Goal: Task Accomplishment & Management: Manage account settings

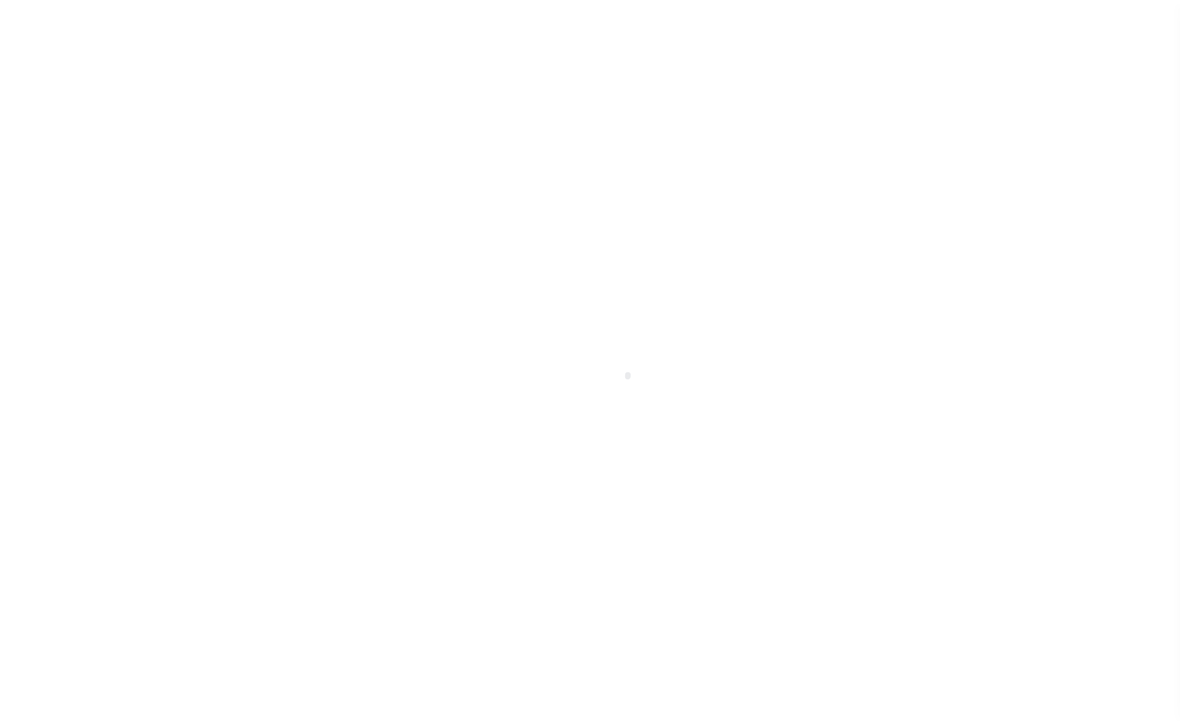
scroll to position [46, 0]
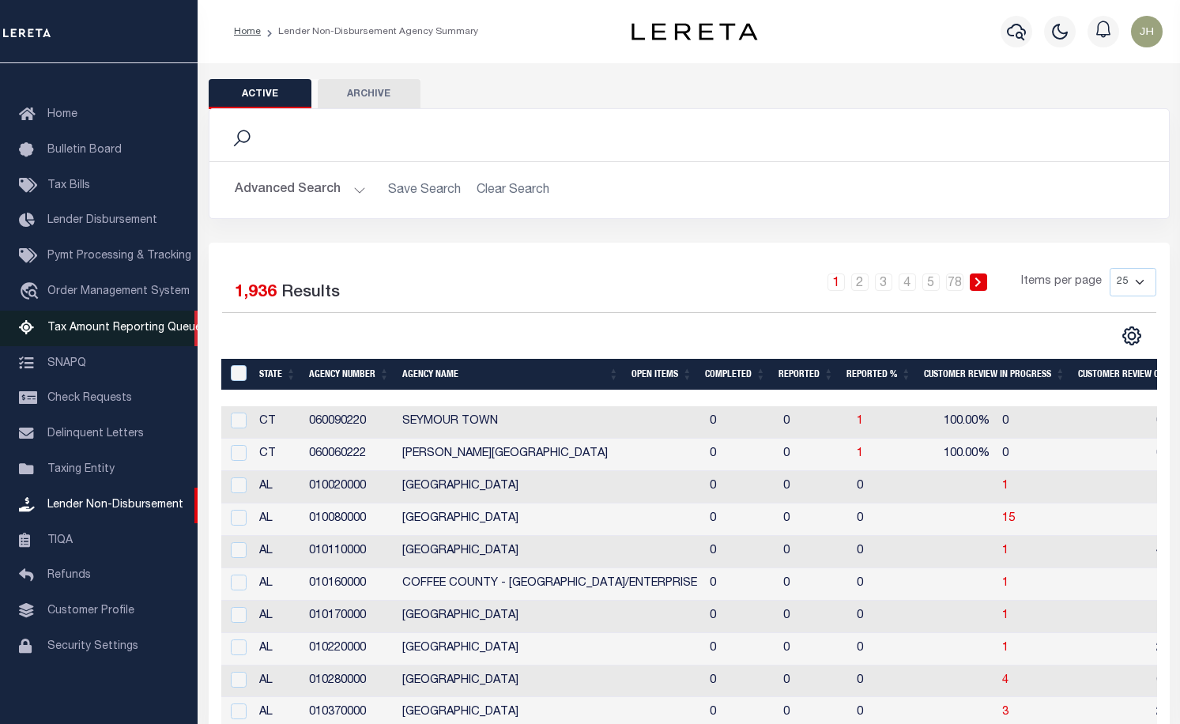
click at [156, 322] on span "Tax Amount Reporting Queue" at bounding box center [124, 327] width 154 height 11
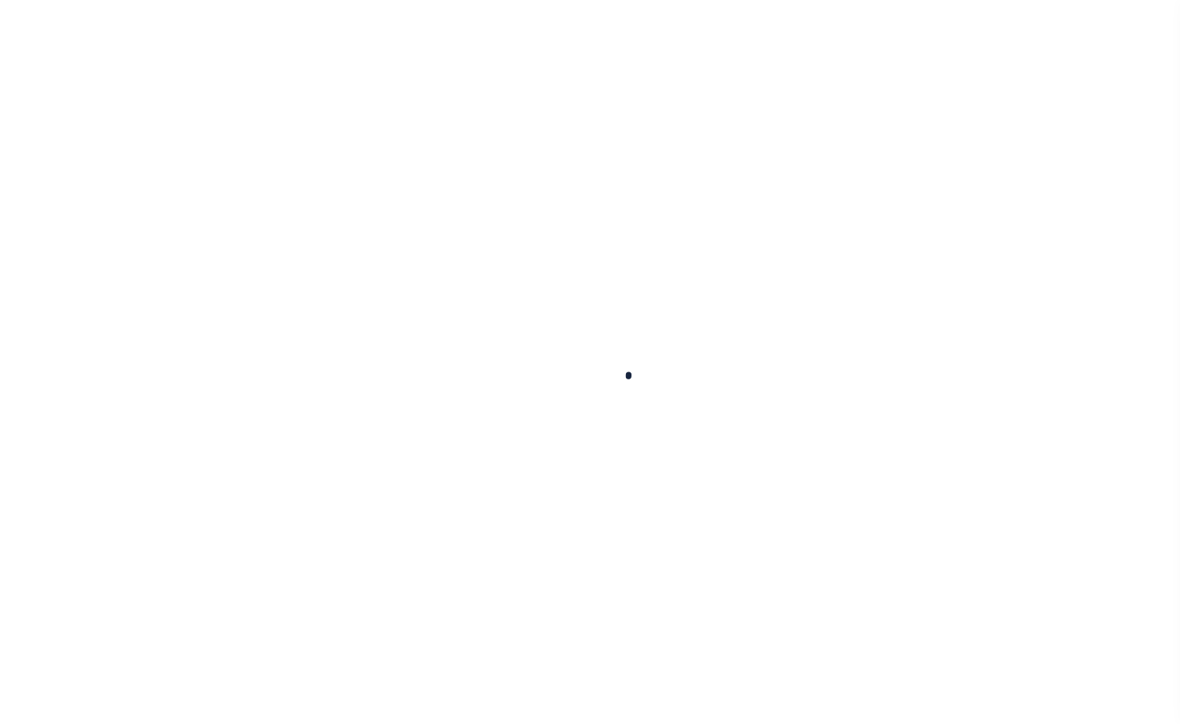
select select "100"
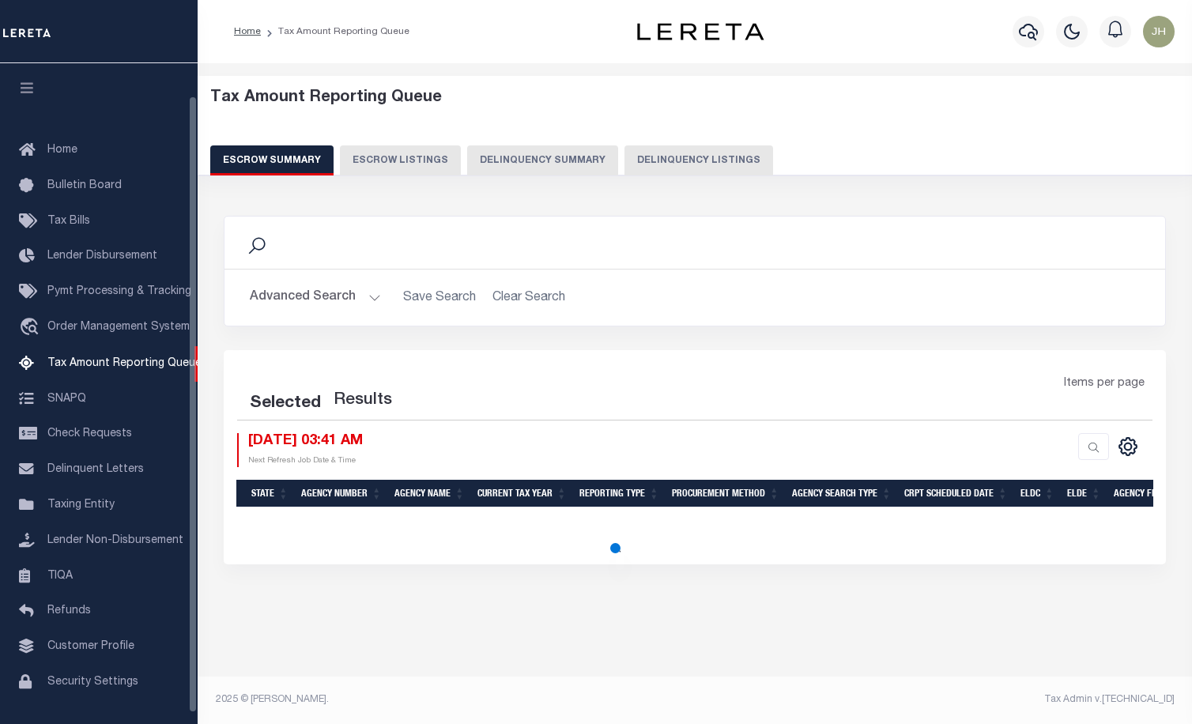
scroll to position [35, 0]
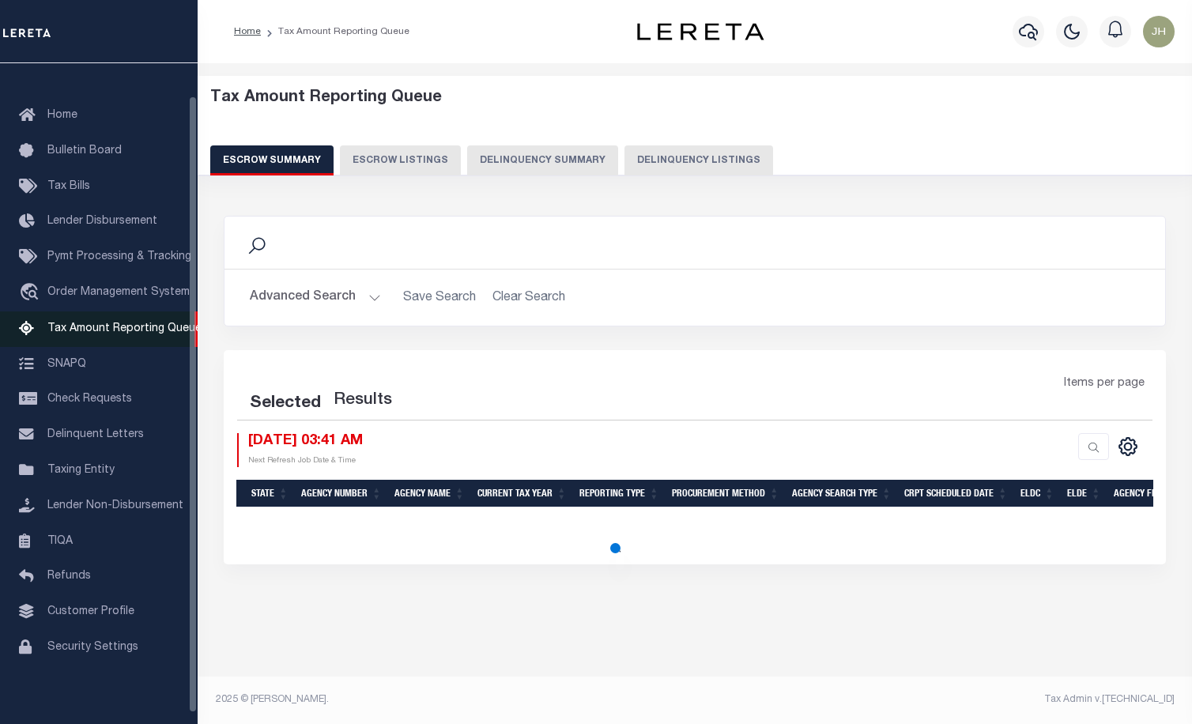
select select "100"
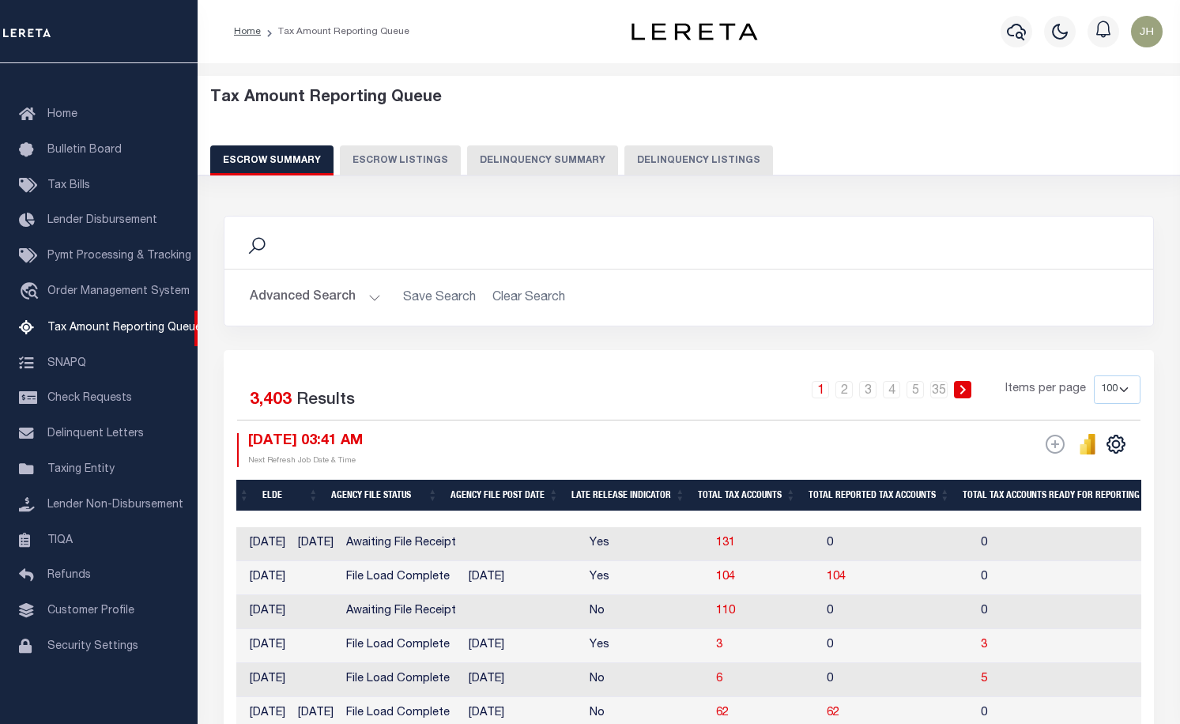
scroll to position [0, 0]
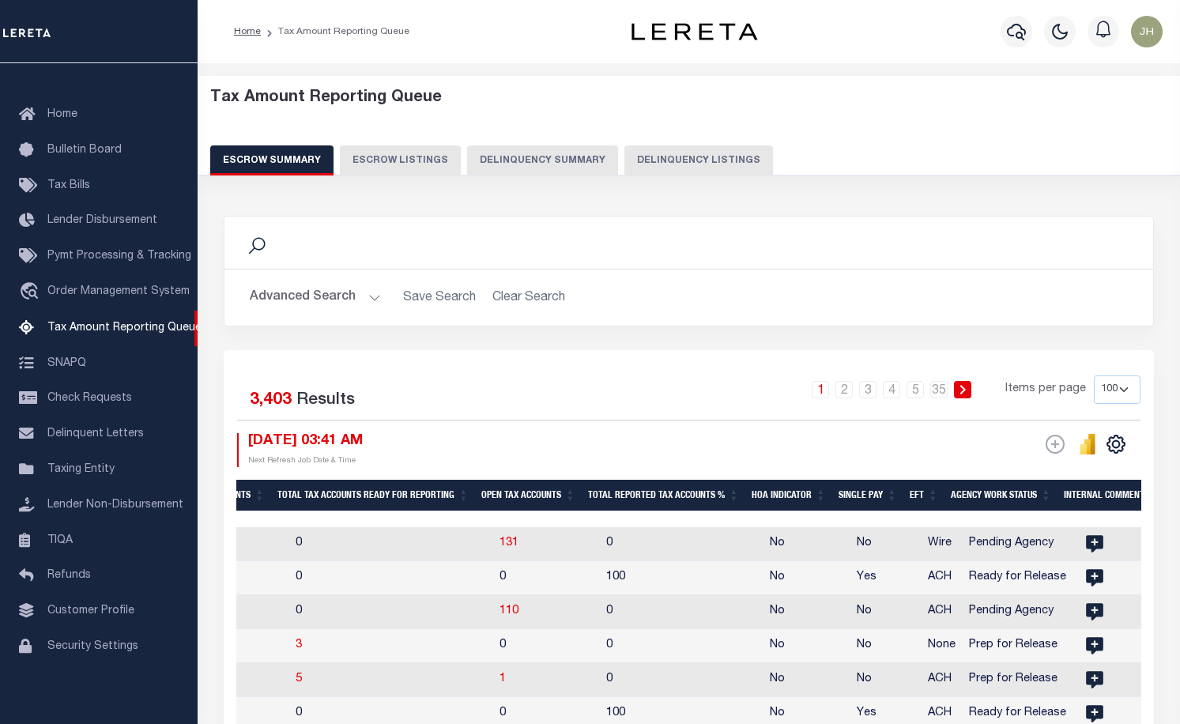
click at [521, 498] on th "Open Tax Accounts" at bounding box center [528, 496] width 107 height 32
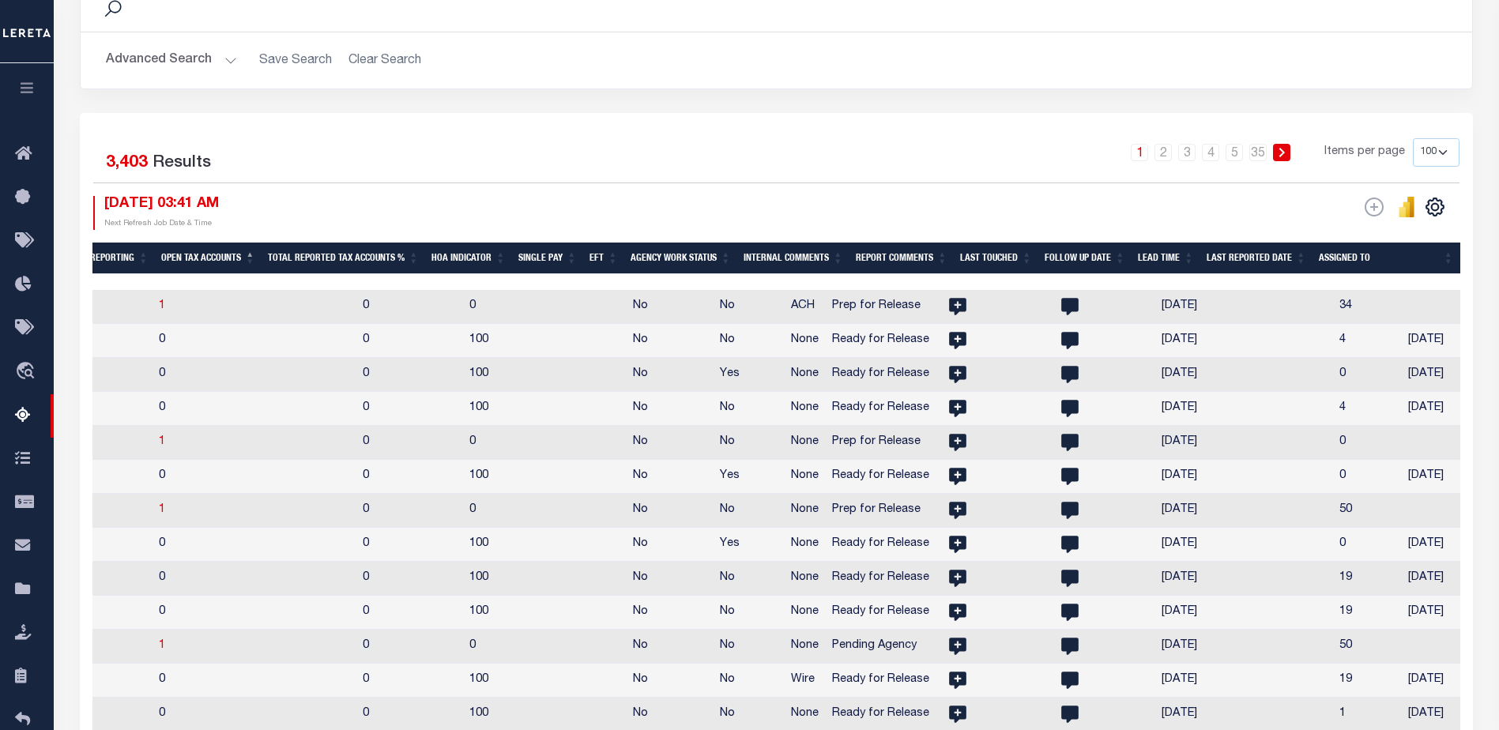
scroll to position [0, 1959]
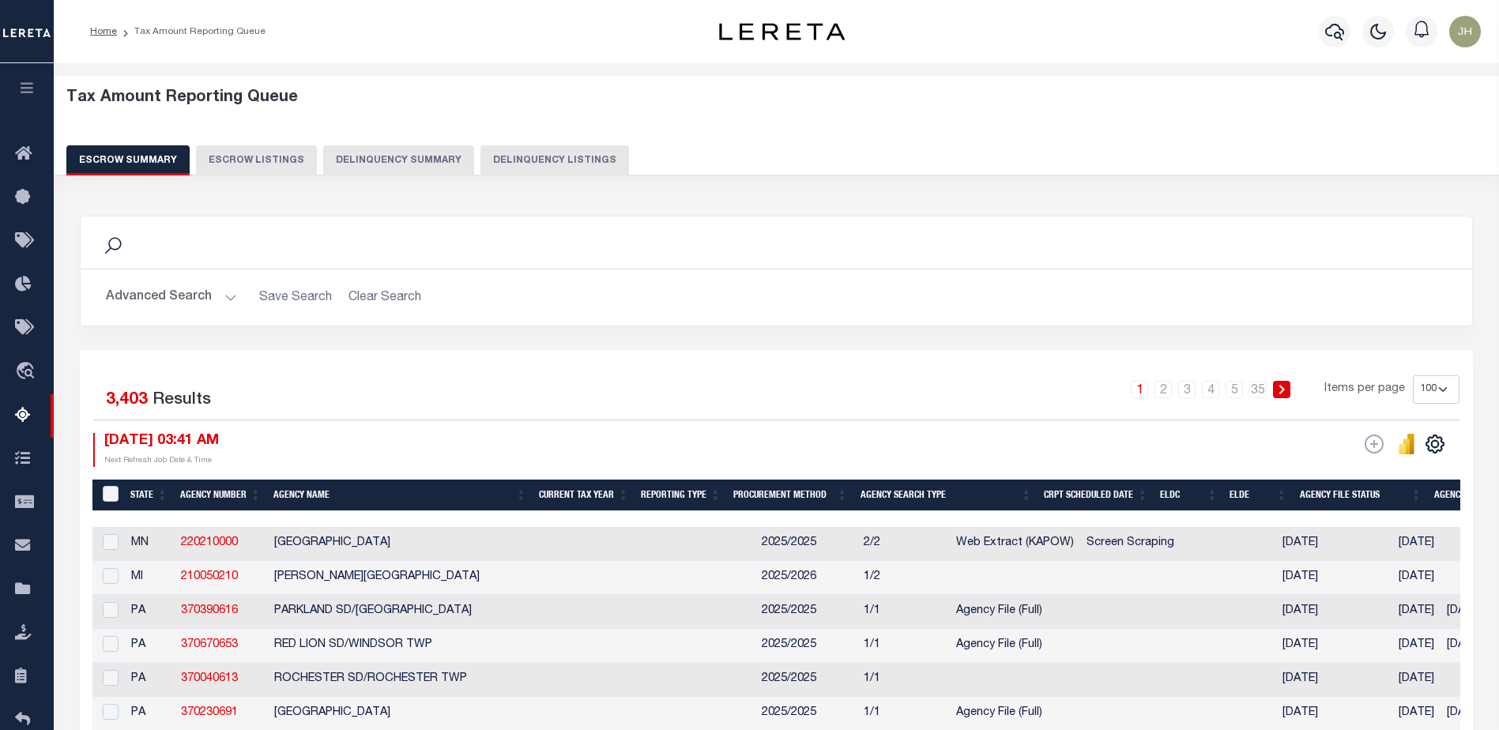
click at [1179, 496] on th "ELDC" at bounding box center [1189, 496] width 70 height 32
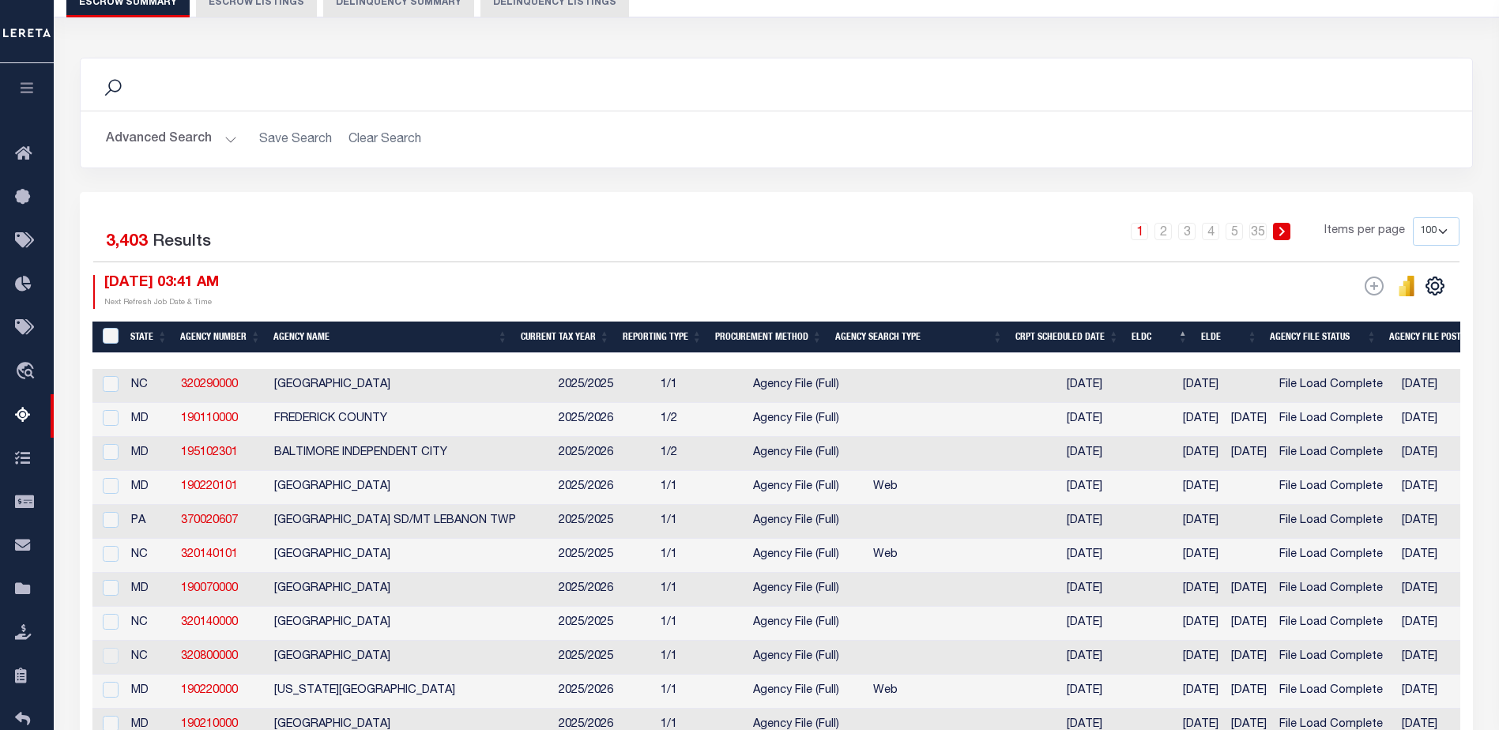
scroll to position [0, 0]
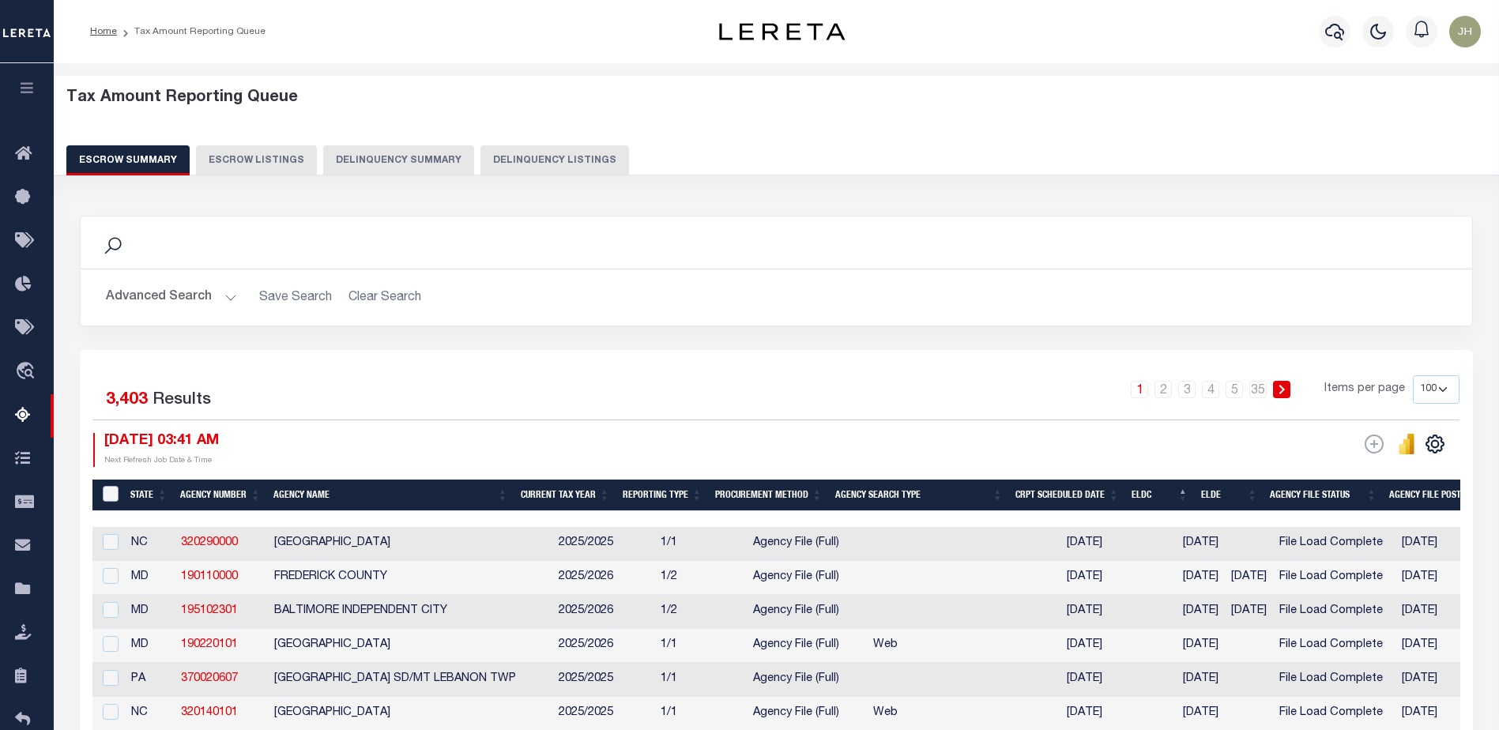
click at [111, 488] on input "&nbsp;" at bounding box center [111, 494] width 16 height 16
checkbox input "true"
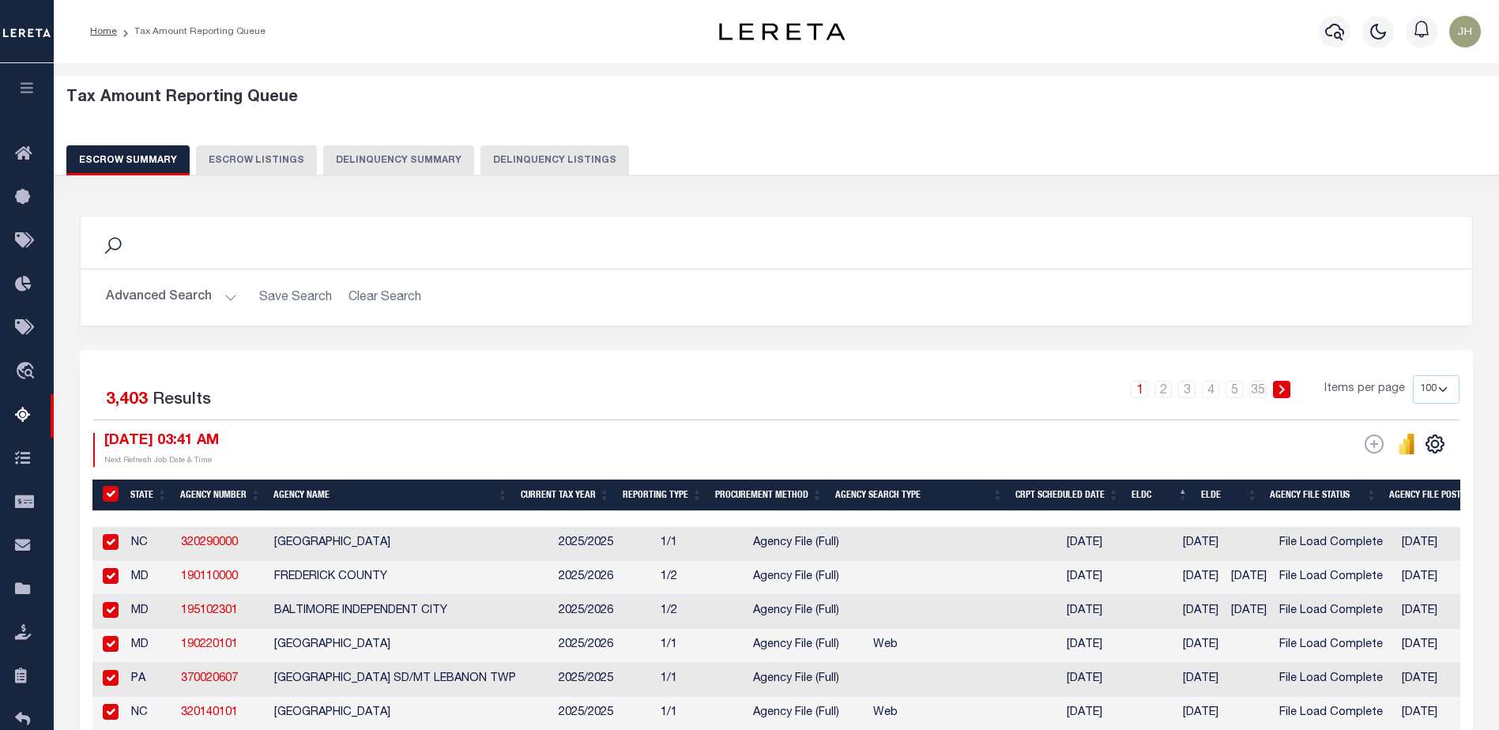
checkbox input "true"
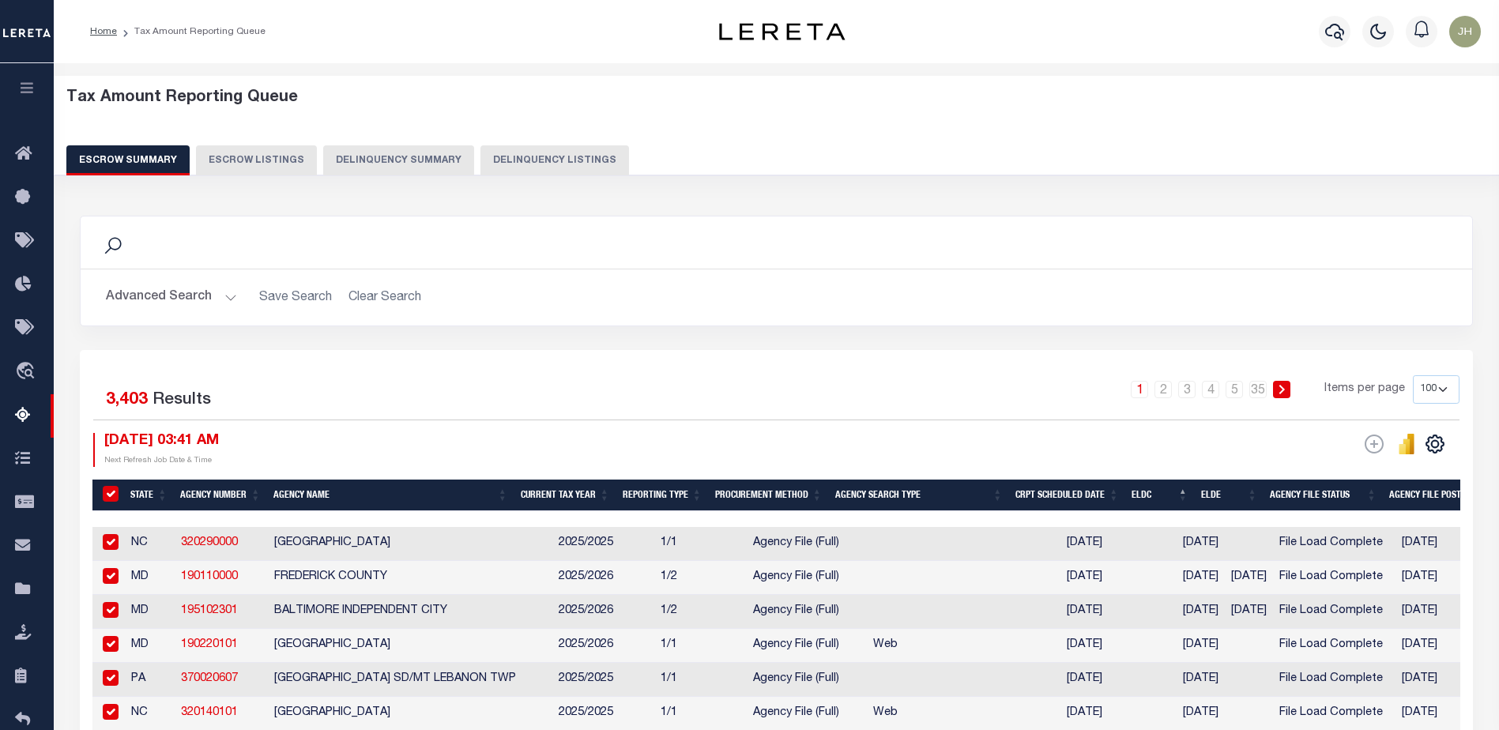
checkbox input "true"
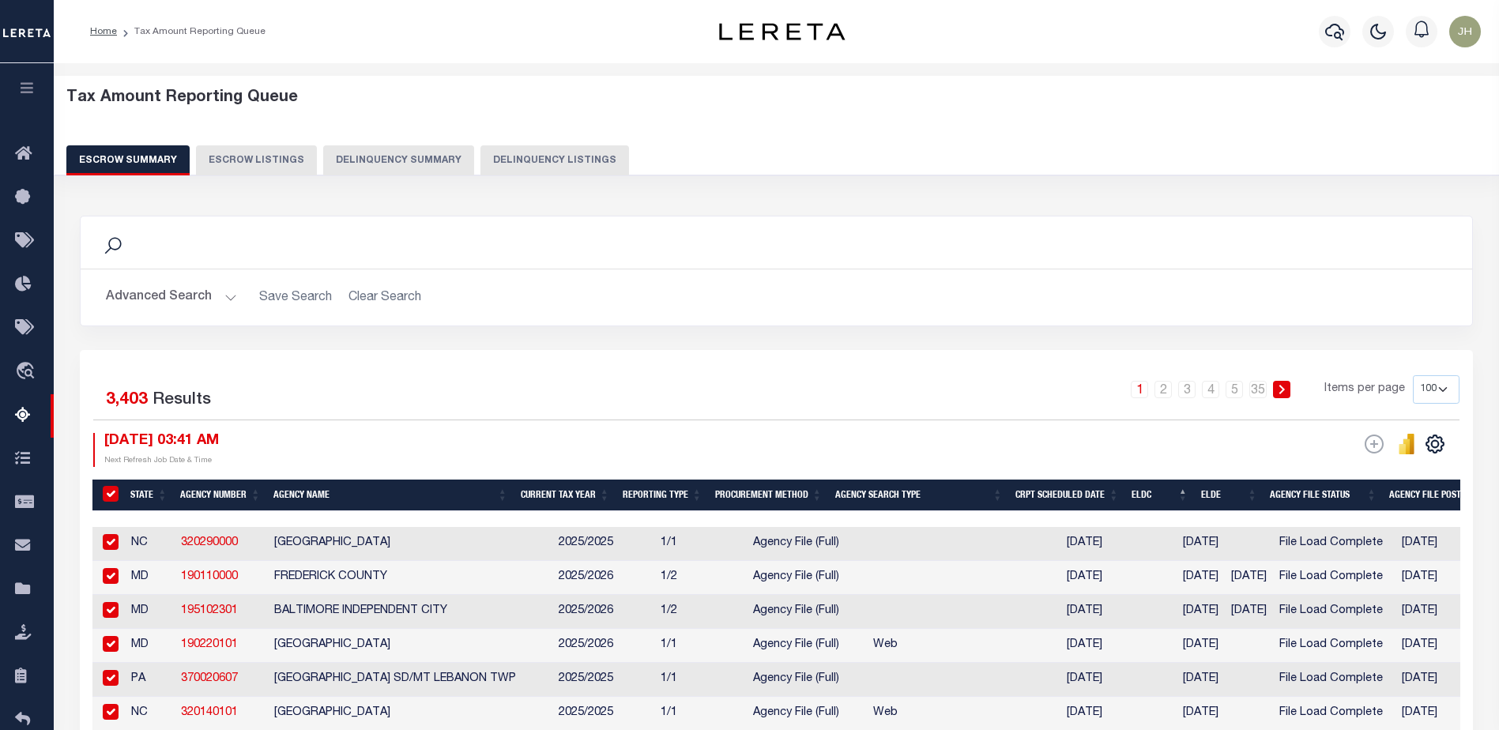
checkbox input "true"
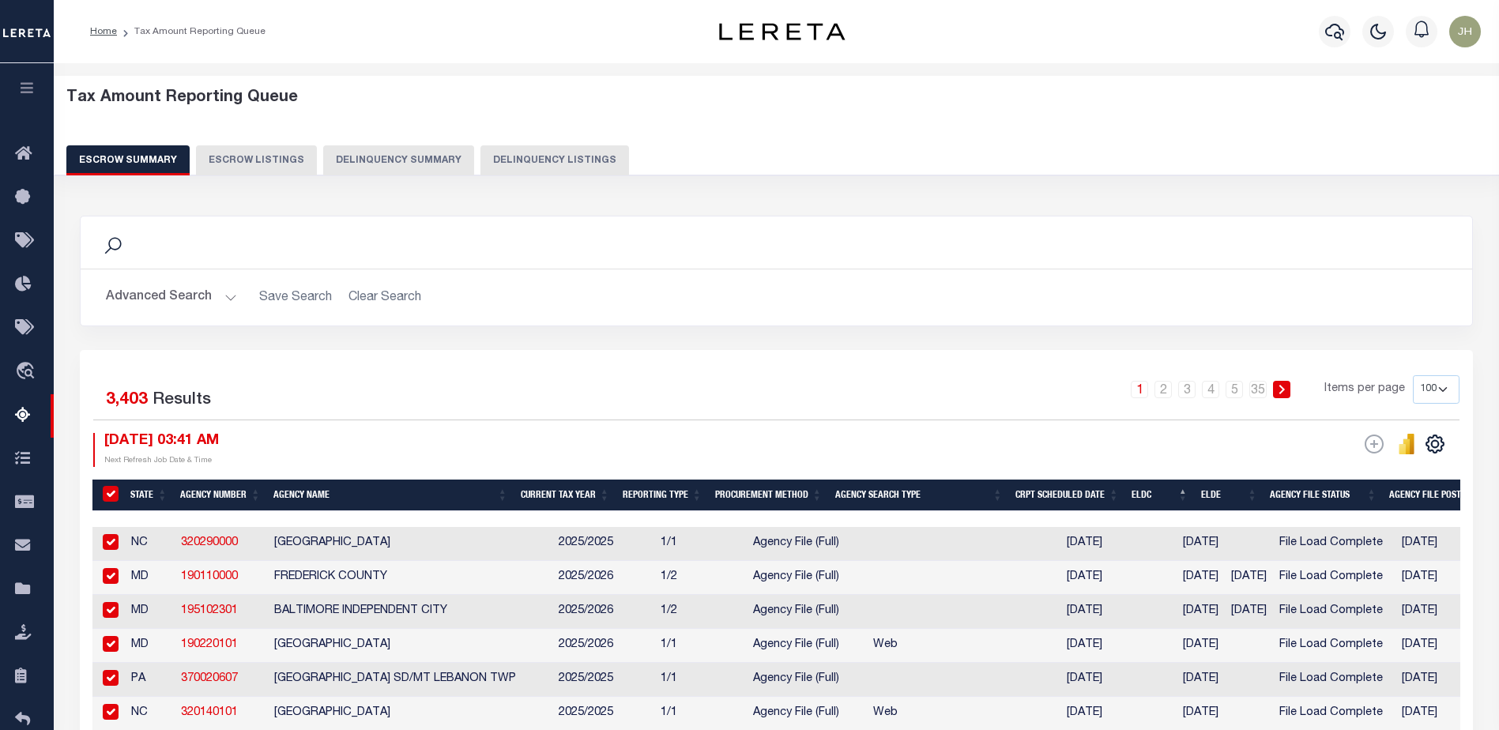
checkbox input "true"
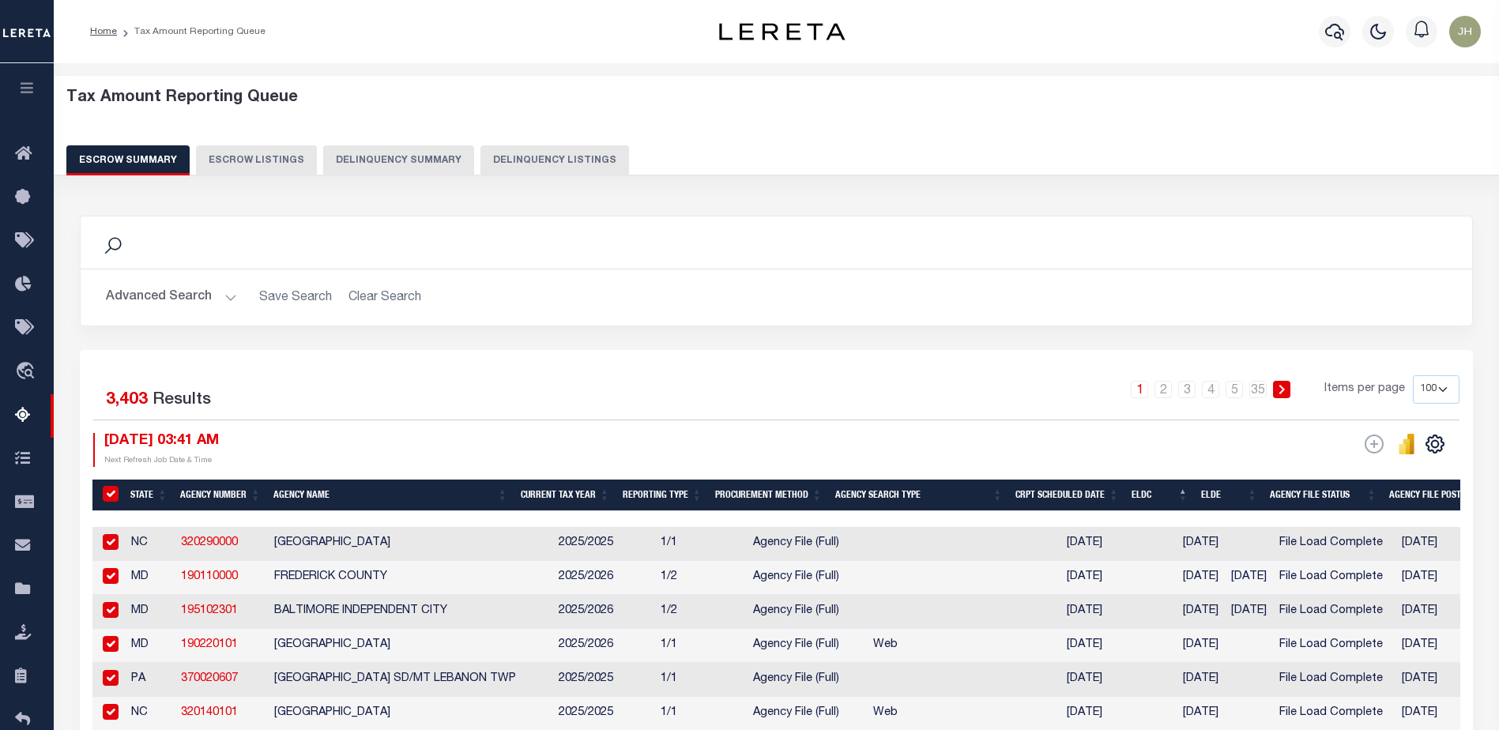
checkbox input "true"
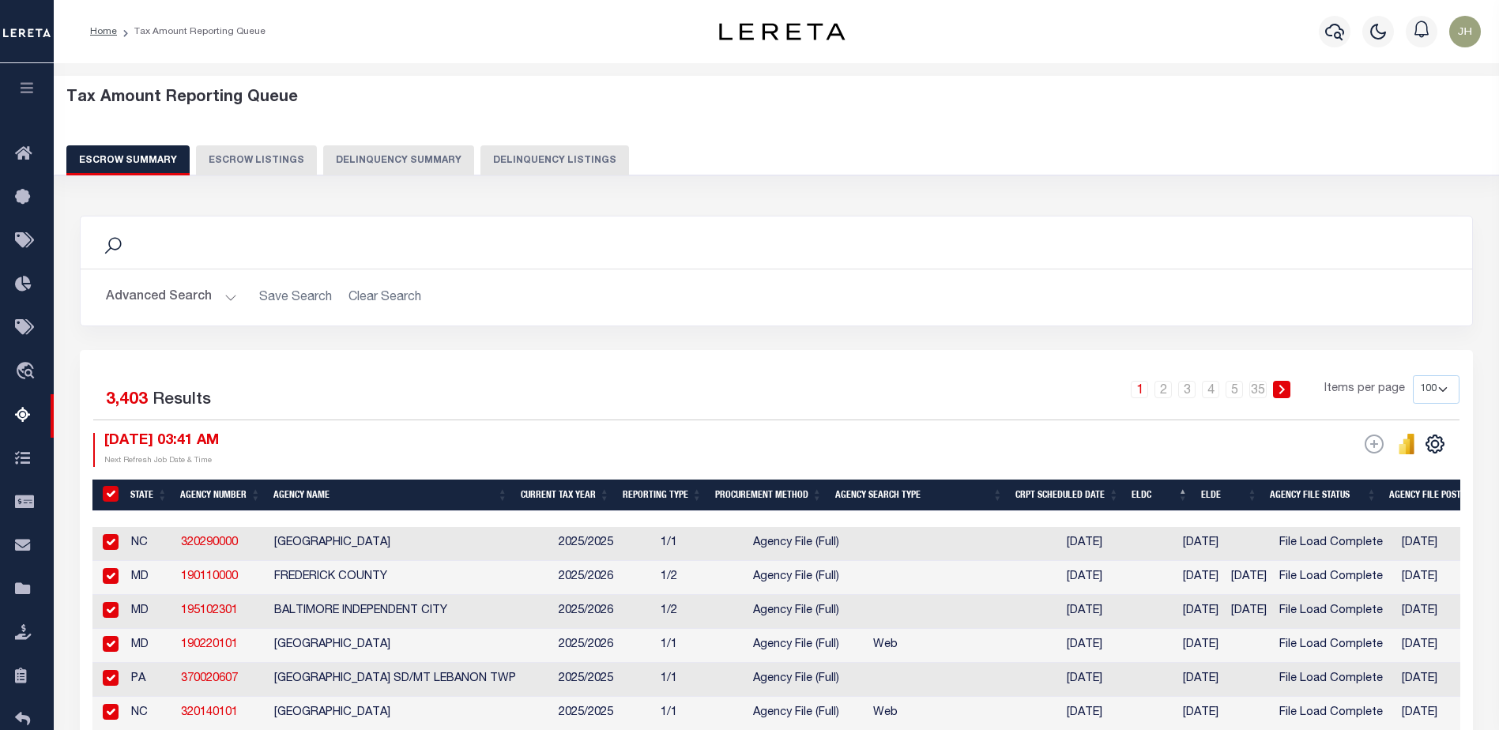
checkbox input "true"
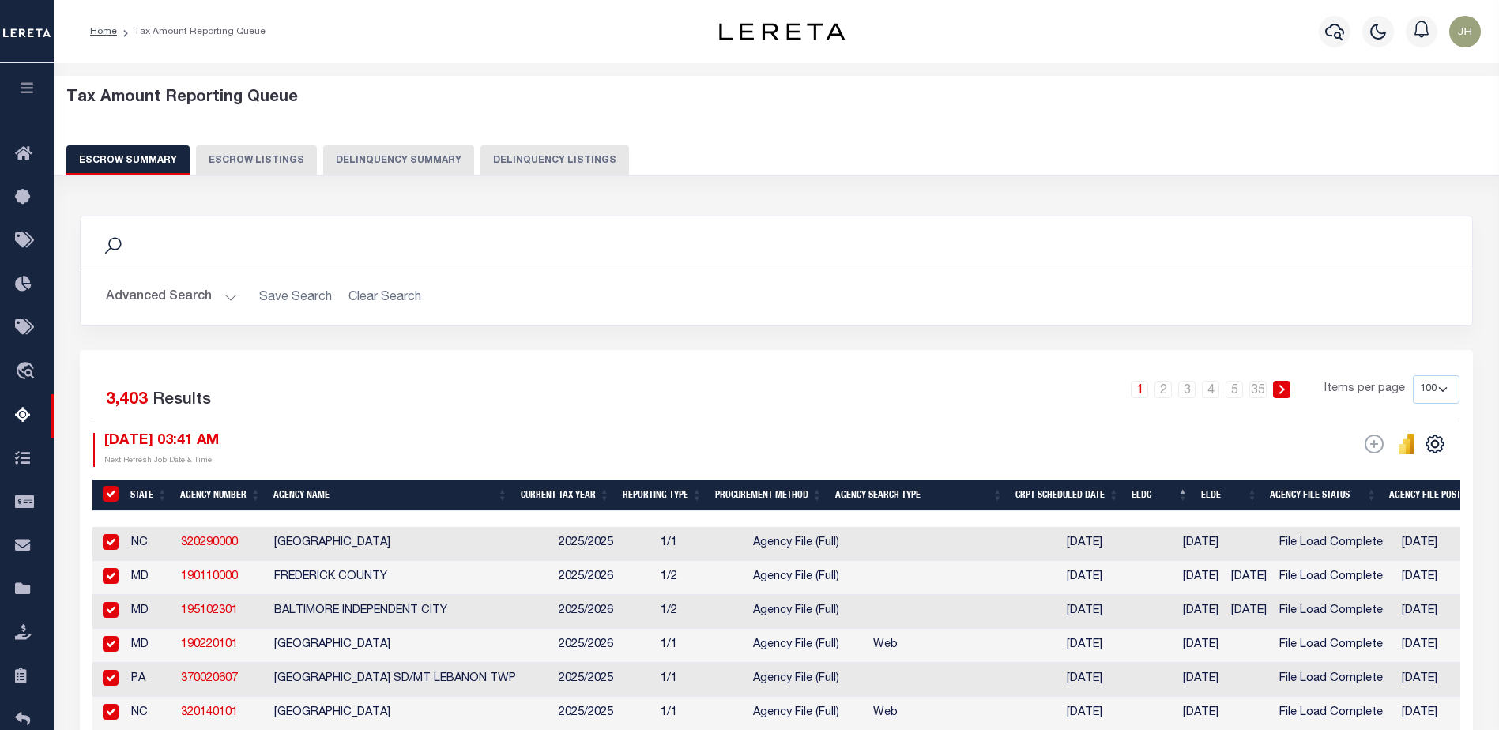
checkbox input "true"
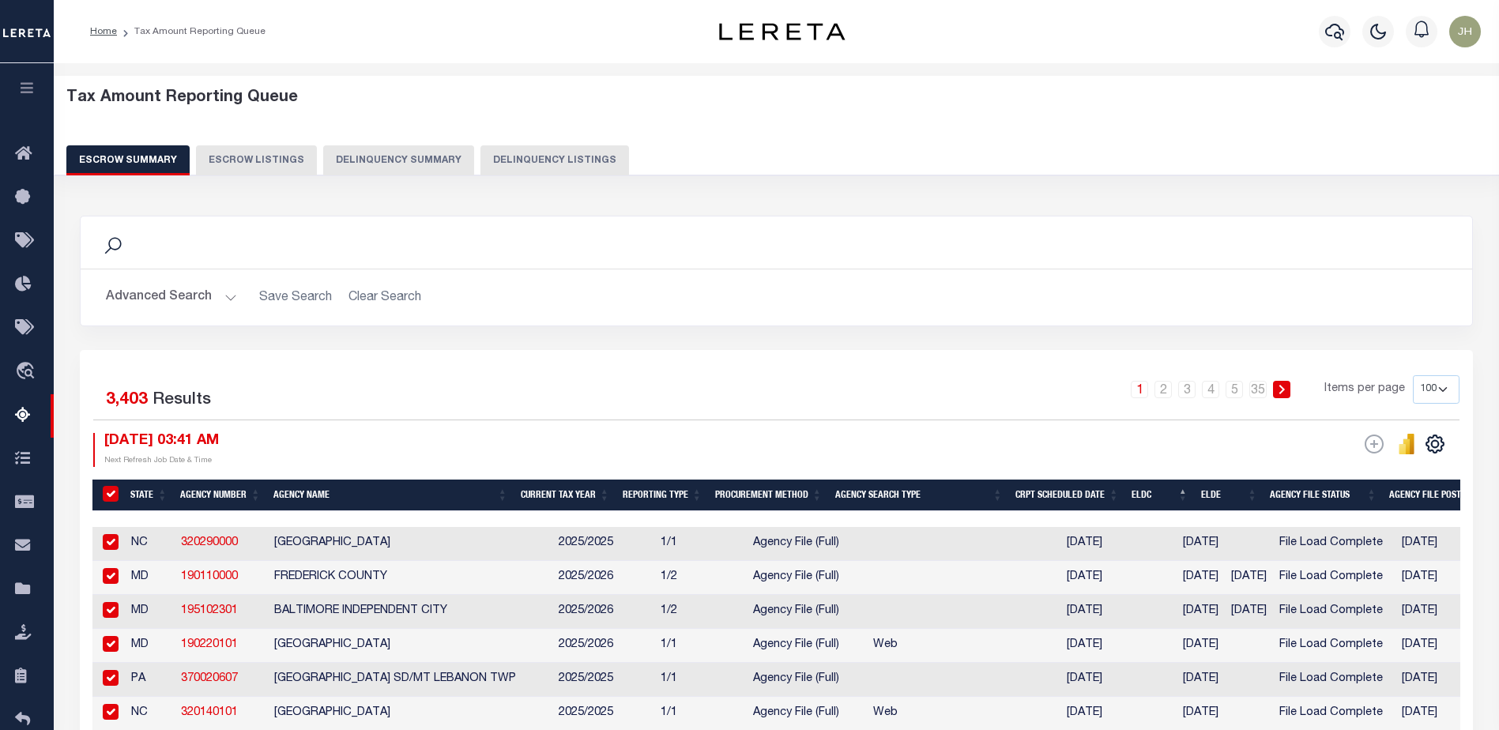
checkbox input "true"
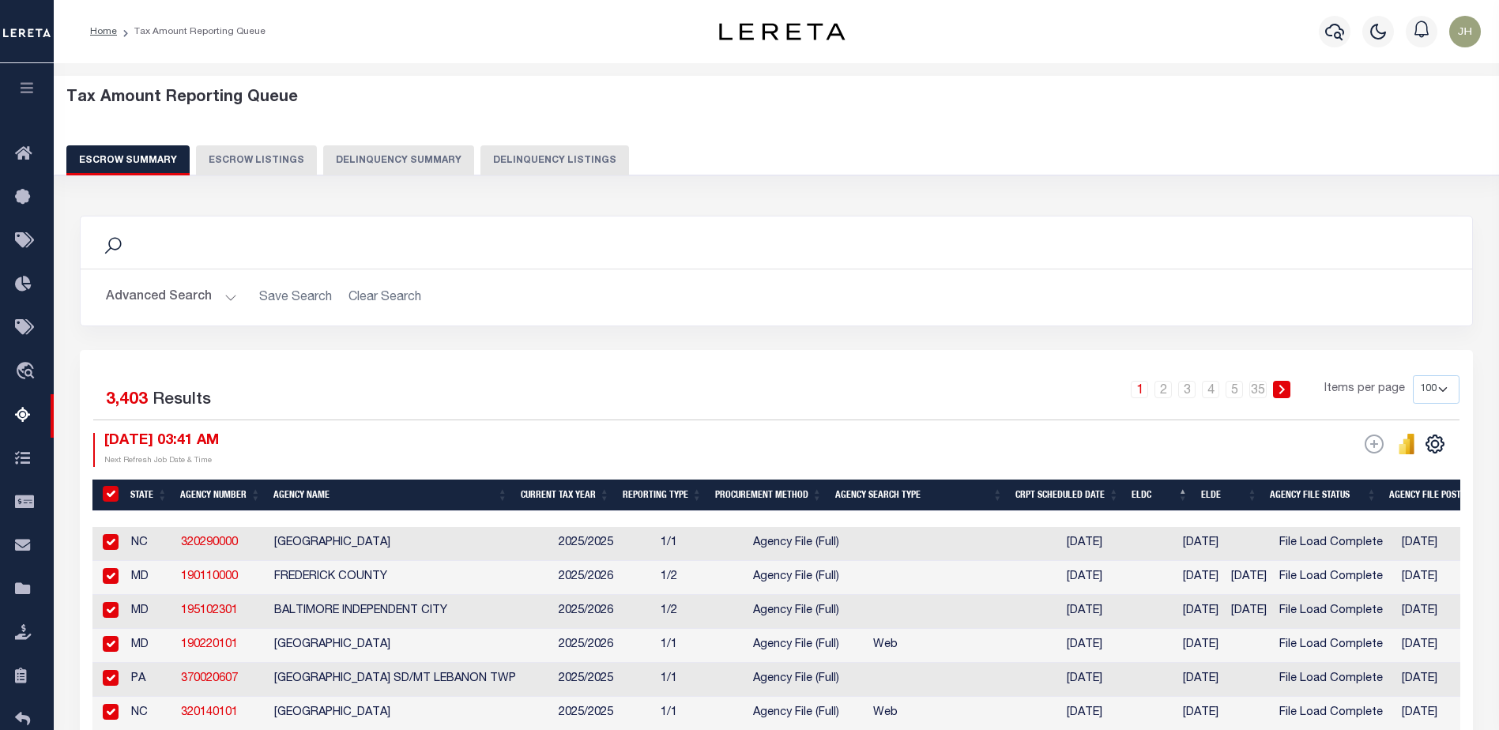
checkbox input "true"
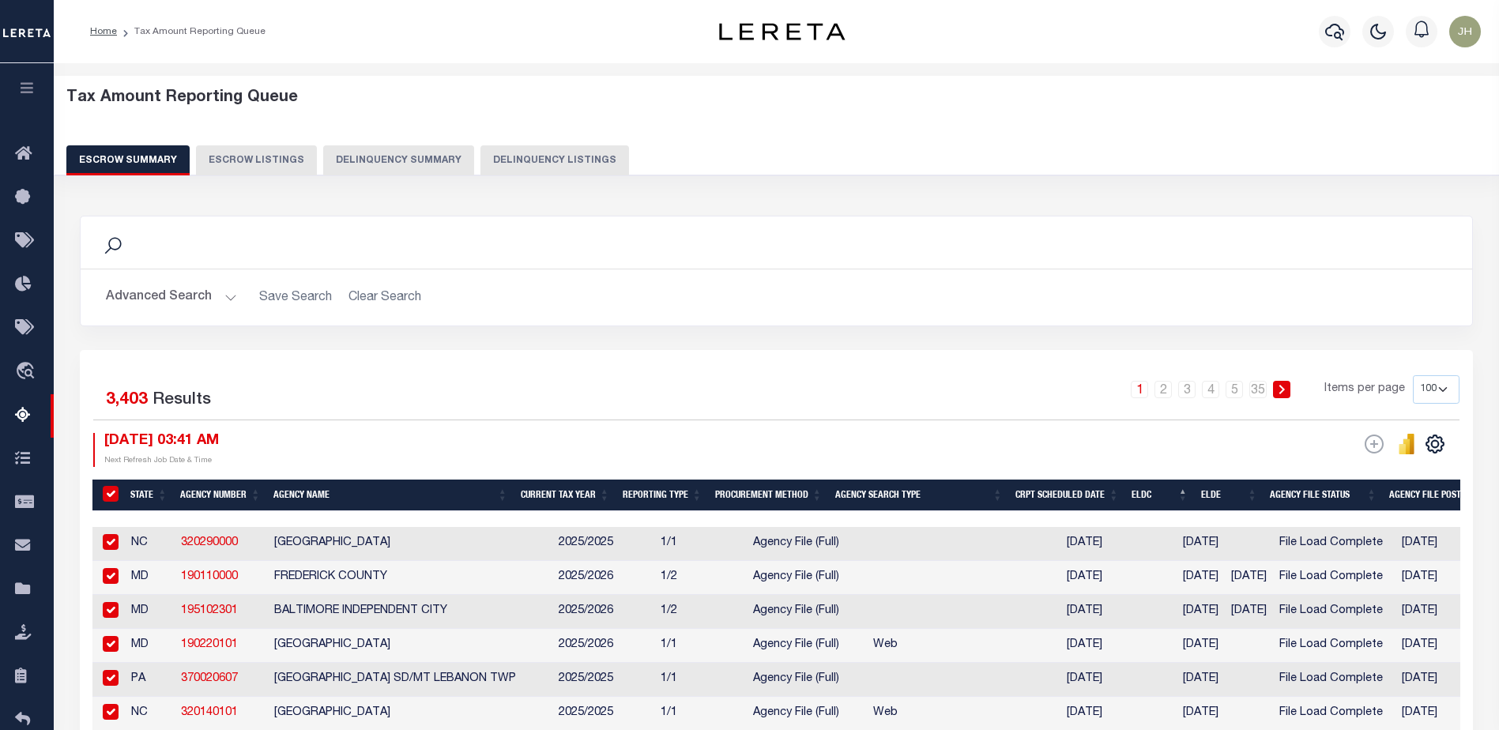
checkbox input "true"
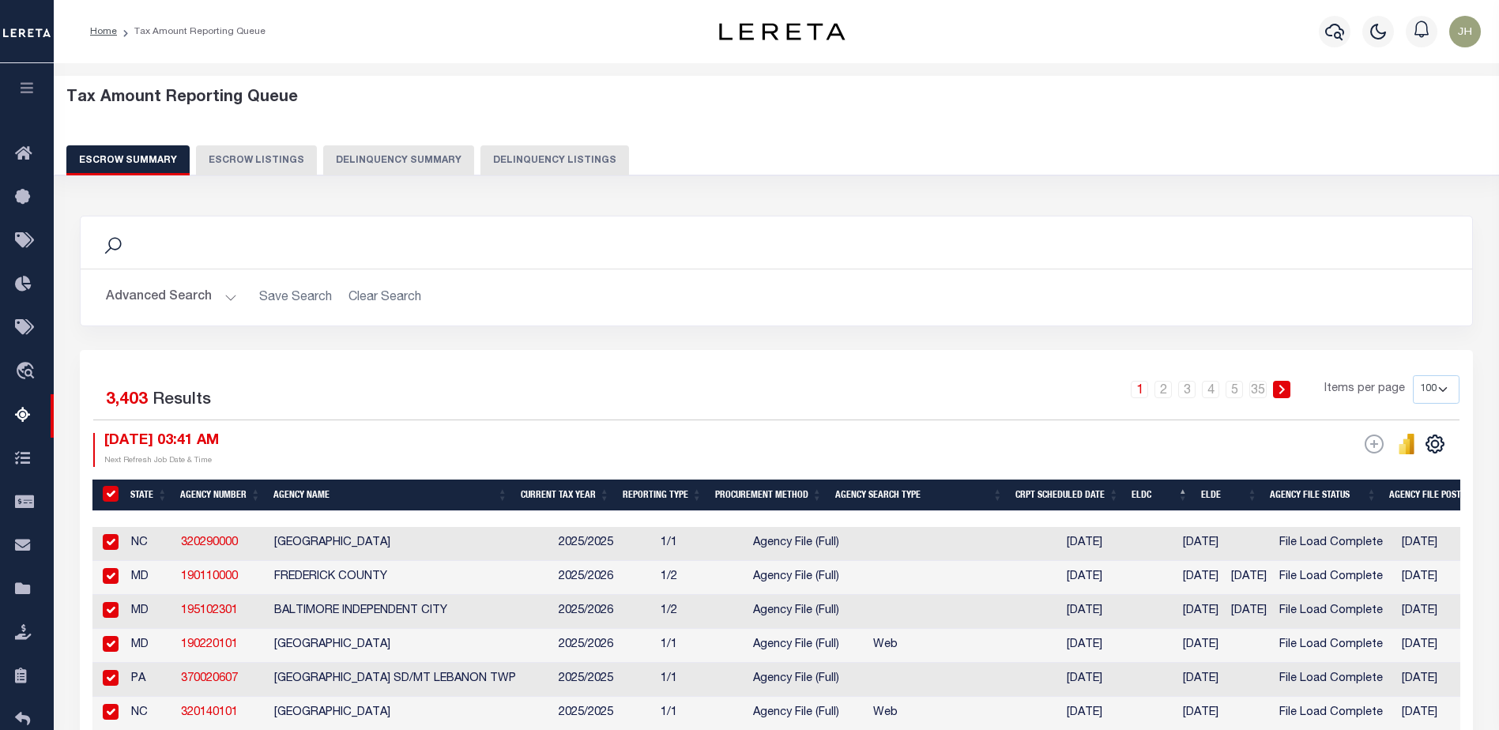
checkbox input "true"
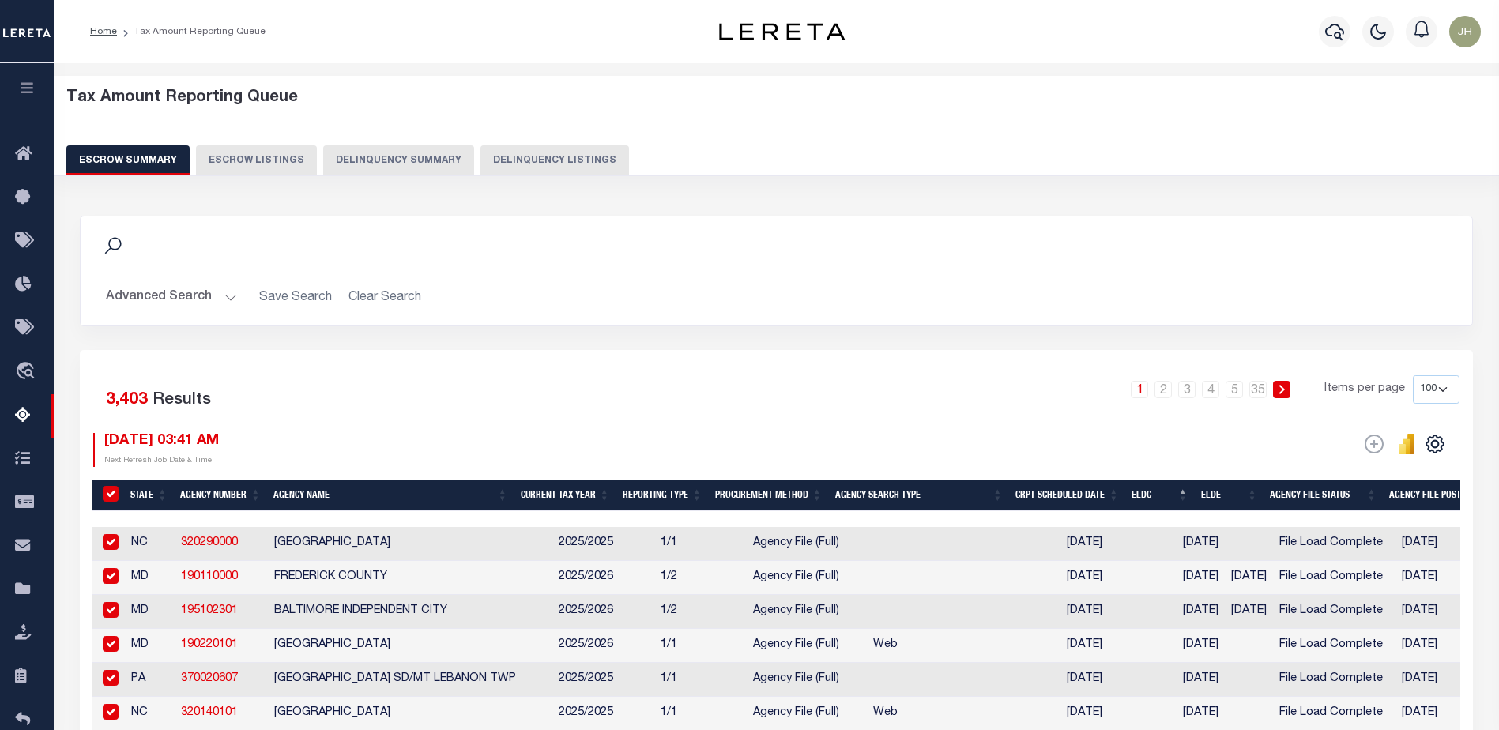
checkbox input "true"
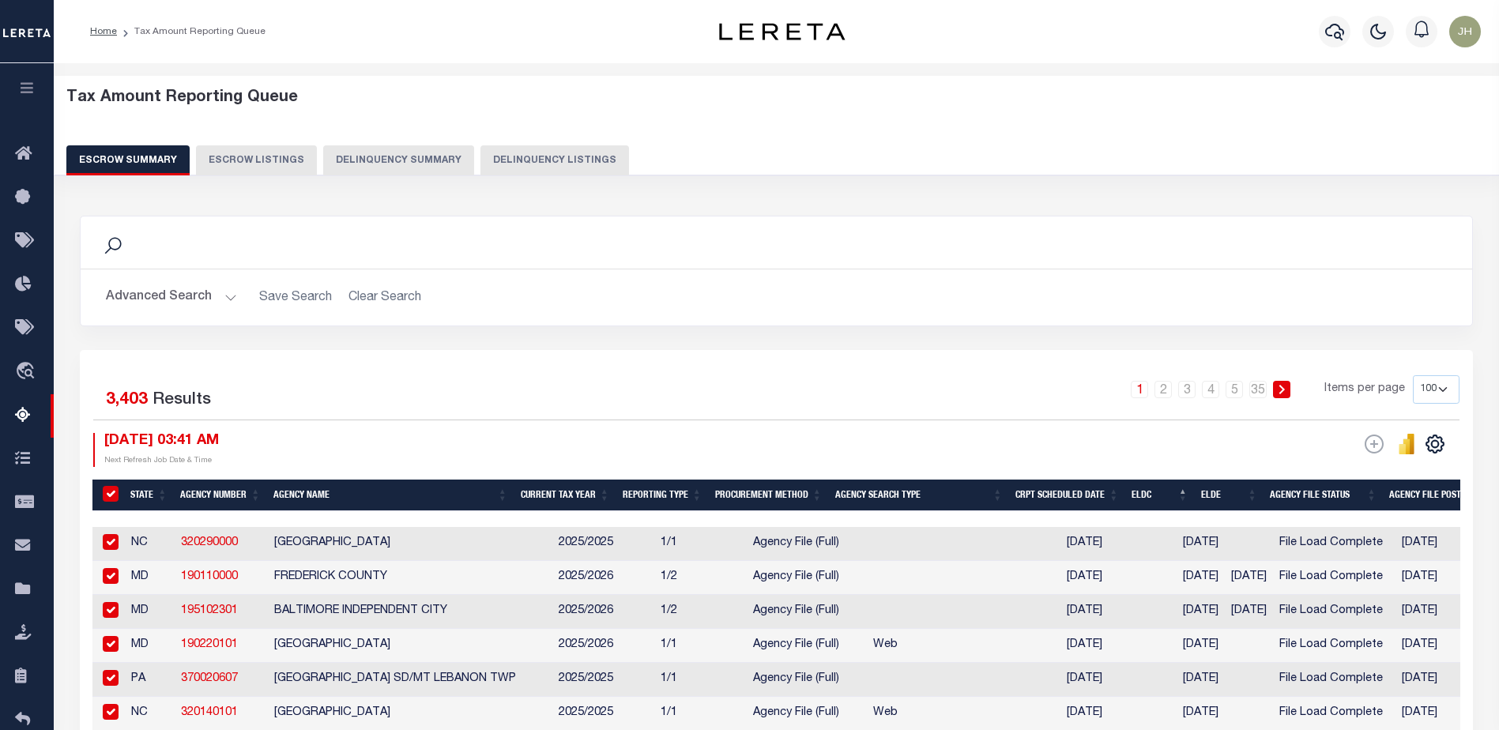
checkbox input "true"
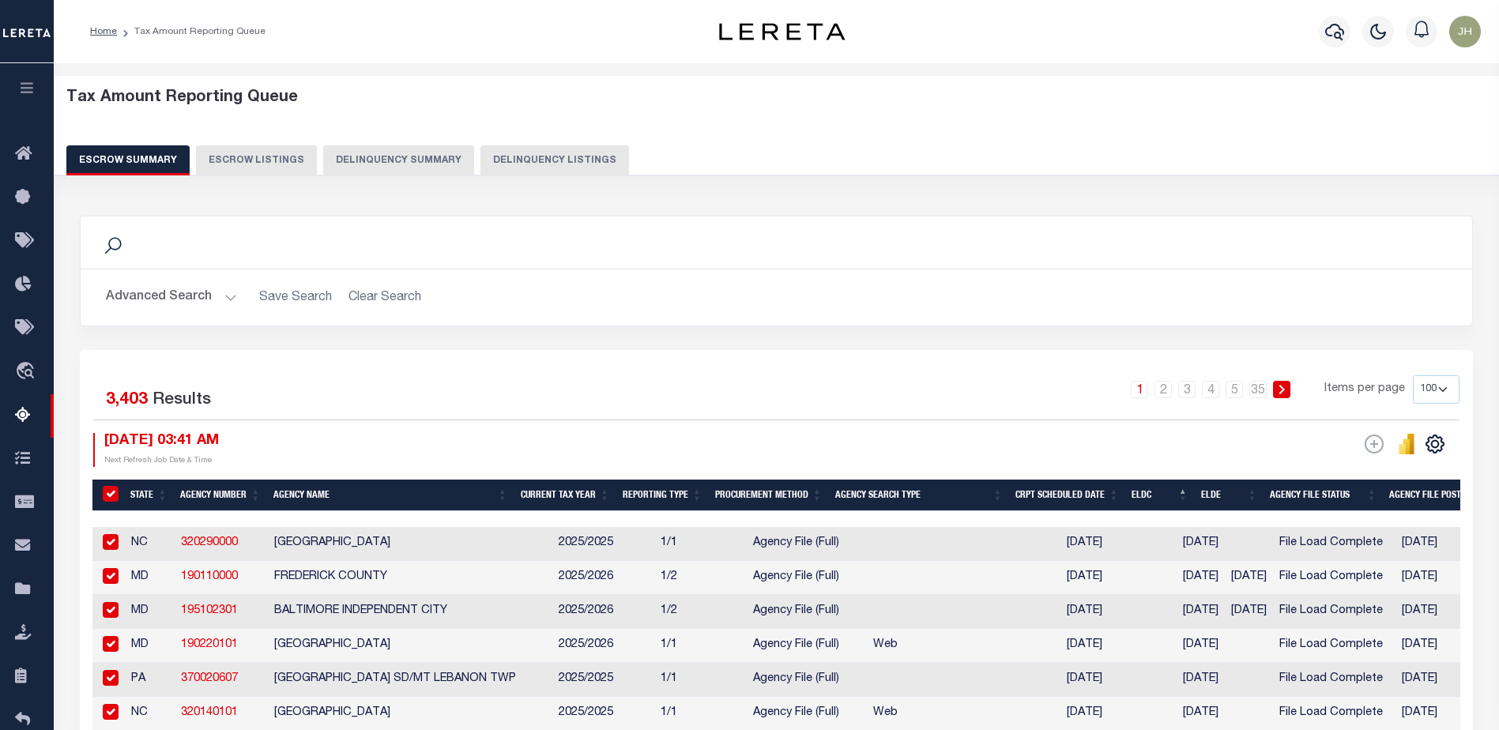
checkbox input "true"
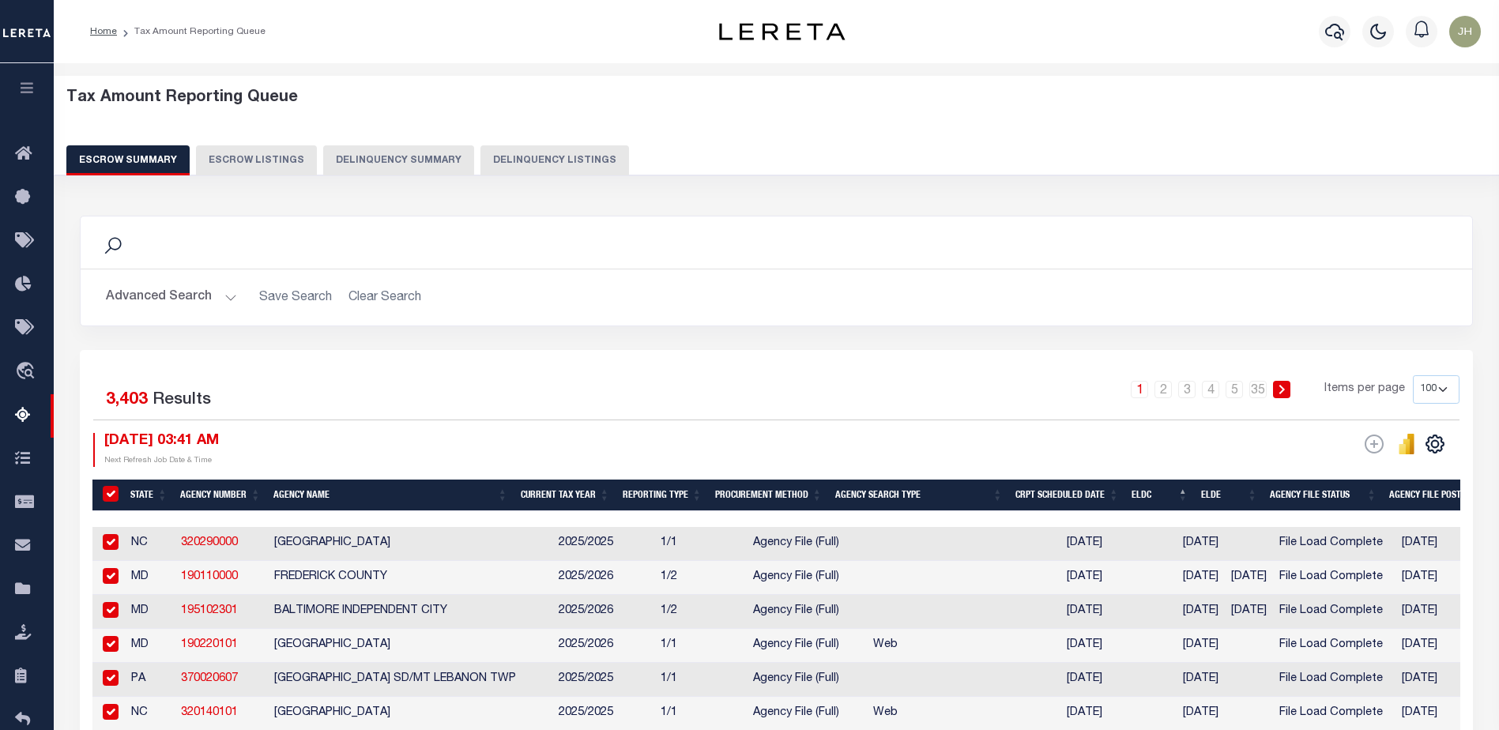
checkbox input "true"
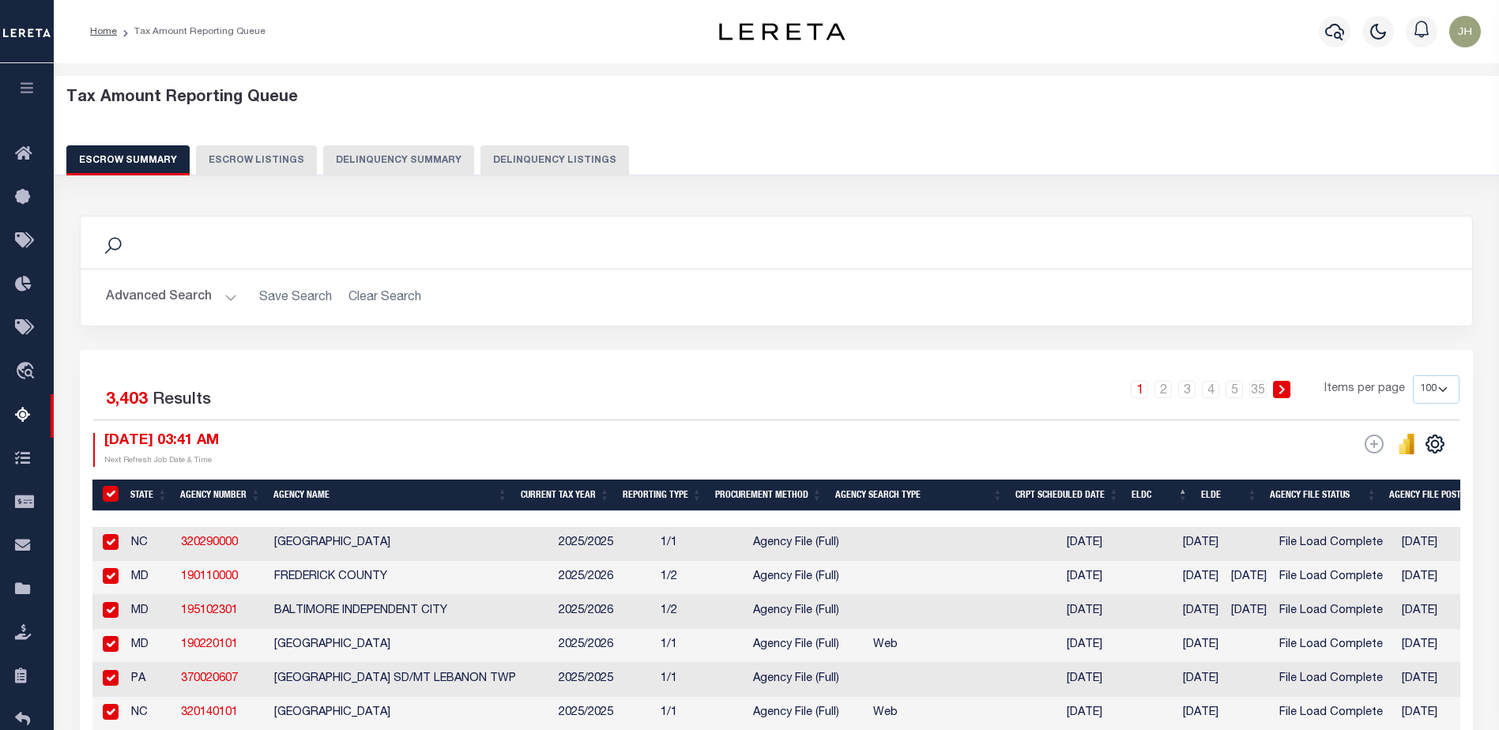
checkbox input "true"
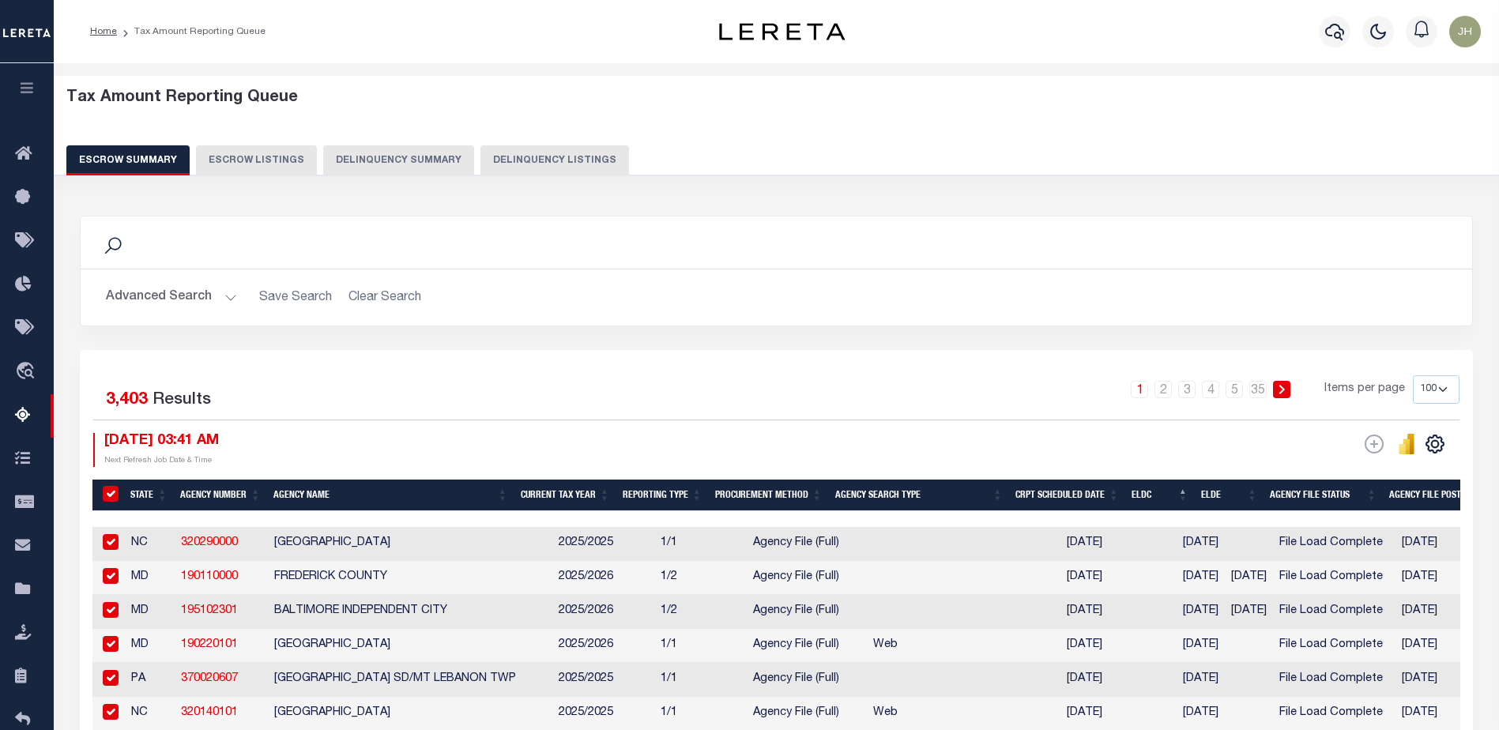
checkbox input "true"
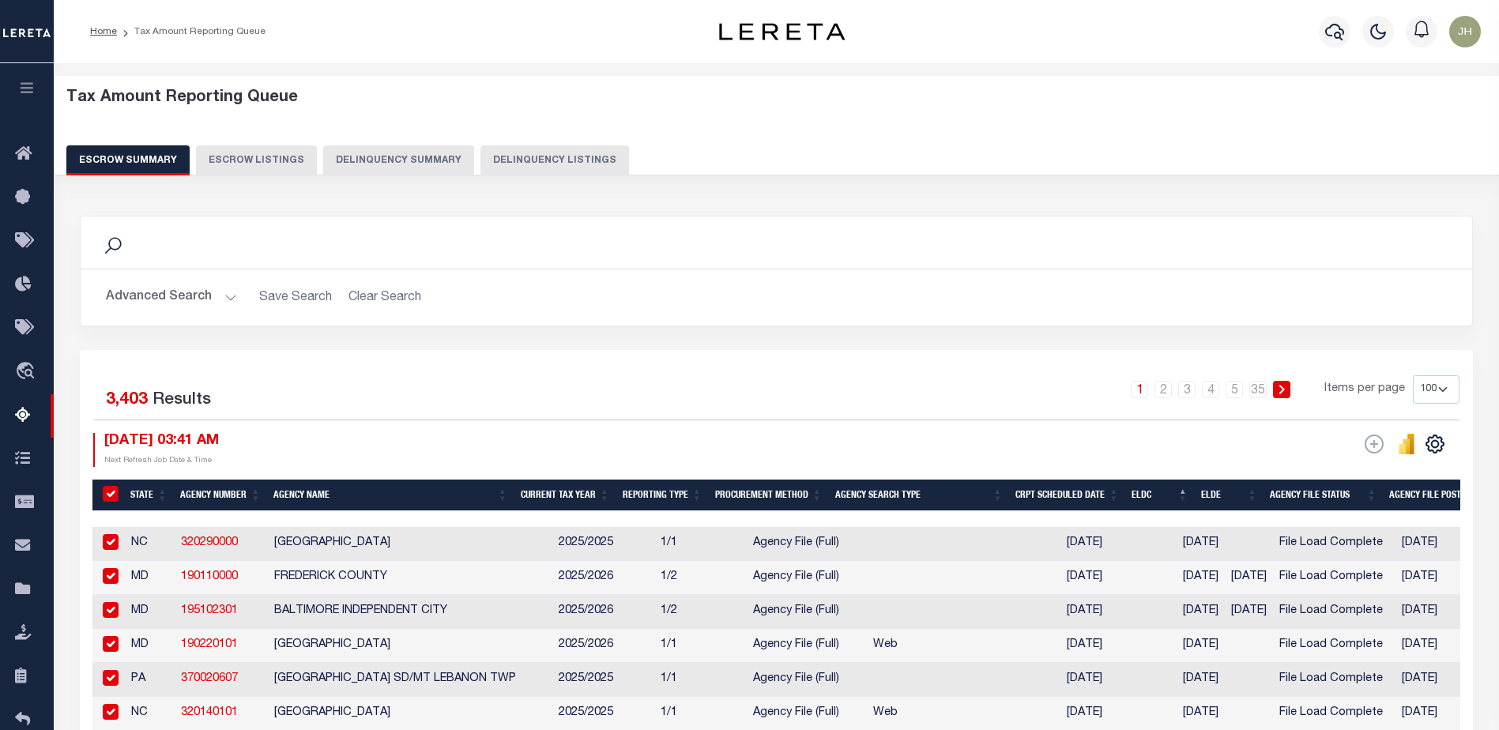
checkbox input "true"
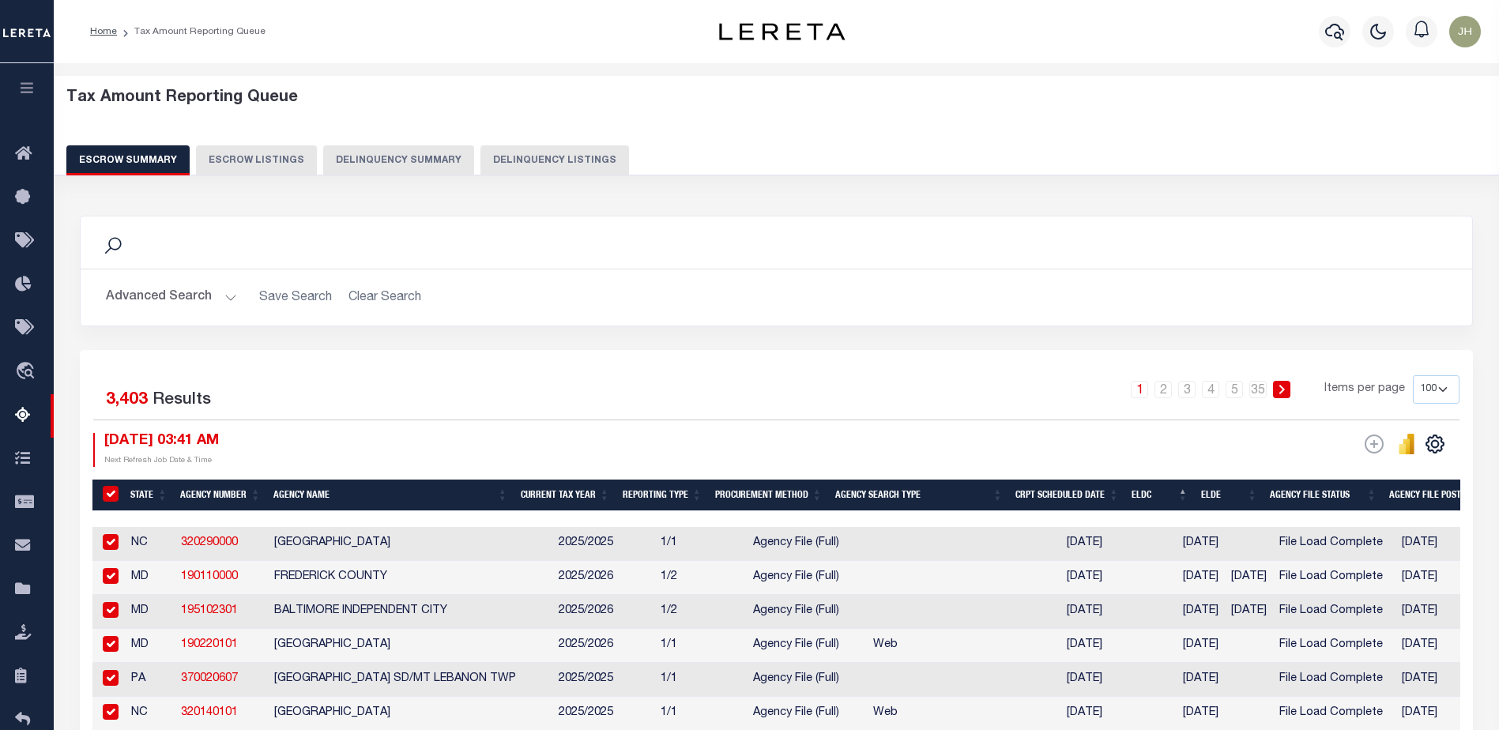
checkbox input "true"
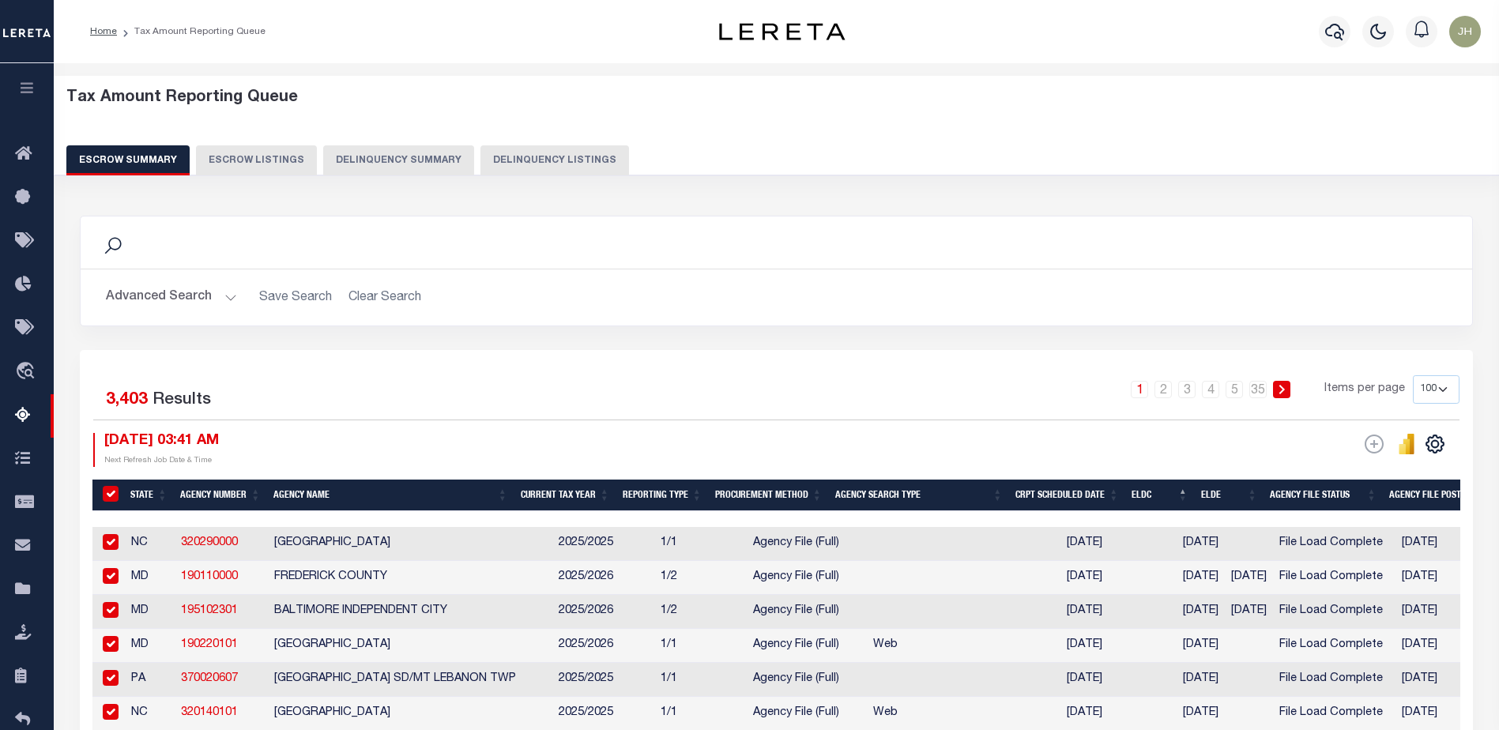
checkbox input "true"
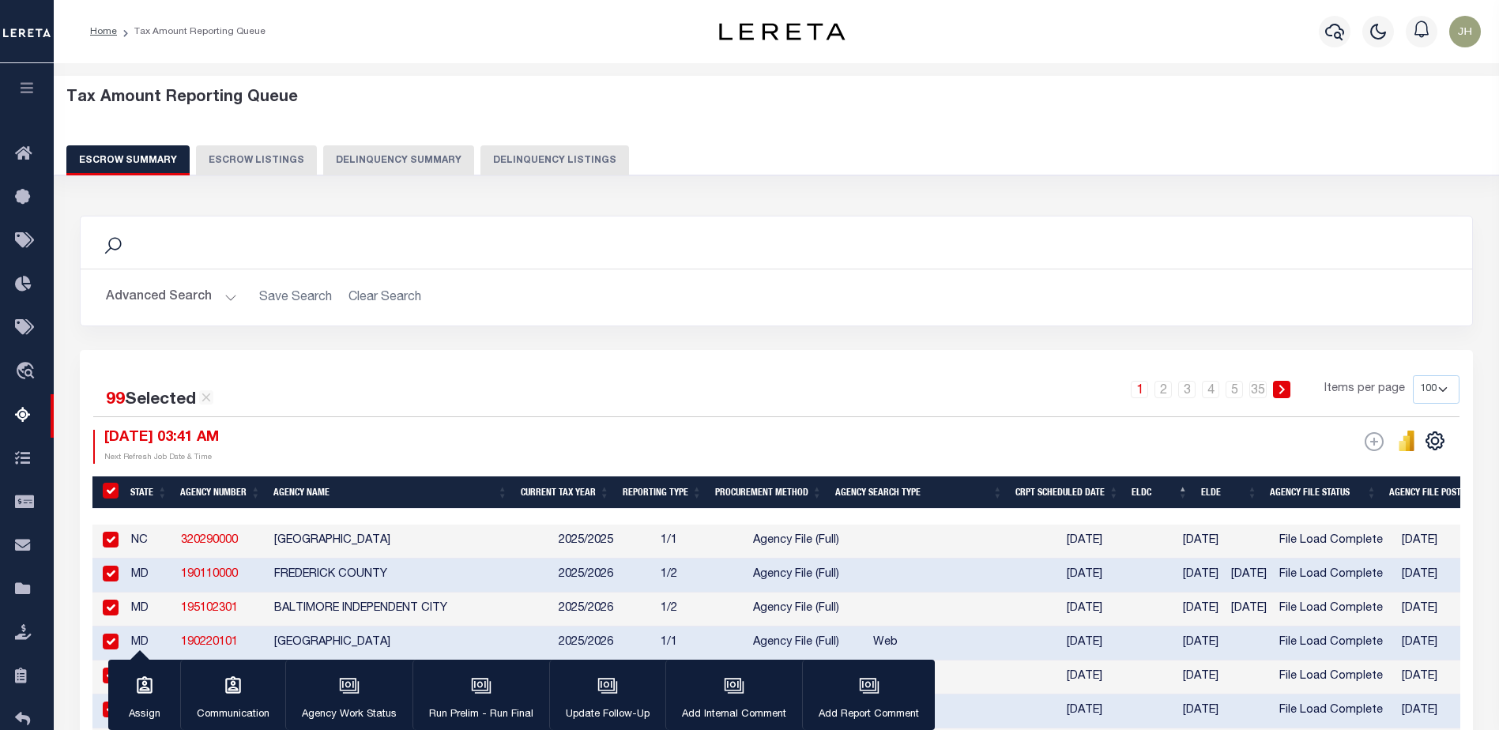
click at [115, 487] on input "&nbsp;" at bounding box center [111, 491] width 16 height 16
checkbox input "false"
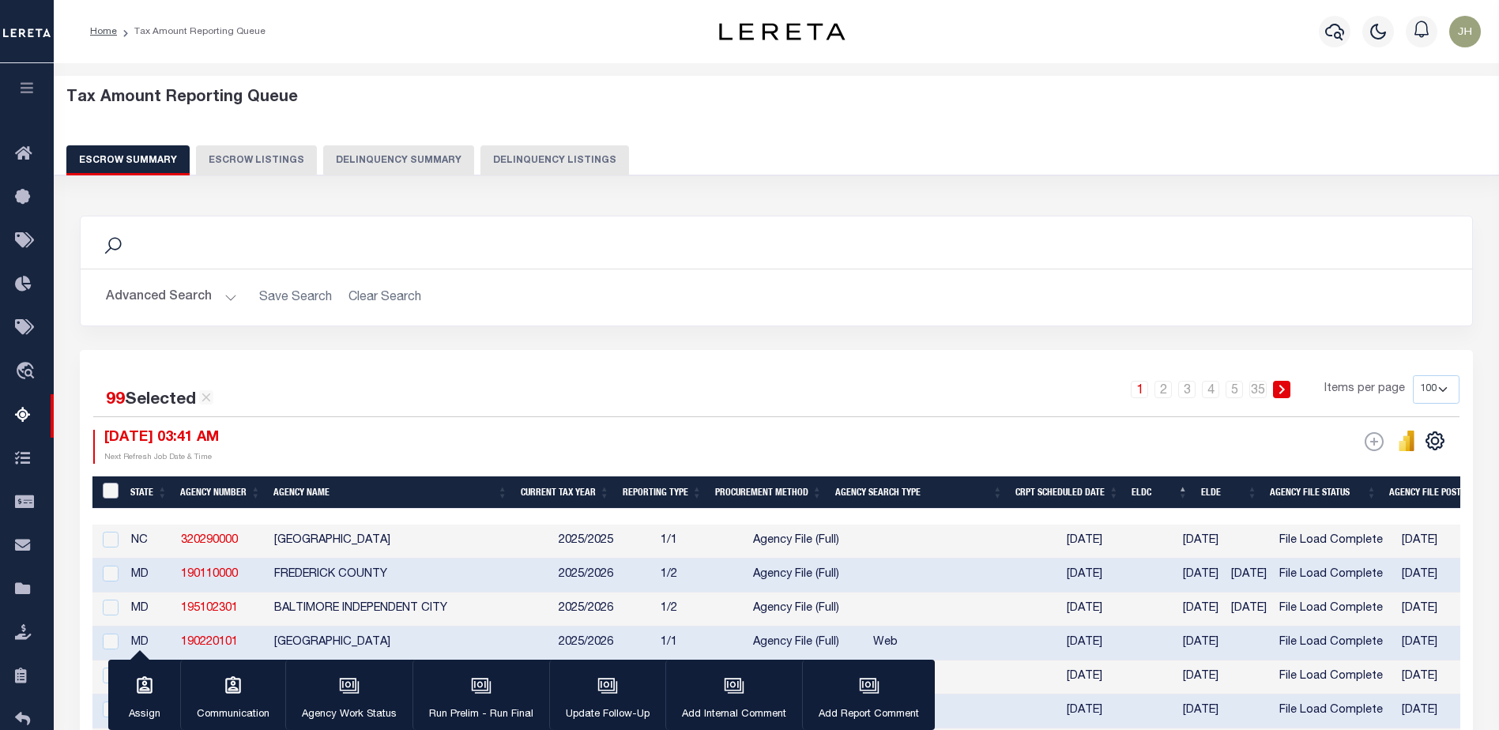
checkbox input "false"
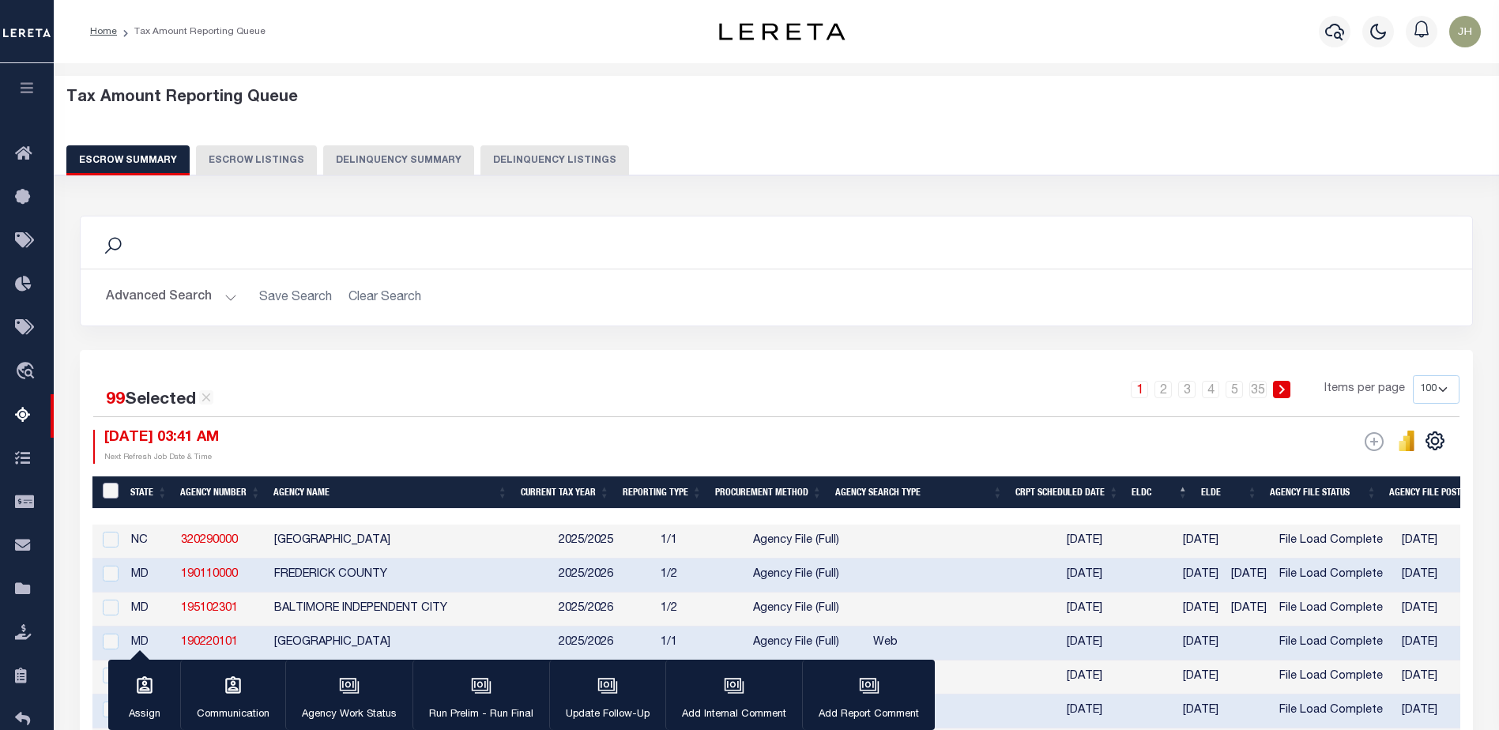
checkbox input "false"
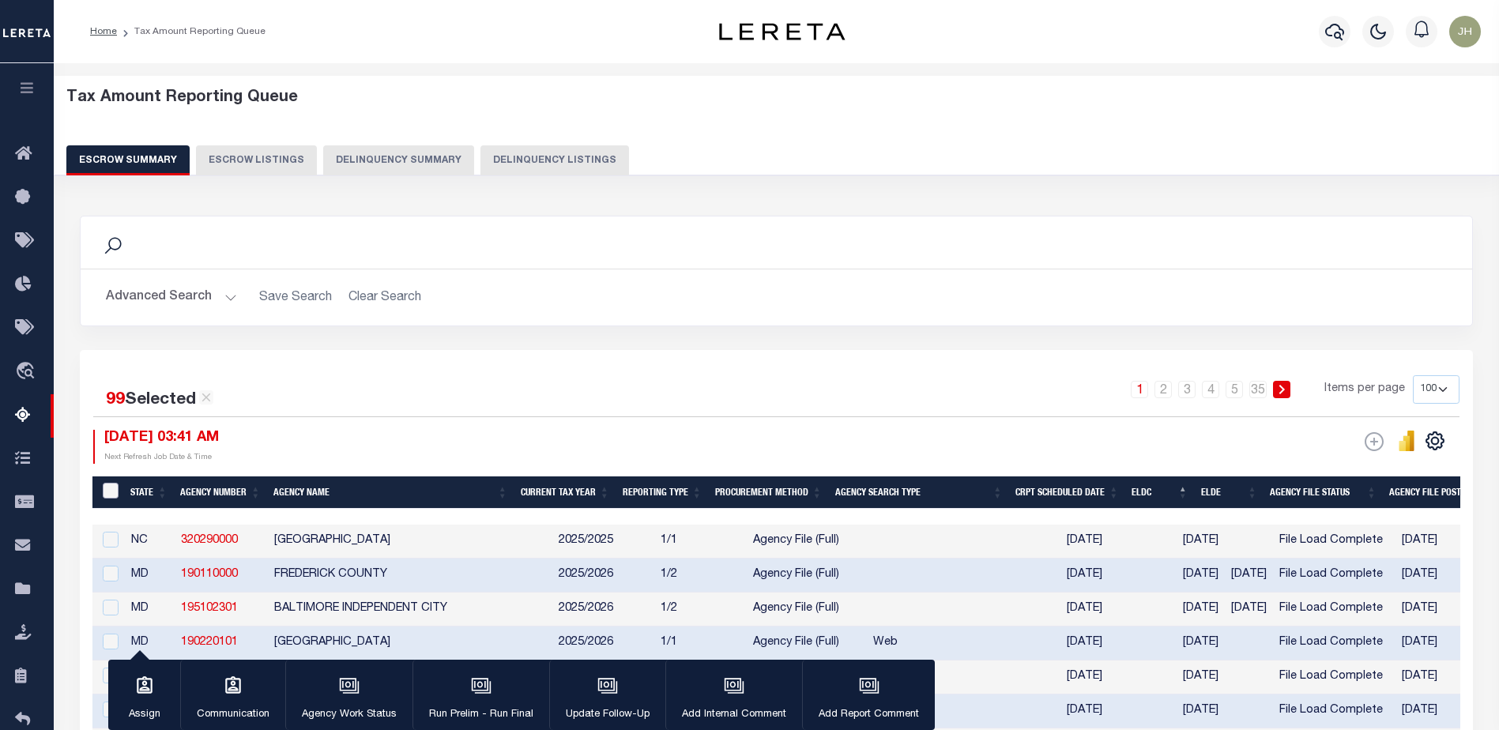
checkbox input "false"
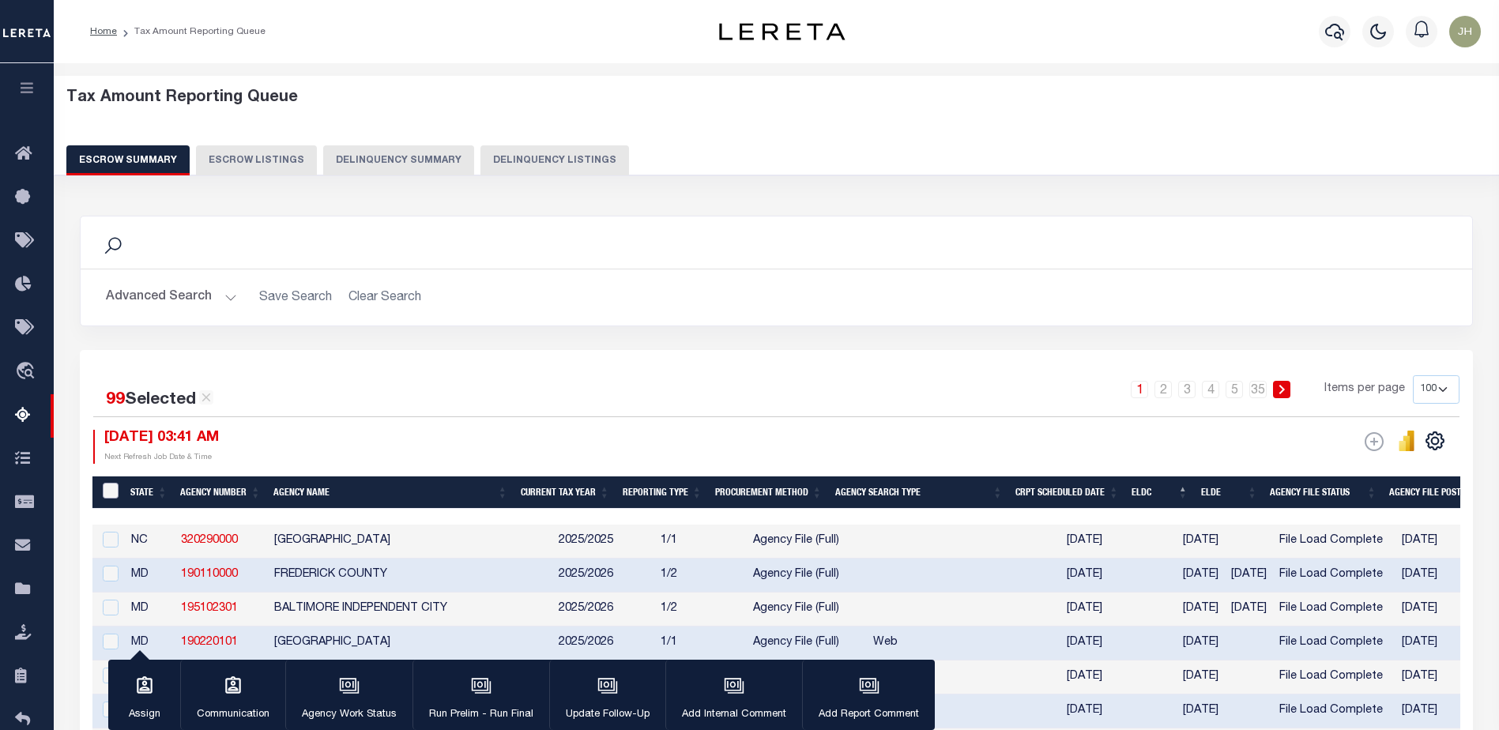
checkbox input "false"
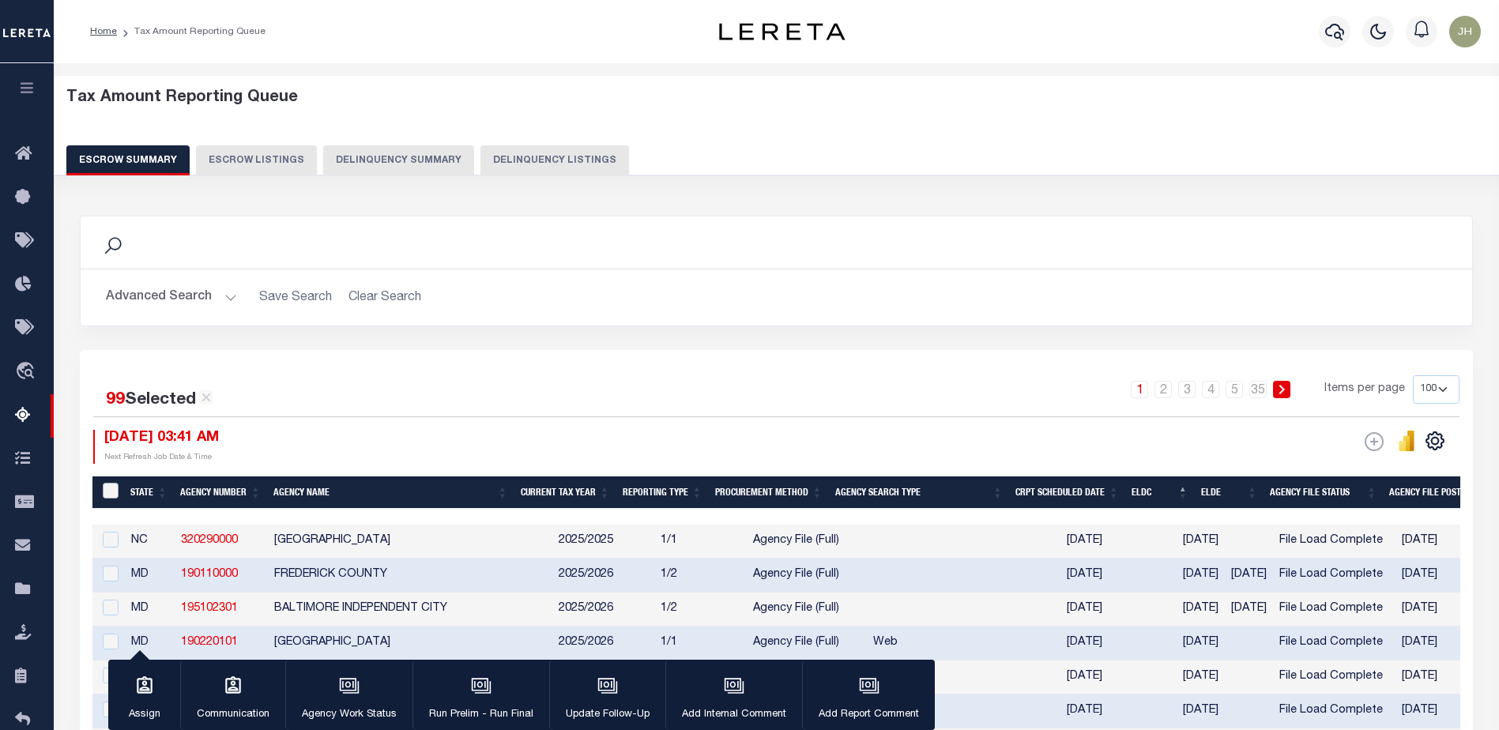
checkbox input "false"
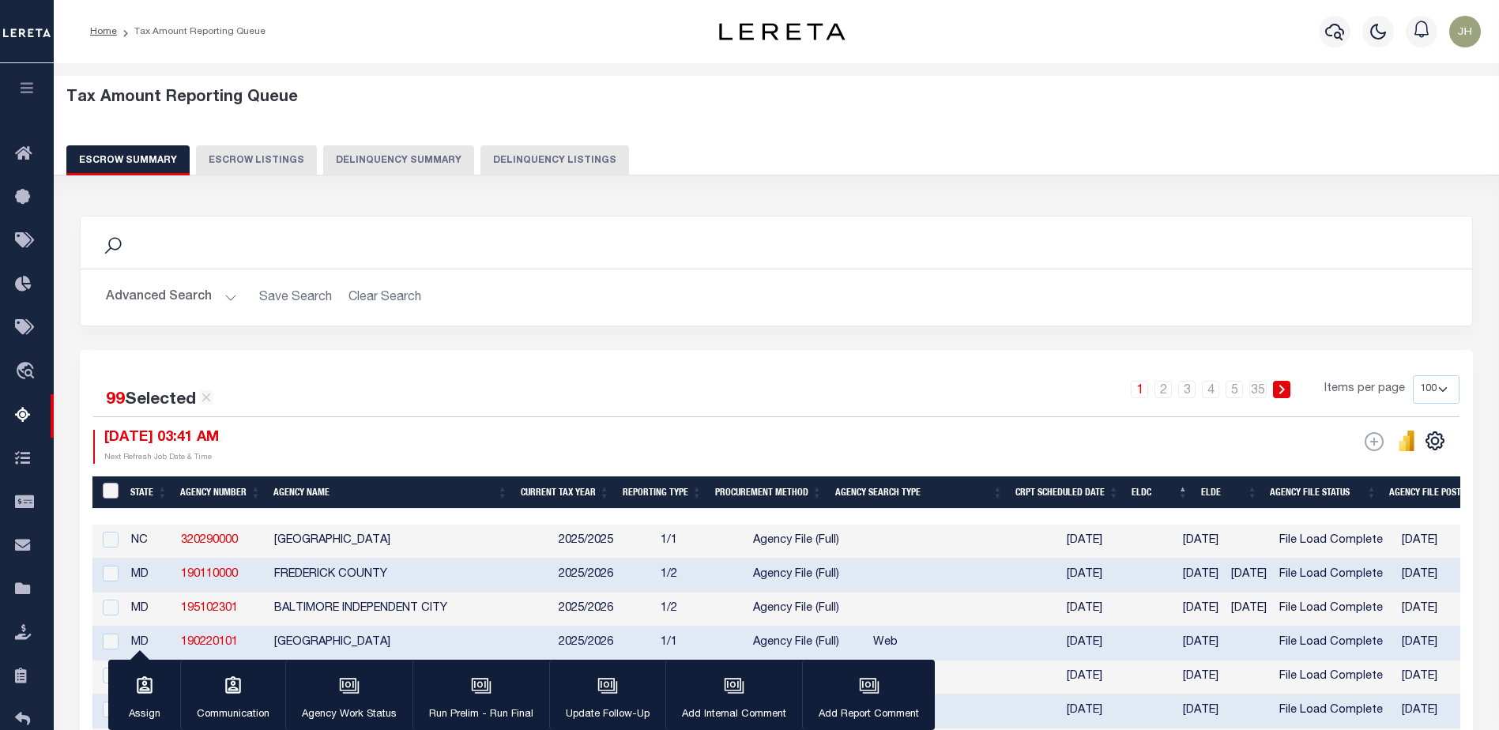
checkbox input "false"
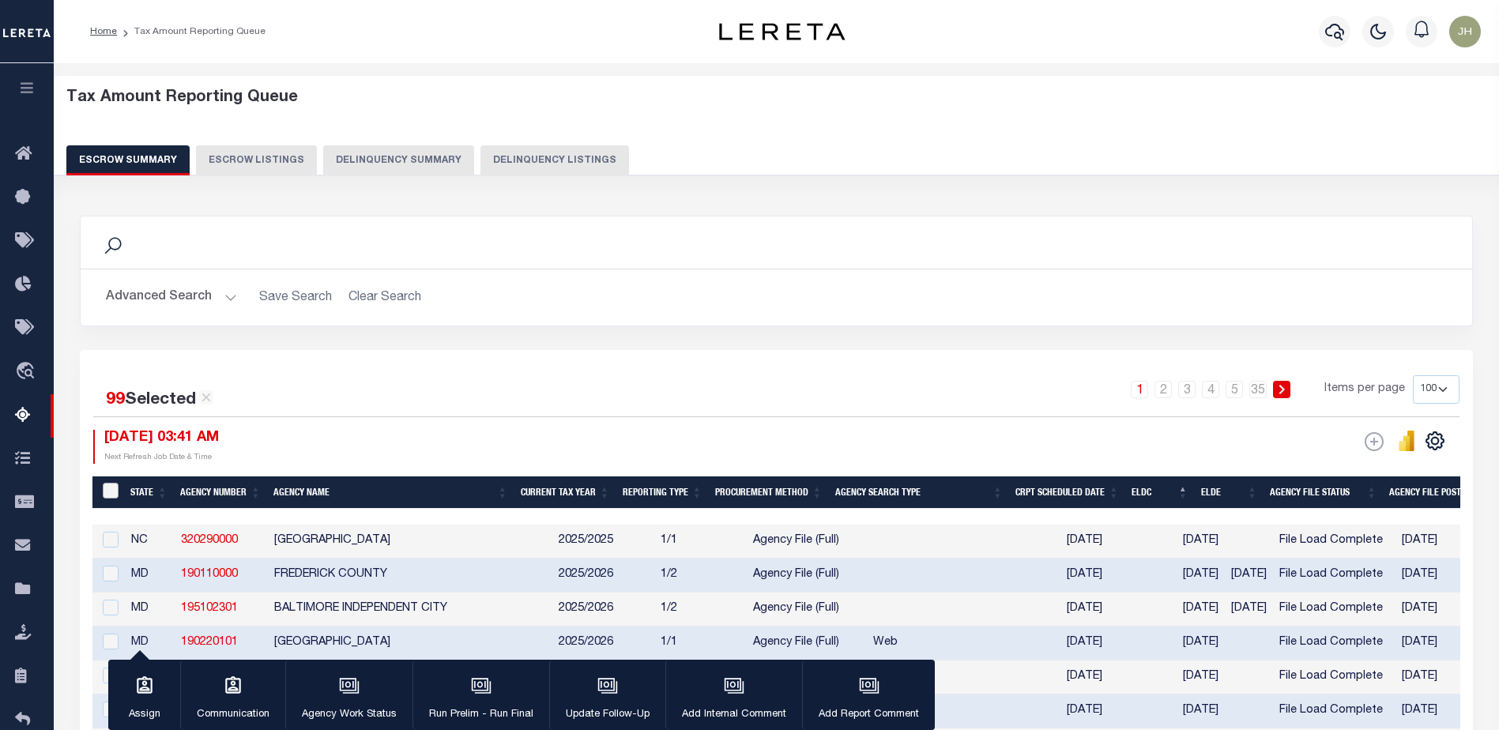
checkbox input "false"
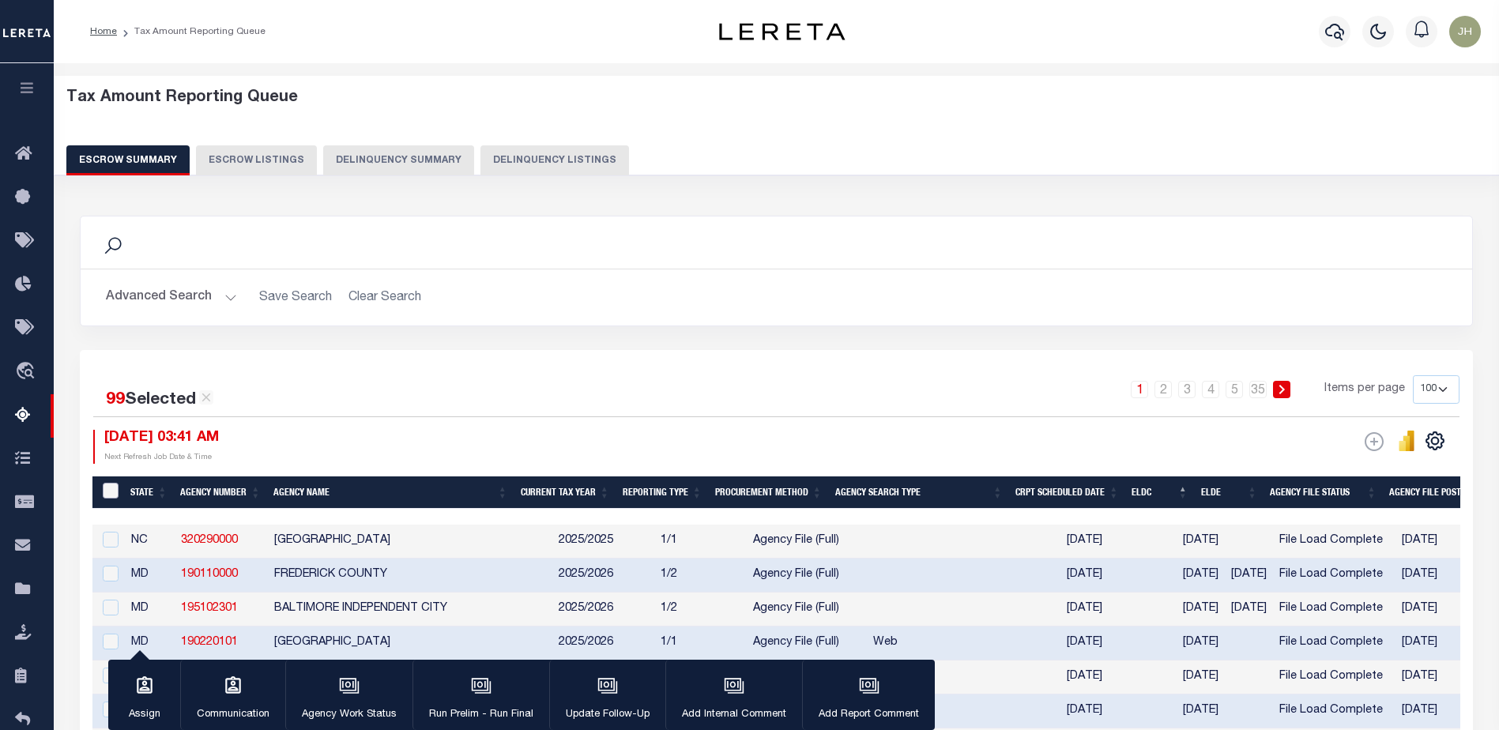
checkbox input "false"
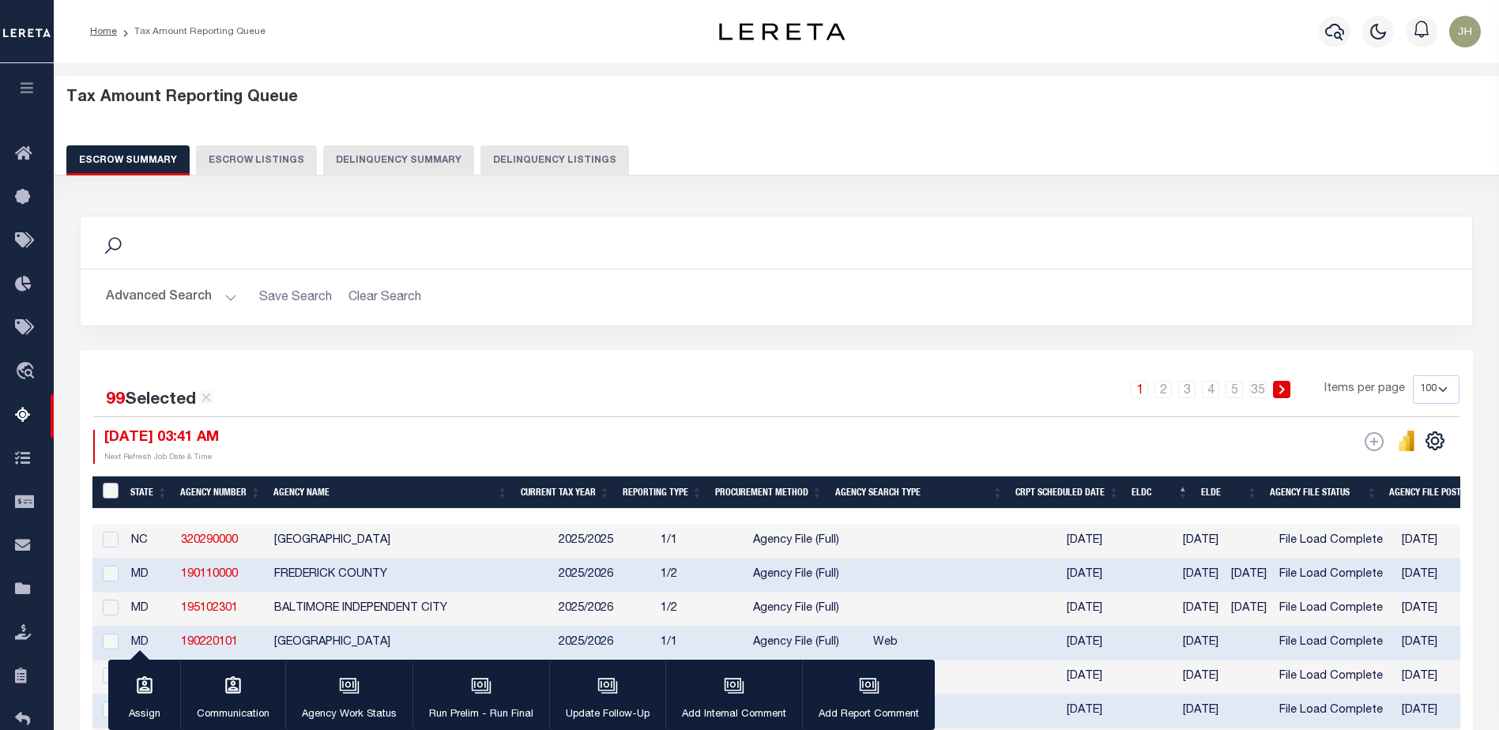
checkbox input "false"
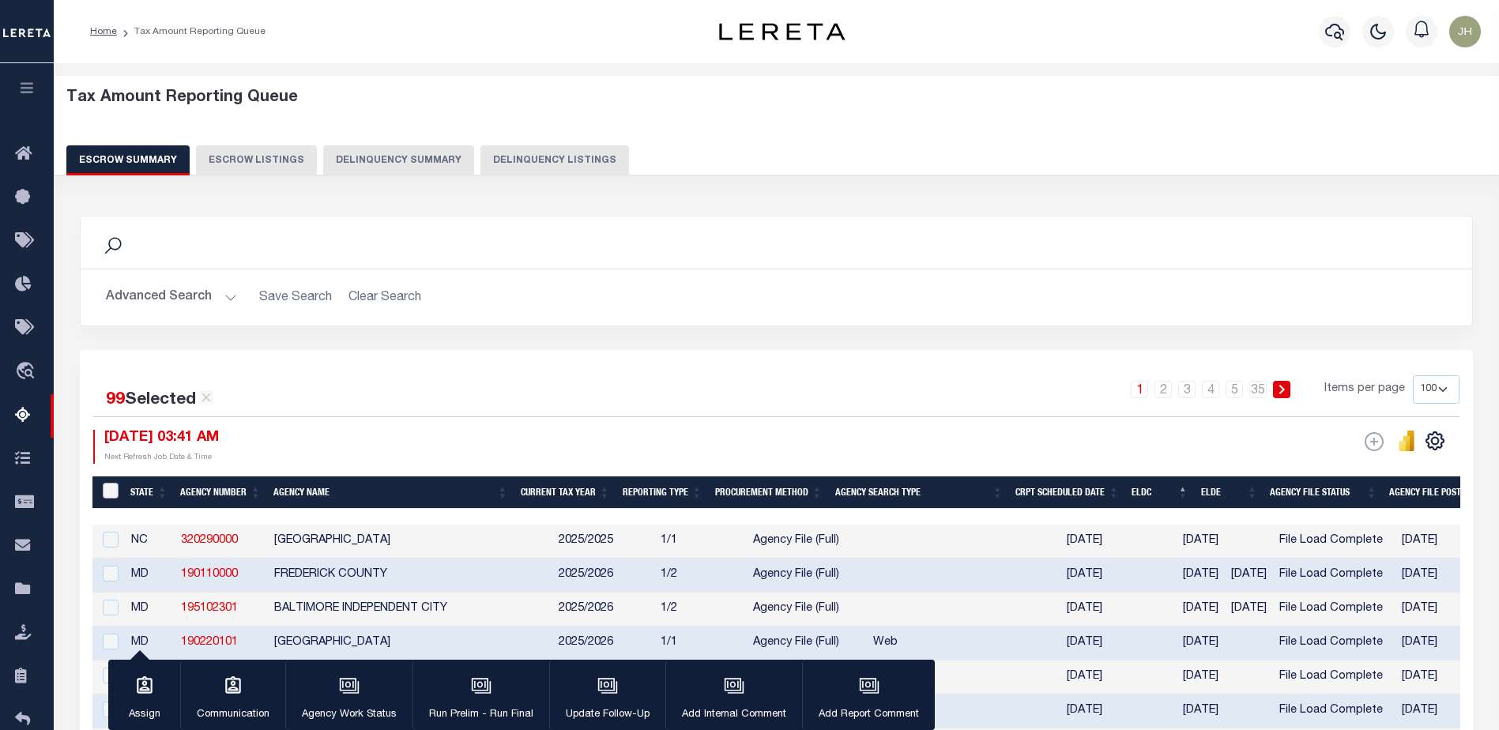
checkbox input "false"
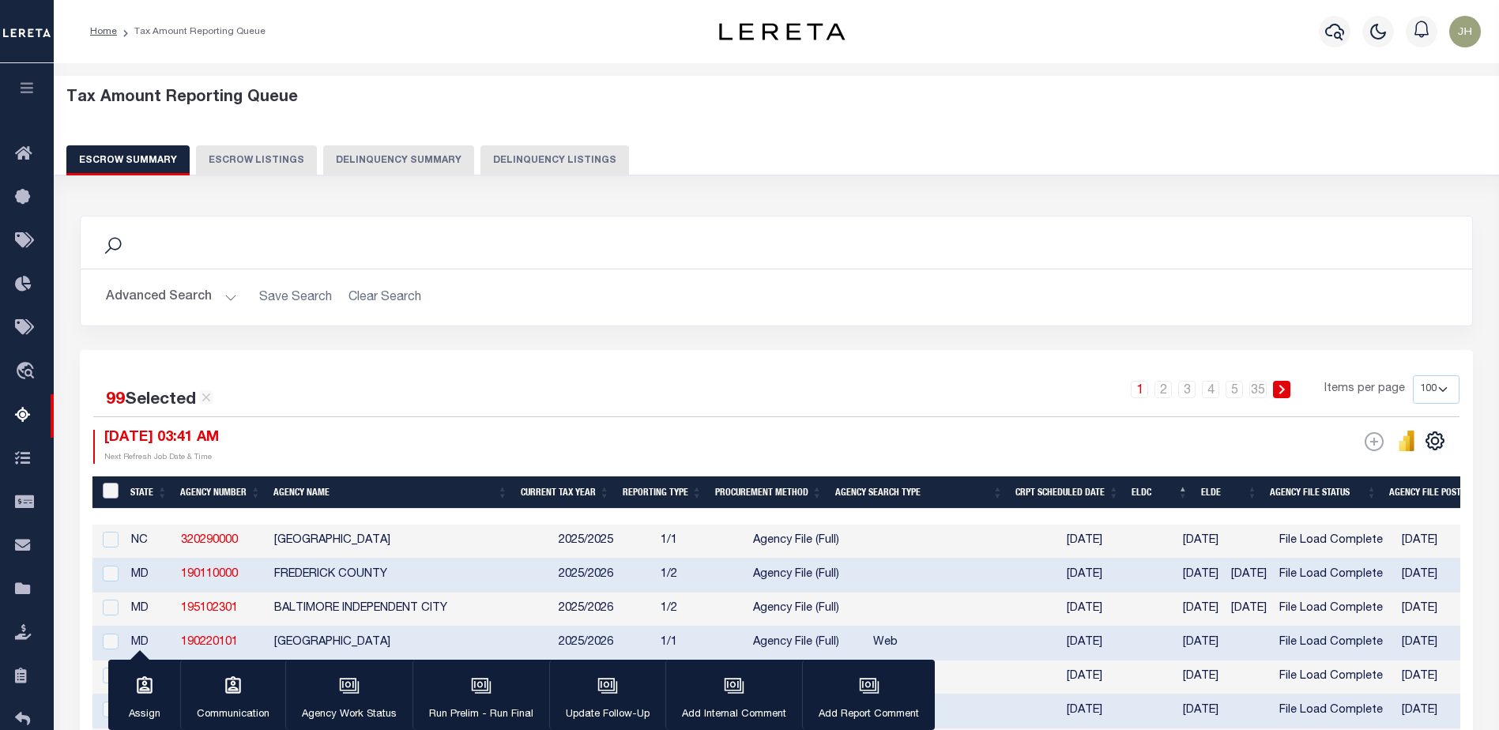
checkbox input "false"
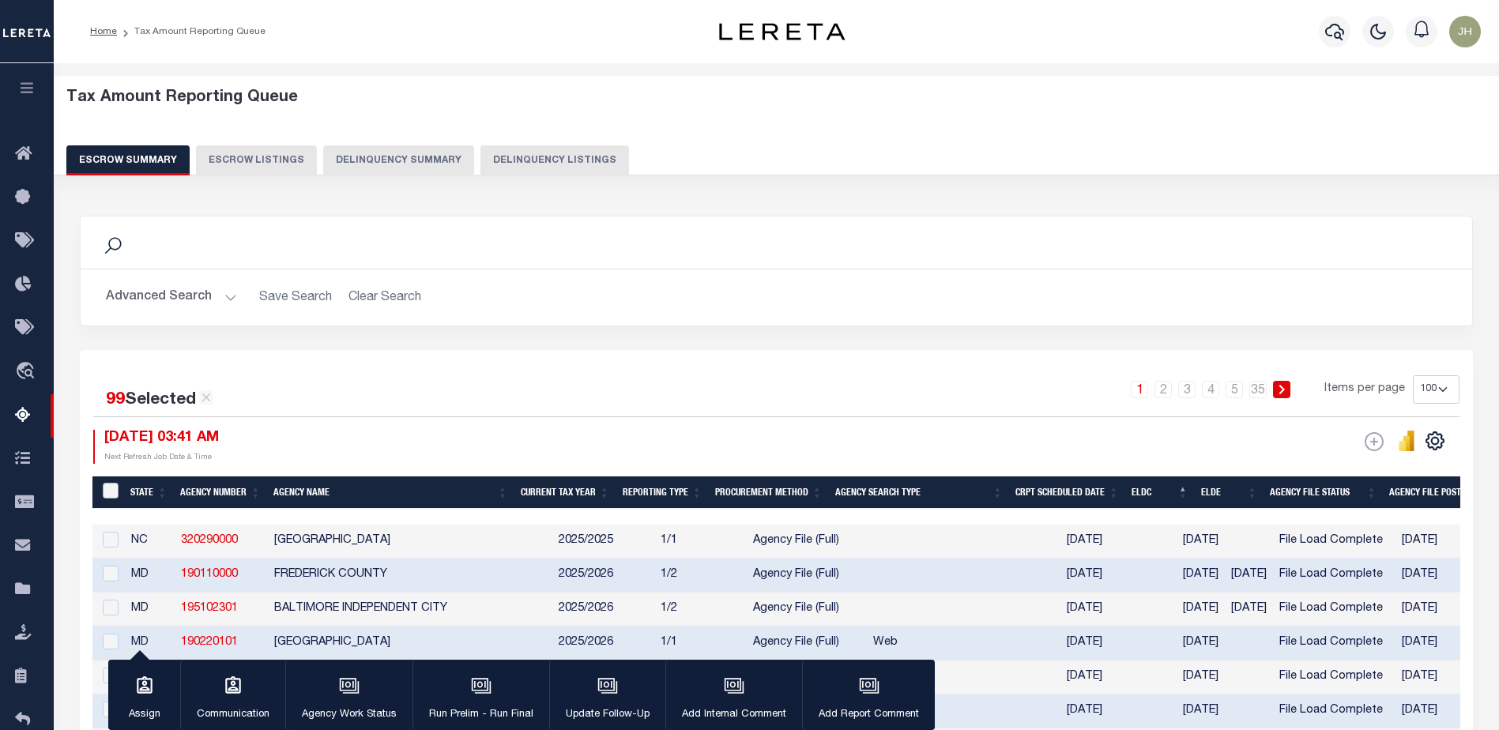
checkbox input "false"
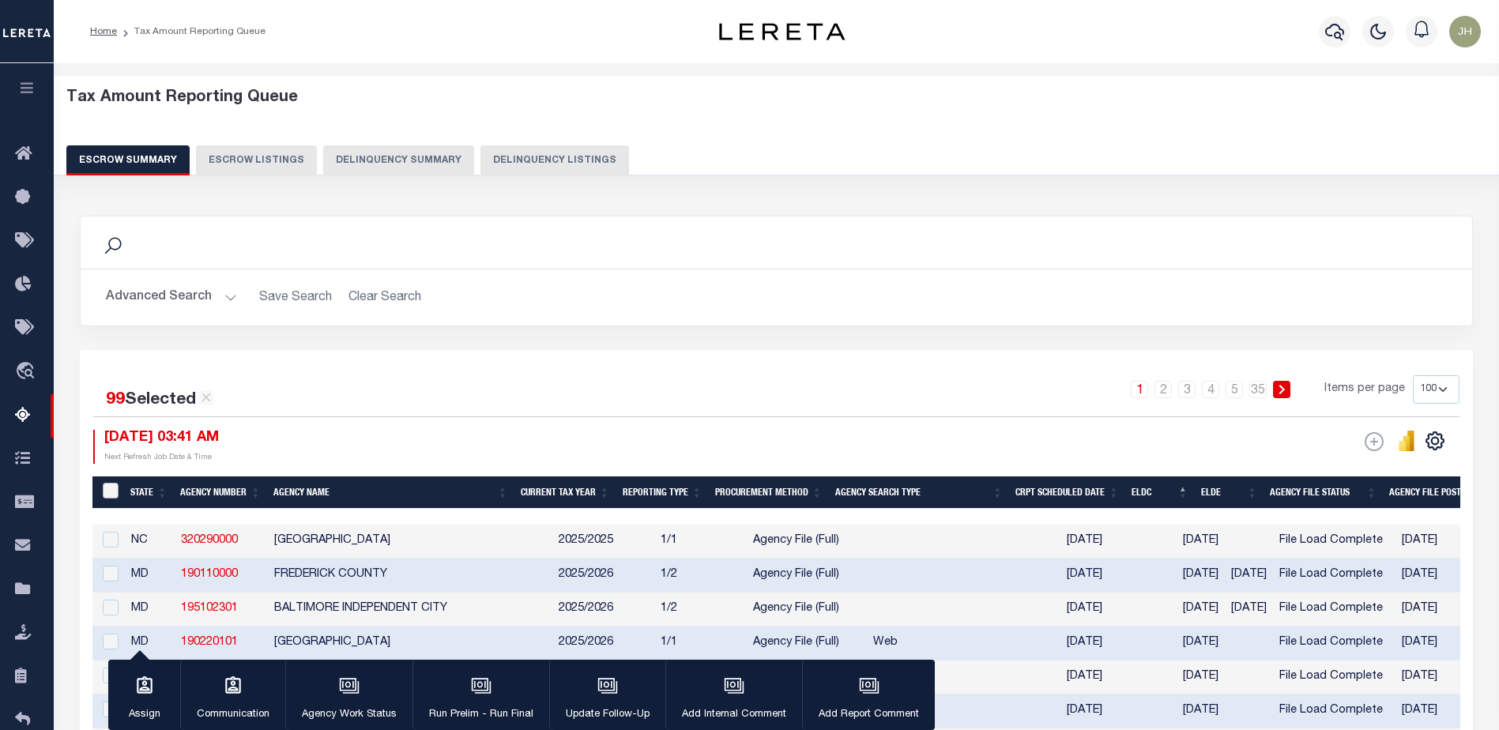
checkbox input "false"
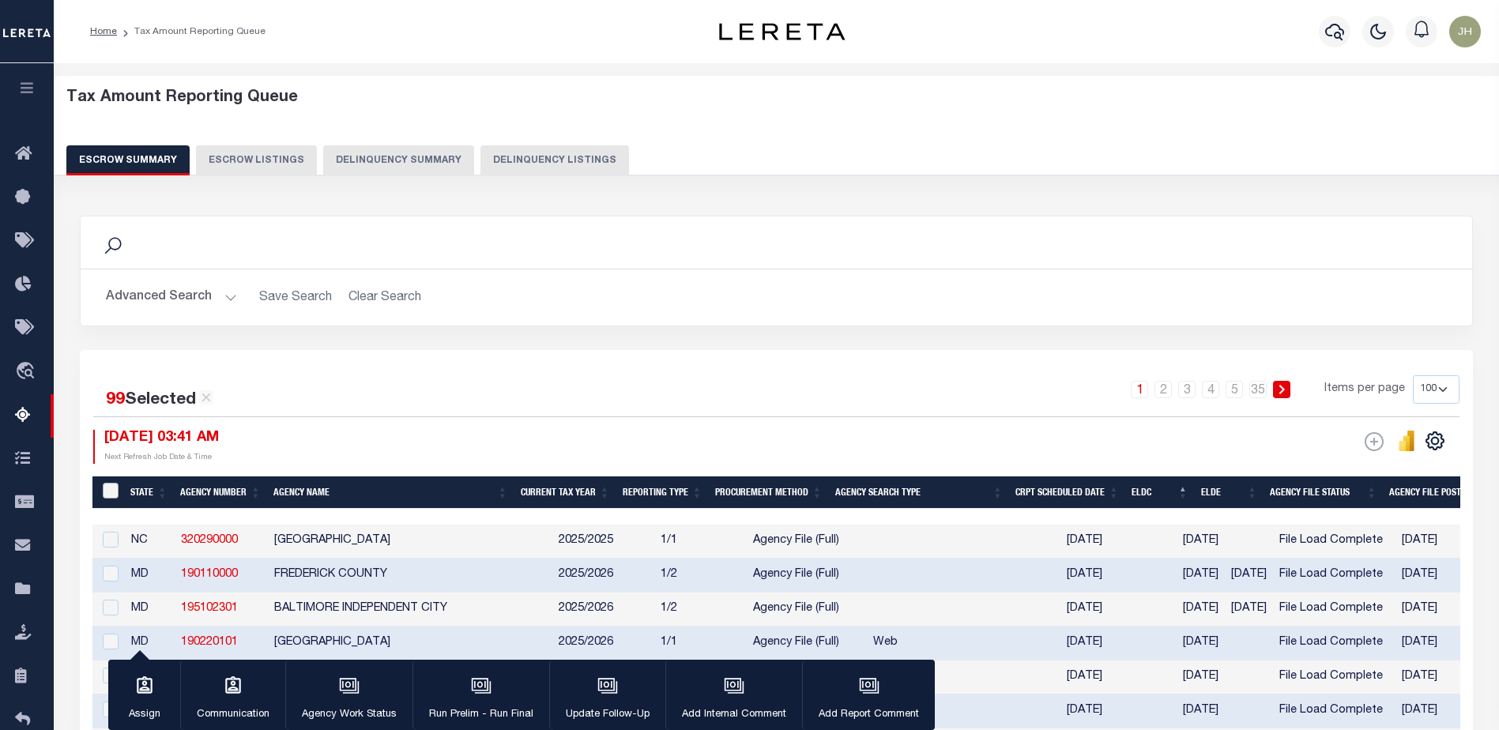
checkbox input "false"
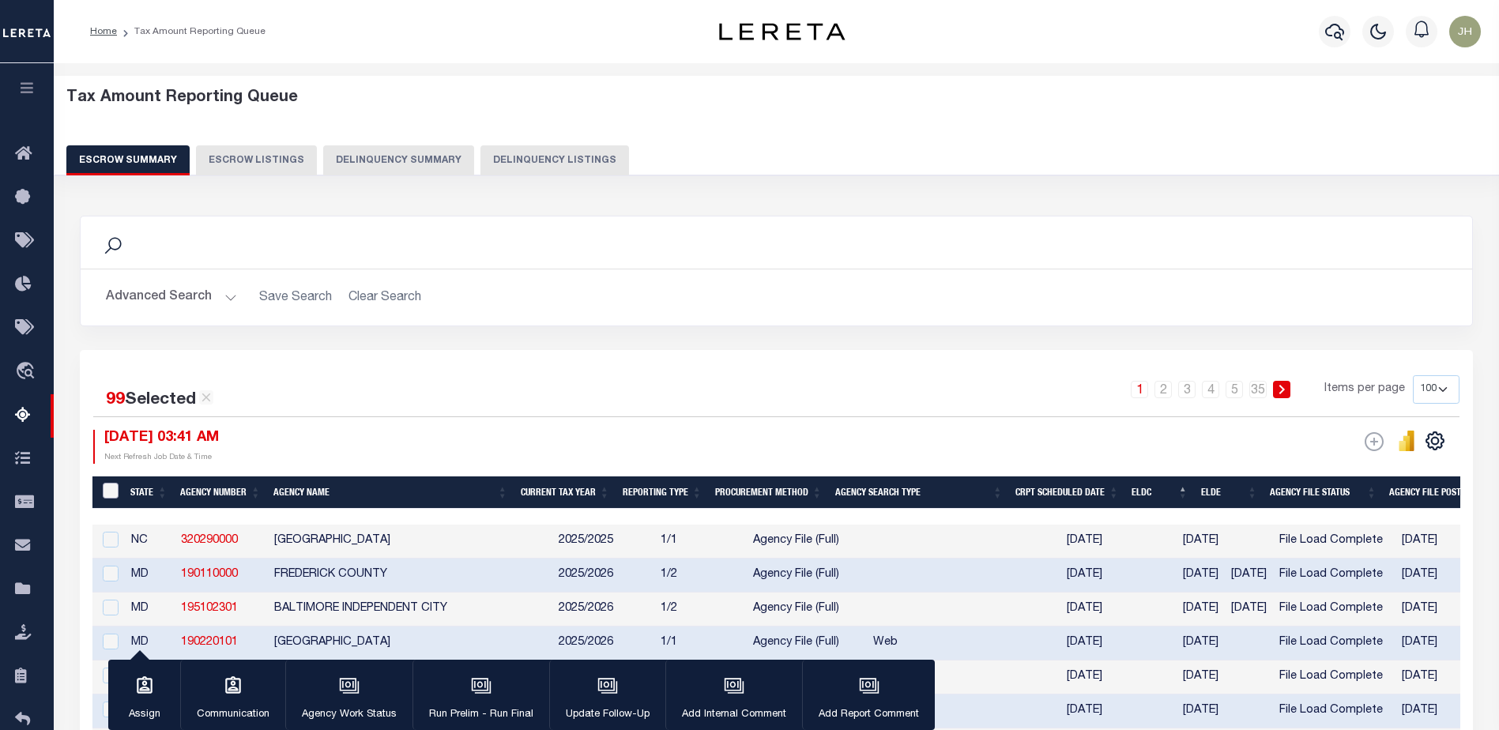
checkbox input "false"
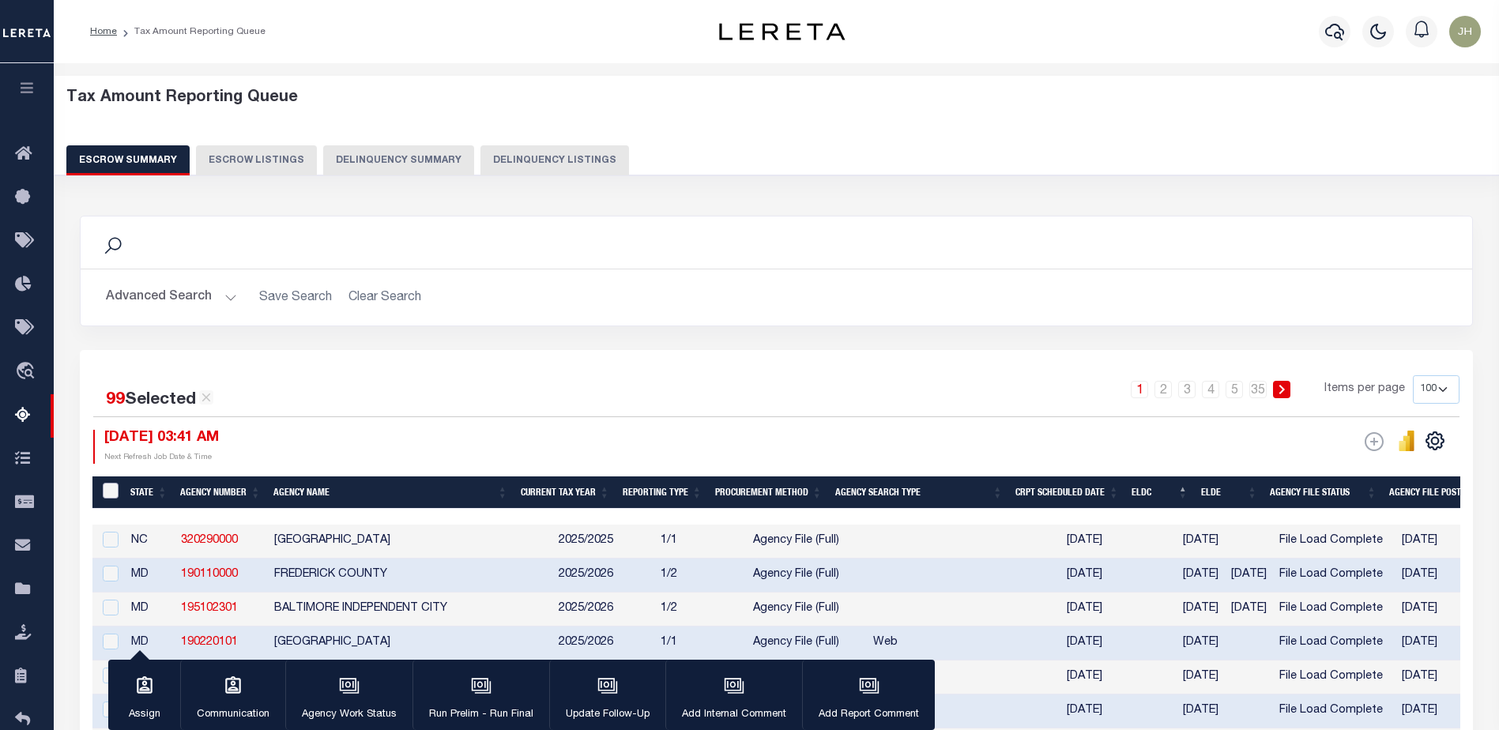
checkbox input "false"
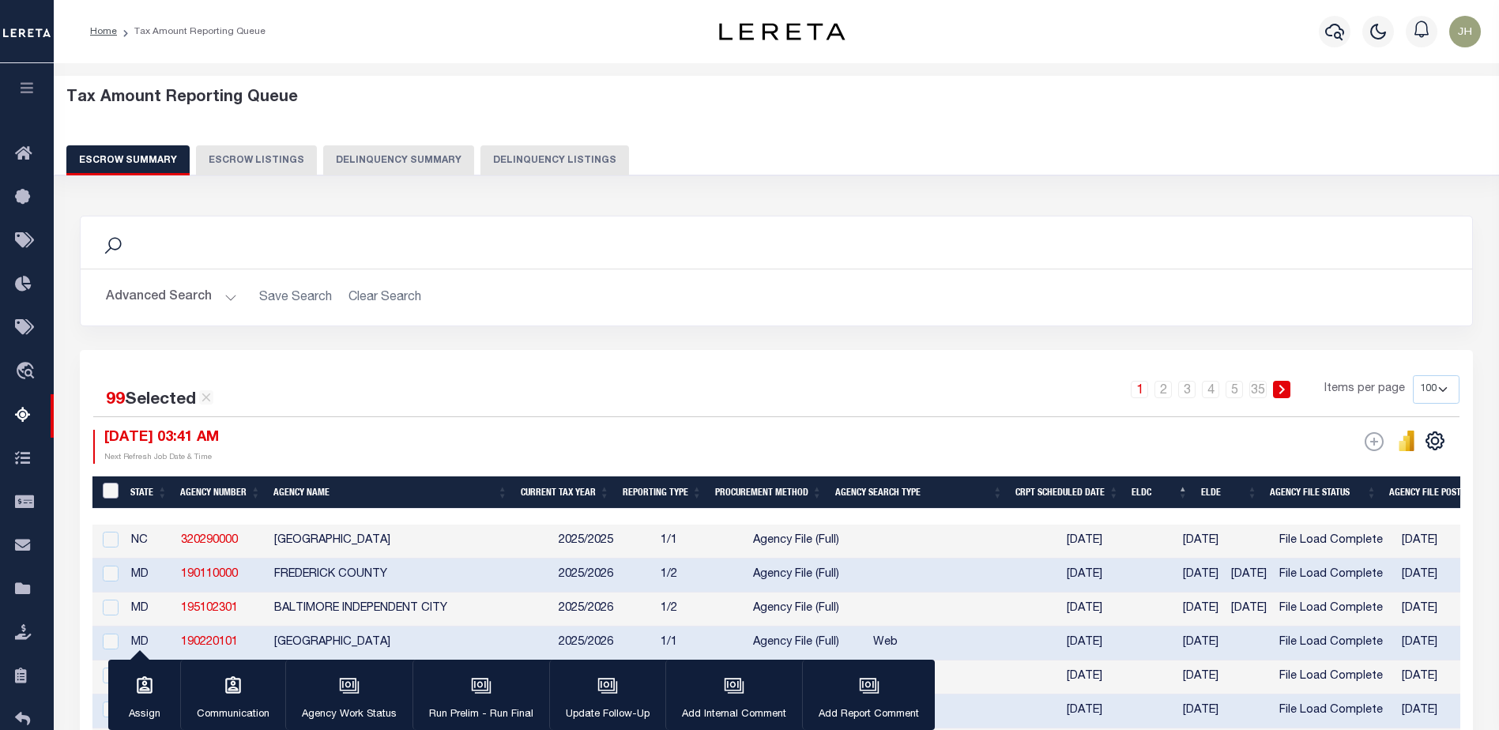
checkbox input "false"
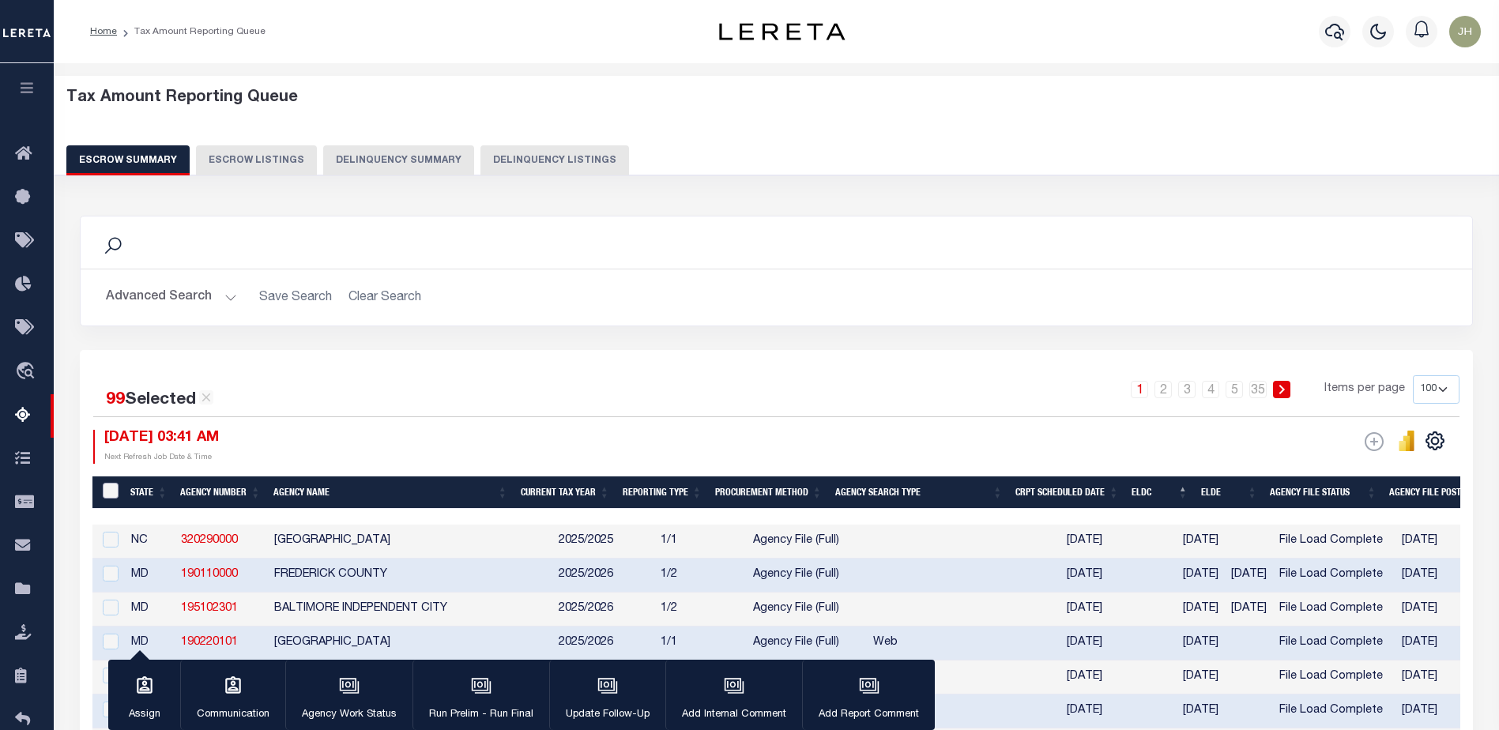
checkbox input "false"
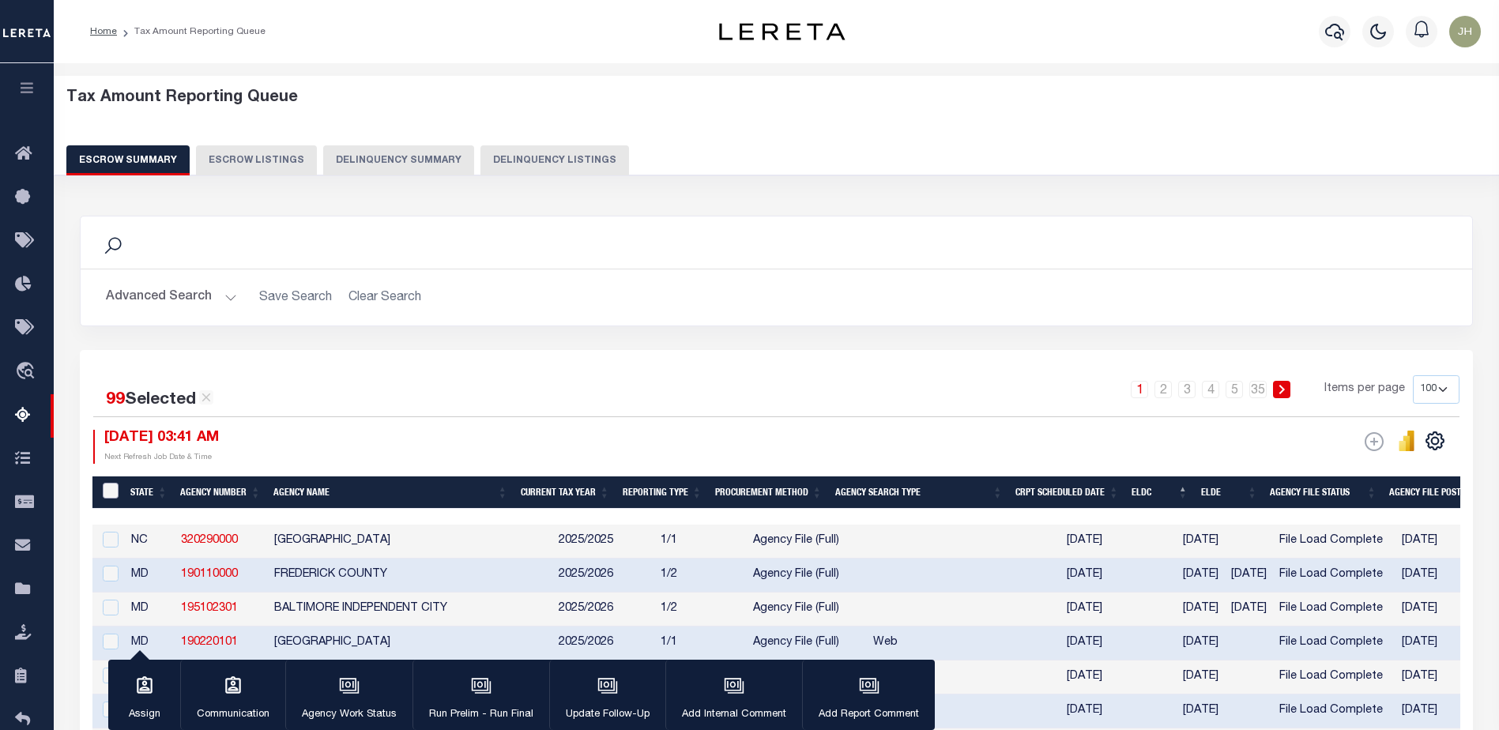
checkbox input "false"
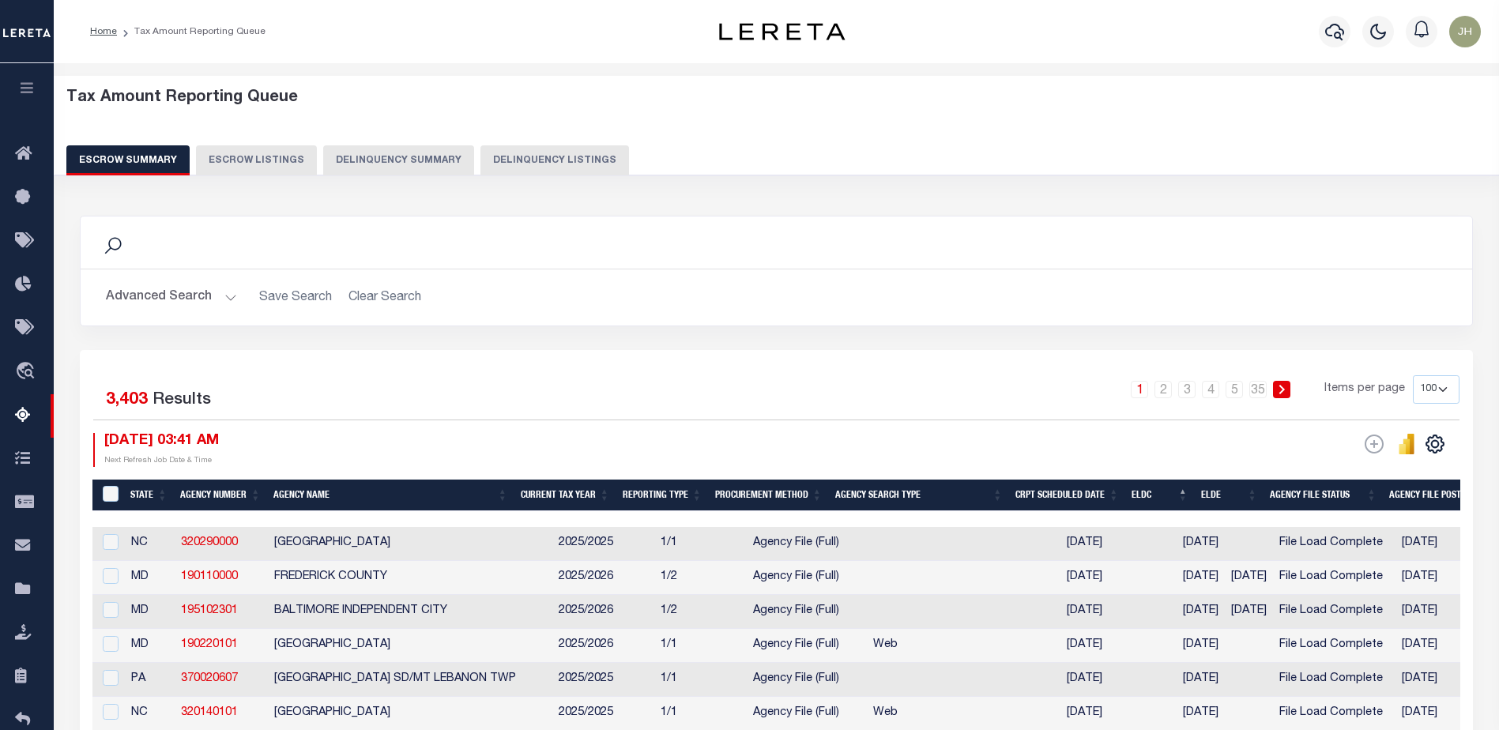
click at [138, 492] on th "State" at bounding box center [149, 496] width 50 height 32
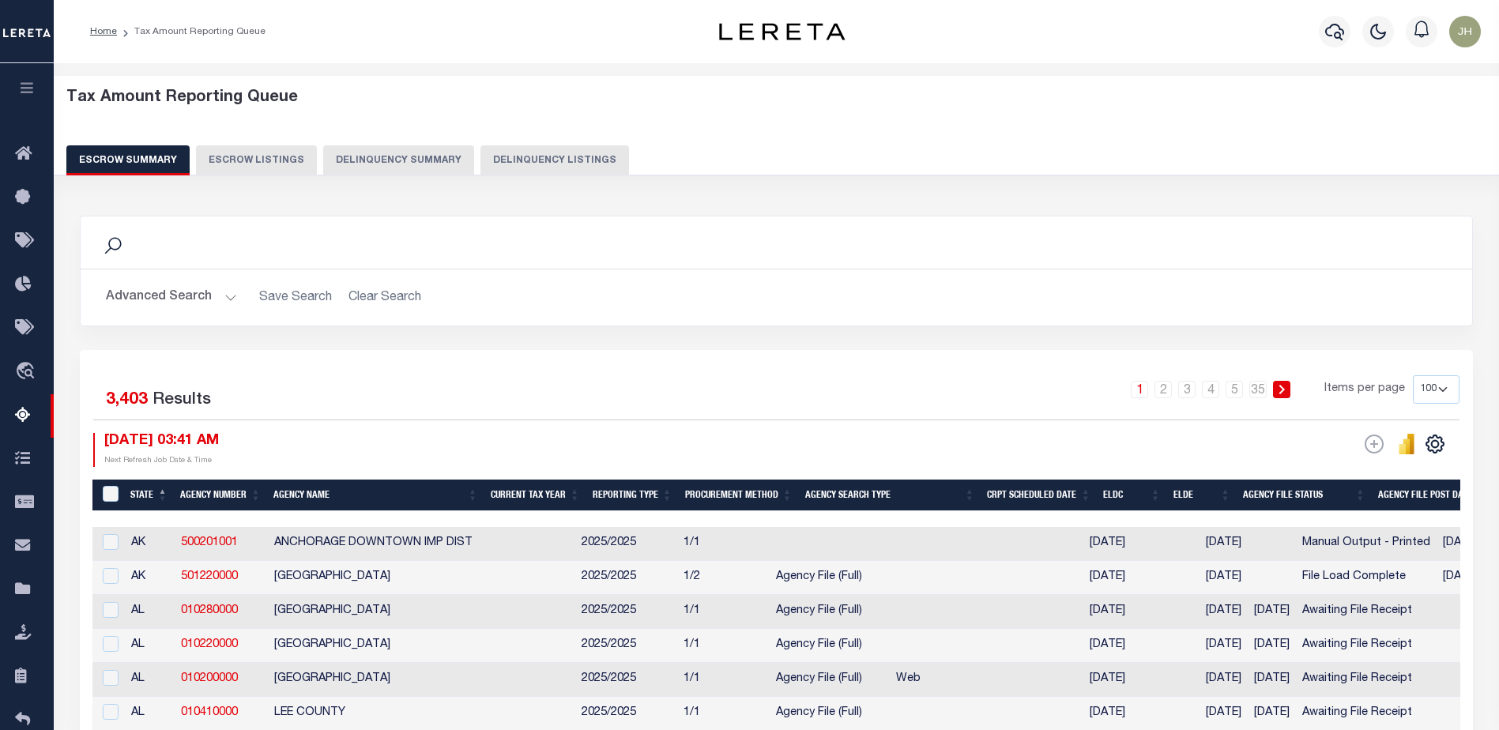
click at [204, 492] on th "Agency Number" at bounding box center [220, 496] width 93 height 32
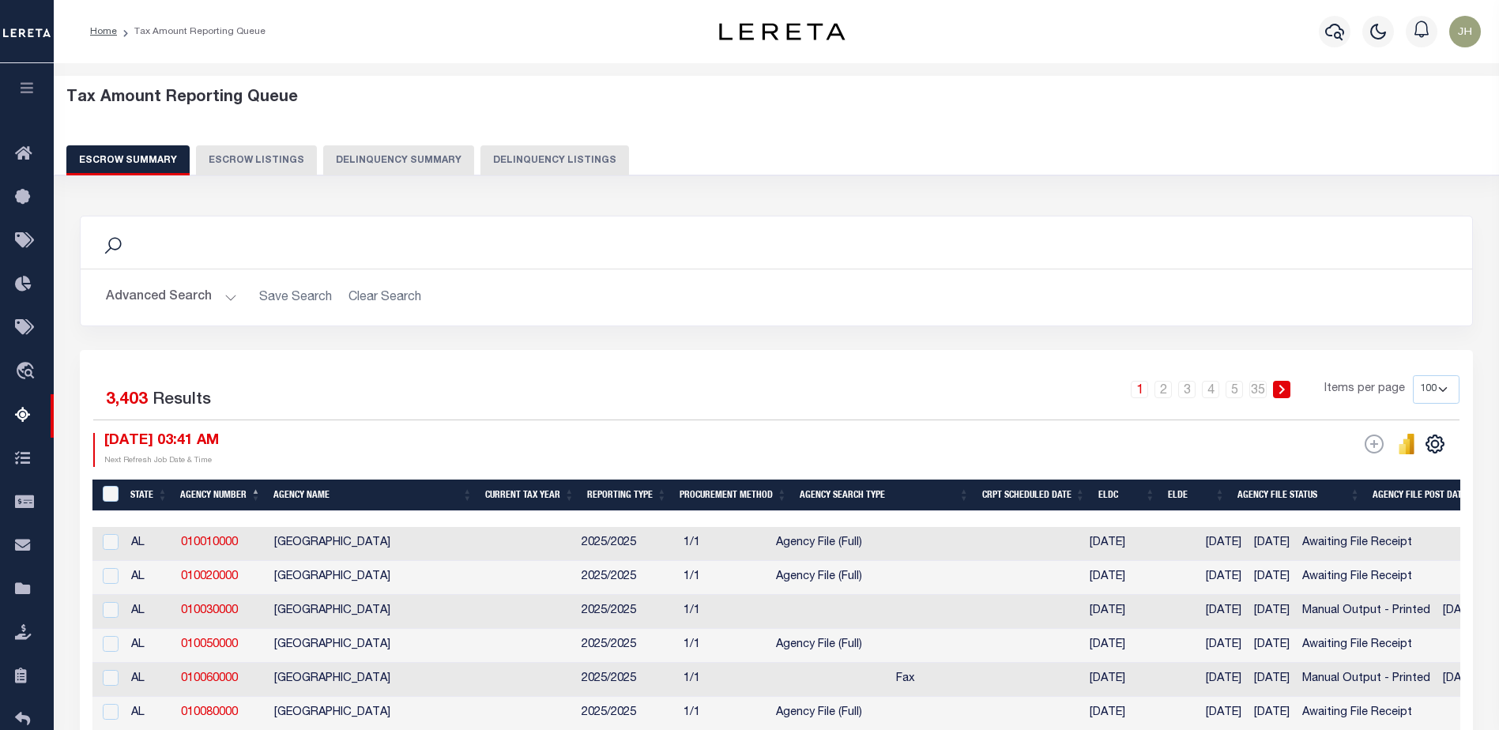
click at [171, 297] on button "Advanced Search" at bounding box center [171, 297] width 131 height 31
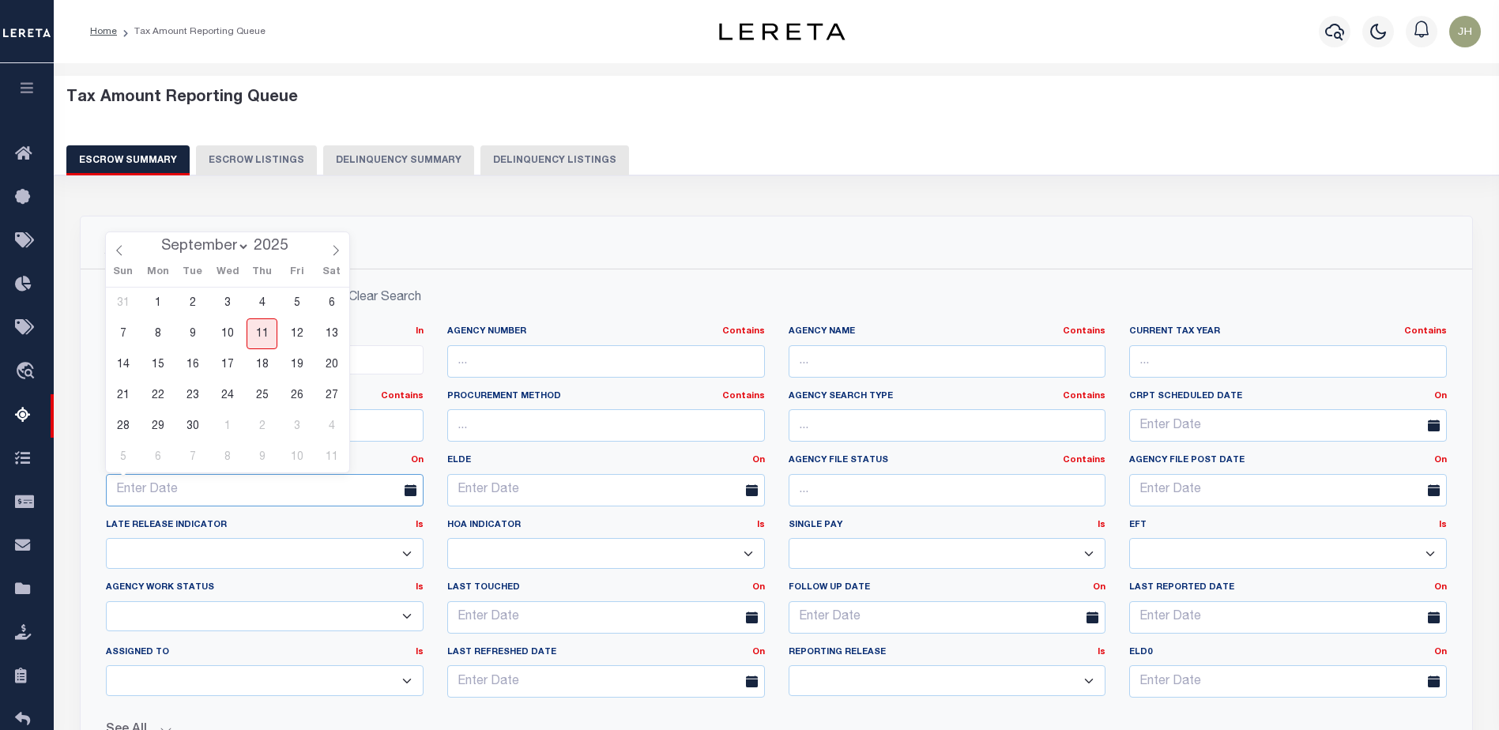
click at [190, 485] on input "text" at bounding box center [265, 490] width 318 height 32
click at [197, 427] on span "30" at bounding box center [192, 426] width 31 height 31
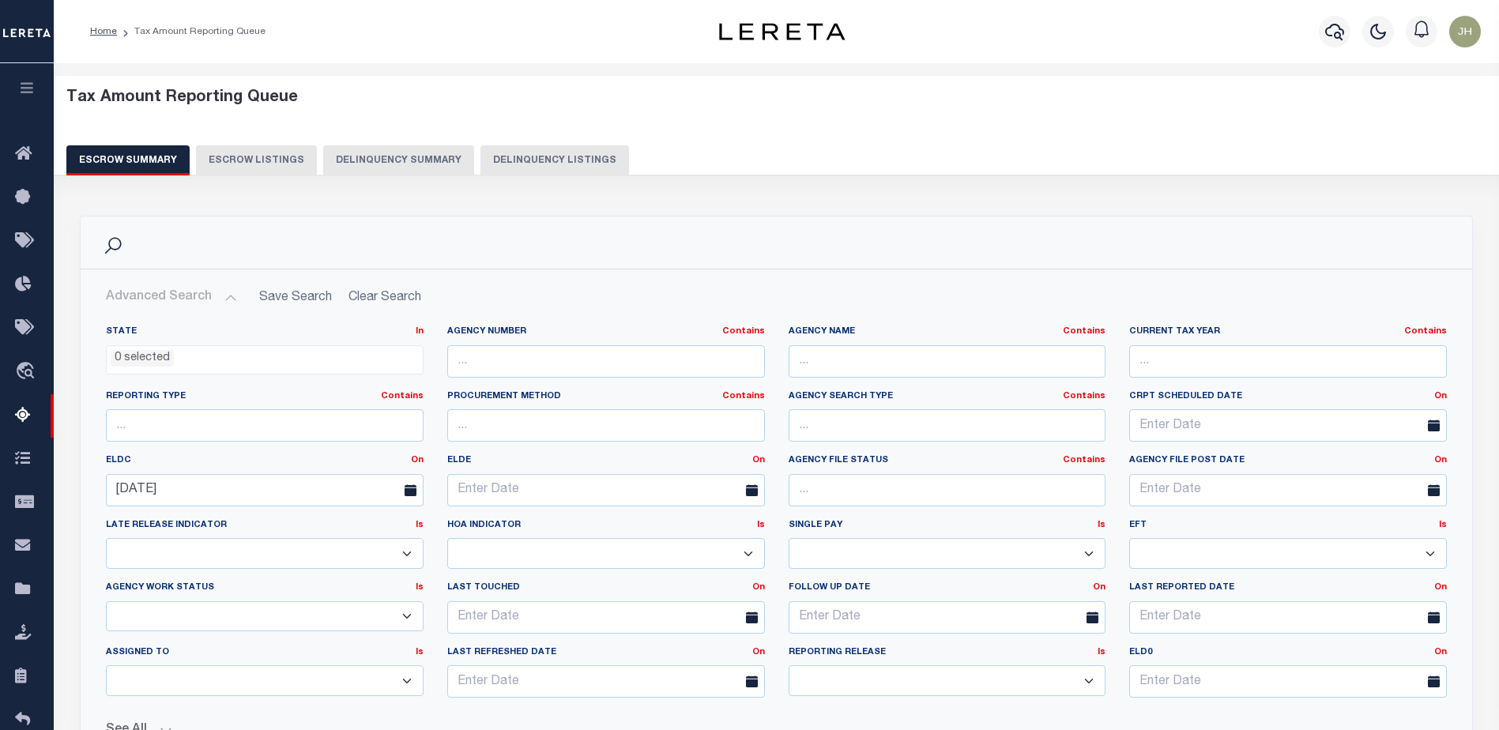
click at [753, 488] on icon at bounding box center [752, 490] width 12 height 12
click at [567, 489] on input "text" at bounding box center [606, 490] width 318 height 32
click at [537, 428] on span "30" at bounding box center [533, 426] width 31 height 31
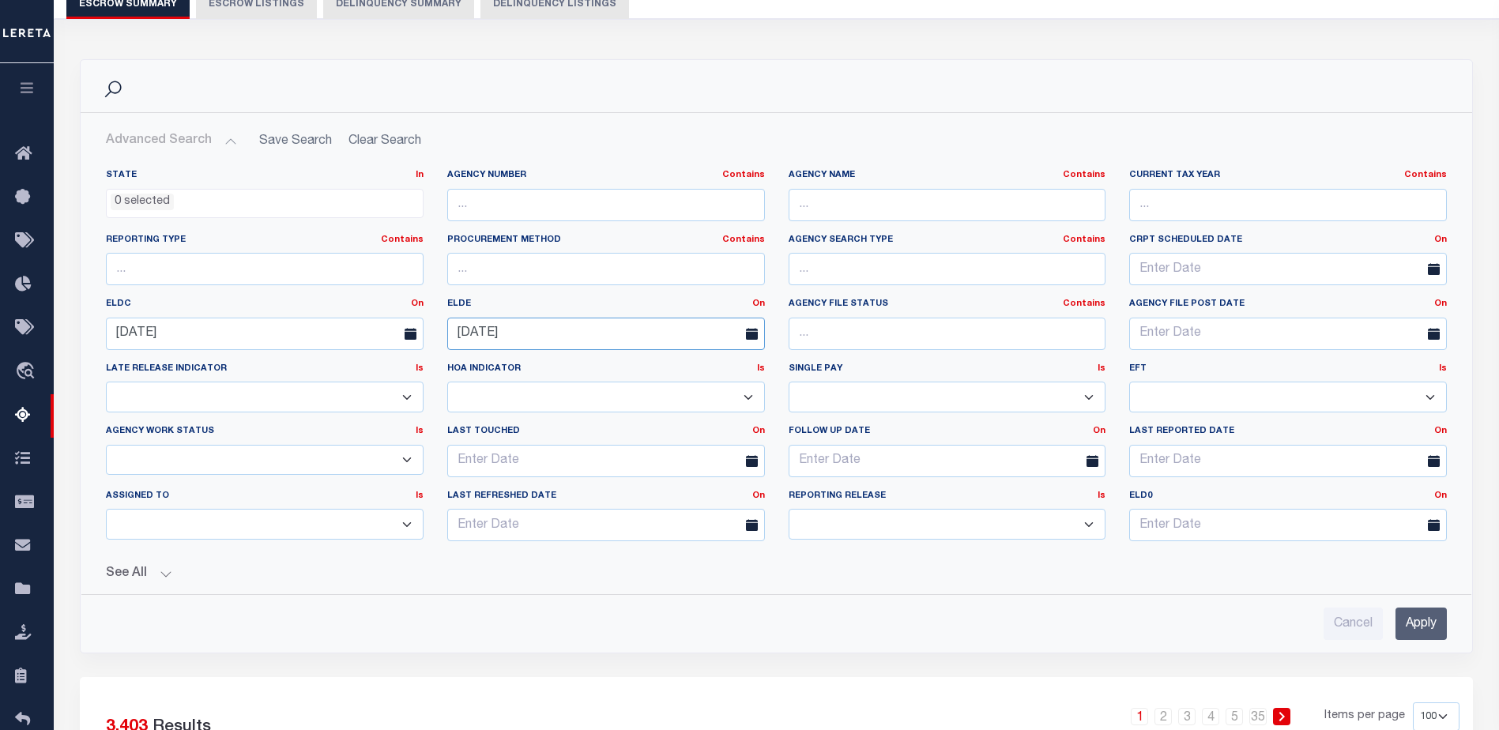
scroll to position [158, 0]
drag, startPoint x: 1421, startPoint y: 631, endPoint x: 973, endPoint y: 618, distance: 448.3
click at [1179, 631] on input "Apply" at bounding box center [1421, 622] width 51 height 32
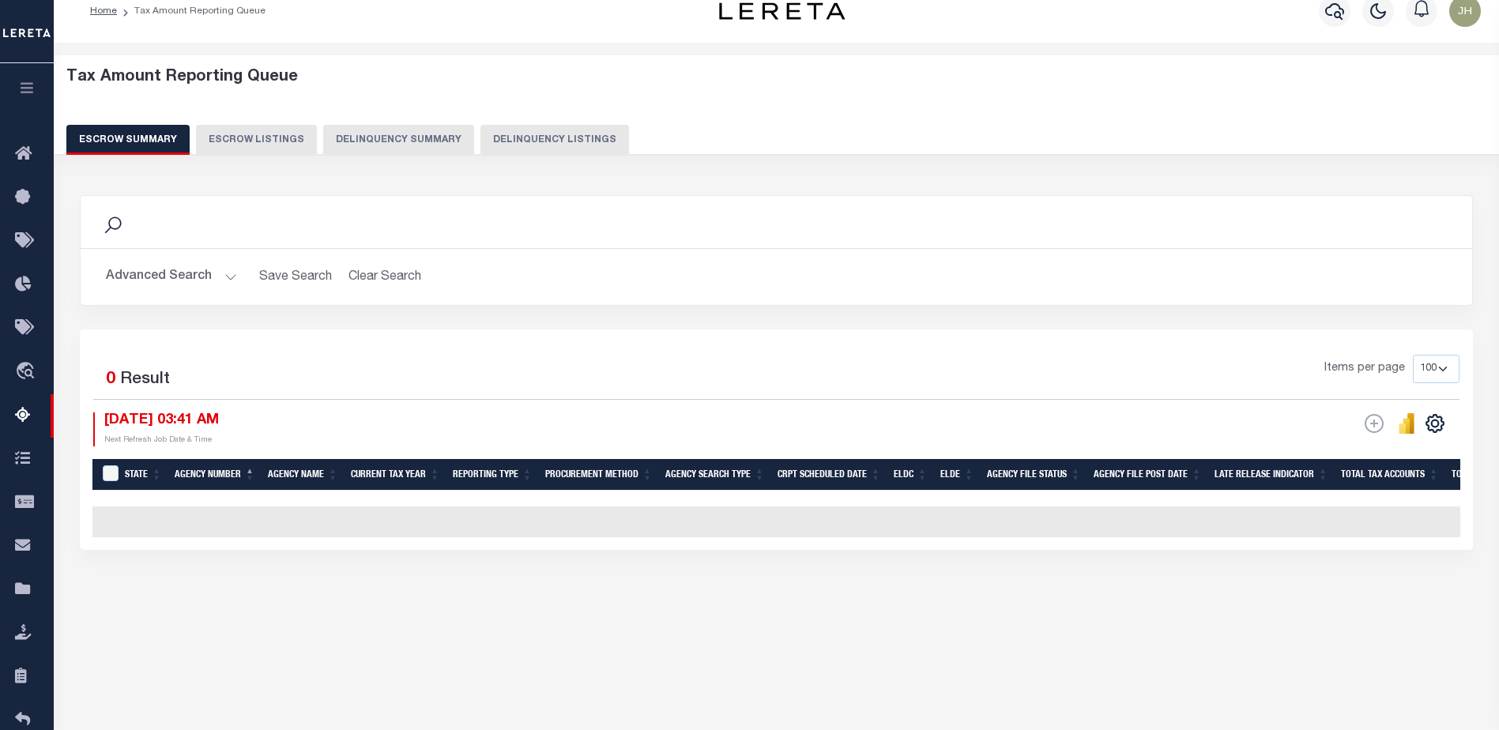
scroll to position [0, 0]
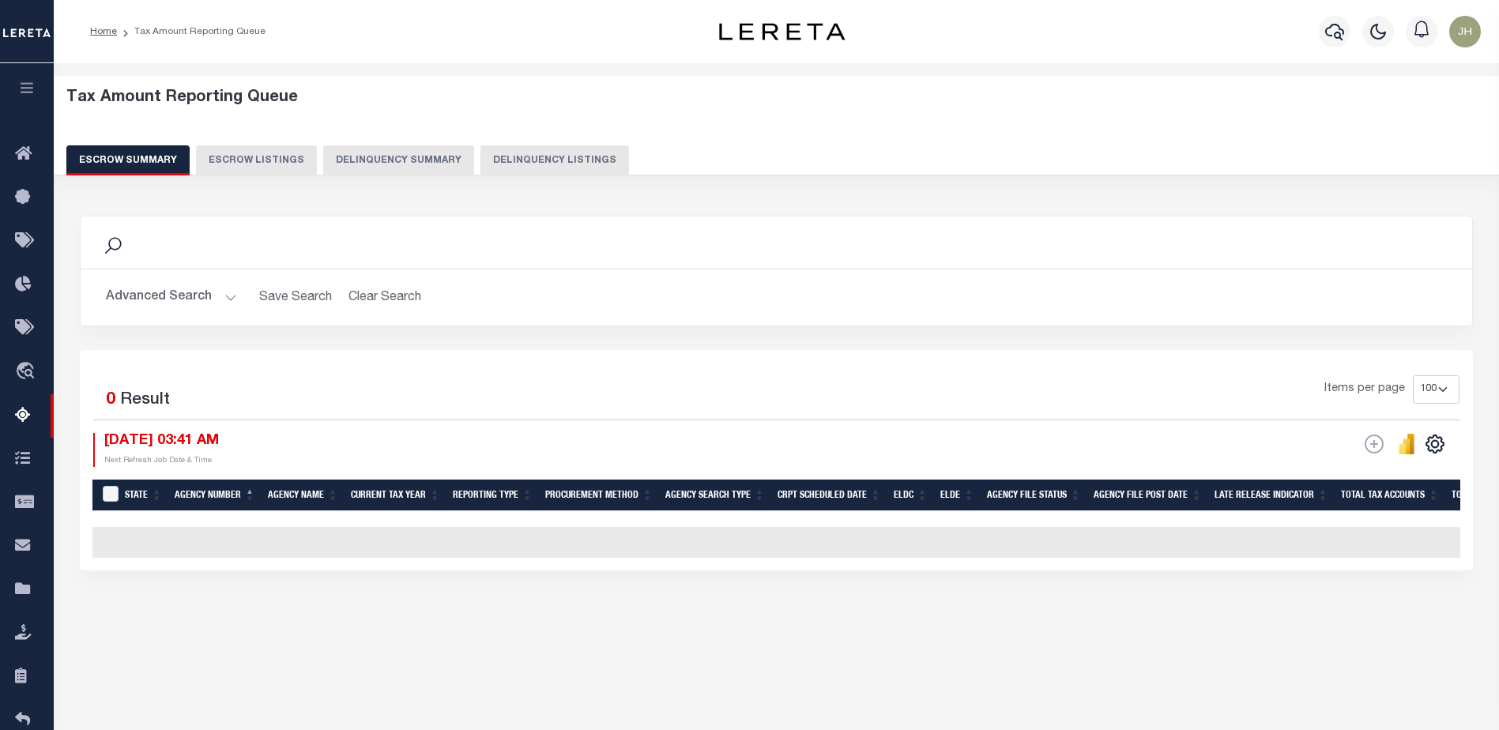
click at [198, 31] on li "Tax Amount Reporting Queue" at bounding box center [191, 31] width 149 height 14
click at [163, 296] on button "Advanced Search" at bounding box center [171, 297] width 131 height 31
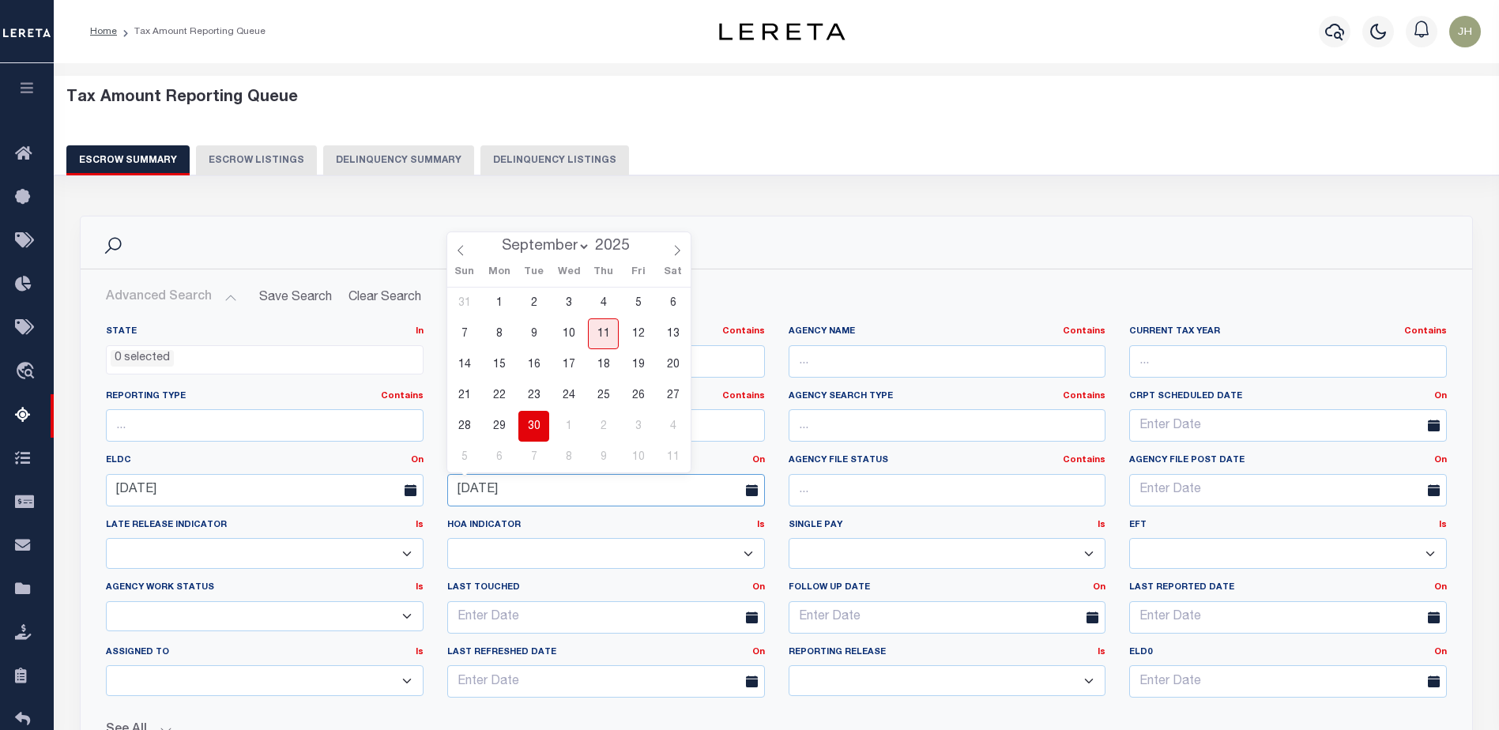
click at [541, 483] on input "09-30-2025" at bounding box center [606, 490] width 318 height 32
click at [504, 424] on span "29" at bounding box center [499, 426] width 31 height 31
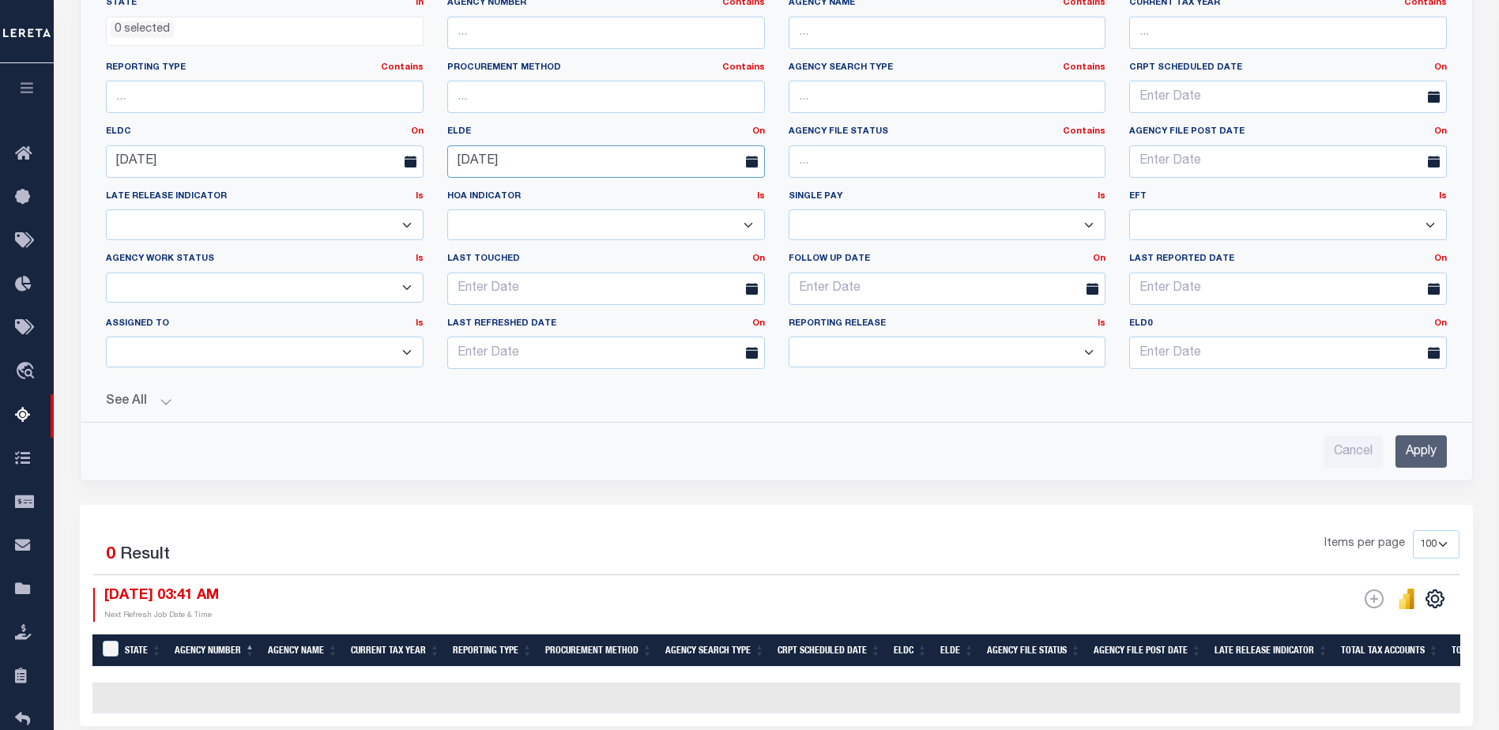
scroll to position [161, 0]
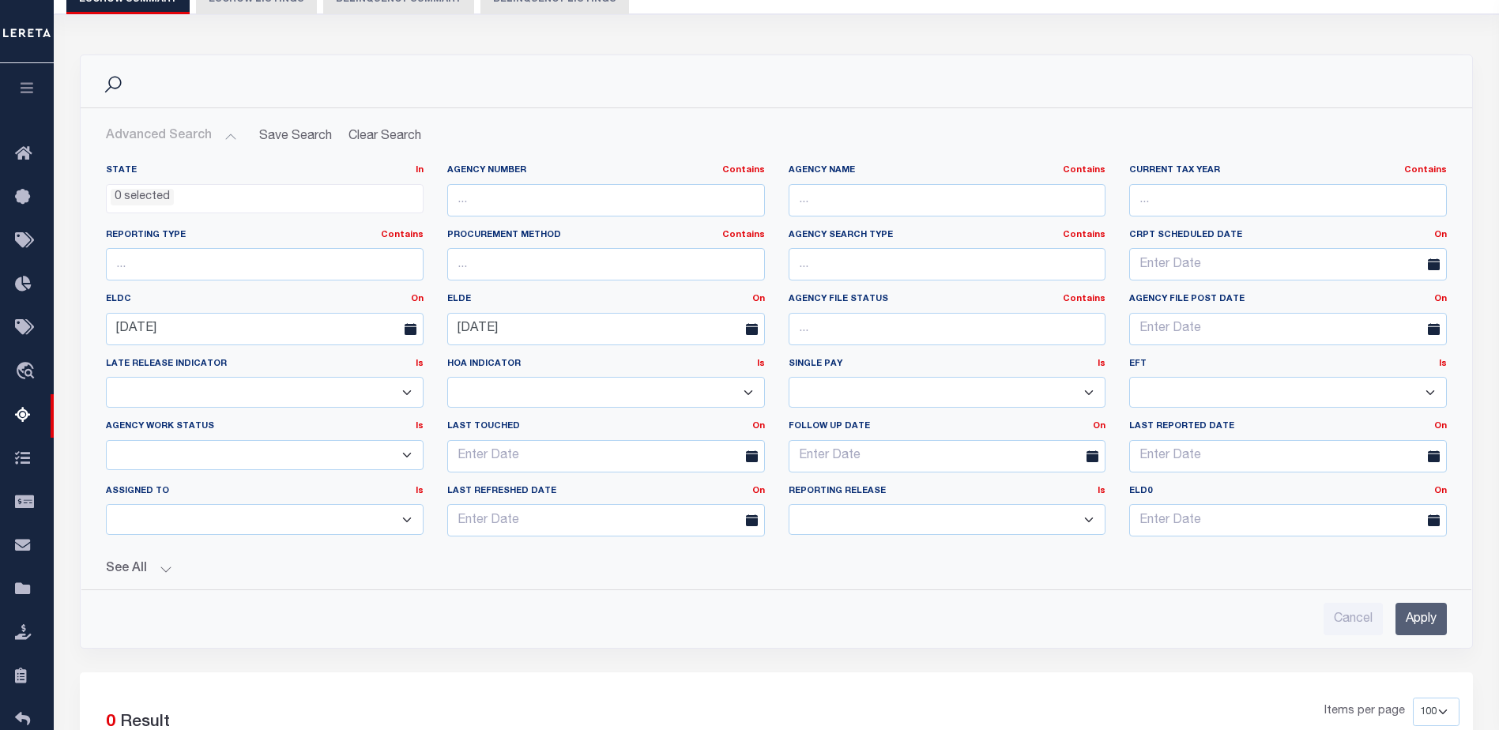
click at [185, 202] on ul "0 selected" at bounding box center [265, 195] width 316 height 21
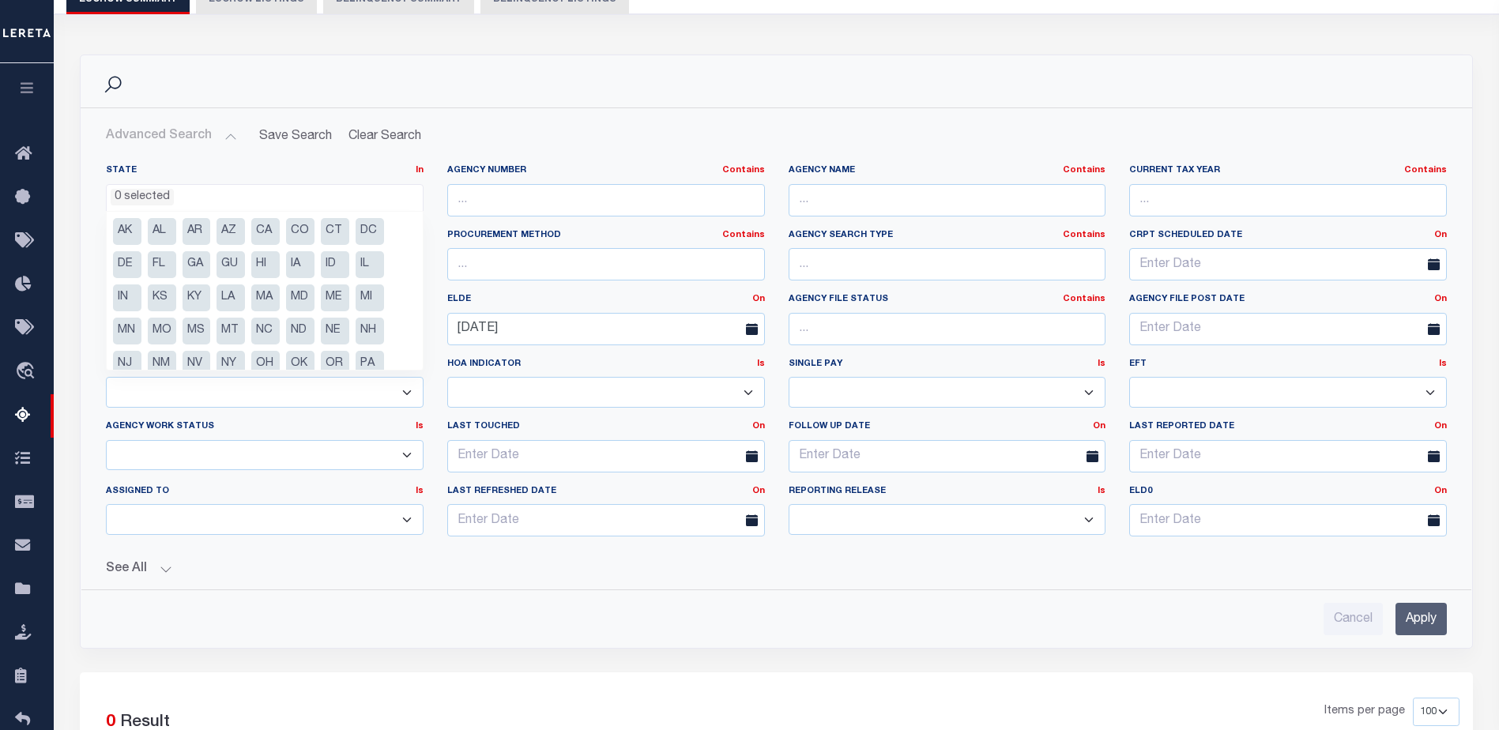
click at [370, 363] on li "PA" at bounding box center [370, 364] width 28 height 27
click at [1179, 621] on input "Apply" at bounding box center [1421, 619] width 51 height 32
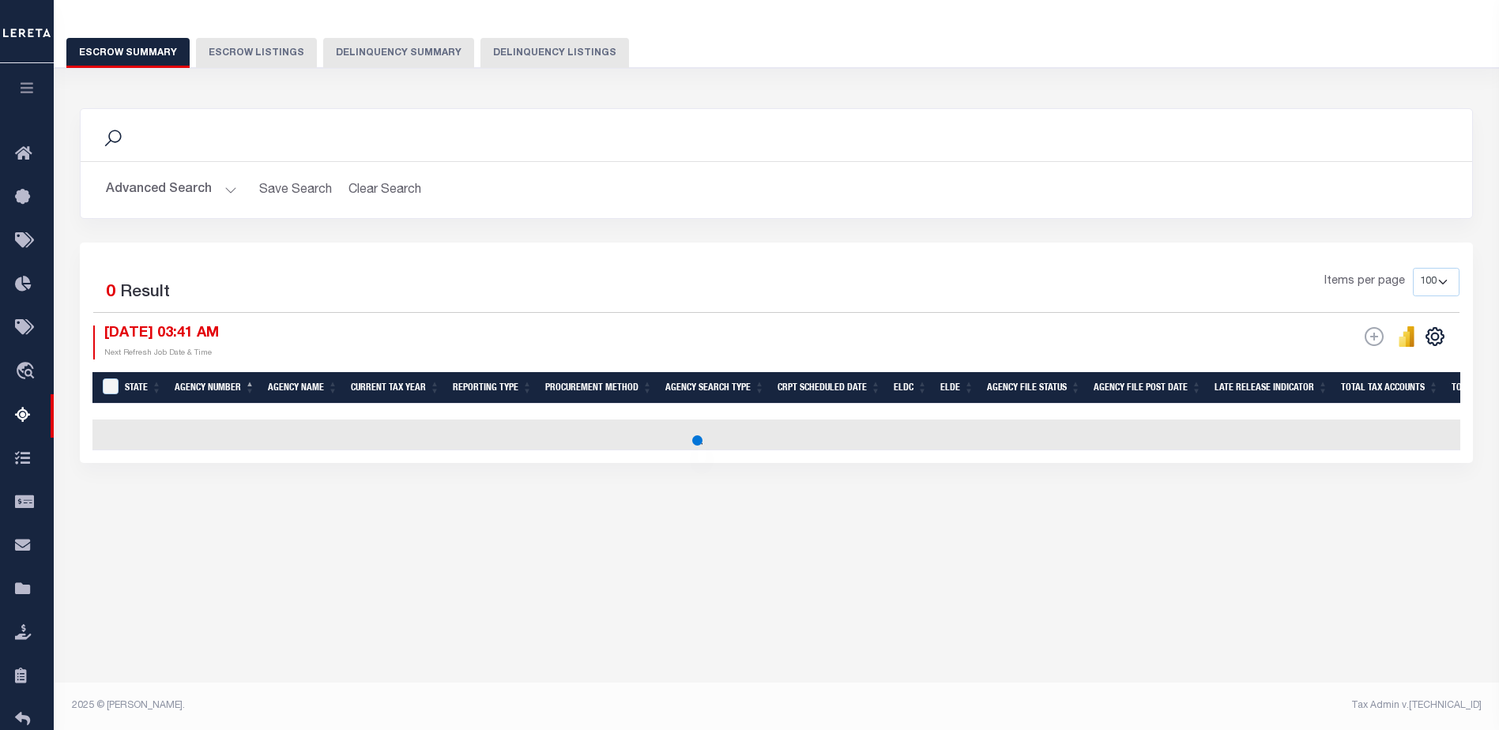
scroll to position [107, 0]
click at [187, 189] on button "Advanced Search" at bounding box center [171, 190] width 131 height 31
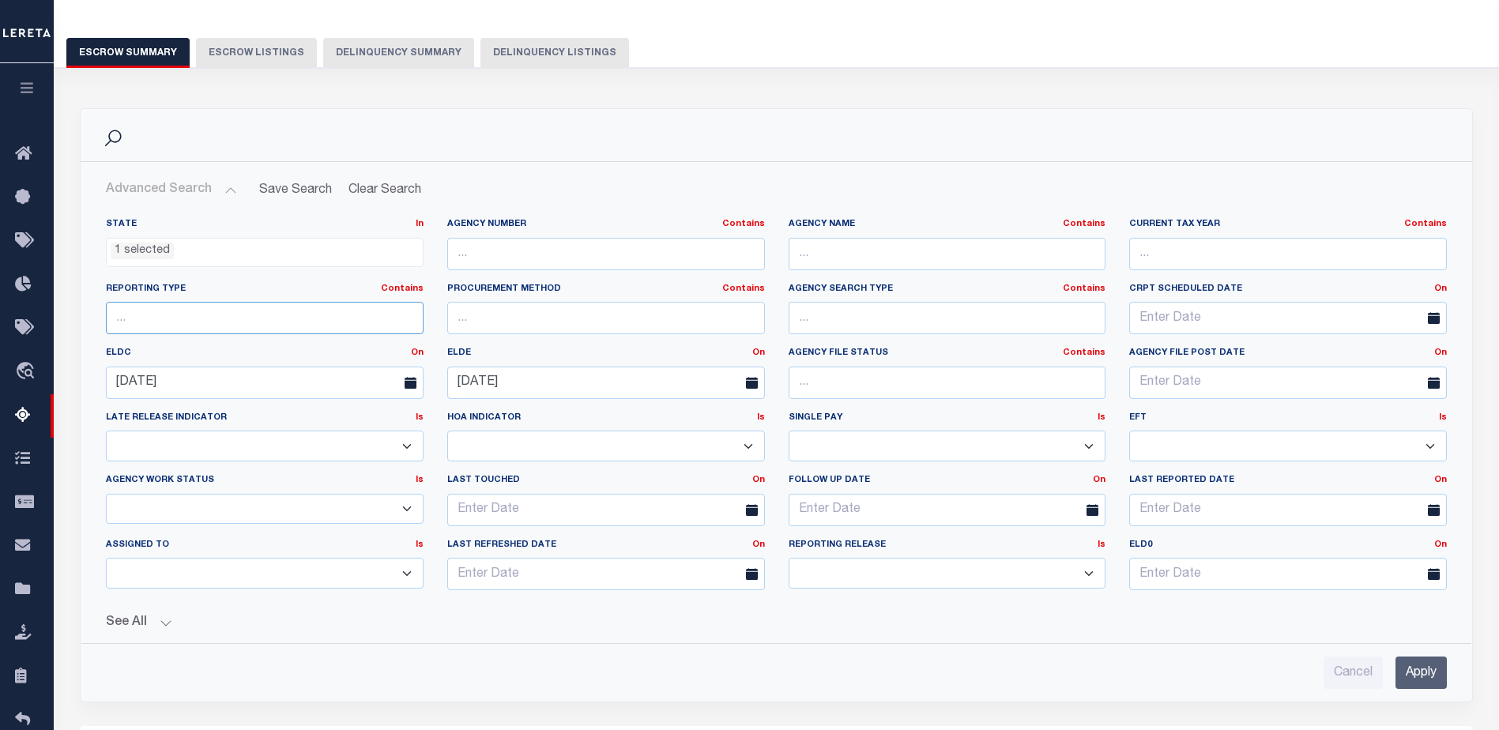
click at [273, 315] on input "text" at bounding box center [265, 318] width 318 height 32
click at [1179, 676] on input "Apply" at bounding box center [1421, 673] width 51 height 32
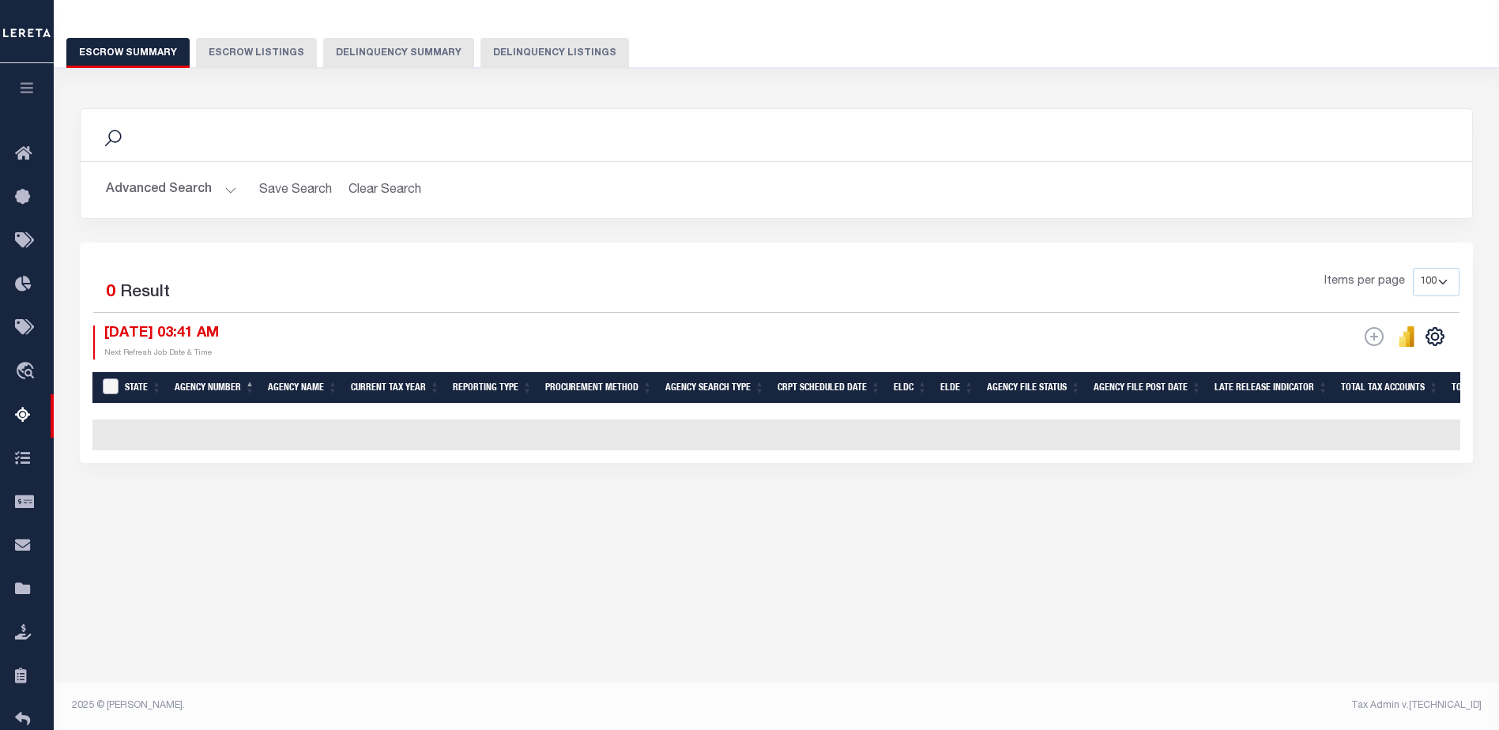
click at [116, 390] on input "&nbsp;" at bounding box center [111, 387] width 16 height 16
click at [107, 388] on input "&nbsp;" at bounding box center [111, 387] width 16 height 16
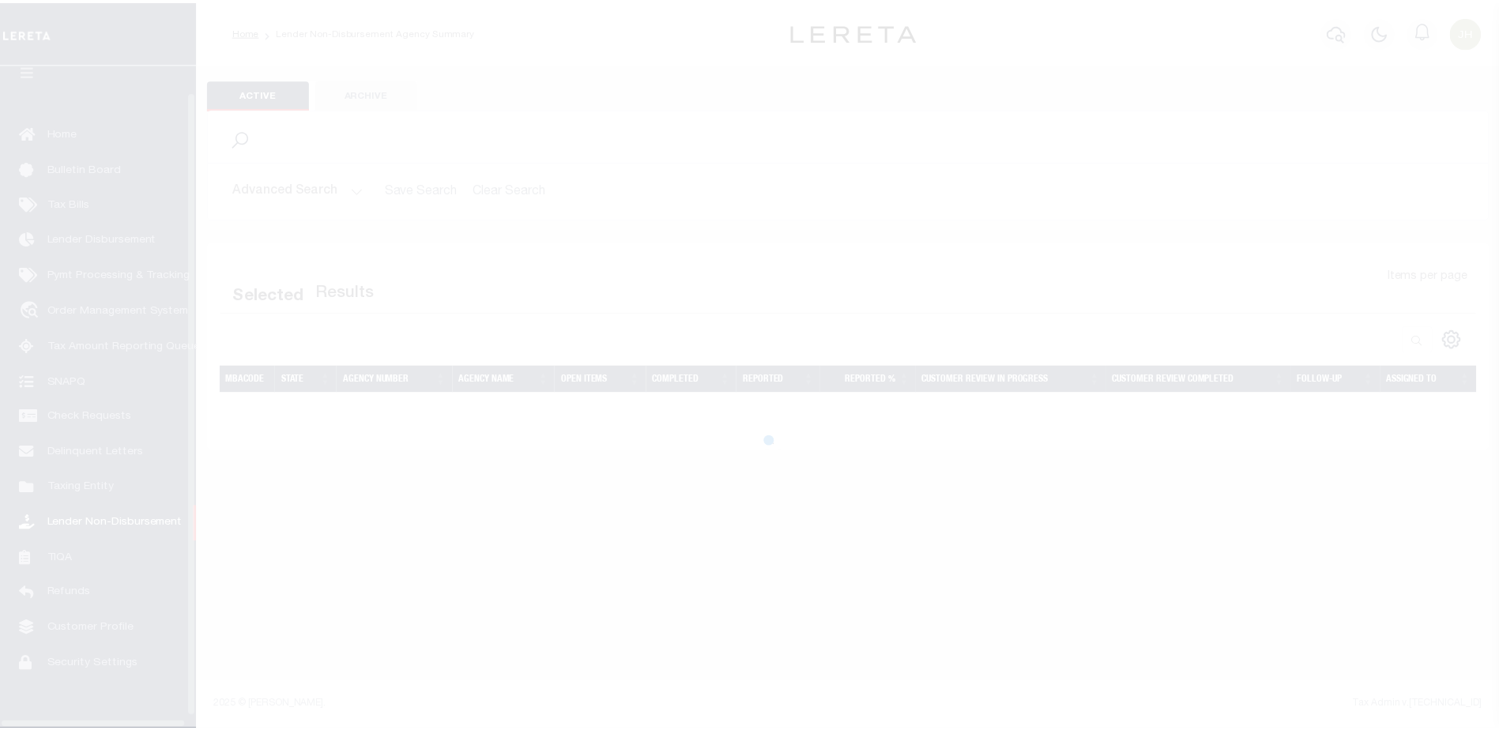
scroll to position [40, 0]
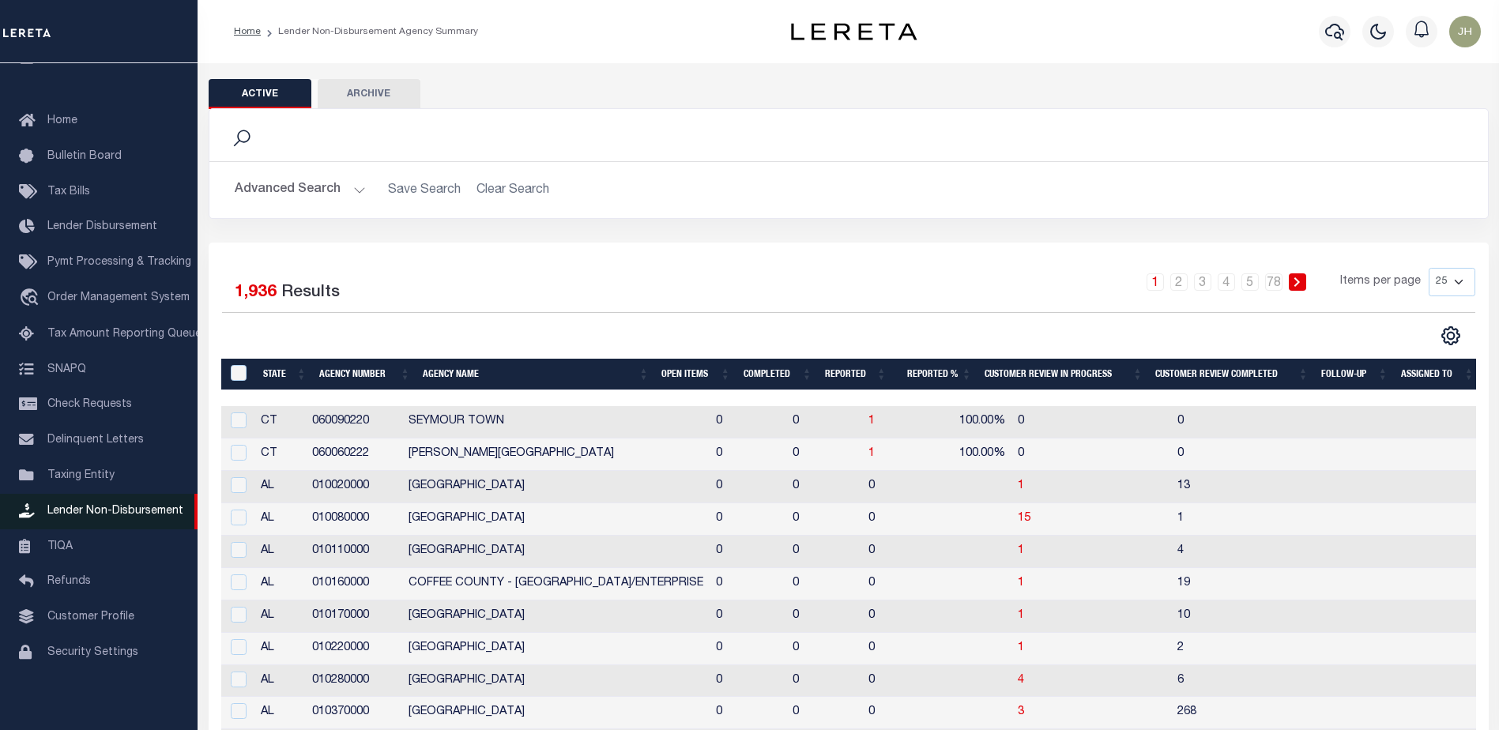
click at [95, 508] on span "Lender Non-Disbursement" at bounding box center [115, 511] width 136 height 11
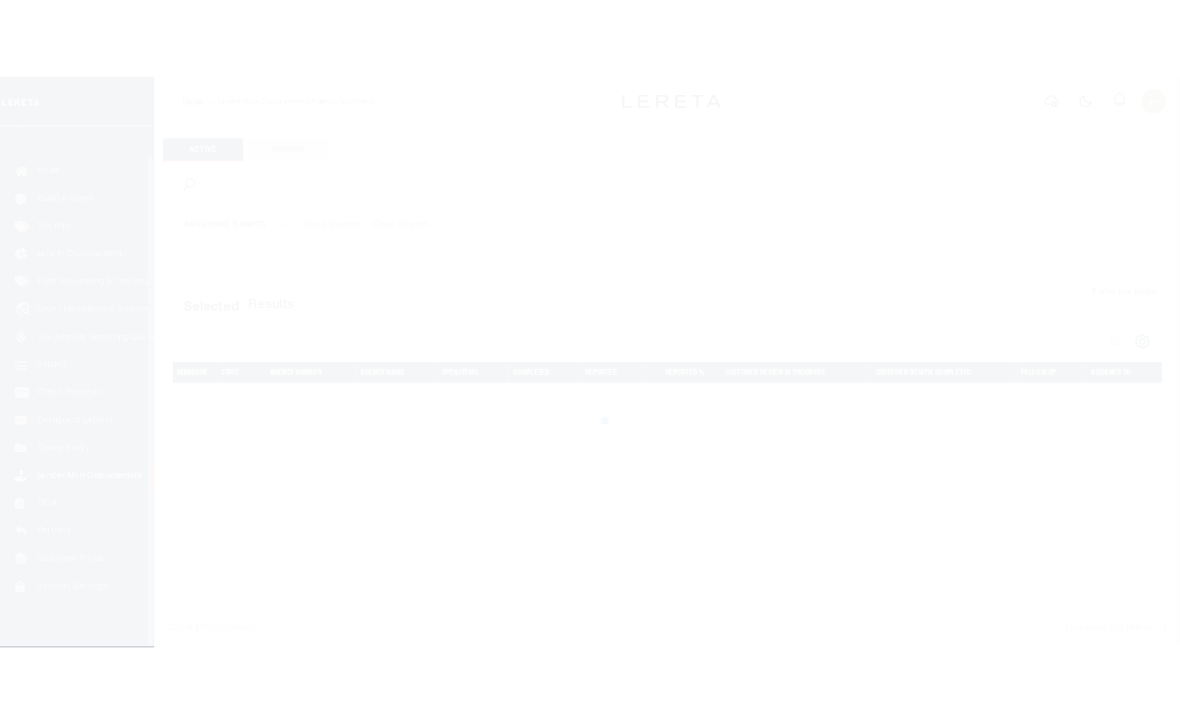
scroll to position [40, 0]
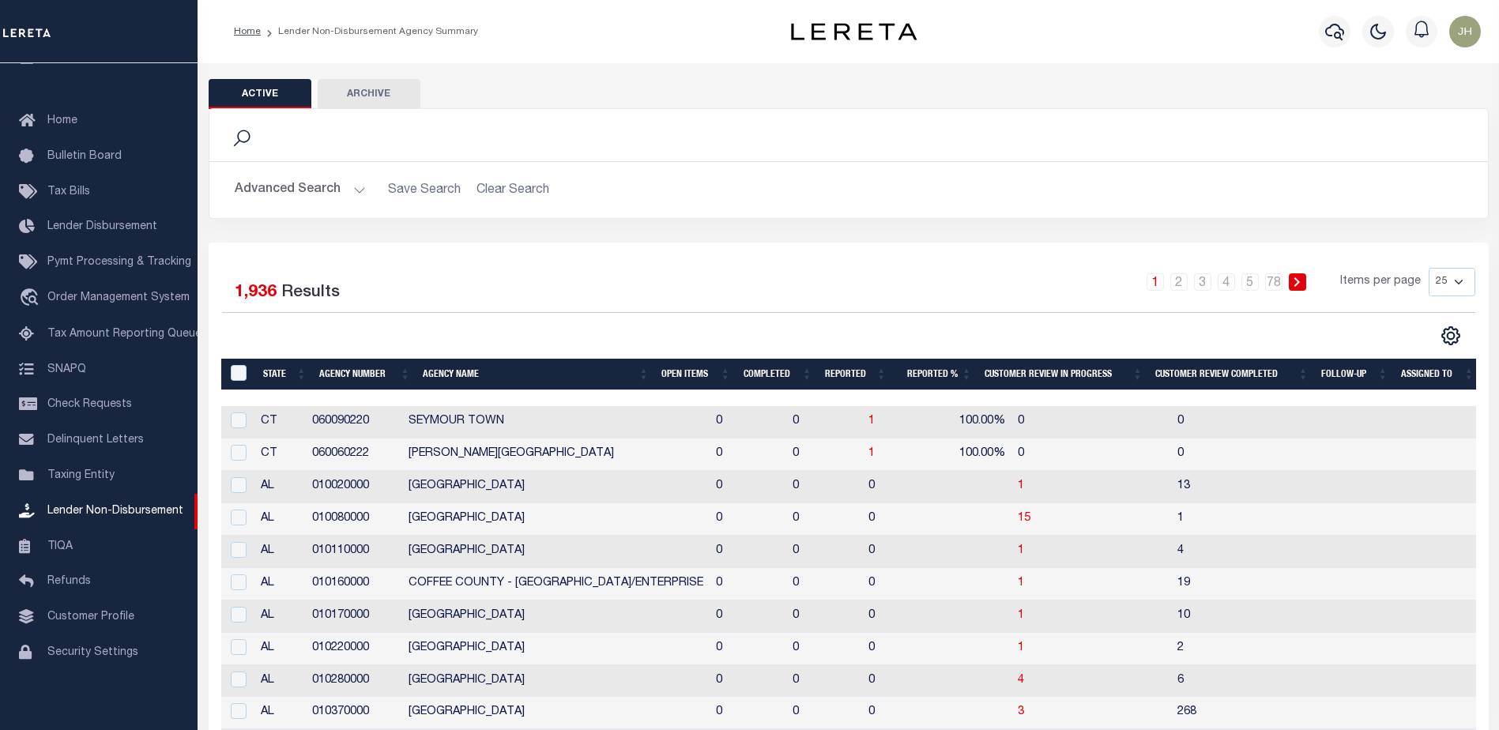
click at [692, 374] on th "Open Items" at bounding box center [695, 375] width 81 height 32
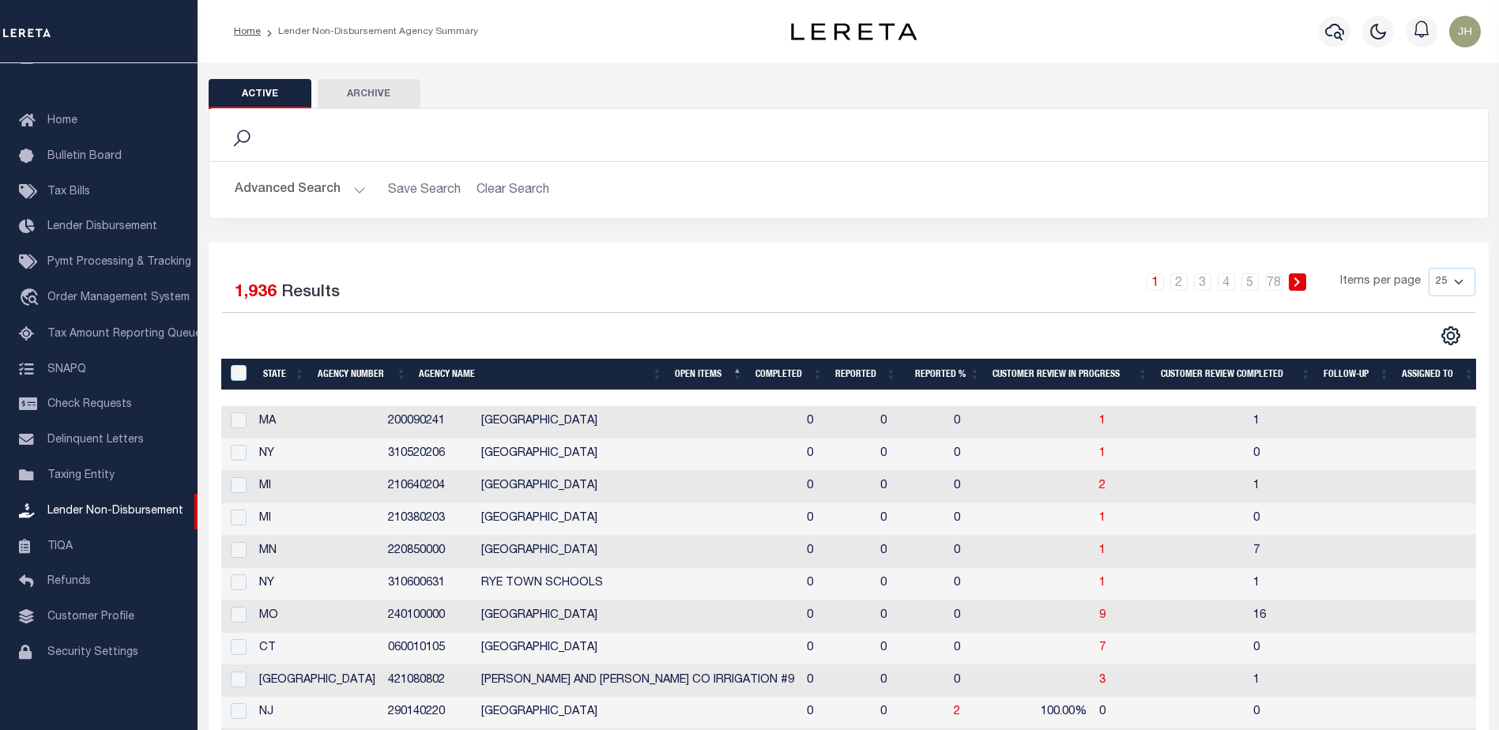
click at [692, 374] on th "Open Items" at bounding box center [709, 375] width 81 height 32
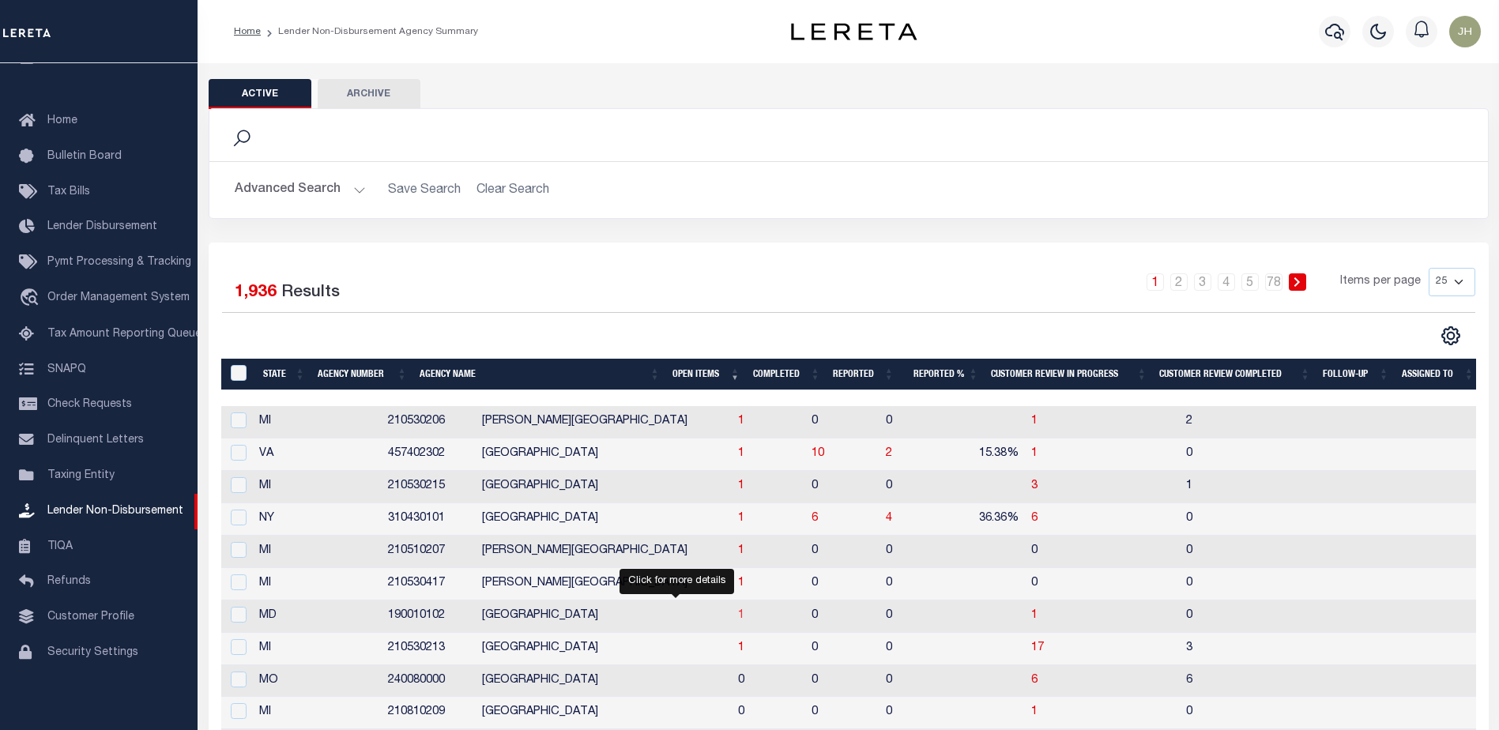
click at [738, 619] on span "1" at bounding box center [741, 615] width 6 height 11
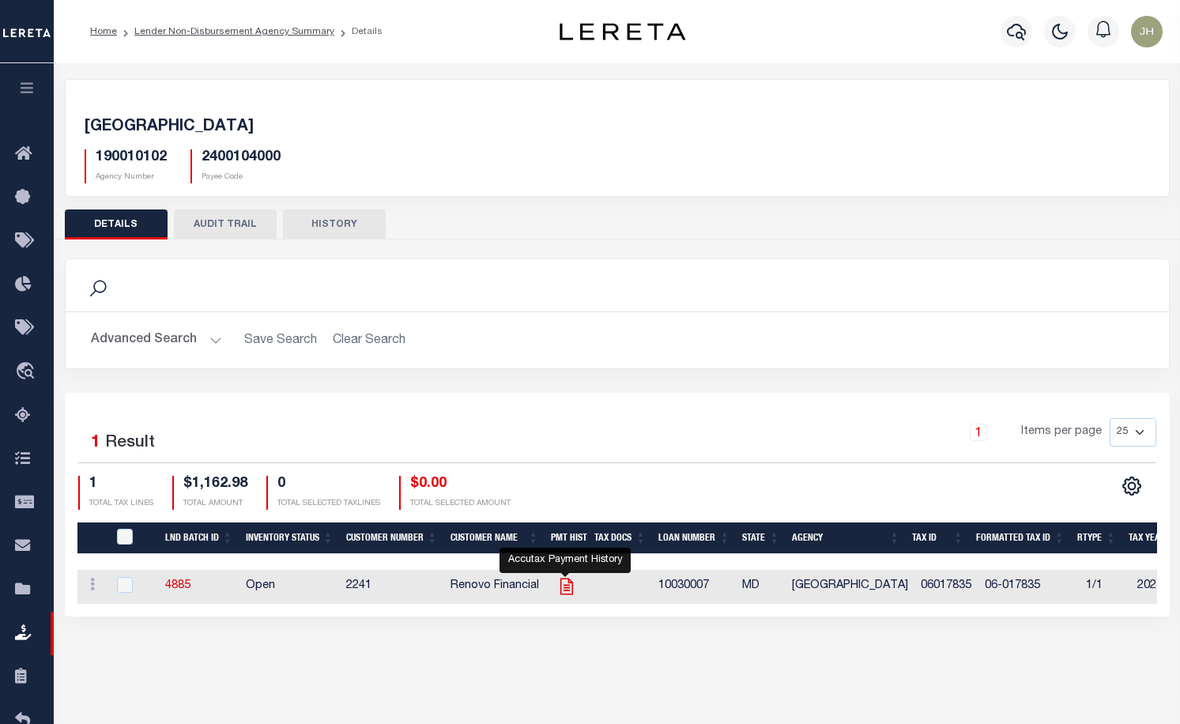
click at [567, 590] on icon "" at bounding box center [566, 586] width 21 height 21
checkbox input "true"
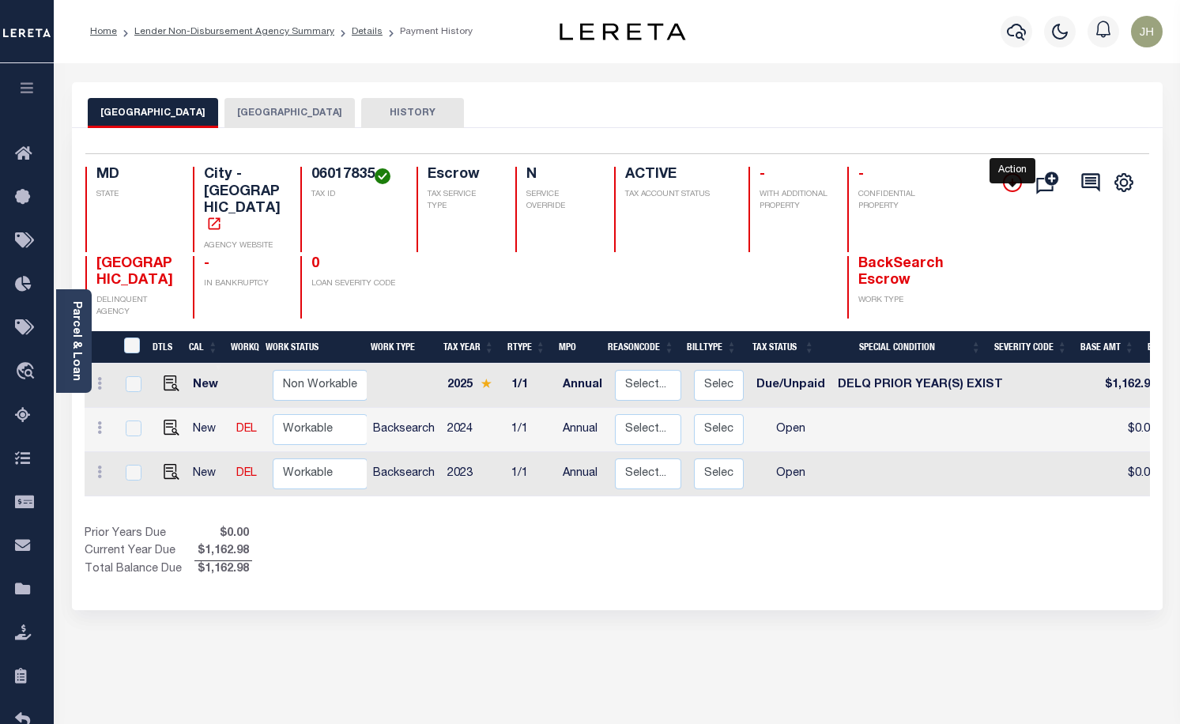
click at [1011, 184] on icon "" at bounding box center [1012, 183] width 8 height 8
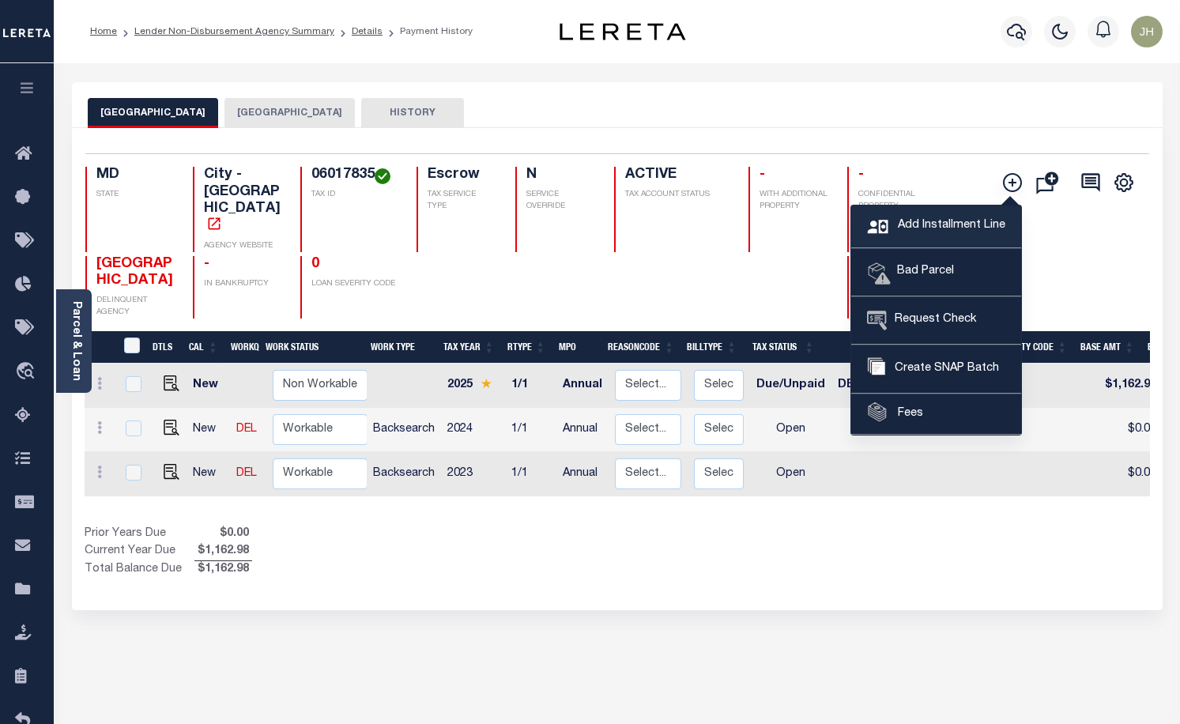
click at [928, 225] on span "Add Installment Line" at bounding box center [949, 225] width 111 height 17
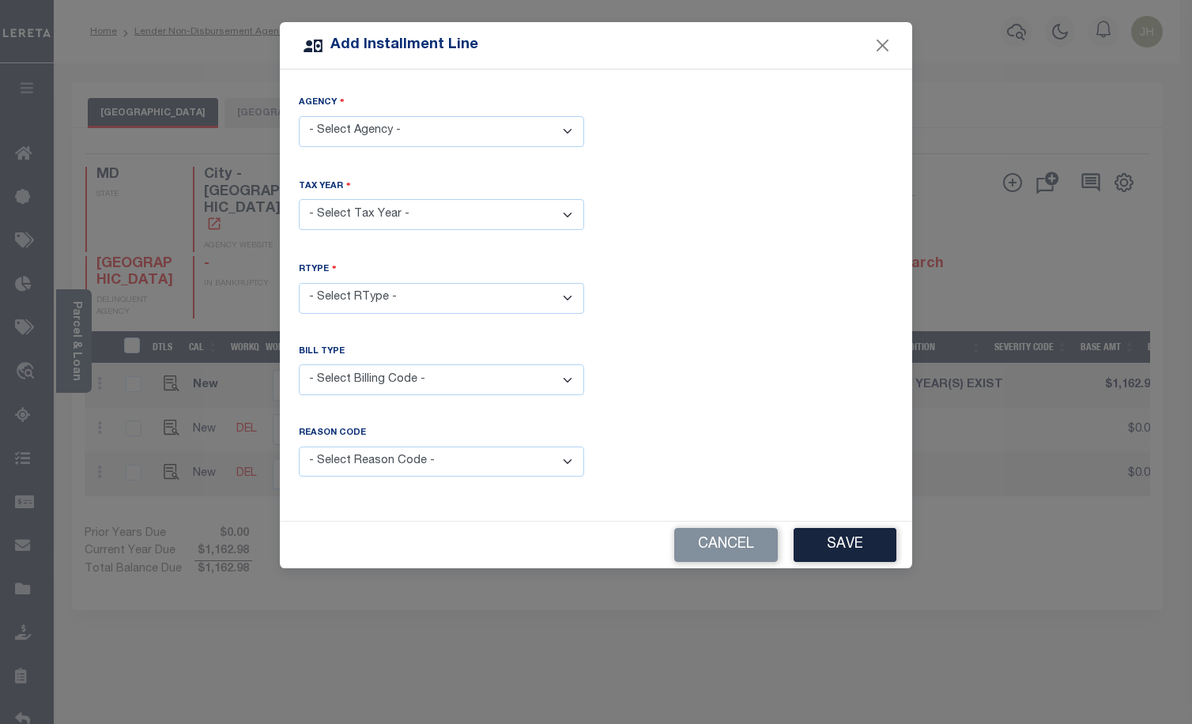
click at [386, 129] on select "- Select Agency - ALLEGANY COUNTY - County CUMBERLAND CITY - City" at bounding box center [441, 131] width 285 height 31
select select "2400104000"
click at [299, 116] on select "- Select Agency - ALLEGANY COUNTY - County CUMBERLAND CITY - City" at bounding box center [441, 131] width 285 height 31
click at [385, 212] on select "- Select Year - 2005 2006 2007 2008 2009 2010 2011 2012 2013 2014 2015 2016 201…" at bounding box center [441, 214] width 285 height 31
select select "2024"
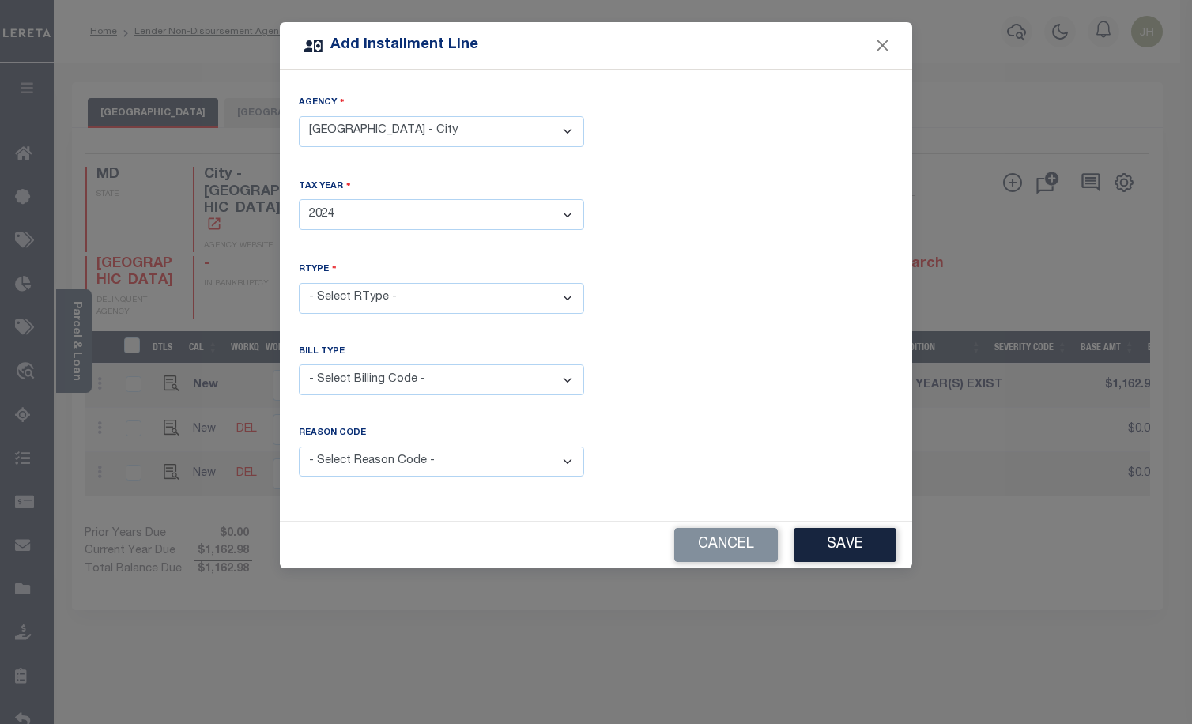
click at [299, 199] on select "- Select Year - 2005 2006 2007 2008 2009 2010 2011 2012 2013 2014 2015 2016 201…" at bounding box center [441, 214] width 285 height 31
click at [565, 293] on select "- Select RType - 1/1 1/2 2/2" at bounding box center [441, 298] width 285 height 31
select select "0"
click at [299, 283] on select "- Select RType - 1/1 1/2 2/2" at bounding box center [441, 298] width 285 height 31
click at [567, 372] on select "- Select Billing Code - Regular Delinquent Supplemental Corrected/Adjusted Bill…" at bounding box center [441, 379] width 285 height 31
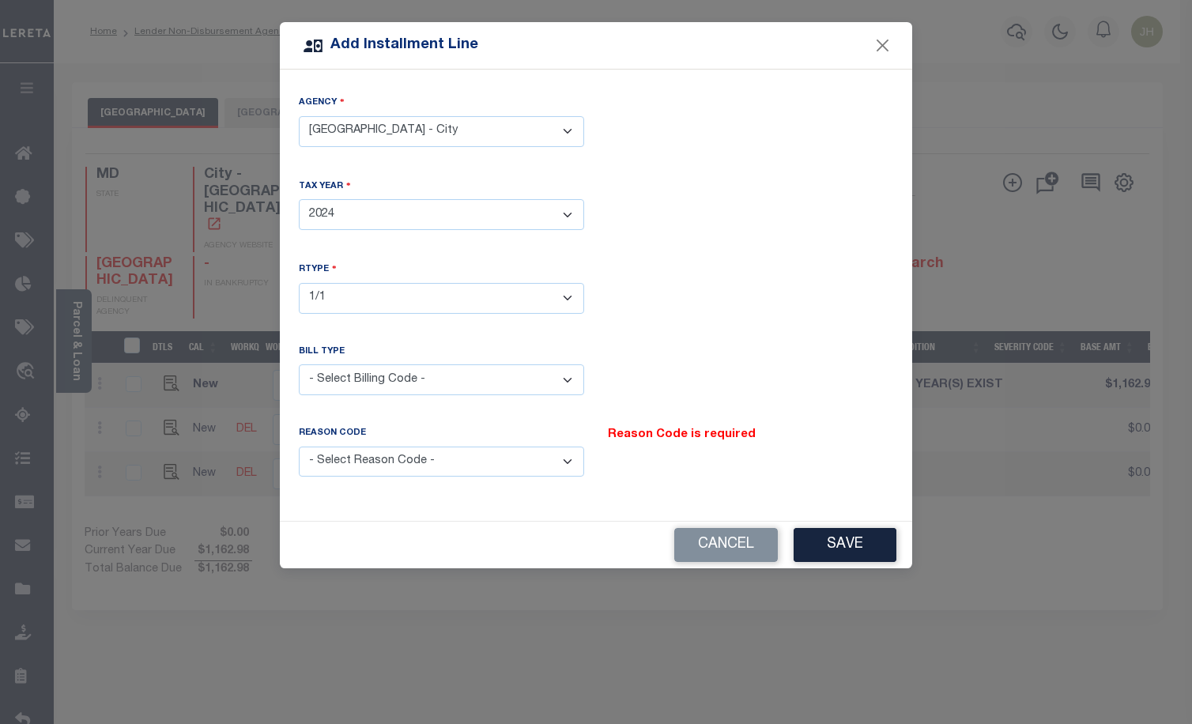
select select "1"
click at [299, 364] on select "- Select Billing Code - Regular Delinquent Supplemental Corrected/Adjusted Bill…" at bounding box center [441, 379] width 285 height 31
click at [566, 457] on select "- Select Reason Code - Payment Reversal Taxable Value Change Assessment Change …" at bounding box center [441, 462] width 285 height 31
select select "12"
click at [299, 447] on select "- Select Reason Code - Payment Reversal Taxable Value Change Assessment Change …" at bounding box center [441, 462] width 285 height 31
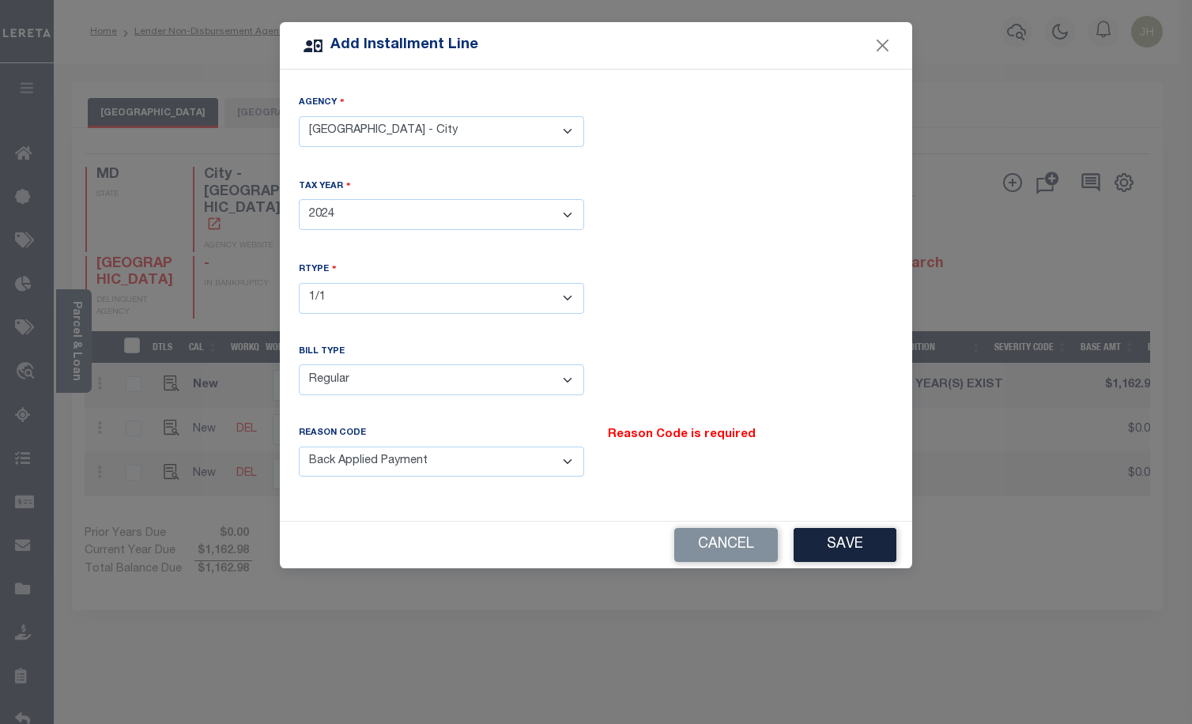
click at [567, 455] on select "- Select Reason Code - Payment Reversal Taxable Value Change Assessment Change …" at bounding box center [441, 462] width 285 height 31
click at [857, 537] on button "Save" at bounding box center [844, 545] width 103 height 34
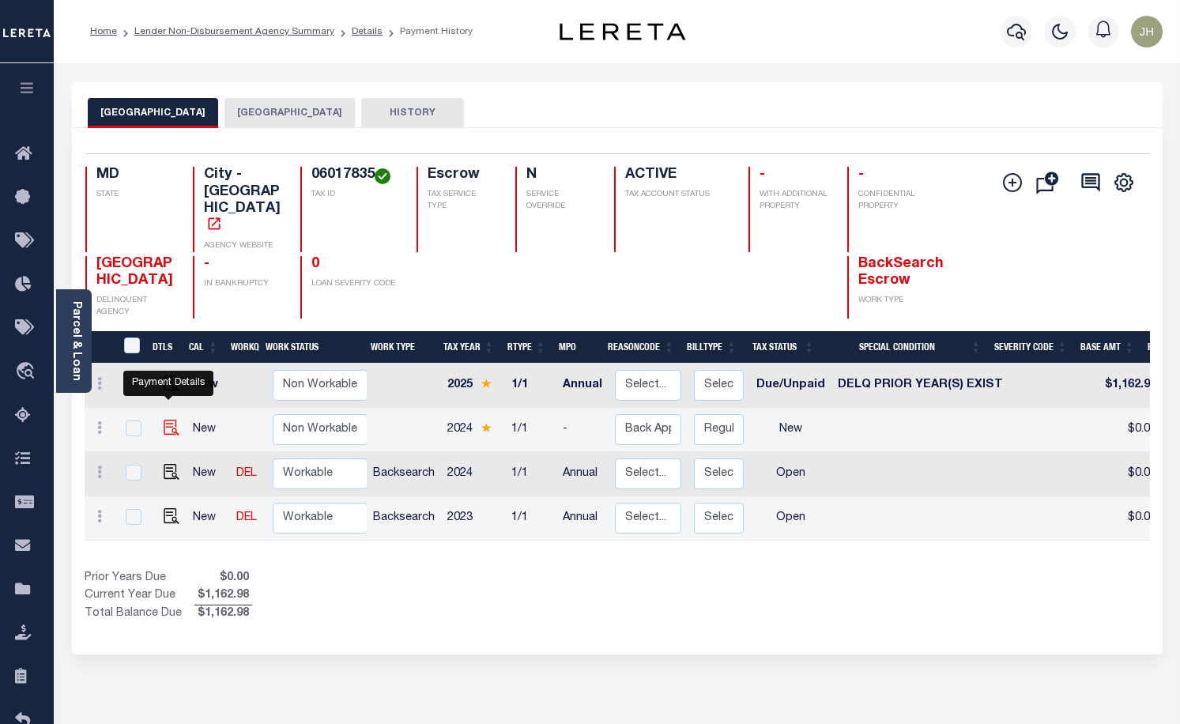
click at [164, 420] on img at bounding box center [172, 428] width 16 height 16
checkbox input "true"
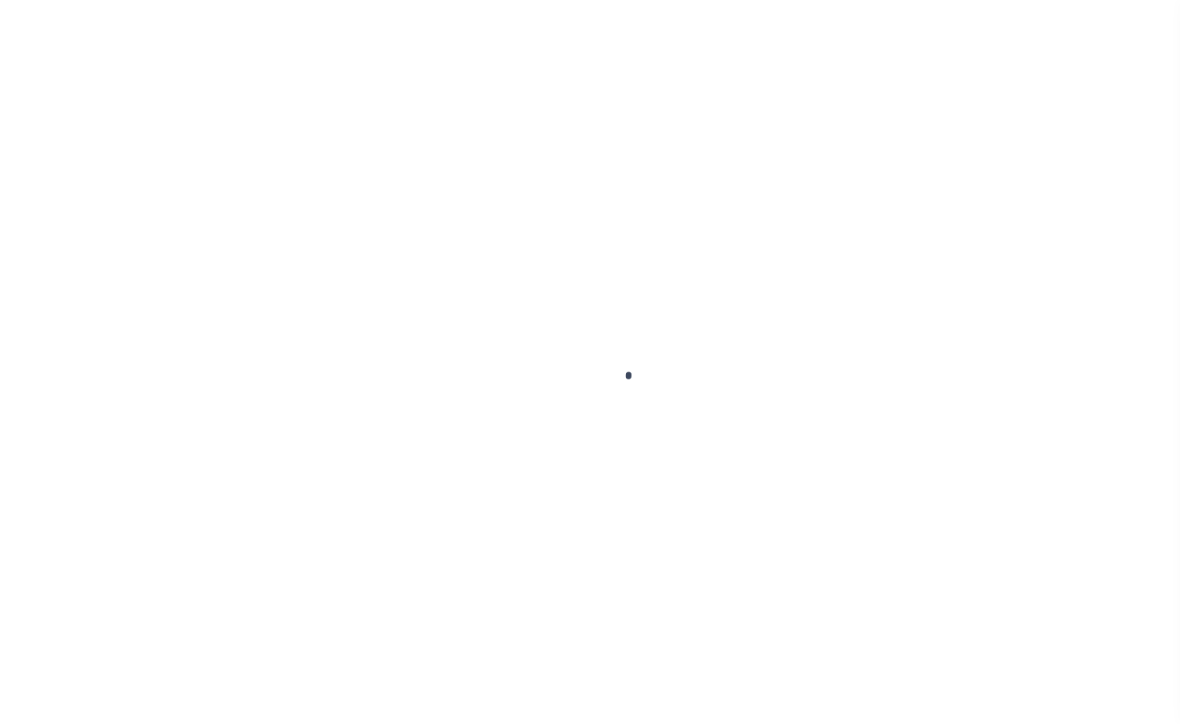
checkbox input "false"
type input "Annual"
type input "[DATE]"
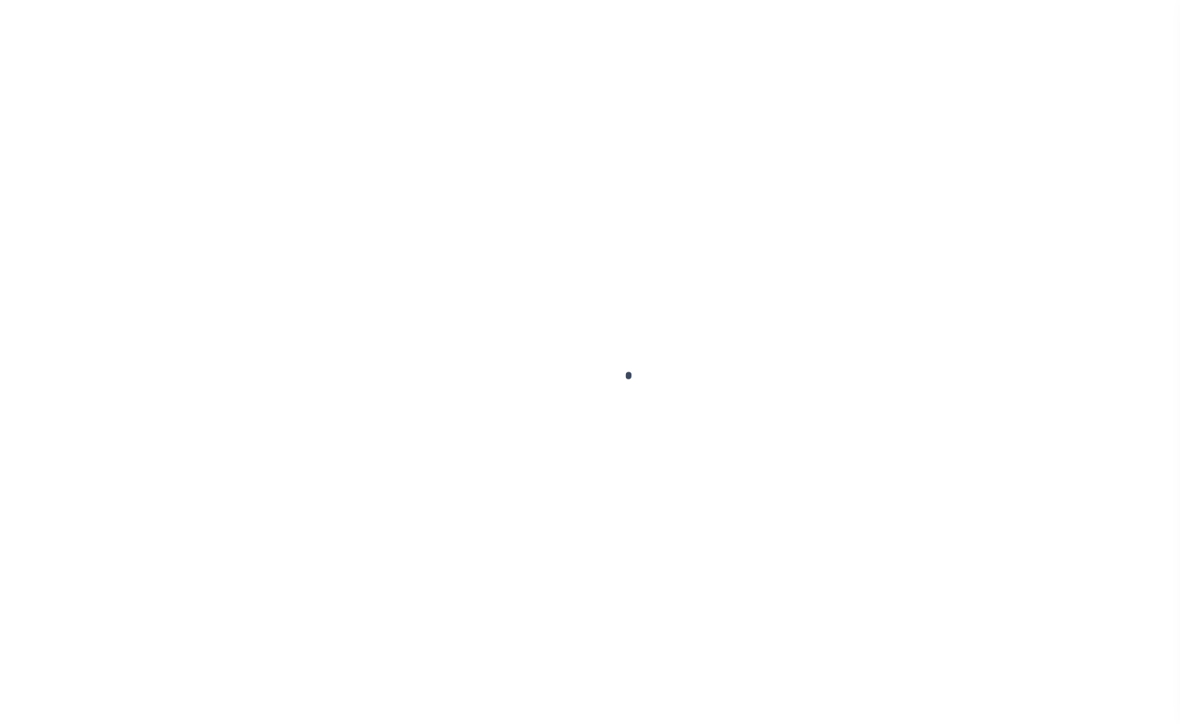
select select "NW2"
type input "0"
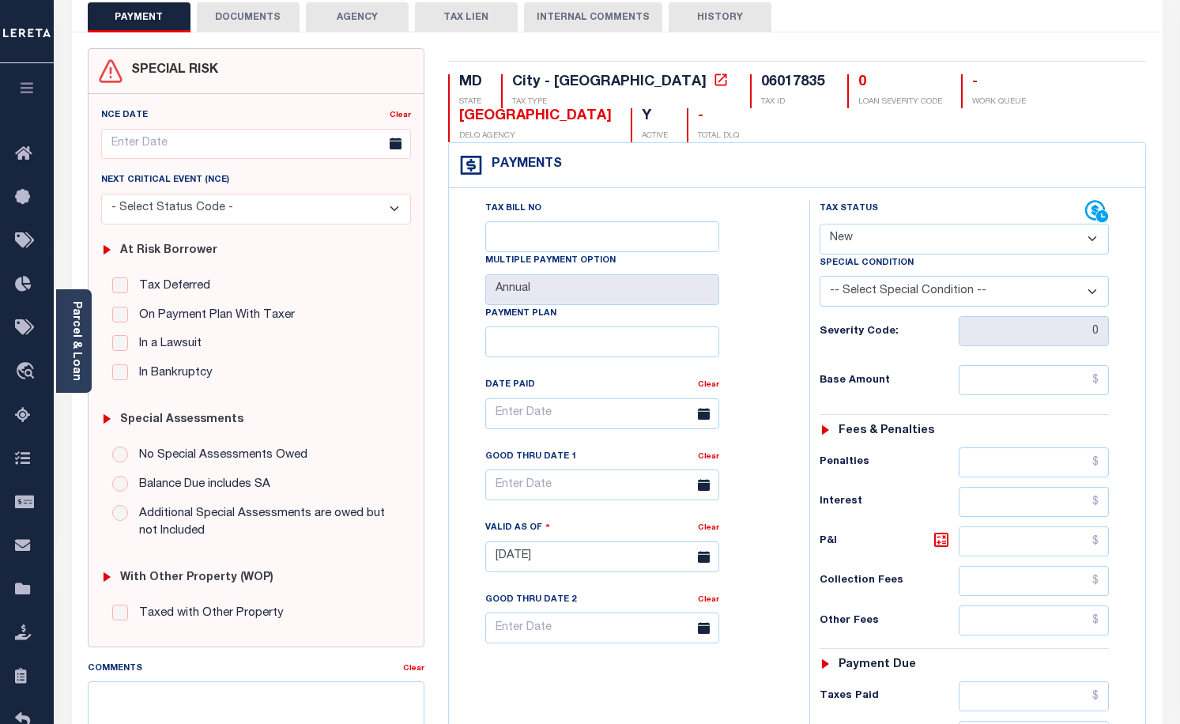
scroll to position [158, 0]
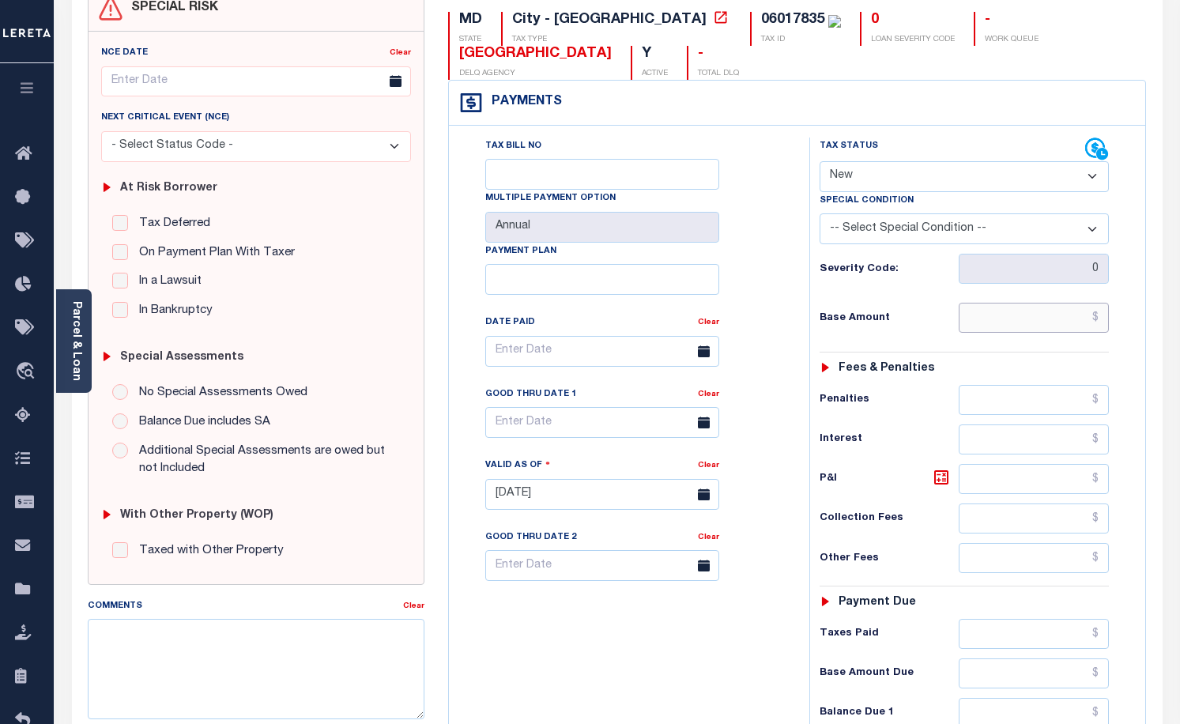
click at [991, 324] on input "text" at bounding box center [1034, 318] width 150 height 30
type input "$998.40"
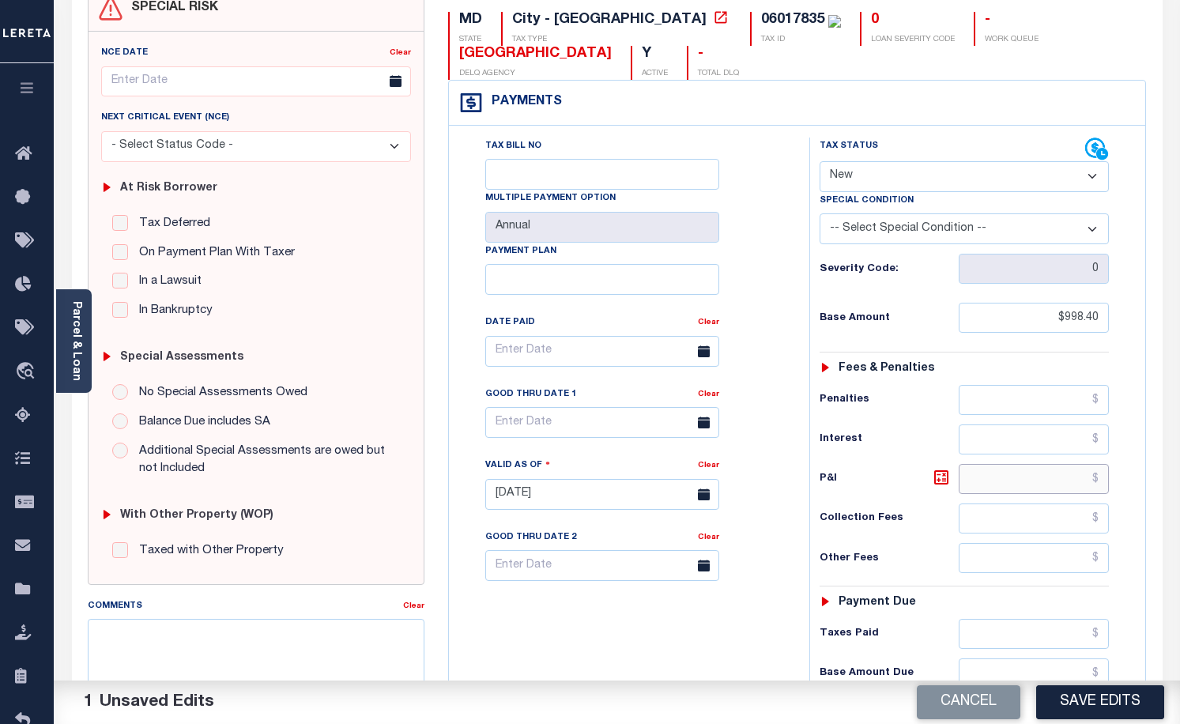
click at [991, 481] on input "text" at bounding box center [1034, 479] width 150 height 30
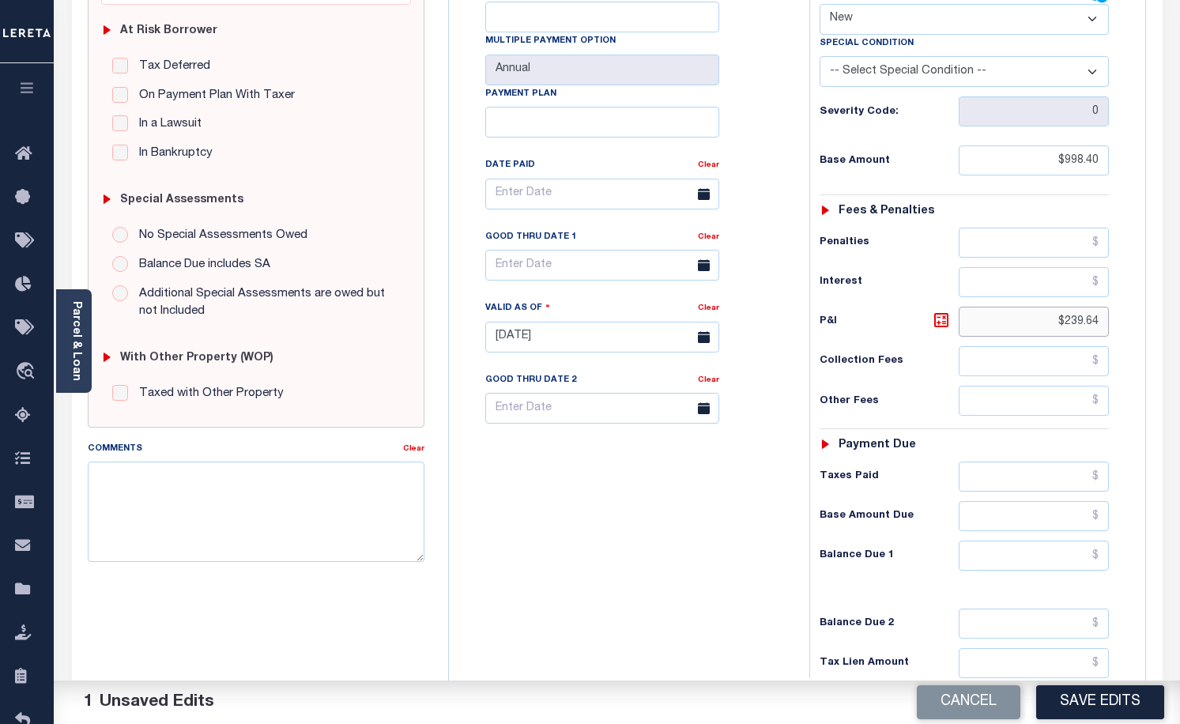
scroll to position [316, 0]
type input "$239.64"
click at [974, 559] on input "text" at bounding box center [1034, 555] width 150 height 30
type input "$1,238.04"
click at [699, 270] on icon at bounding box center [704, 264] width 12 height 12
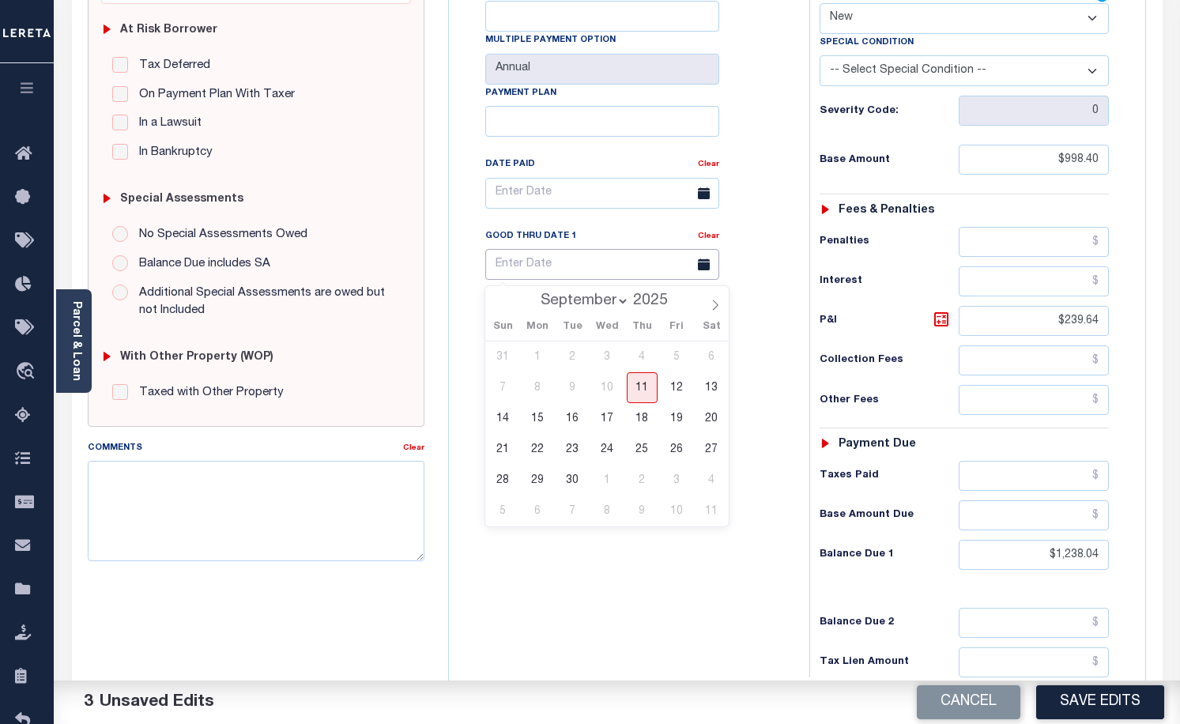
click at [620, 270] on input "text" at bounding box center [602, 264] width 234 height 31
click at [571, 480] on span "30" at bounding box center [572, 480] width 31 height 31
type input "09/30/2025"
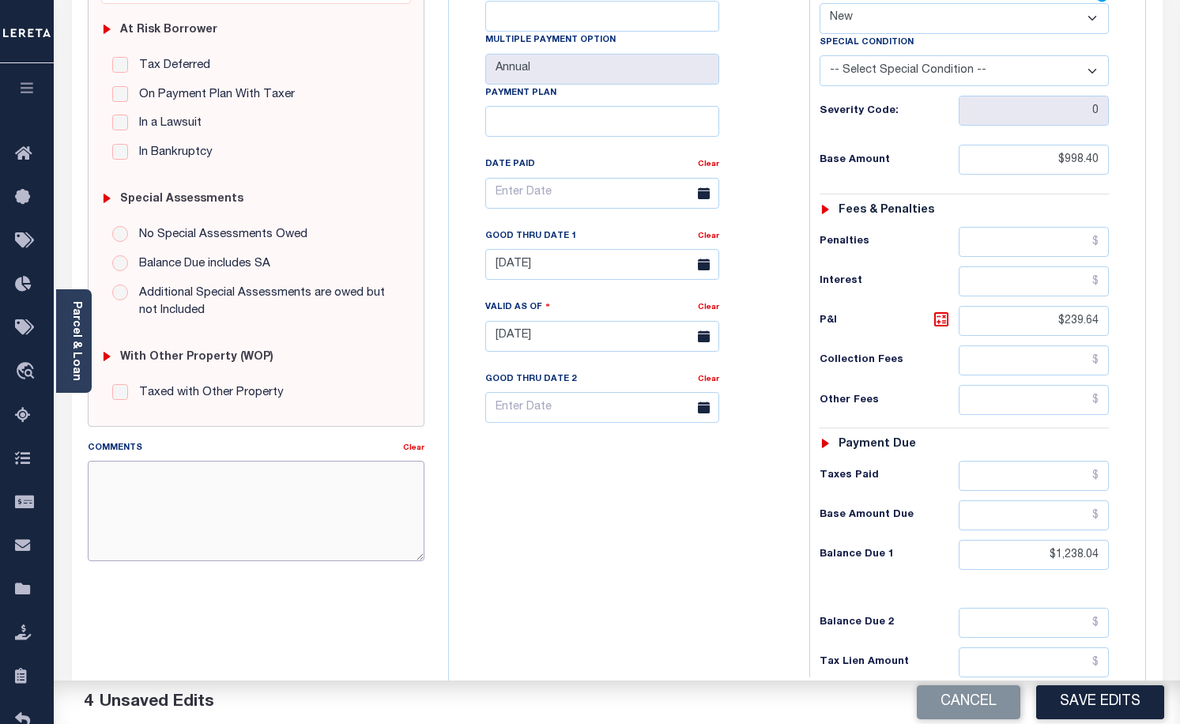
click at [262, 508] on textarea "Comments" at bounding box center [256, 511] width 337 height 100
type textarea "o"
type textarea "ORIGINAL BILL UNPAID"
click at [1099, 707] on button "Save Edits" at bounding box center [1100, 702] width 128 height 34
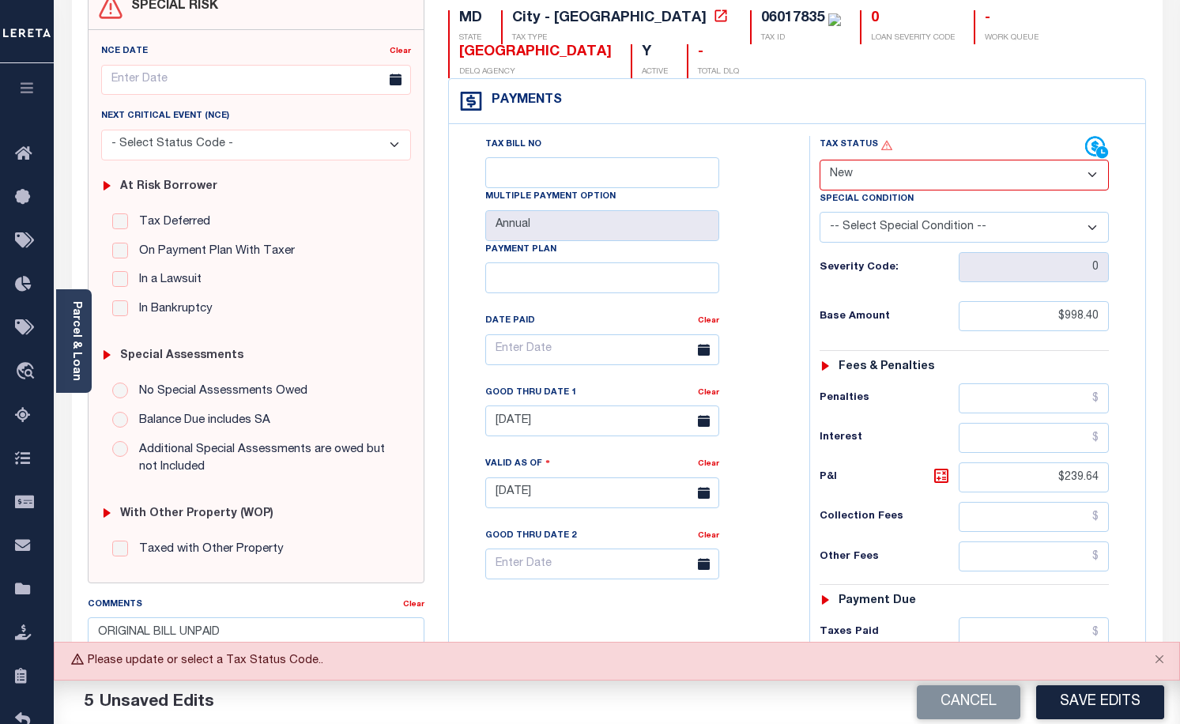
scroll to position [158, 0]
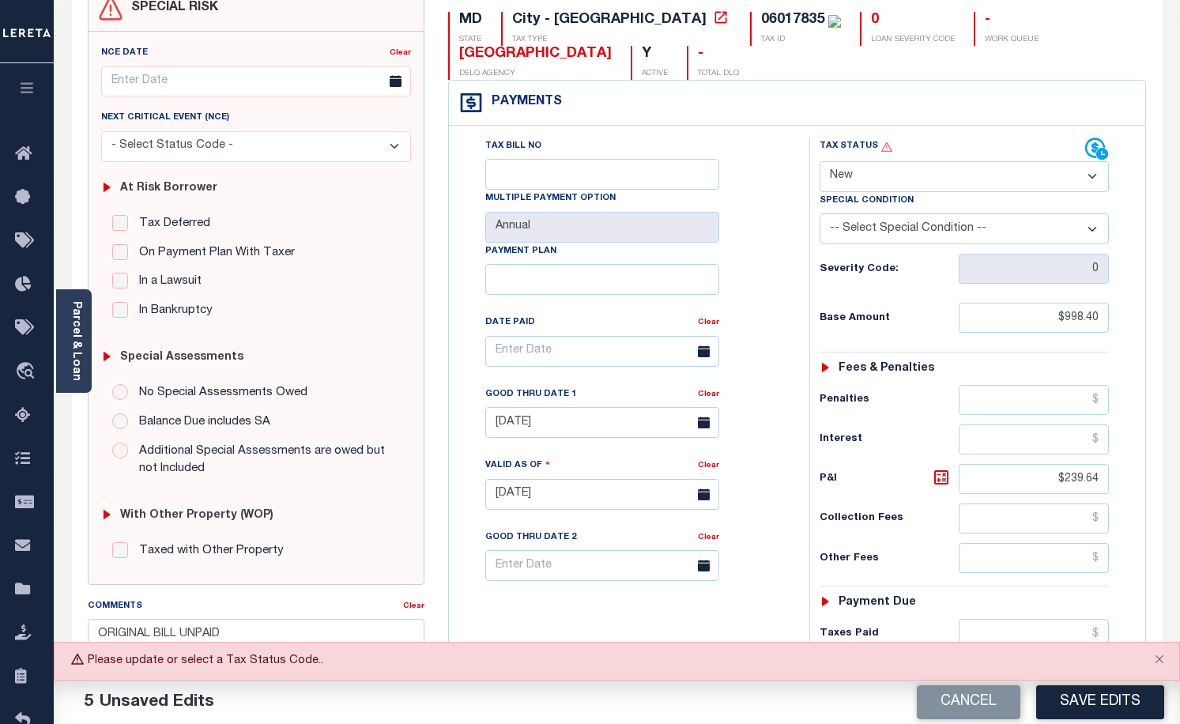
click at [1087, 178] on select "- Select Status Code - Open Due/Unpaid Paid Incomplete No Tax Due Internal Refu…" at bounding box center [965, 176] width 290 height 31
select select "DUE"
click at [820, 162] on select "- Select Status Code - Open Due/Unpaid Paid Incomplete No Tax Due Internal Refu…" at bounding box center [965, 176] width 290 height 31
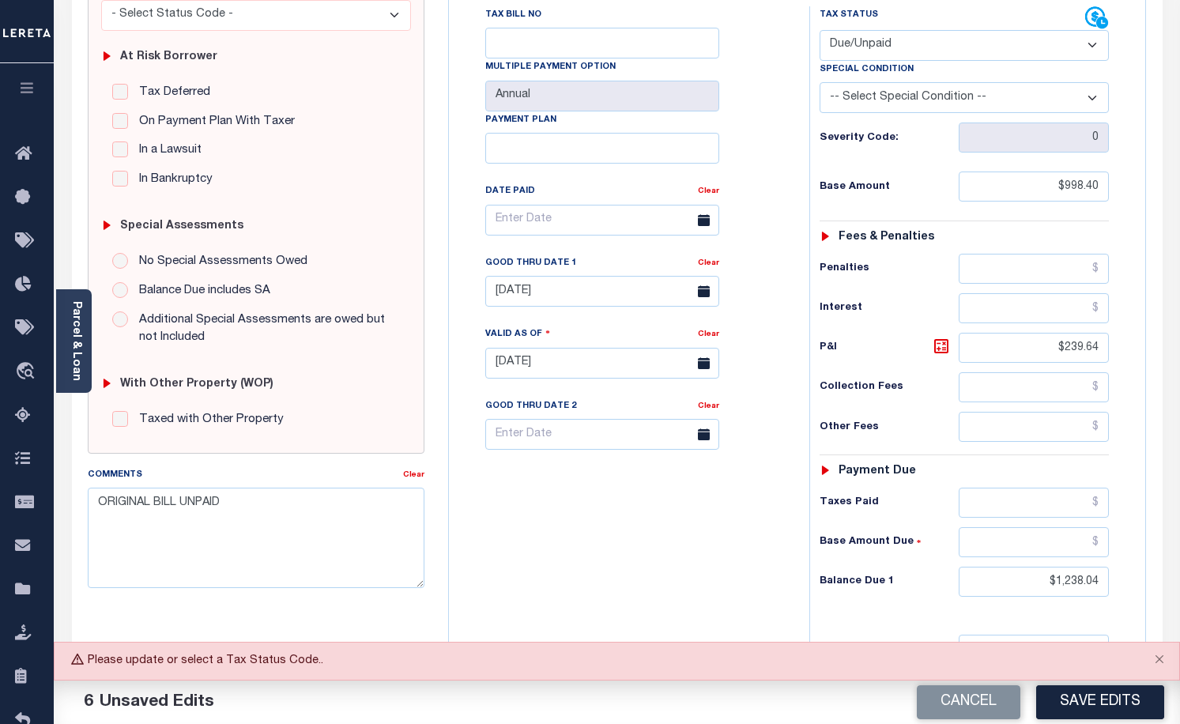
scroll to position [316, 0]
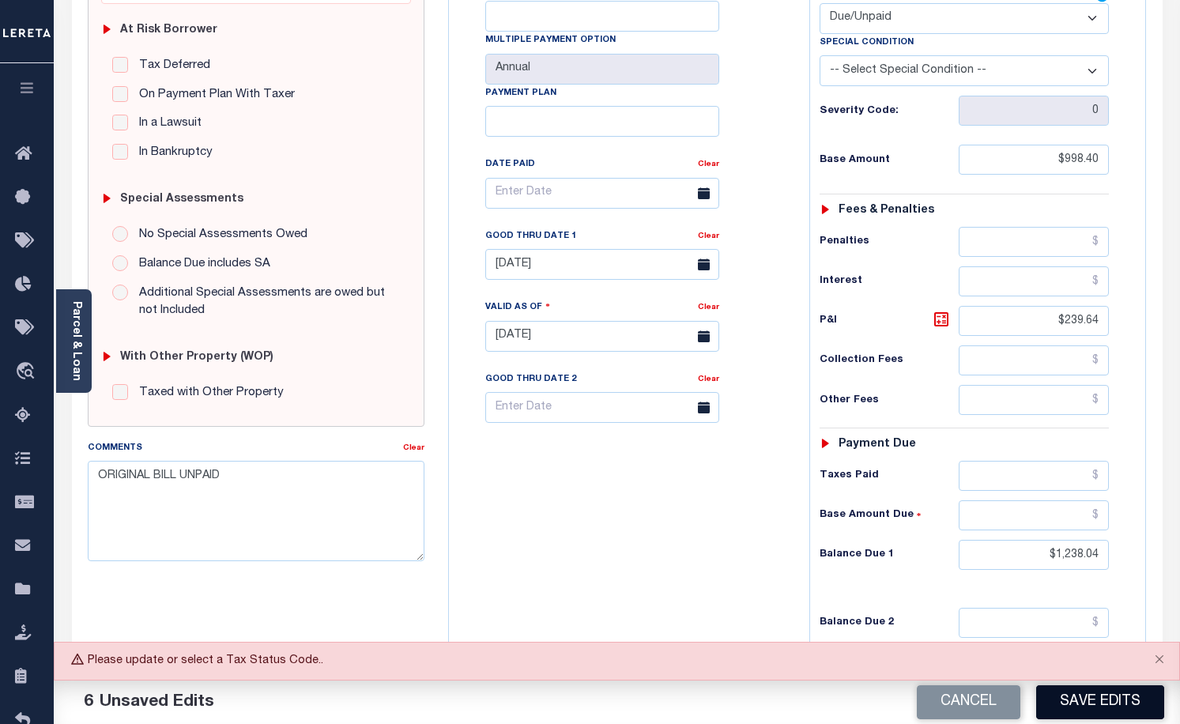
click at [1093, 699] on button "Save Edits" at bounding box center [1100, 702] width 128 height 34
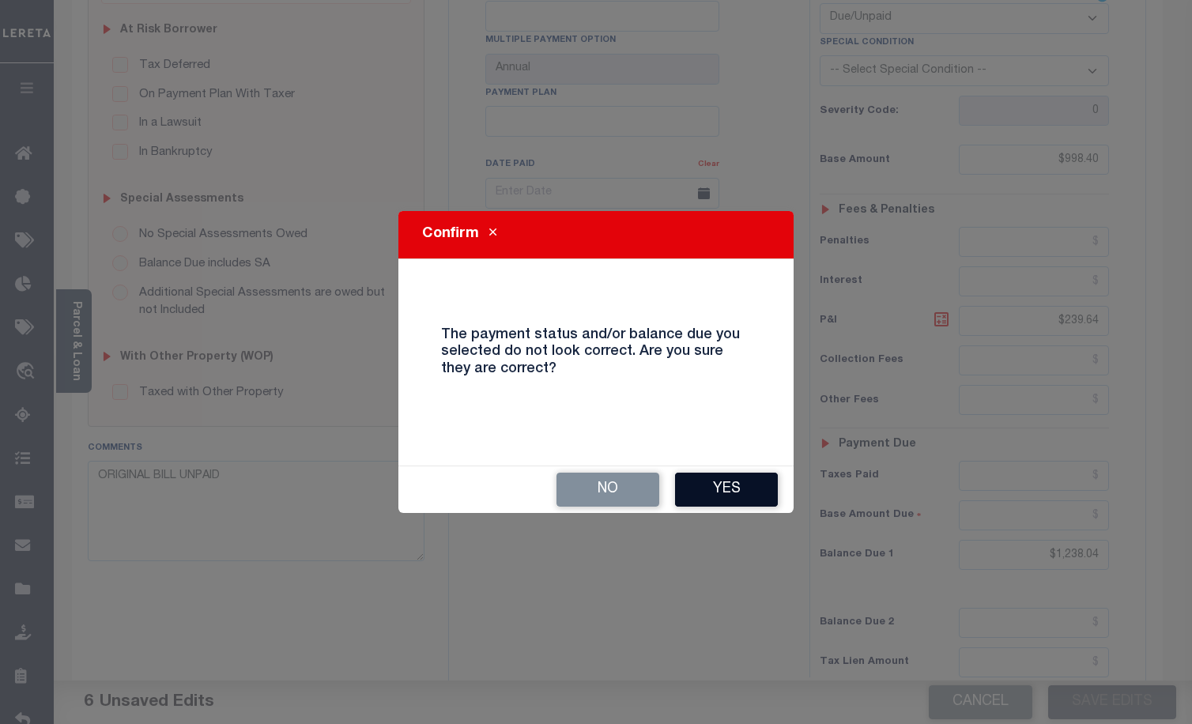
click at [754, 489] on button "Yes" at bounding box center [726, 490] width 103 height 34
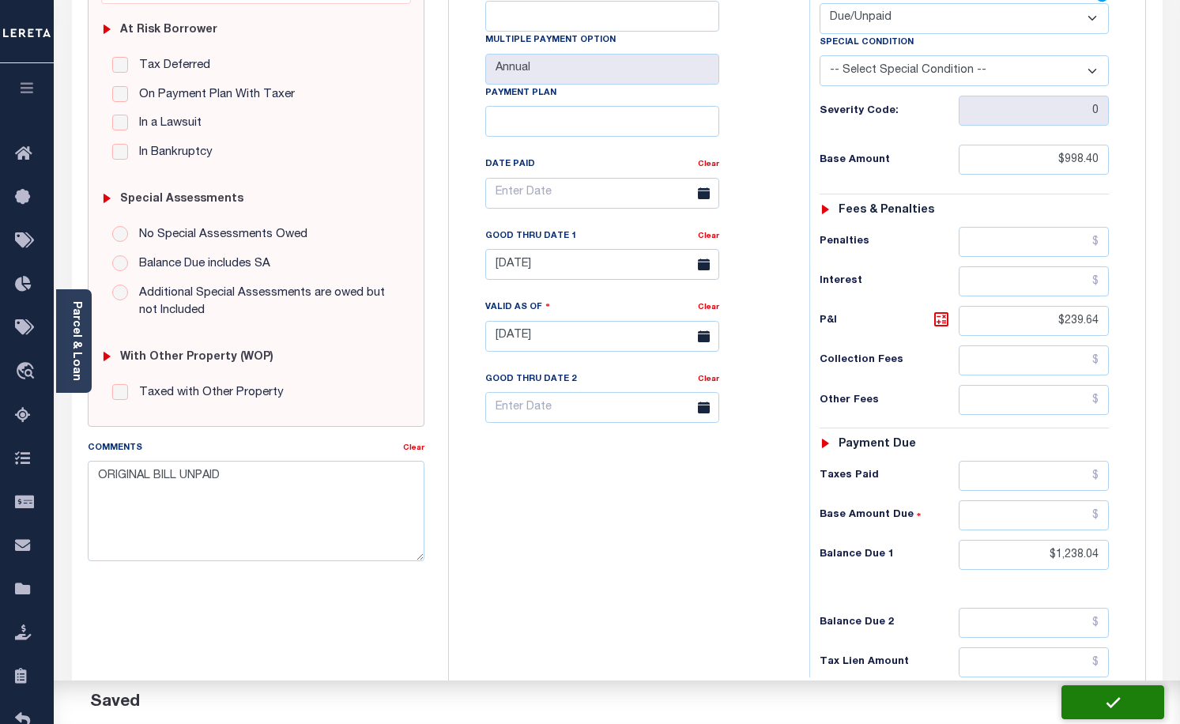
checkbox input "false"
type input "$998.4"
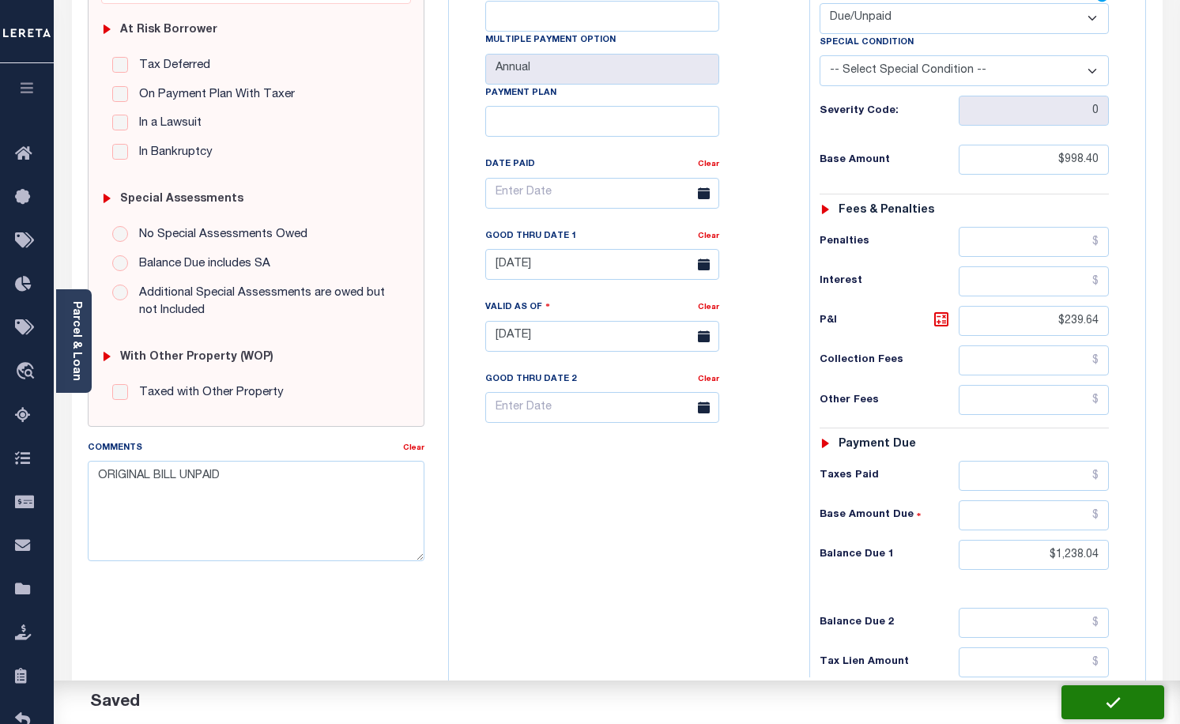
type input "$239.64"
type input "$1,238.04"
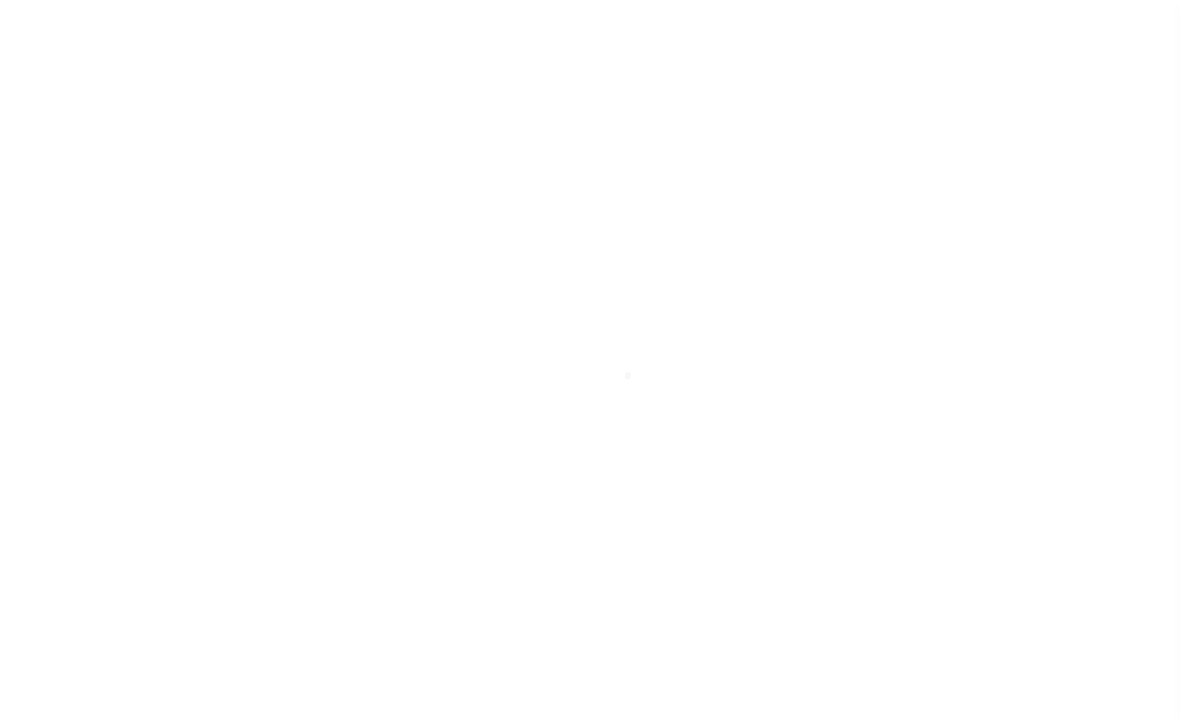
scroll to position [46, 0]
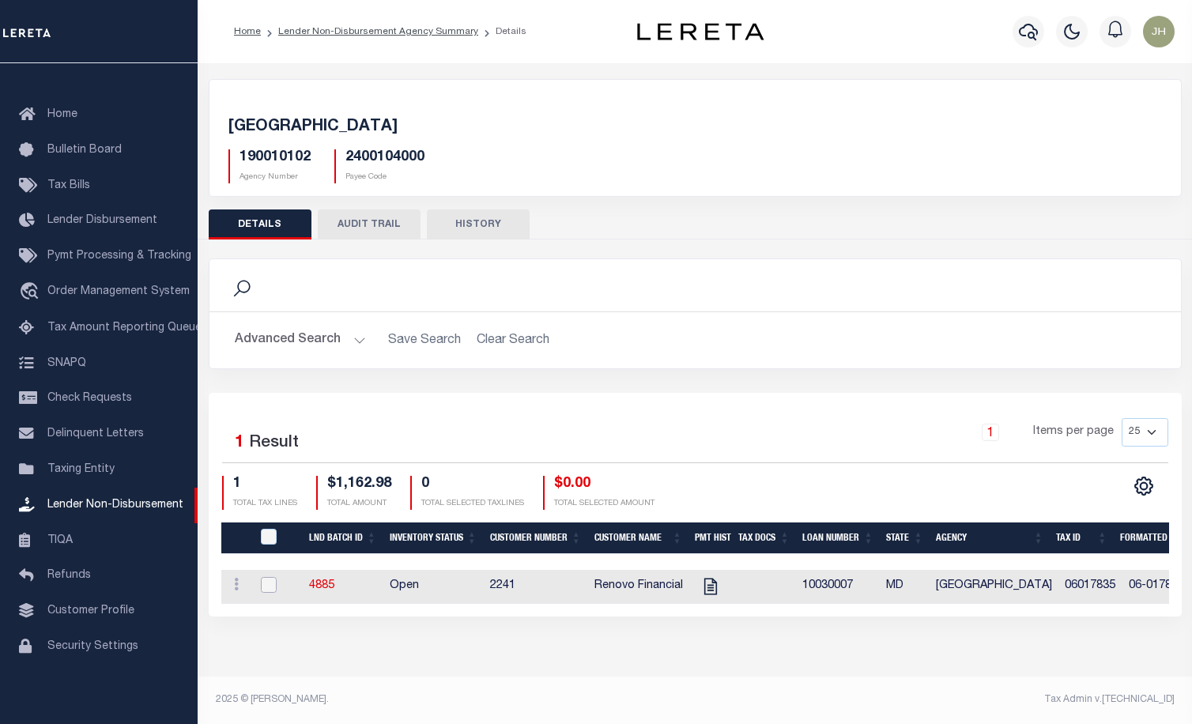
click at [266, 587] on input "checkbox" at bounding box center [269, 585] width 16 height 16
checkbox input "true"
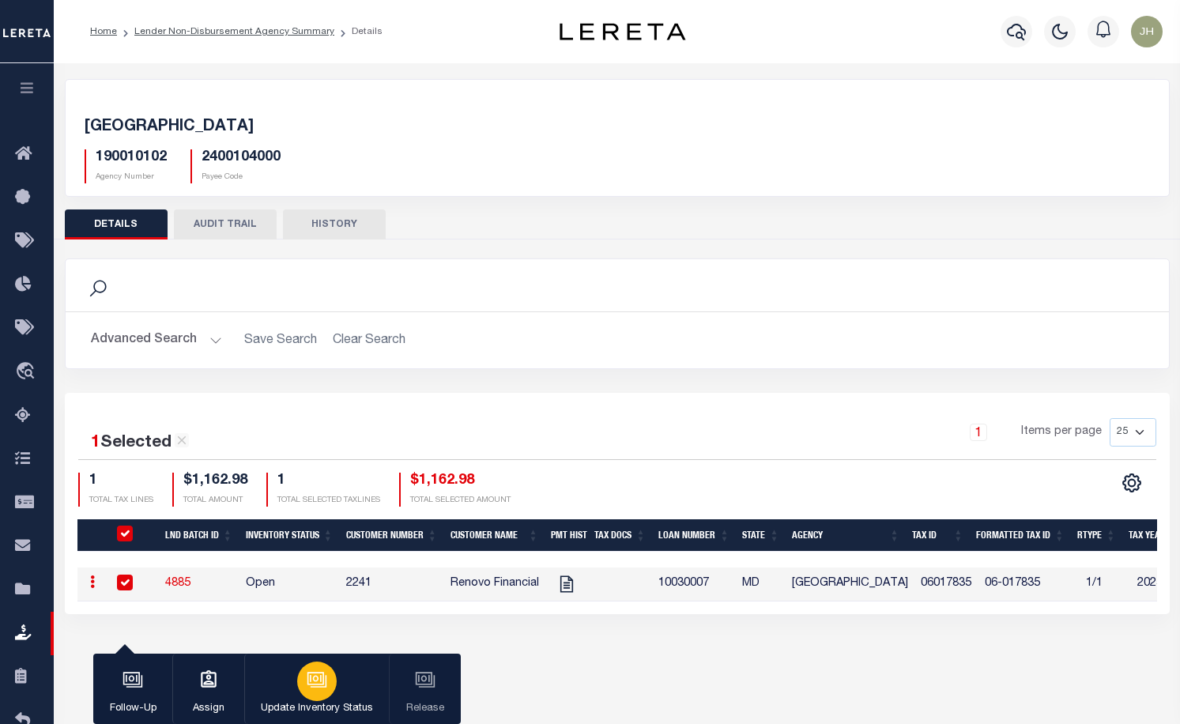
click at [332, 684] on div "button" at bounding box center [317, 681] width 40 height 40
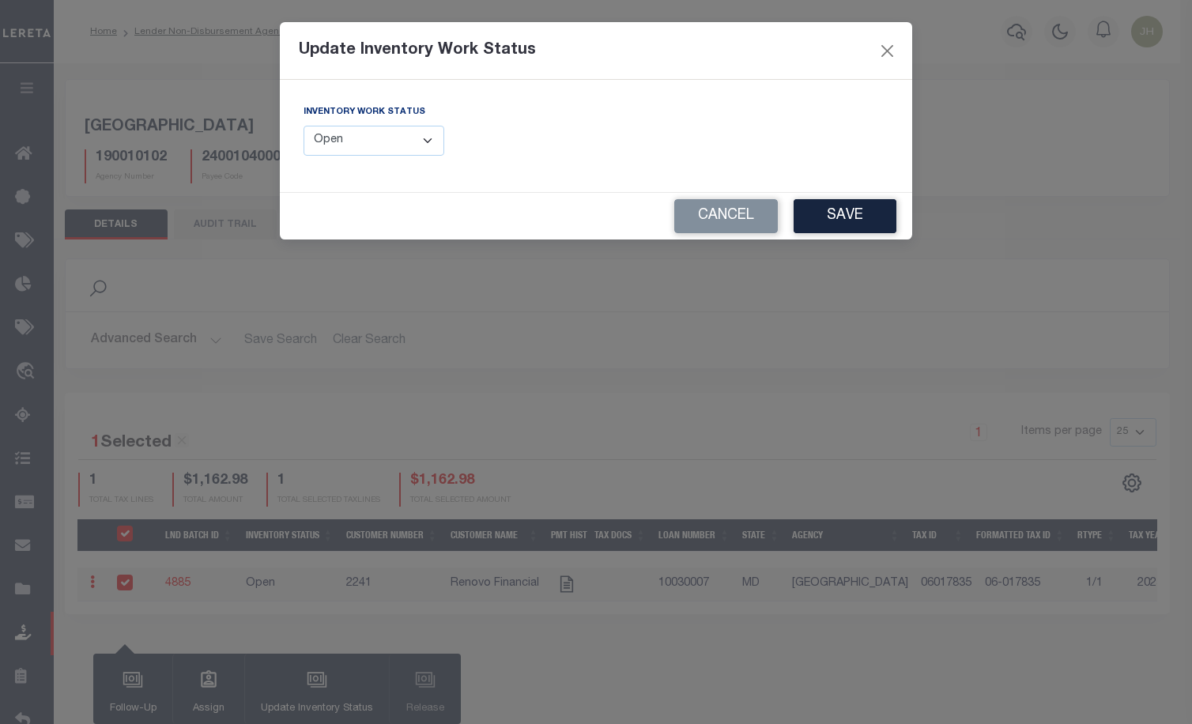
click at [427, 144] on select "--Select-- Open Completed Reported" at bounding box center [373, 141] width 141 height 31
select select "Completed"
click at [303, 126] on select "--Select-- Open Completed Reported" at bounding box center [373, 141] width 141 height 31
click at [844, 222] on button "Save" at bounding box center [844, 216] width 103 height 34
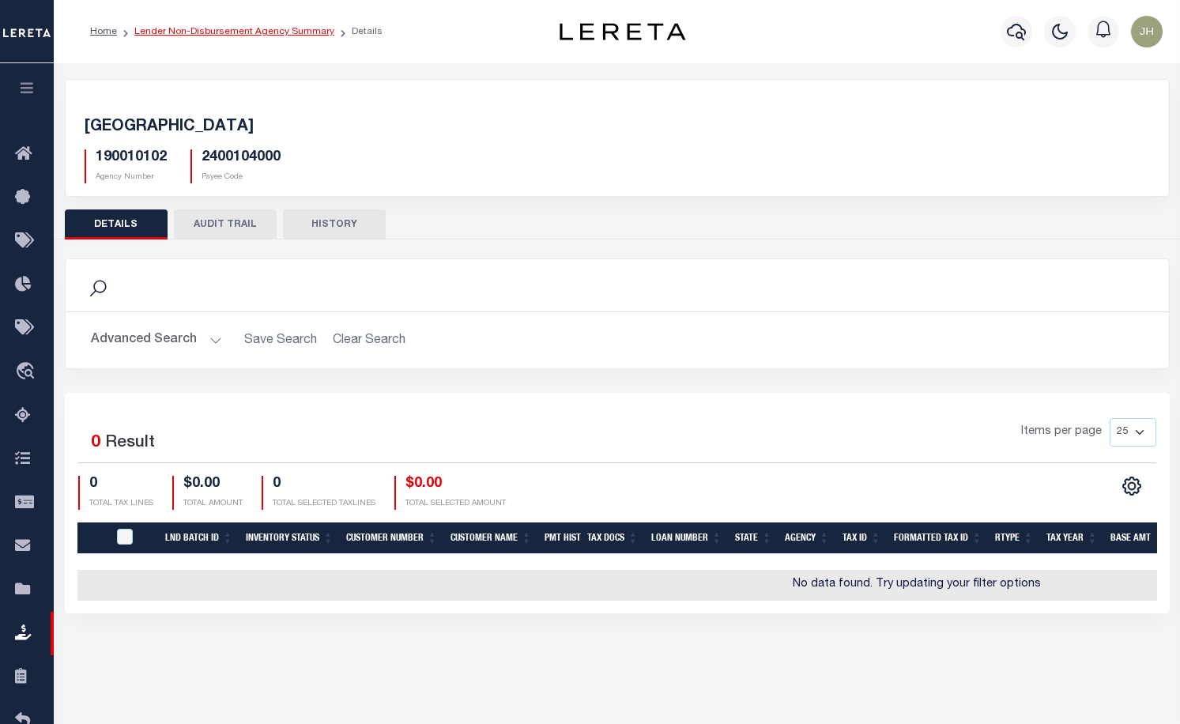
click at [213, 35] on link "Lender Non-Disbursement Agency Summary" at bounding box center [234, 31] width 200 height 9
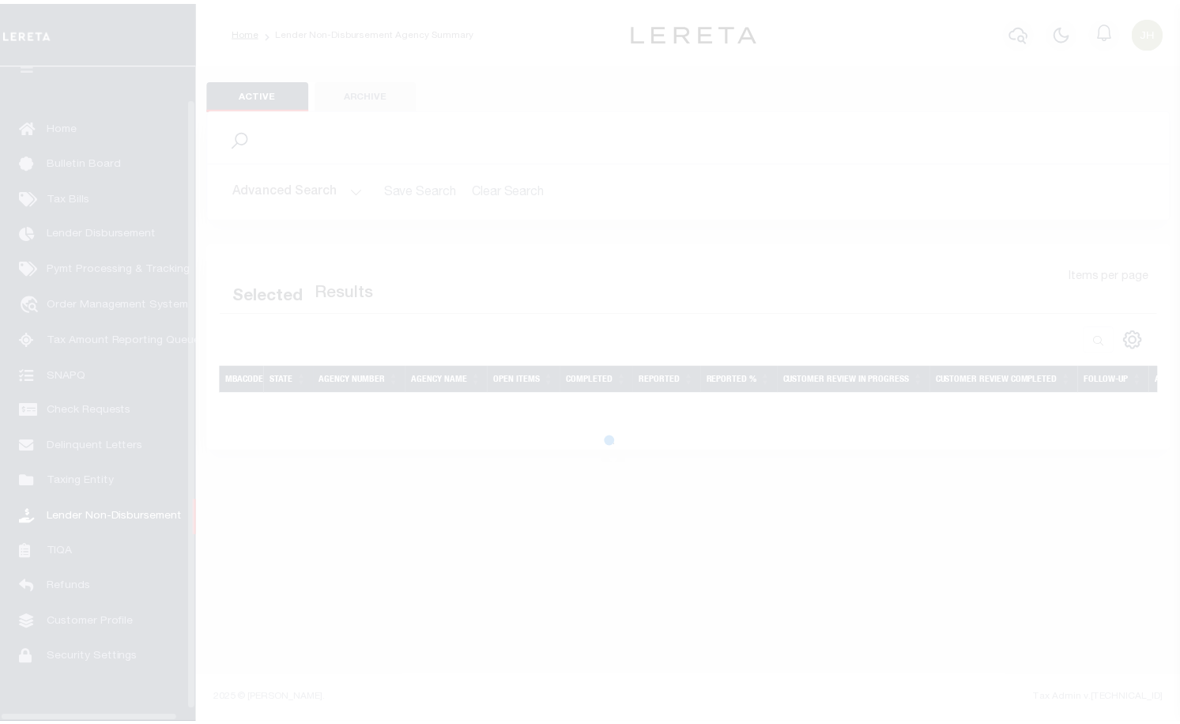
scroll to position [46, 0]
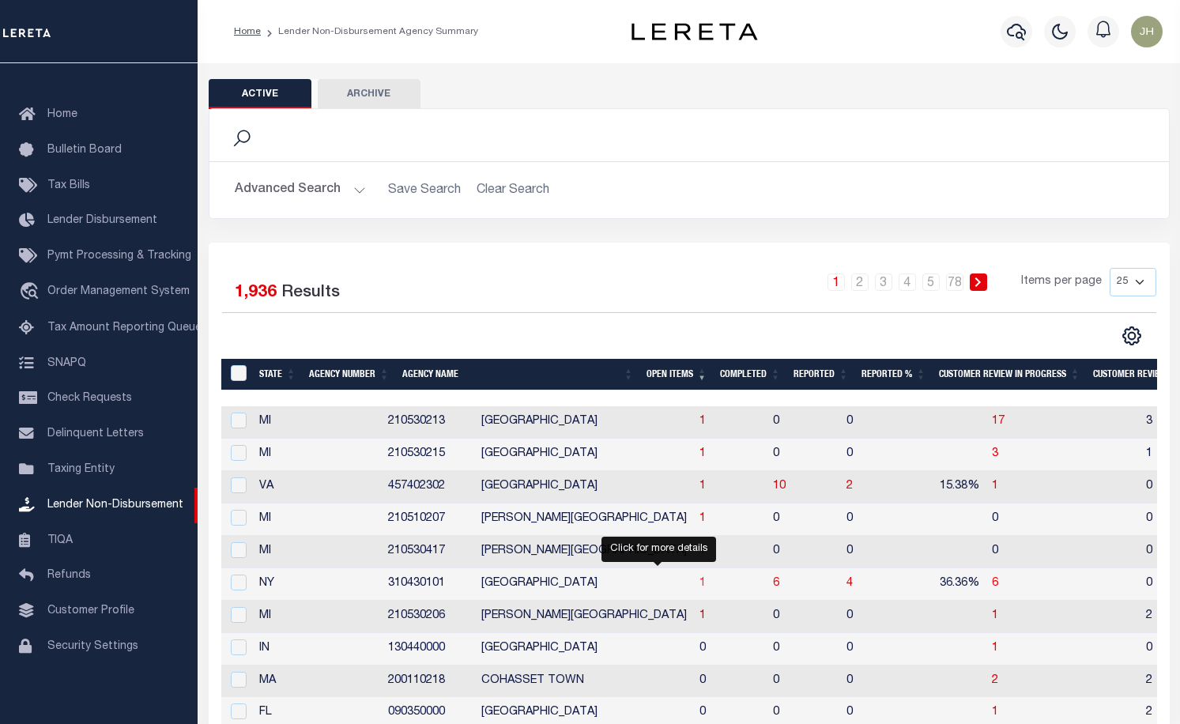
click at [699, 583] on span "1" at bounding box center [702, 583] width 6 height 11
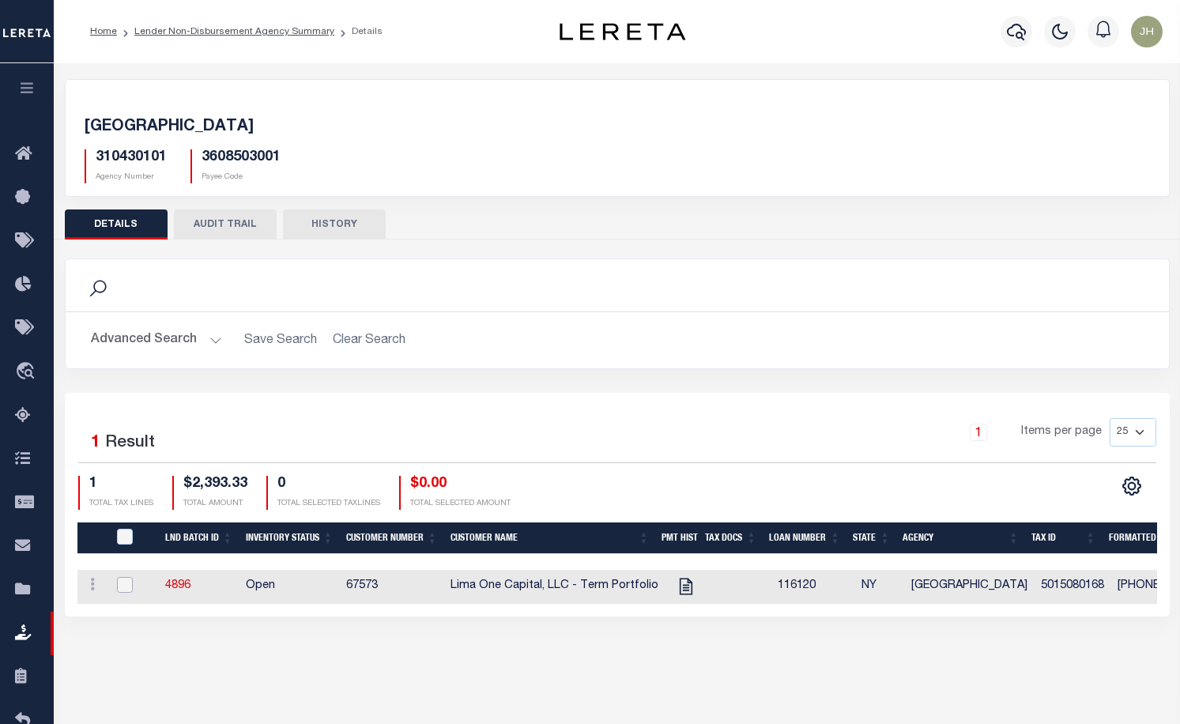
click at [126, 585] on input "checkbox" at bounding box center [125, 585] width 16 height 16
checkbox input "true"
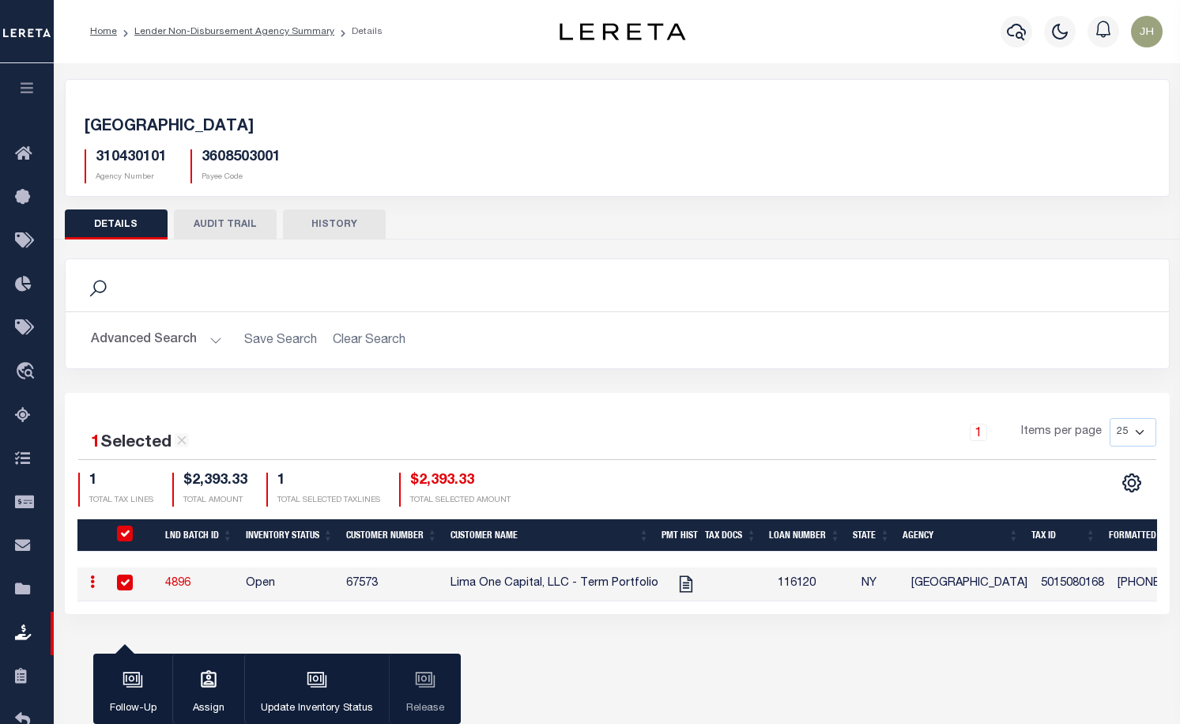
click at [703, 689] on div "Active Archive Search Advanced Search Save Search Clear Search In In AK AL AR AZ" at bounding box center [617, 388] width 1126 height 651
click at [122, 533] on input "QID" at bounding box center [125, 534] width 16 height 16
checkbox input "false"
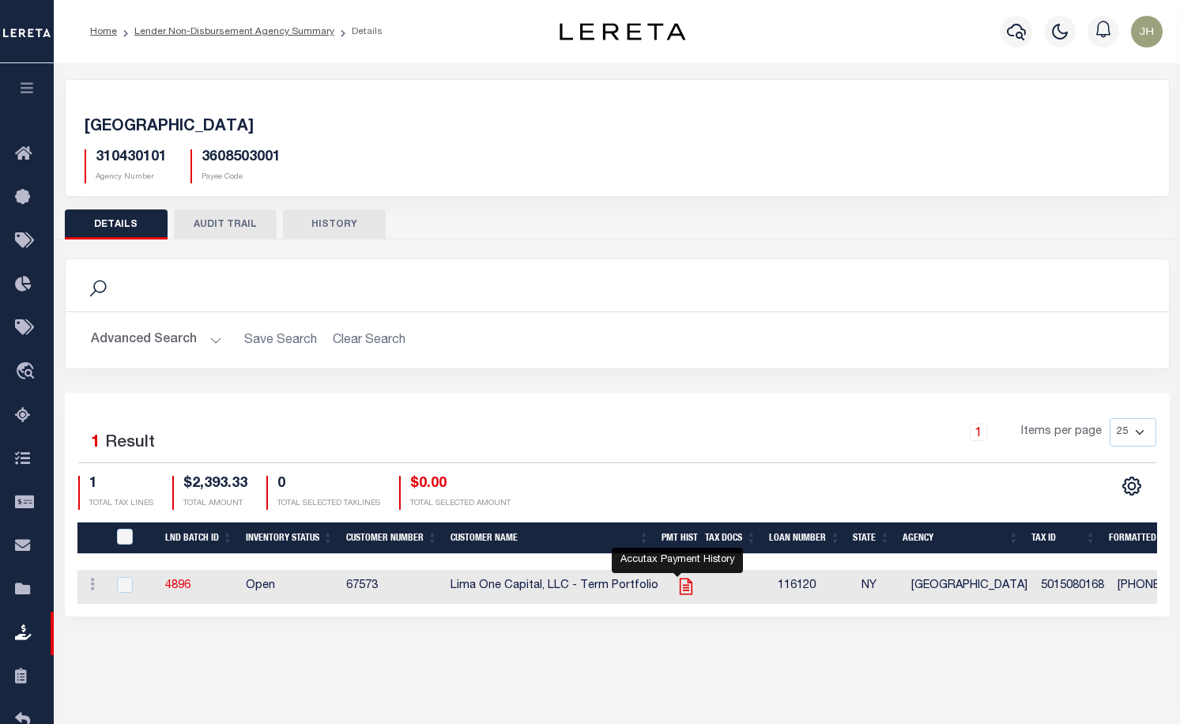
click at [680, 586] on icon "" at bounding box center [686, 586] width 21 height 21
checkbox input "true"
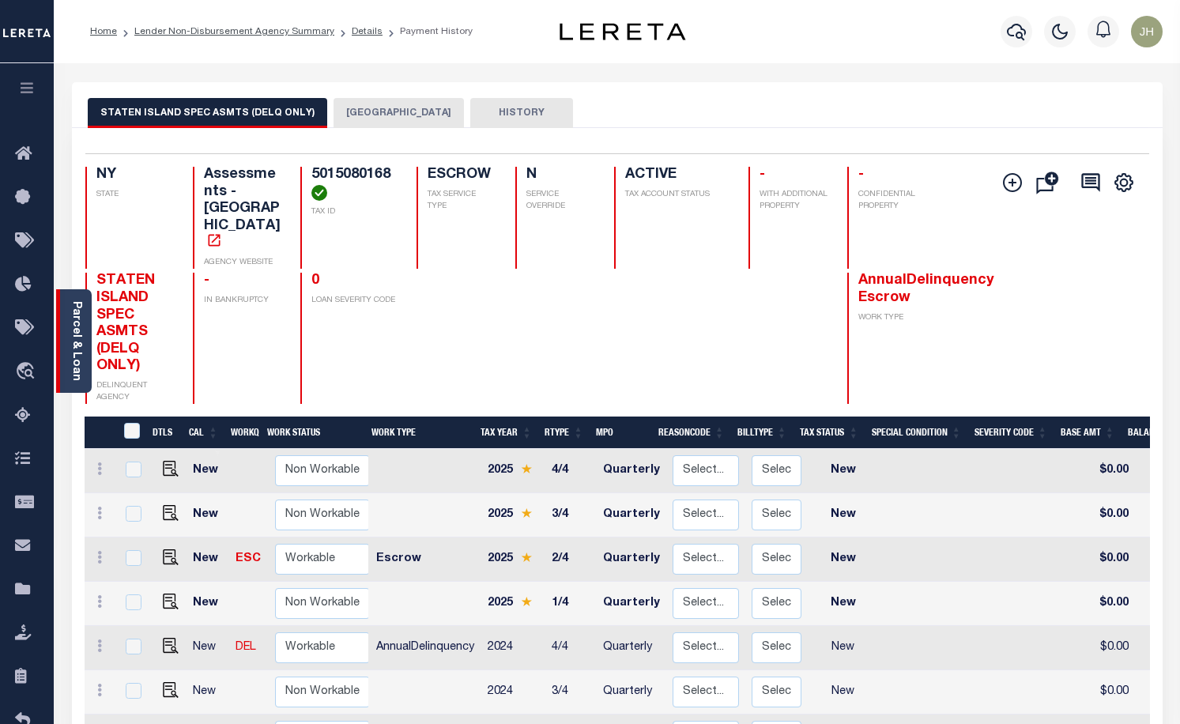
click at [73, 330] on link "Parcel & Loan" at bounding box center [75, 341] width 11 height 80
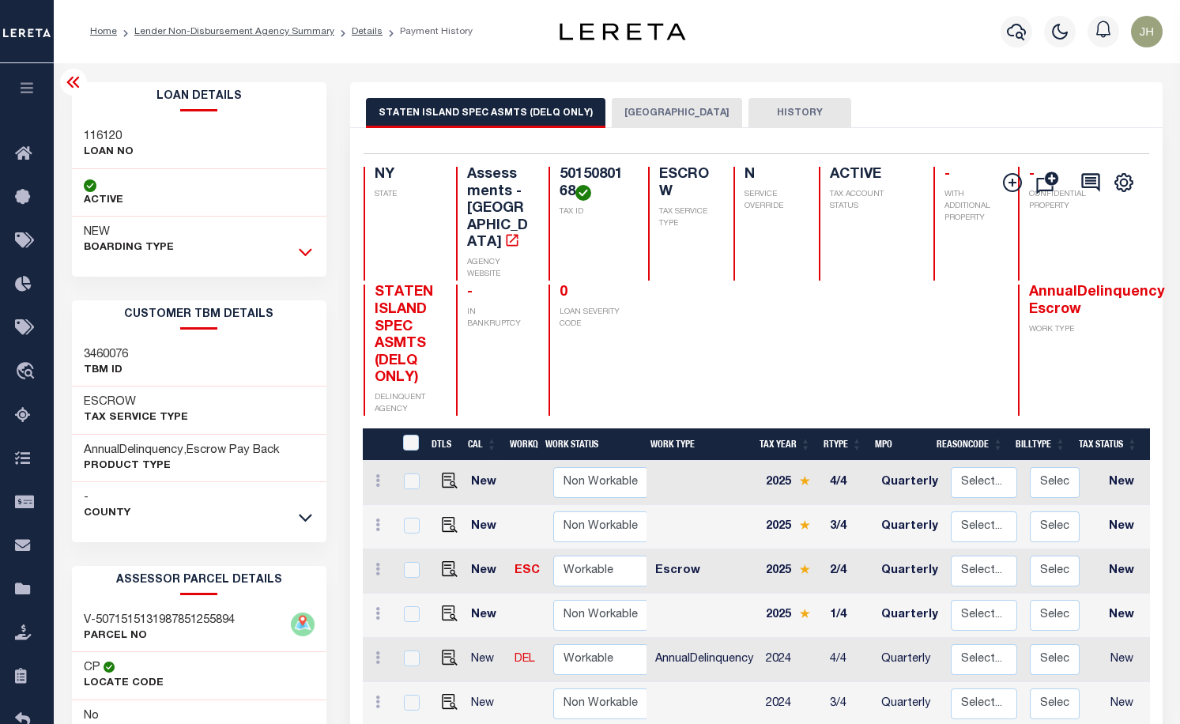
click at [303, 251] on icon at bounding box center [305, 251] width 13 height 17
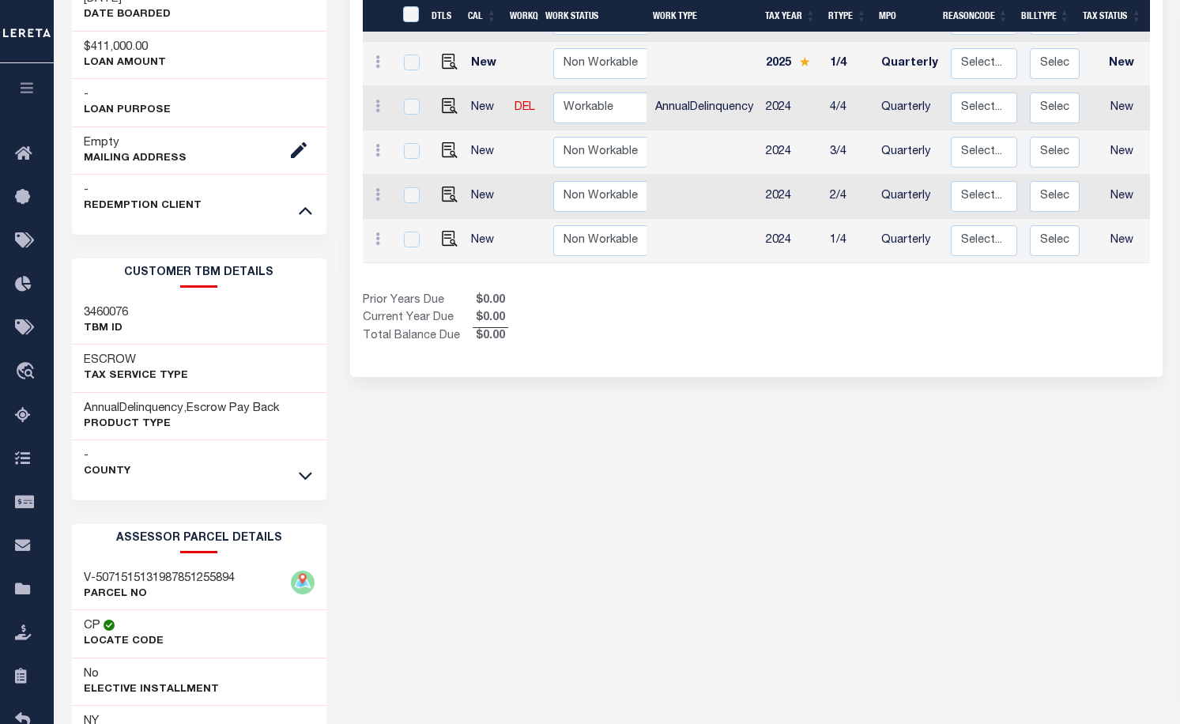
scroll to position [553, 0]
click at [307, 472] on icon at bounding box center [305, 473] width 13 height 17
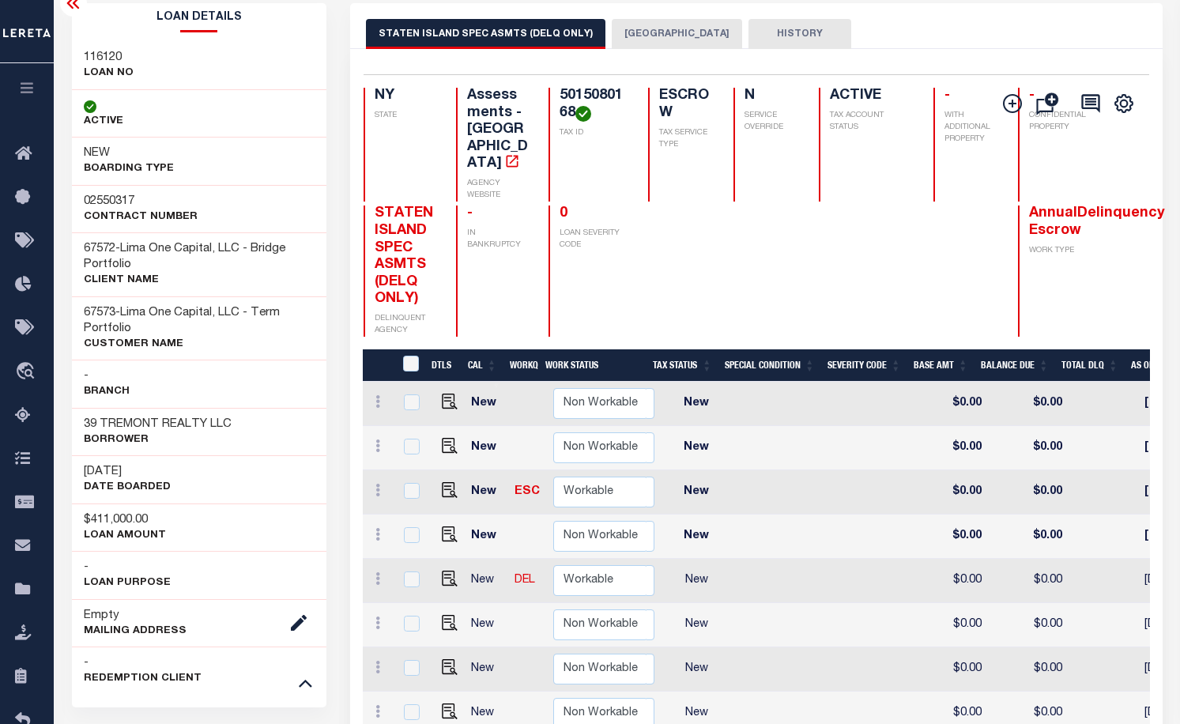
scroll to position [0, 0]
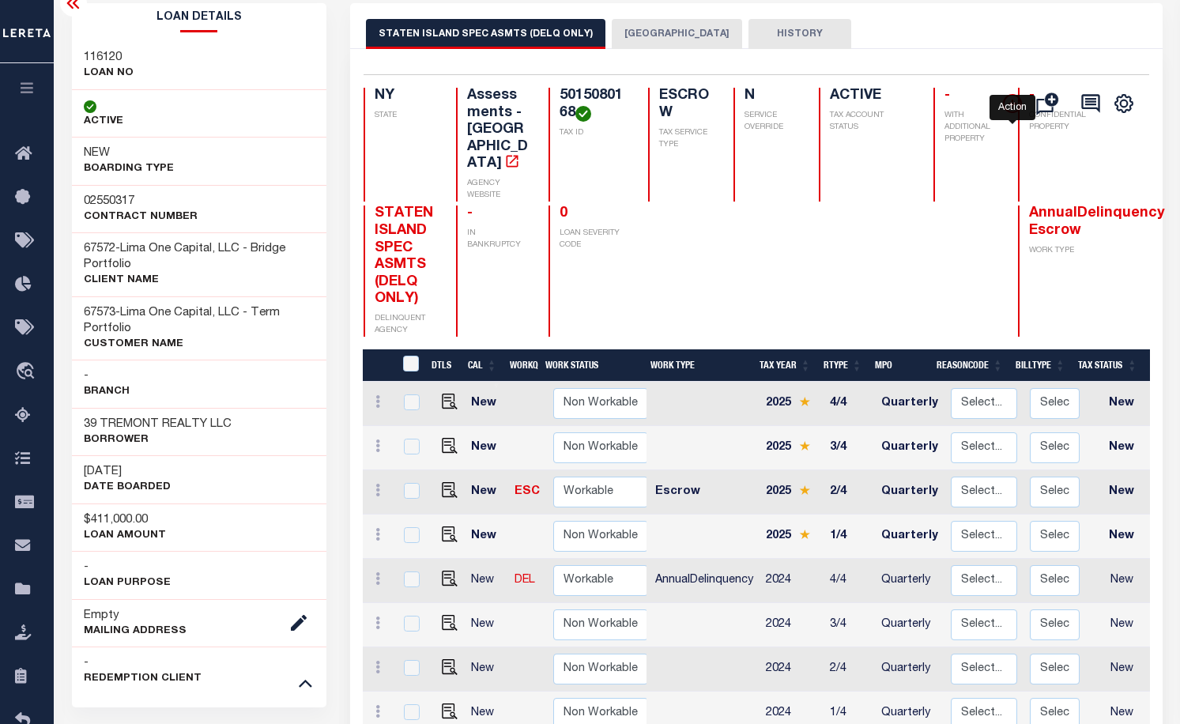
click at [1010, 107] on icon "" at bounding box center [1012, 103] width 19 height 19
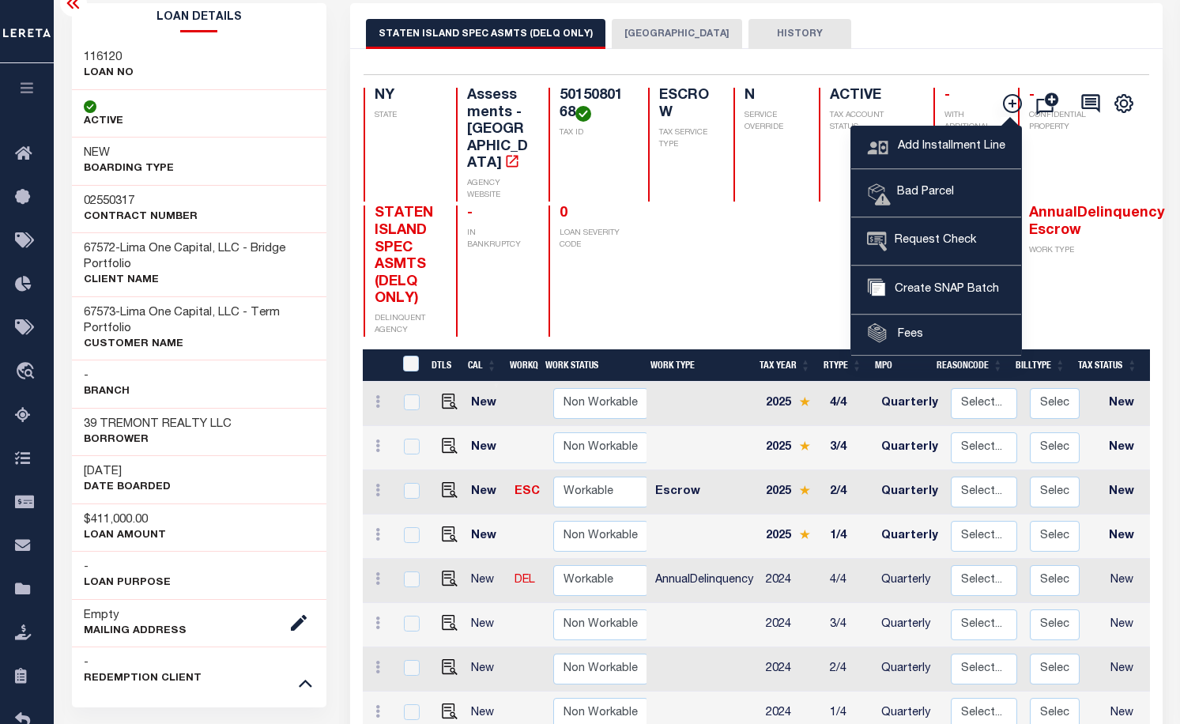
click at [672, 32] on button "[GEOGRAPHIC_DATA]" at bounding box center [677, 34] width 130 height 30
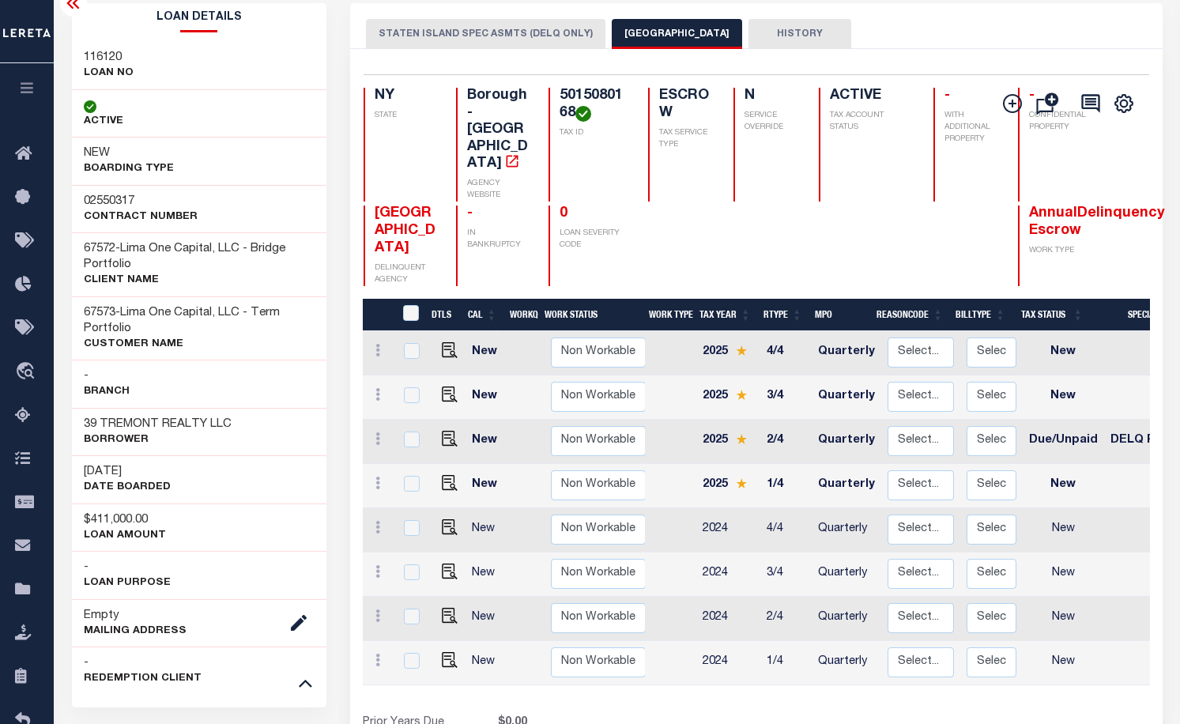
click at [440, 26] on button "STATEN ISLAND SPEC ASMTS (DELQ ONLY)" at bounding box center [485, 34] width 239 height 30
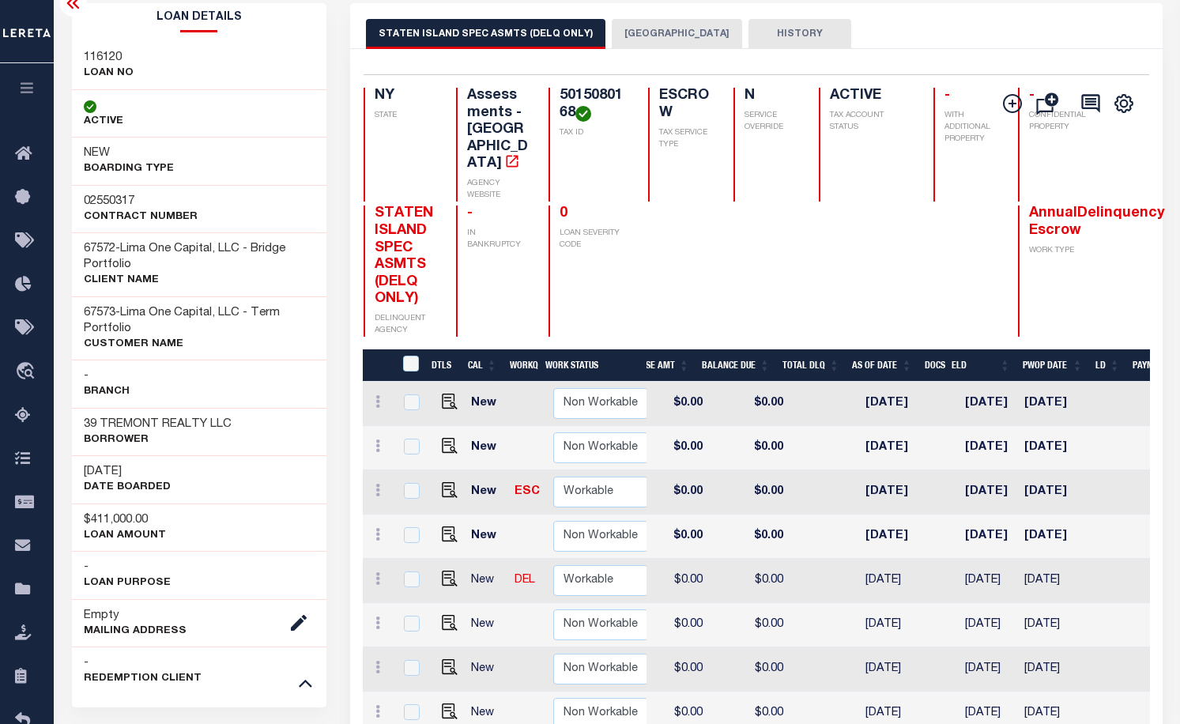
scroll to position [0, 639]
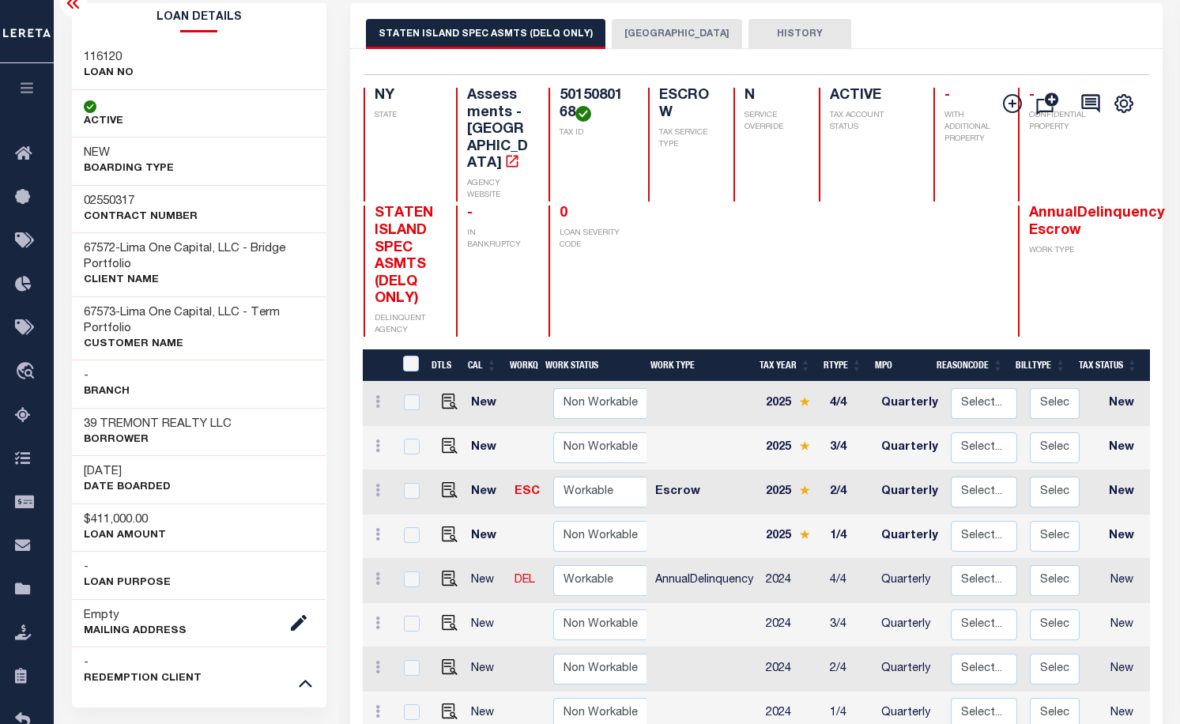
click at [656, 28] on button "[GEOGRAPHIC_DATA]" at bounding box center [677, 34] width 130 height 30
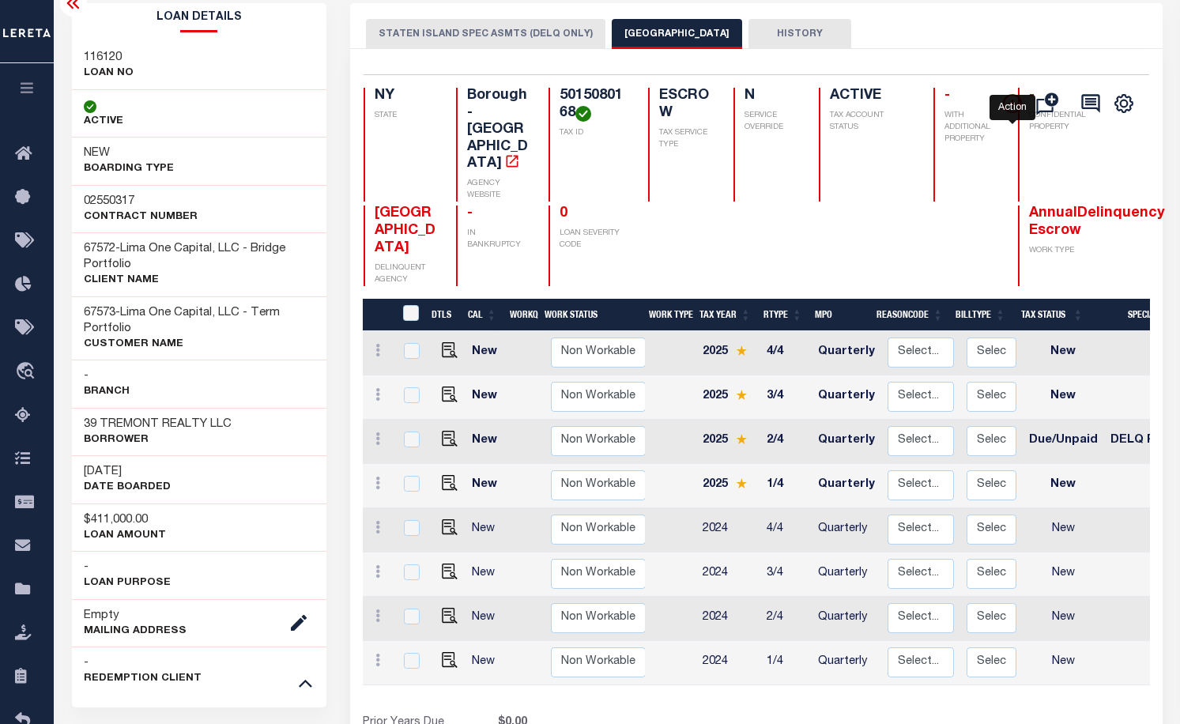
click at [1008, 104] on icon "" at bounding box center [1012, 103] width 19 height 19
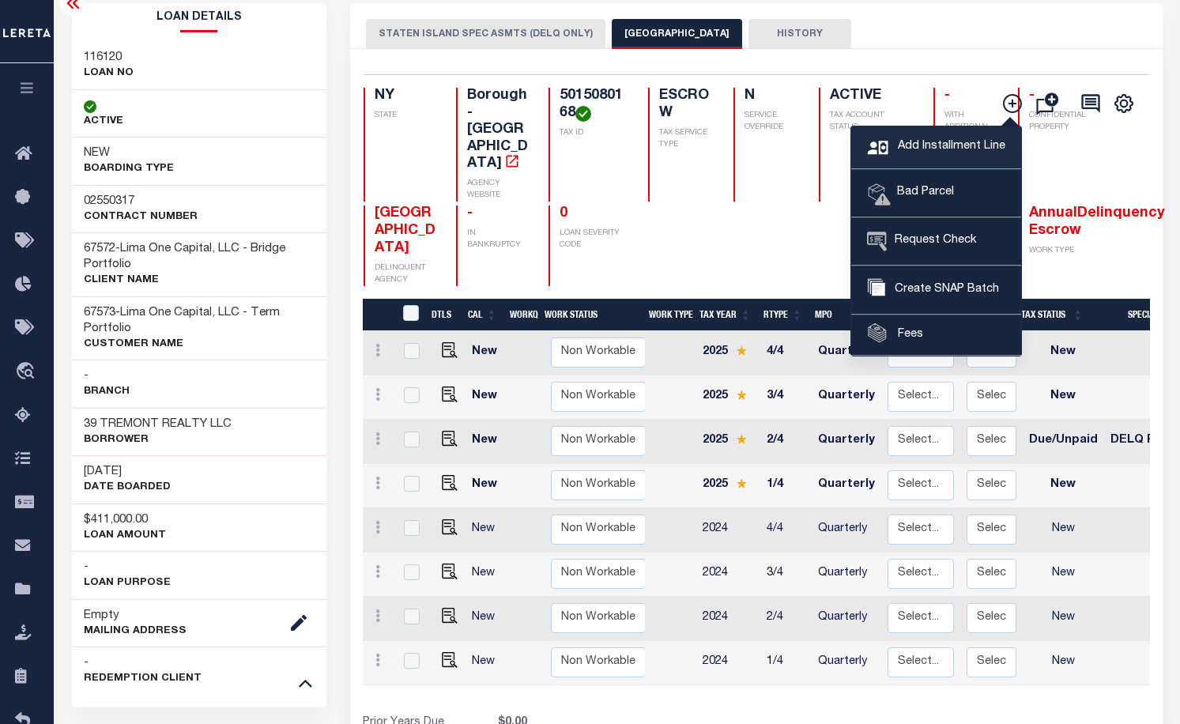
click at [933, 148] on span "Add Installment Line" at bounding box center [949, 146] width 111 height 17
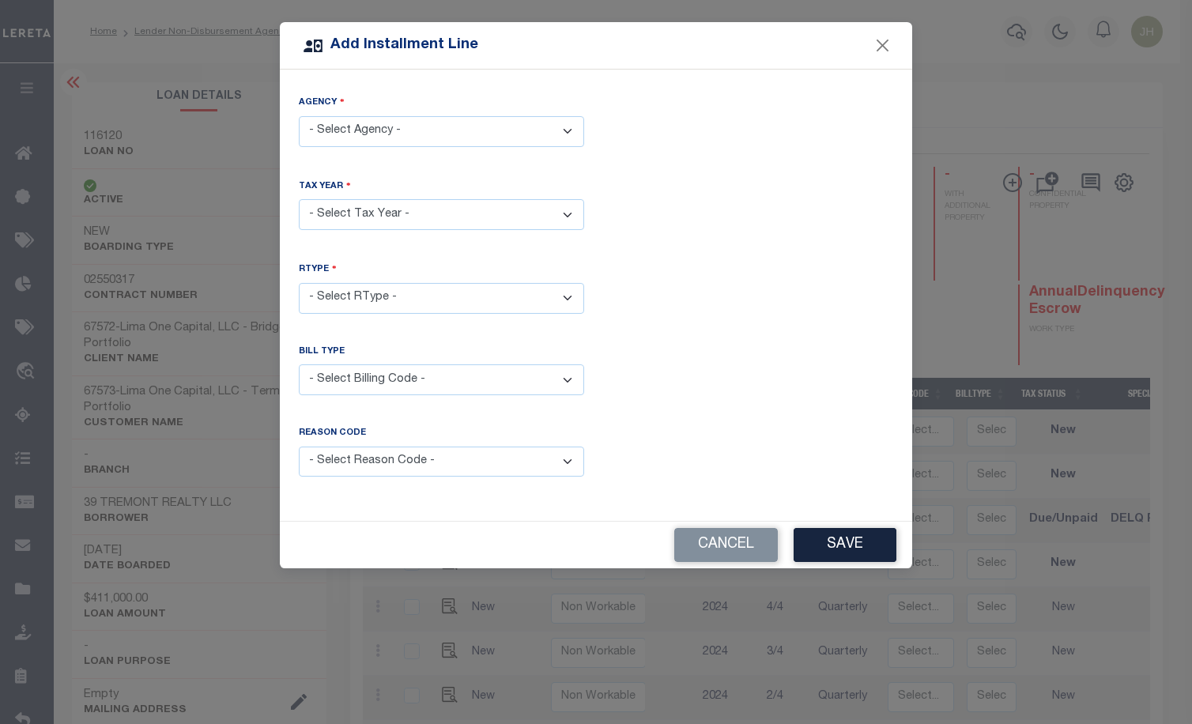
drag, startPoint x: 566, startPoint y: 129, endPoint x: 551, endPoint y: 141, distance: 19.1
click at [566, 129] on select "- Select Agency - STATEN ISLAND CITY - Borough STATEN ISLAND SPEC ASMTS (DELQ O…" at bounding box center [441, 131] width 285 height 31
select select "3608503001"
click at [299, 116] on select "- Select Agency - STATEN ISLAND CITY - Borough STATEN ISLAND SPEC ASMTS (DELQ O…" at bounding box center [441, 131] width 285 height 31
click at [364, 217] on select "- Select Year - 2005 2006 2007 2008 2009 2010 2011 2012 2013 2014 2015 2016 201…" at bounding box center [441, 214] width 285 height 31
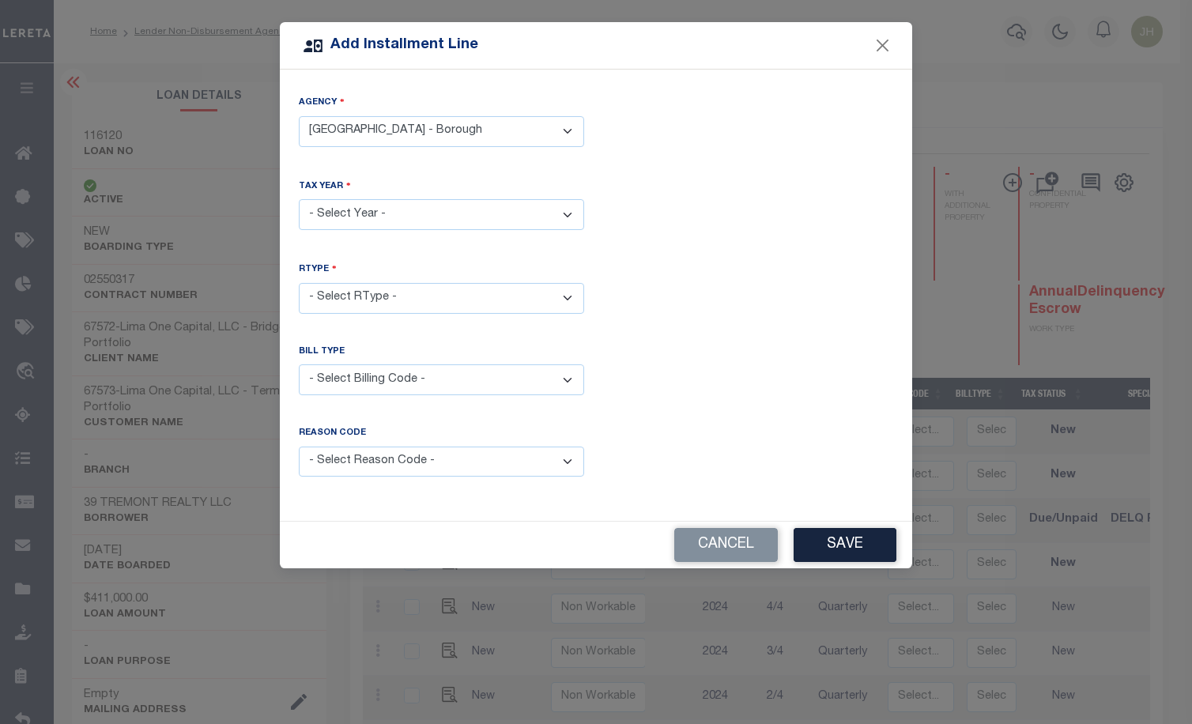
select select "2024"
click at [299, 199] on select "- Select Year - 2005 2006 2007 2008 2009 2010 2011 2012 2013 2014 2015 2016 201…" at bounding box center [441, 214] width 285 height 31
click at [367, 296] on select "- Select RType - 1/2 1/4 2/2 2/4 3/4 4/4" at bounding box center [441, 298] width 285 height 31
select select "2"
click at [299, 283] on select "- Select RType - 1/2 1/4 2/2 2/4 3/4 4/4" at bounding box center [441, 298] width 285 height 31
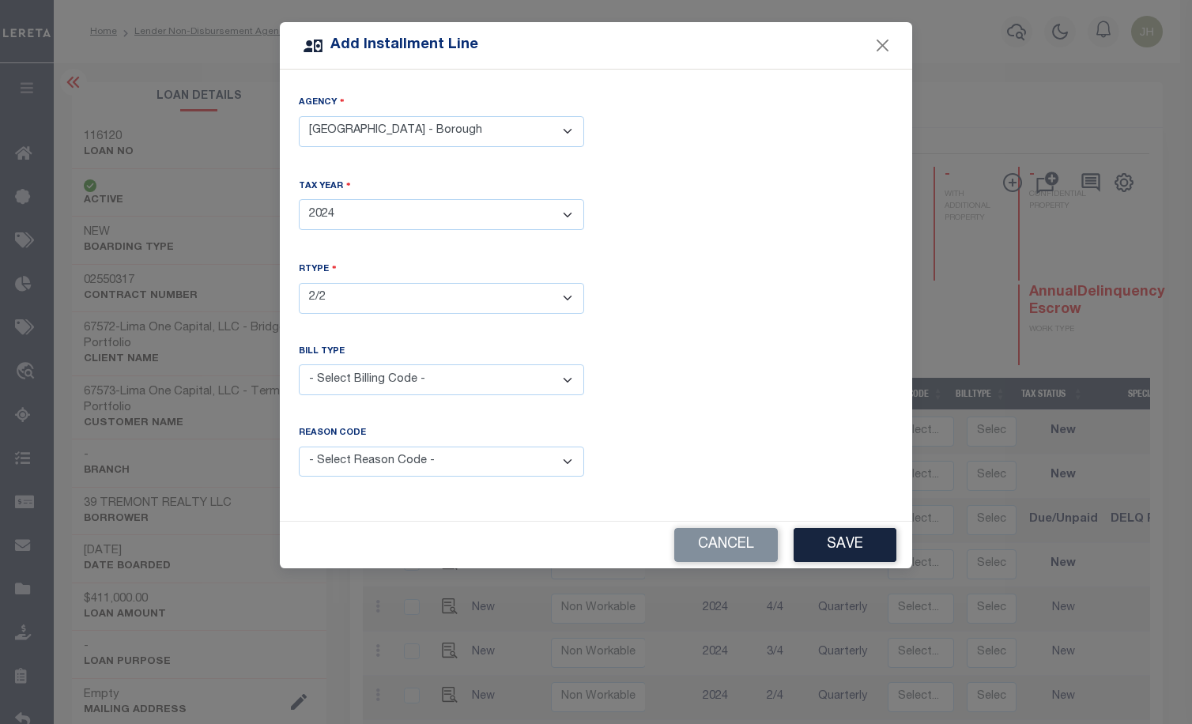
click at [567, 292] on select "- Select RType - 1/2 1/4 2/2 2/4 3/4 4/4" at bounding box center [441, 298] width 285 height 31
click at [405, 377] on select "- Select Billing Code - Regular Delinquent Supplemental Corrected/Adjusted Bill…" at bounding box center [441, 379] width 285 height 31
select select "1"
click at [299, 364] on select "- Select Billing Code - Regular Delinquent Supplemental Corrected/Adjusted Bill…" at bounding box center [441, 379] width 285 height 31
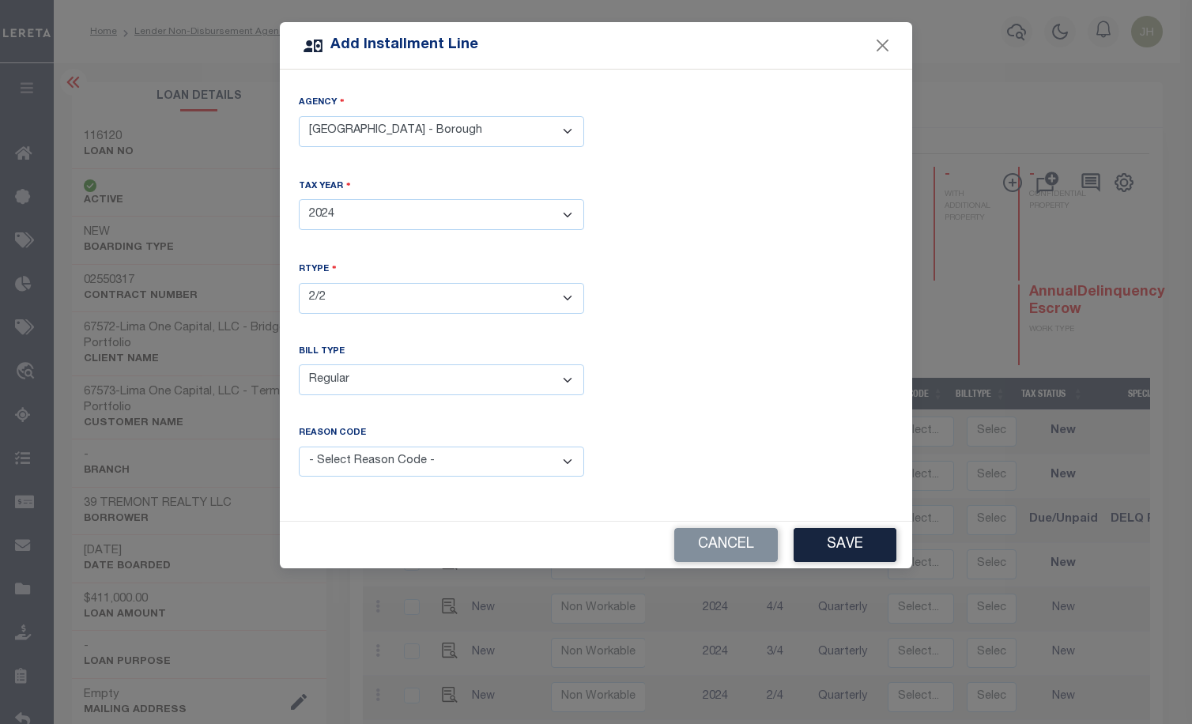
click at [569, 460] on select "- Select Reason Code - Payment Reversal Taxable Value Change Assessment Change …" at bounding box center [441, 462] width 285 height 31
select select "12"
click at [299, 447] on select "- Select Reason Code - Payment Reversal Taxable Value Change Assessment Change …" at bounding box center [441, 462] width 285 height 31
click at [867, 548] on button "Save" at bounding box center [844, 545] width 103 height 34
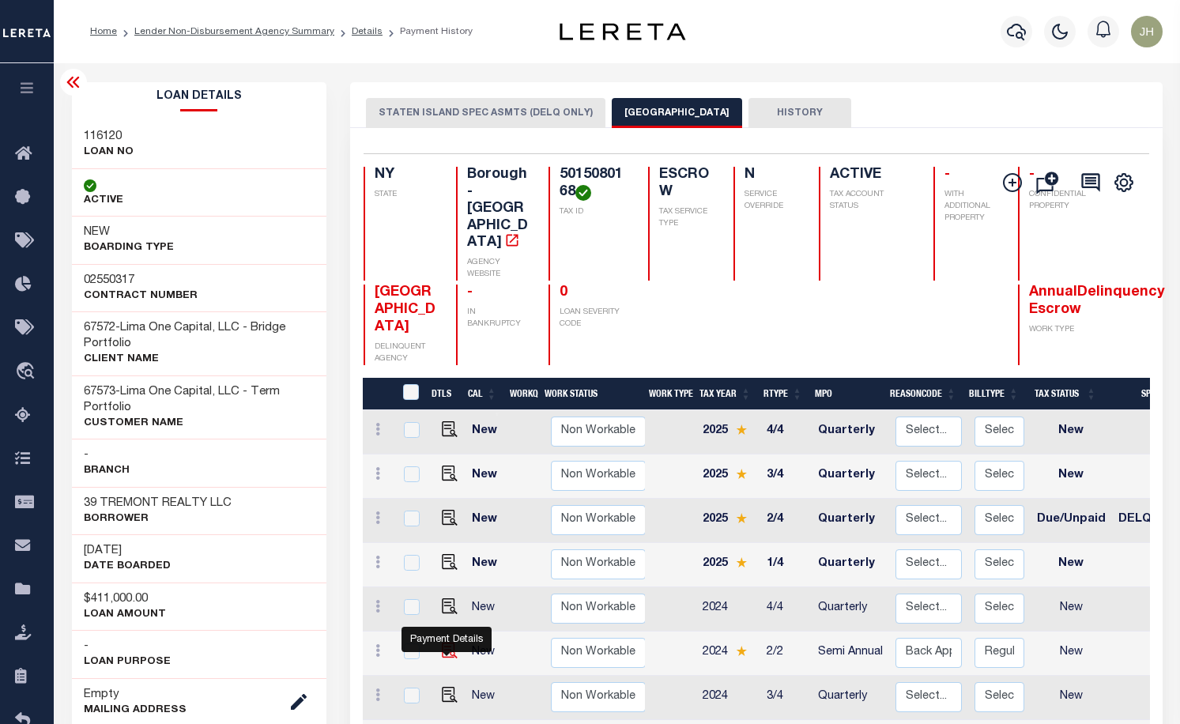
click at [448, 642] on img at bounding box center [450, 650] width 16 height 16
checkbox input "true"
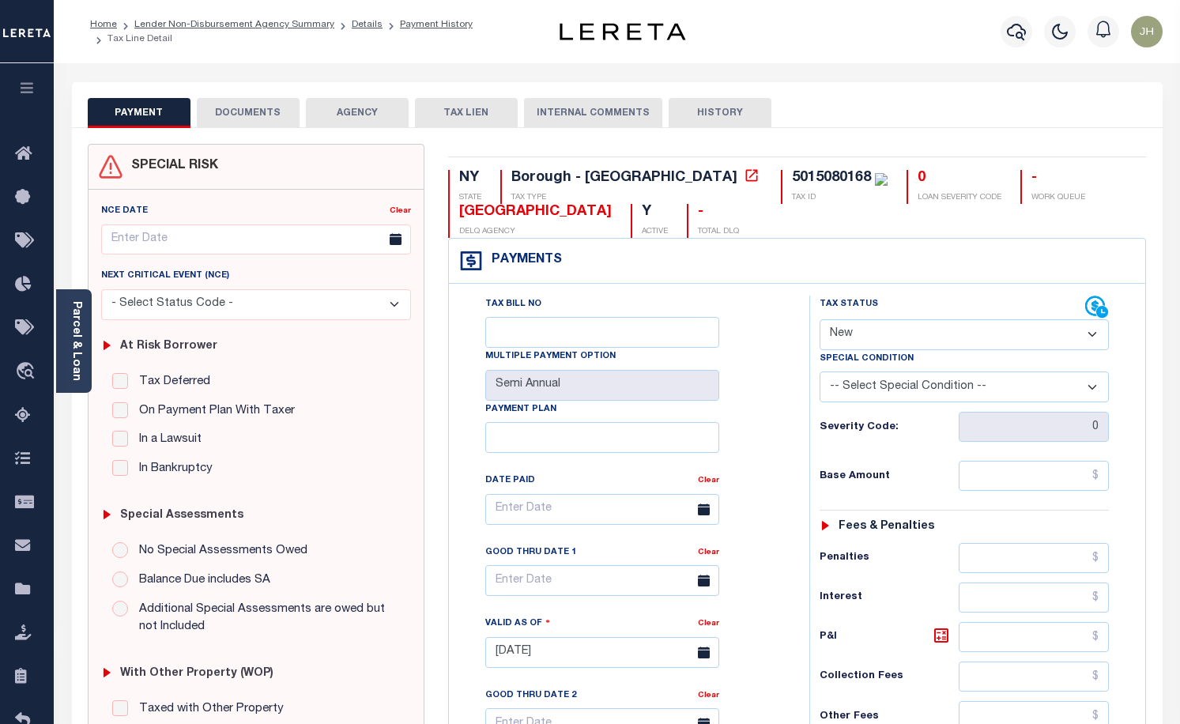
click at [1091, 336] on select "- Select Status Code - Open Due/Unpaid Paid Incomplete No Tax Due Internal Refu…" at bounding box center [965, 334] width 290 height 31
select select "DUE"
click at [820, 320] on select "- Select Status Code - Open Due/Unpaid Paid Incomplete No Tax Due Internal Refu…" at bounding box center [965, 334] width 290 height 31
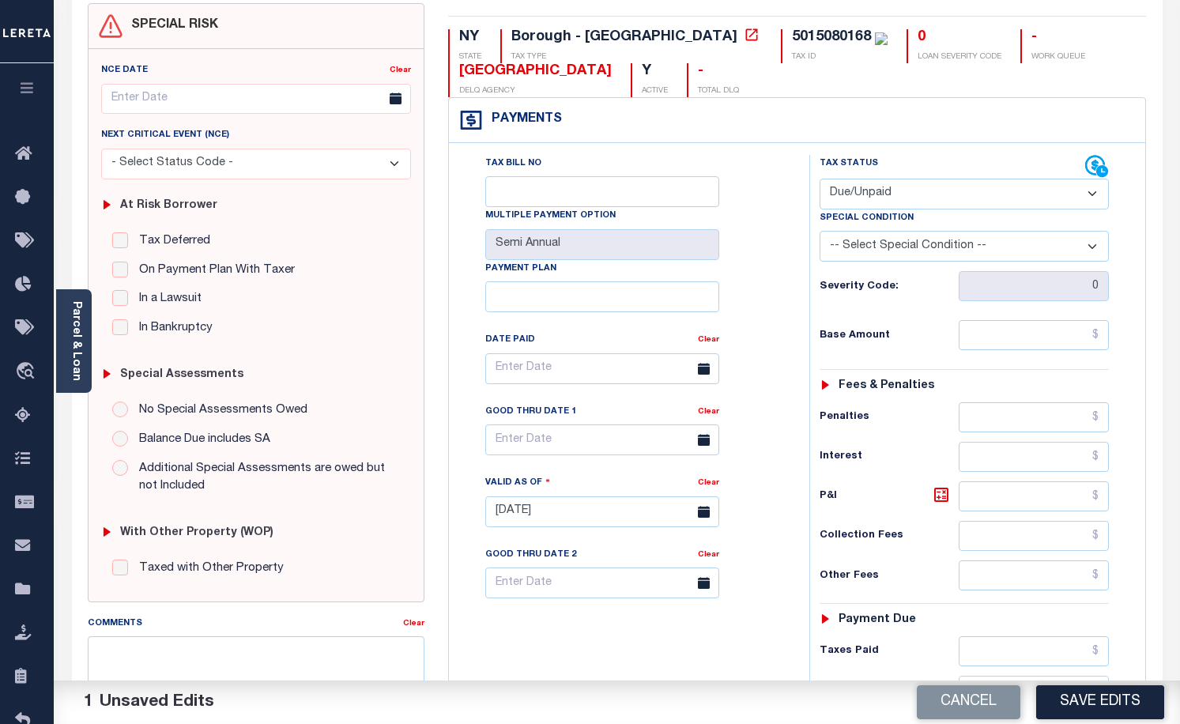
scroll to position [158, 0]
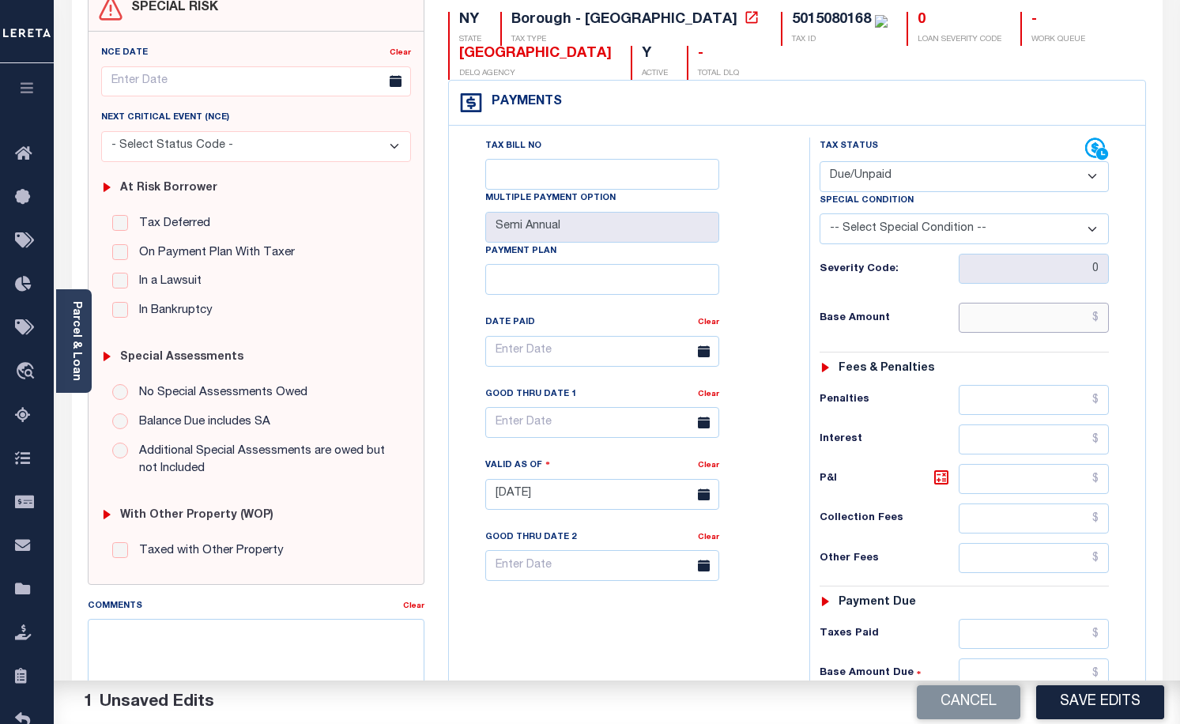
click at [980, 322] on input "text" at bounding box center [1034, 318] width 150 height 30
type input "$2,257.86"
click at [966, 480] on input "text" at bounding box center [1034, 479] width 150 height 30
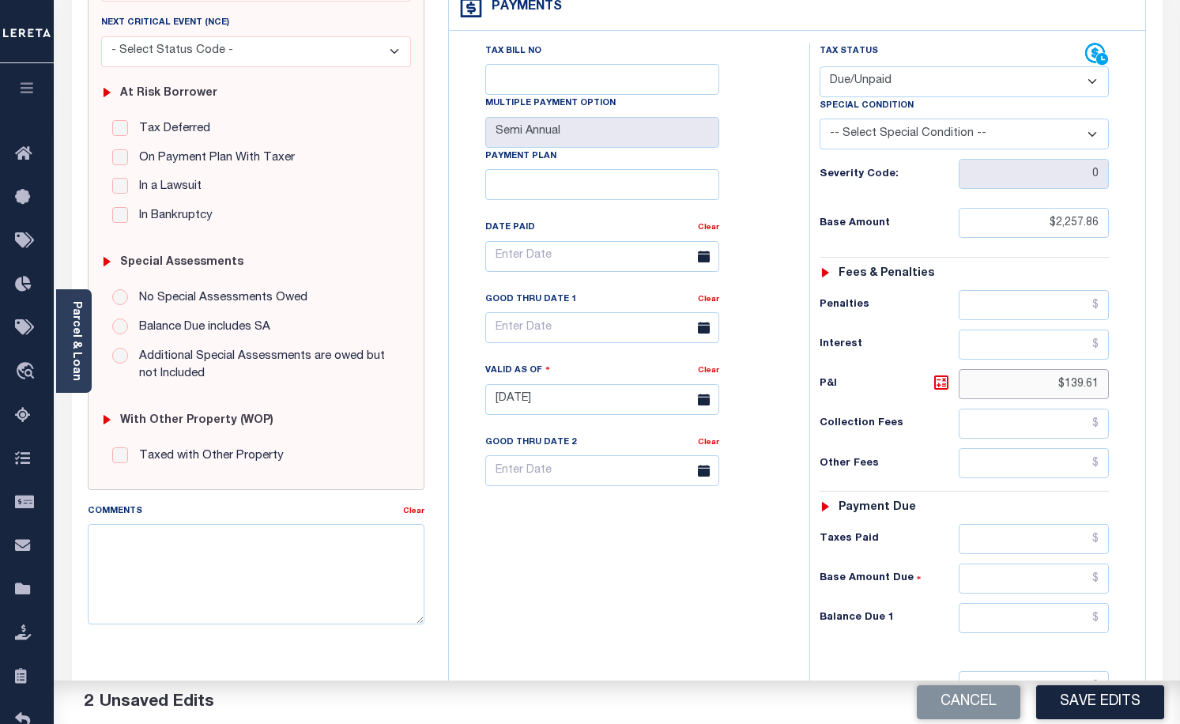
scroll to position [316, 0]
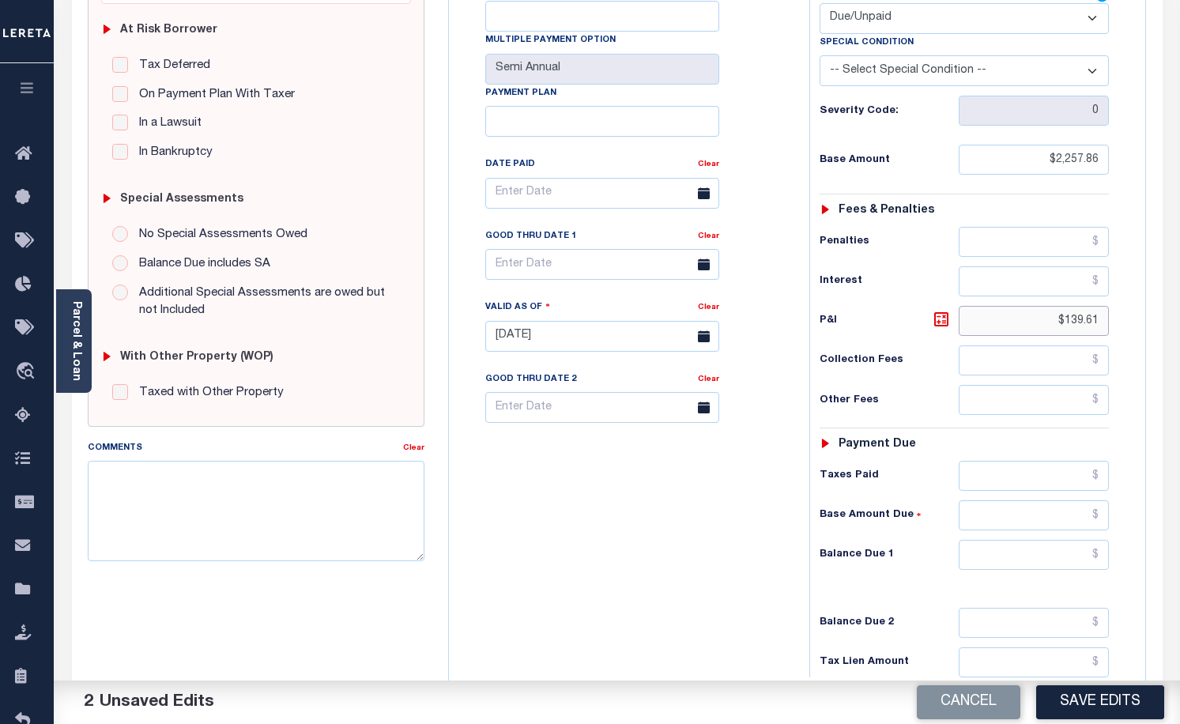
type input "$139.61"
click at [972, 555] on input "text" at bounding box center [1034, 555] width 150 height 30
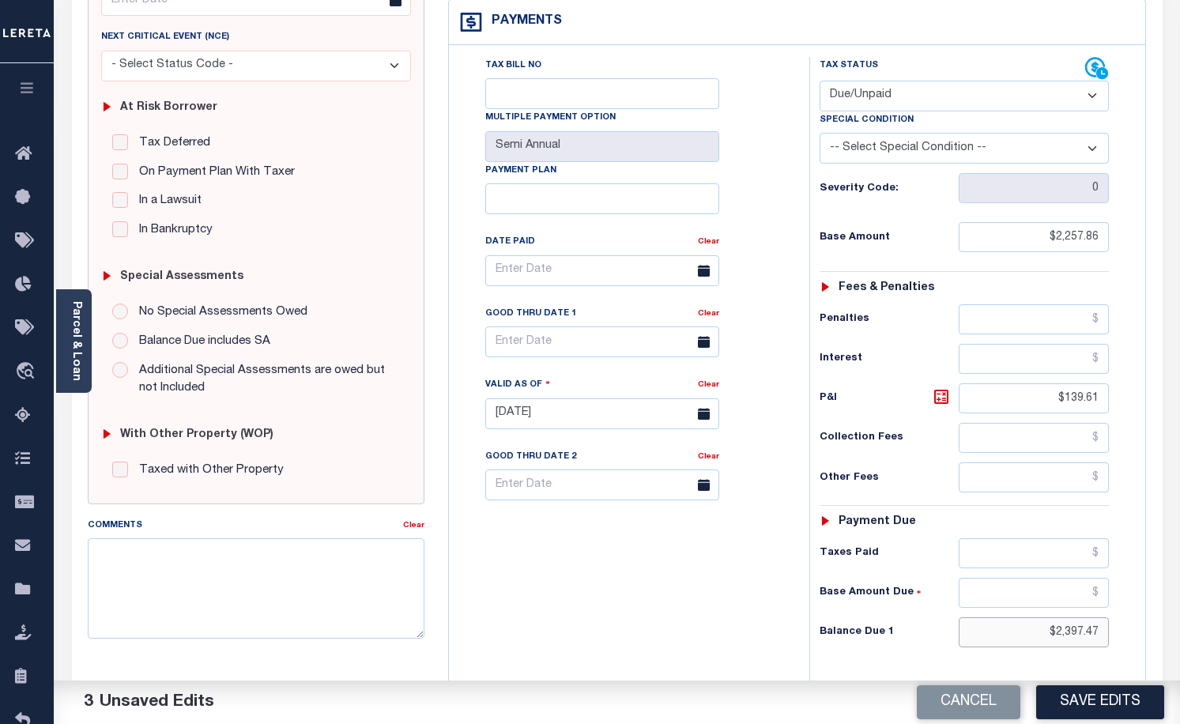
scroll to position [157, 0]
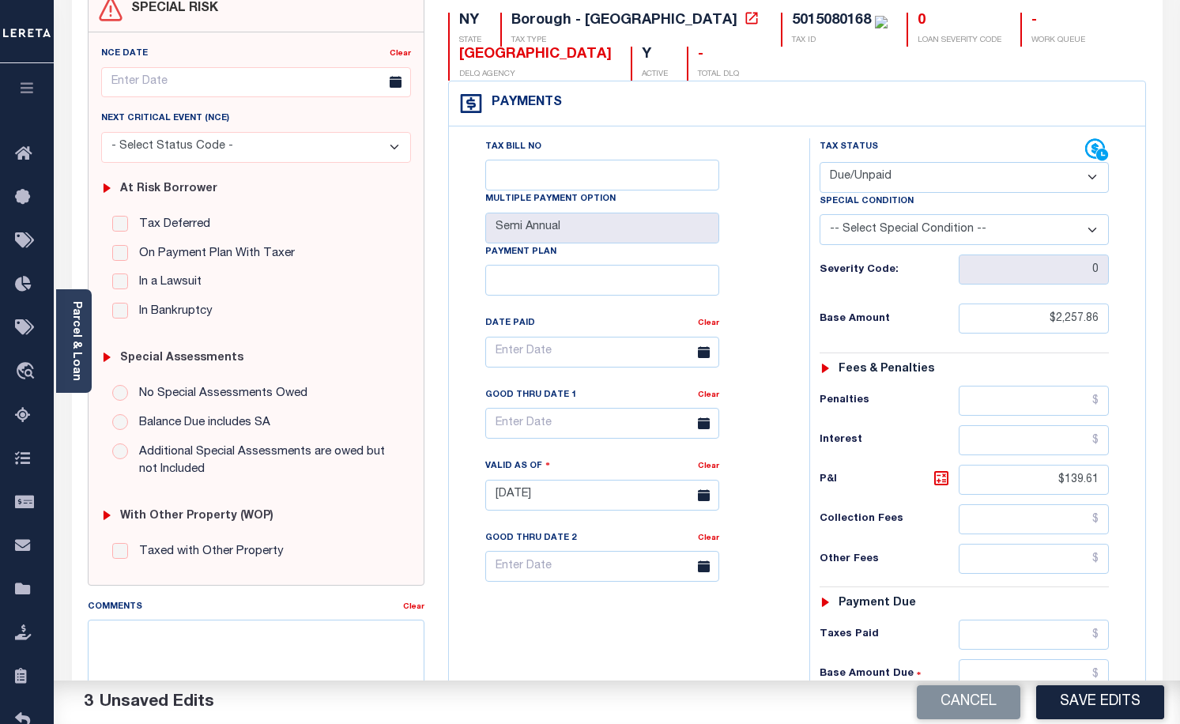
type input "$2,397.47"
click at [554, 424] on input "text" at bounding box center [602, 423] width 234 height 31
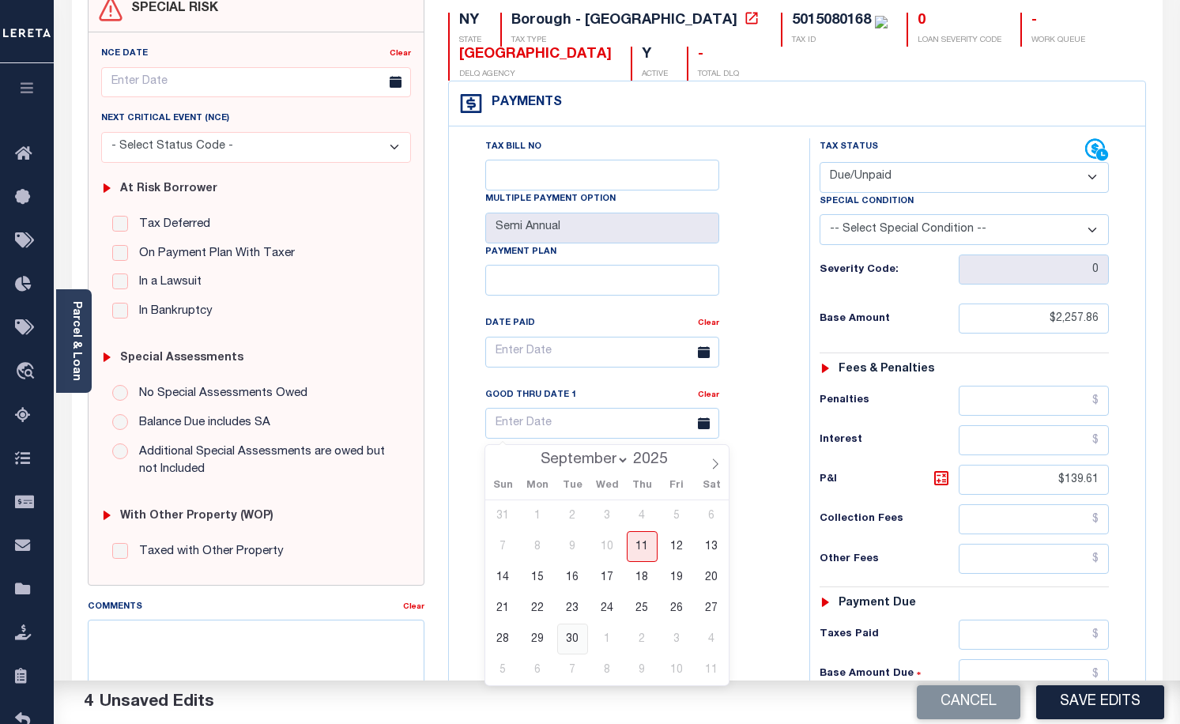
click at [572, 638] on span "30" at bounding box center [572, 639] width 31 height 31
type input "[DATE]"
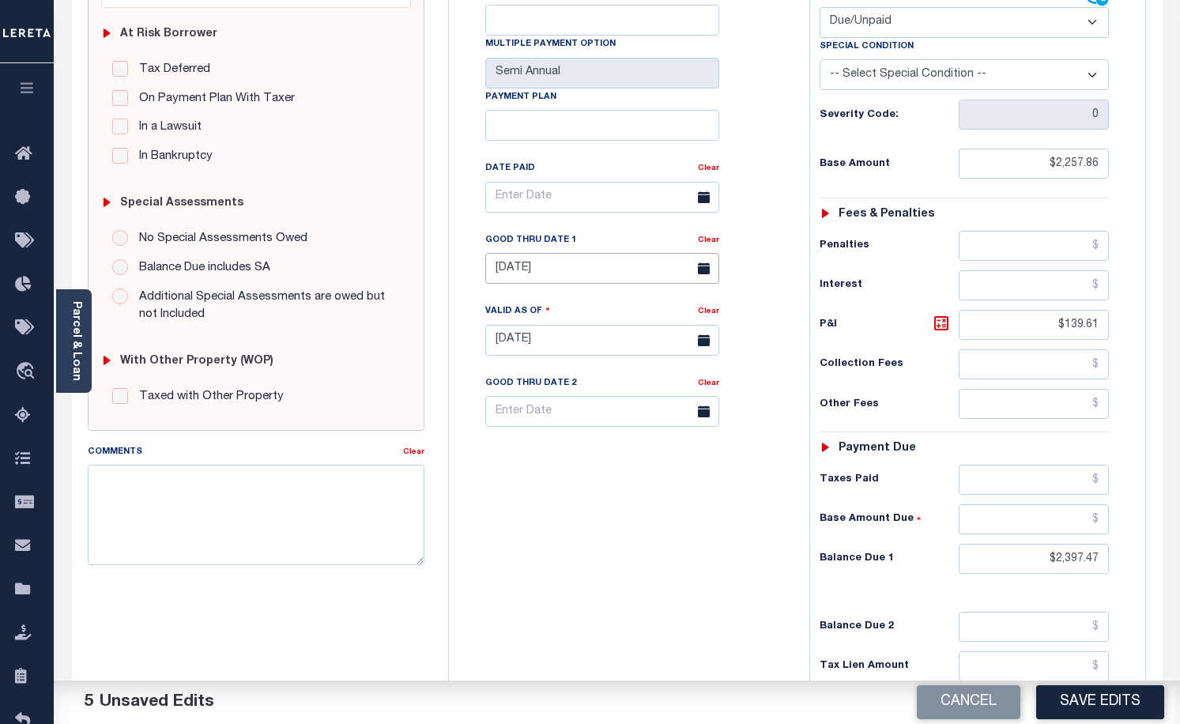
scroll to position [315, 0]
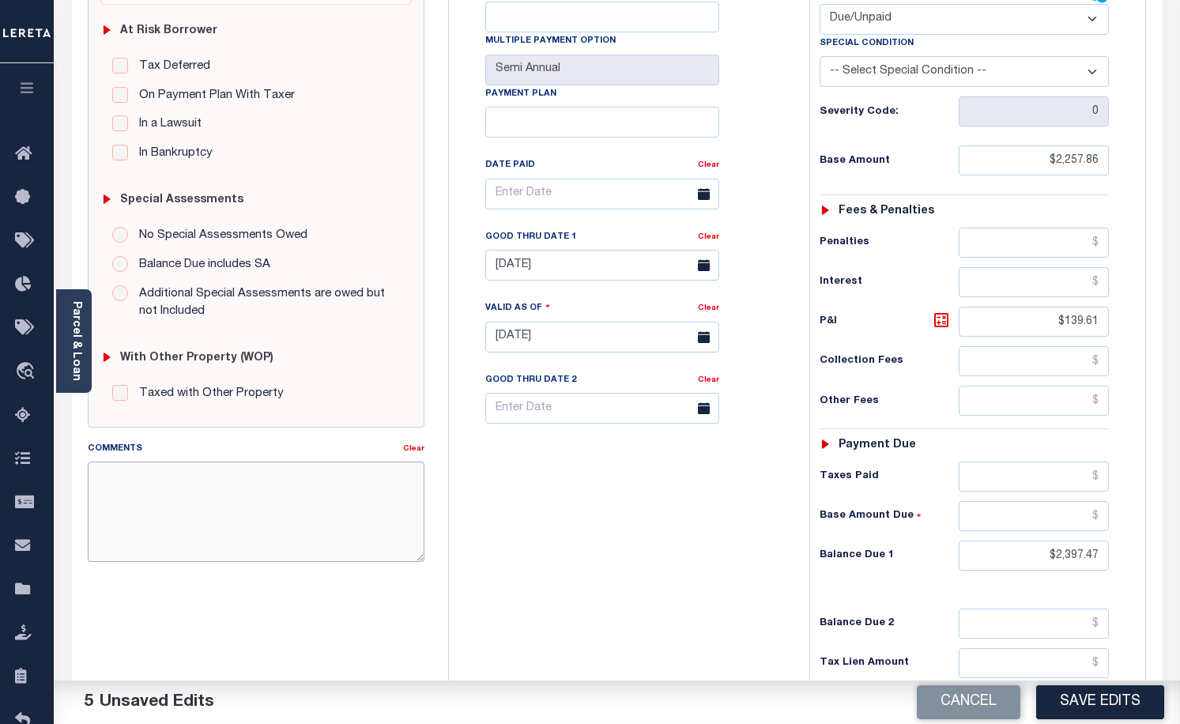
click at [236, 503] on textarea "Comments" at bounding box center [256, 512] width 337 height 100
type textarea "ORIGINAL BILL UNPAID"
click at [1100, 702] on button "Save Edits" at bounding box center [1100, 702] width 128 height 34
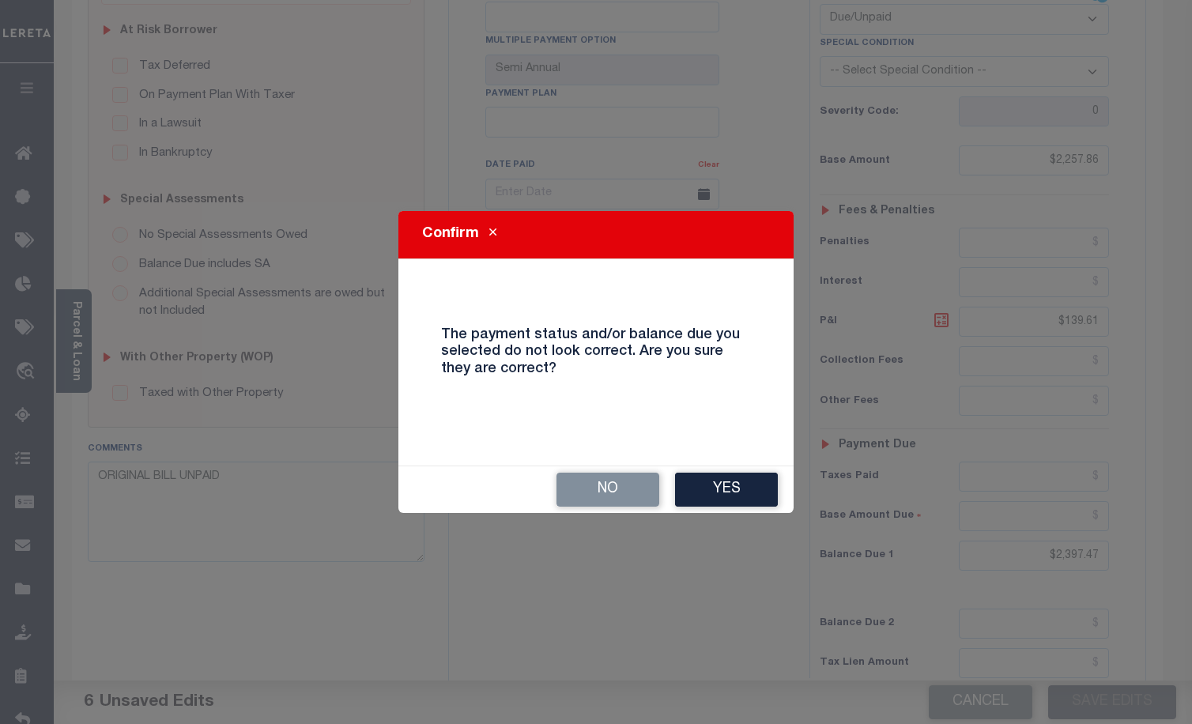
click at [733, 481] on button "Yes" at bounding box center [726, 490] width 103 height 34
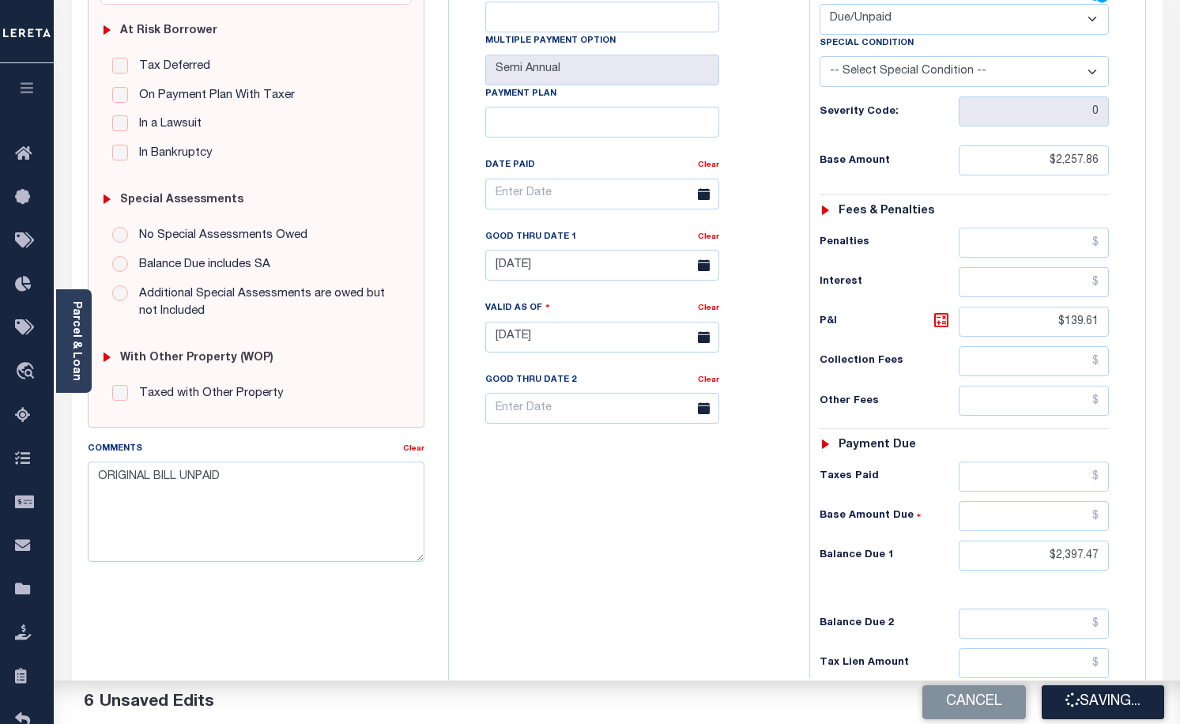
checkbox input "false"
type input "$2,257.86"
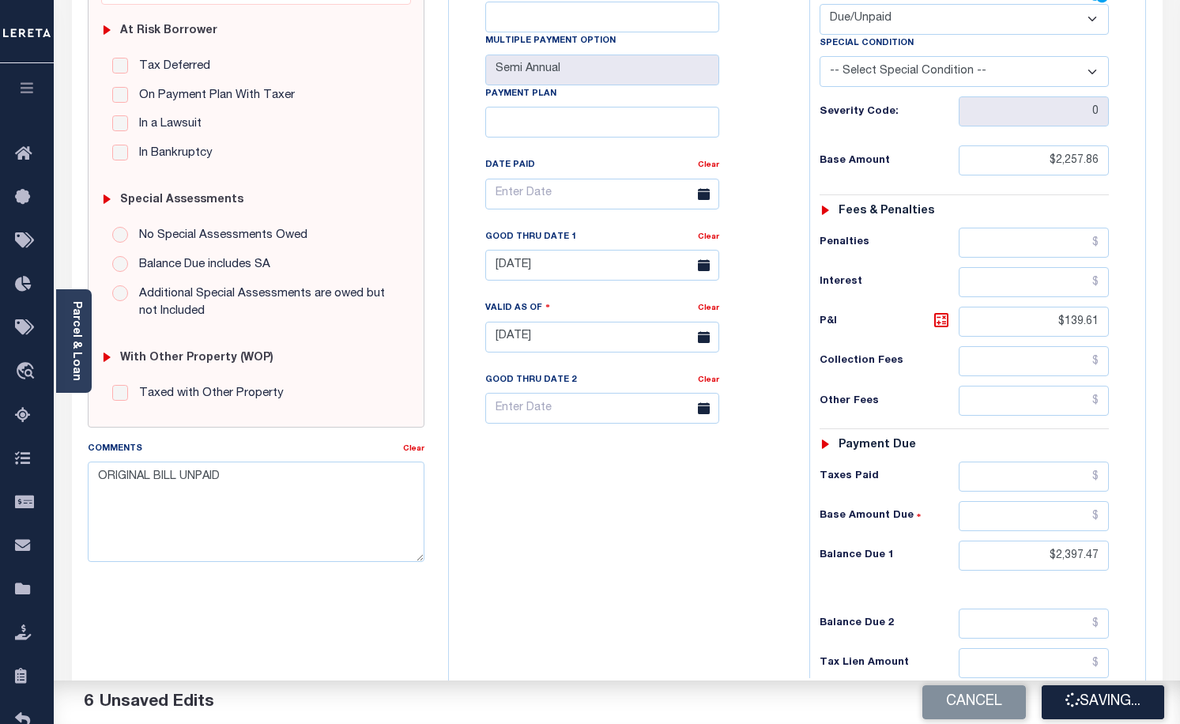
type input "$139.61"
type input "$2,397.47"
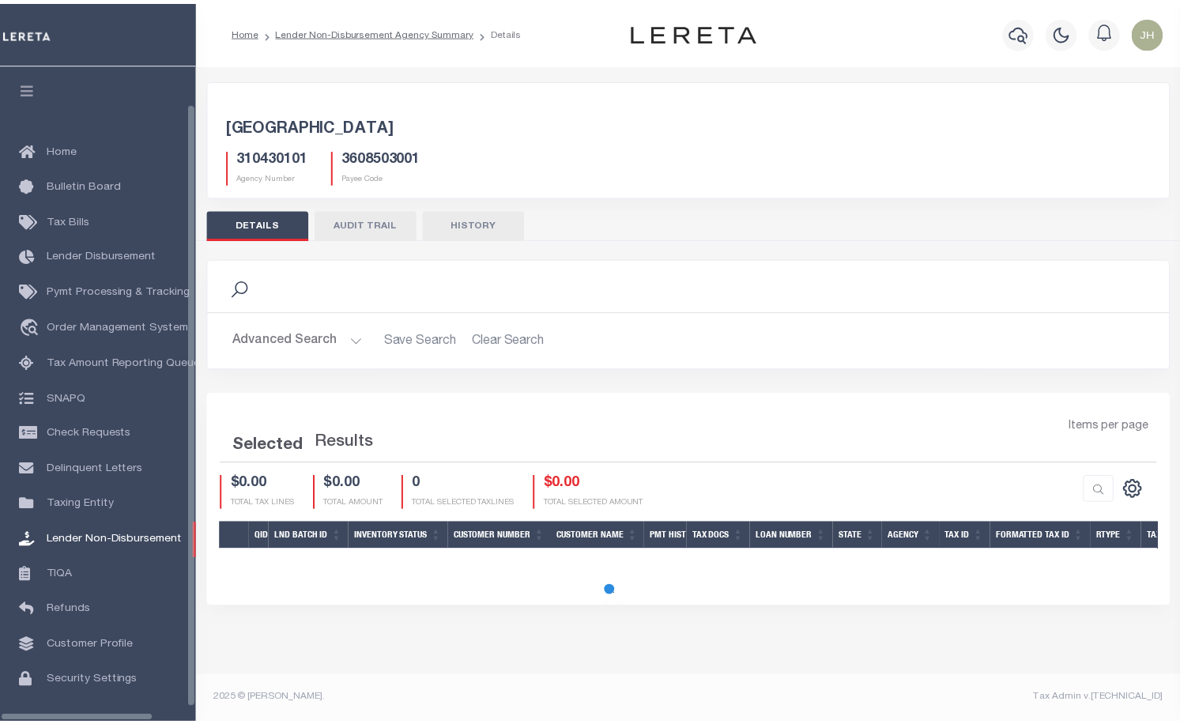
scroll to position [46, 0]
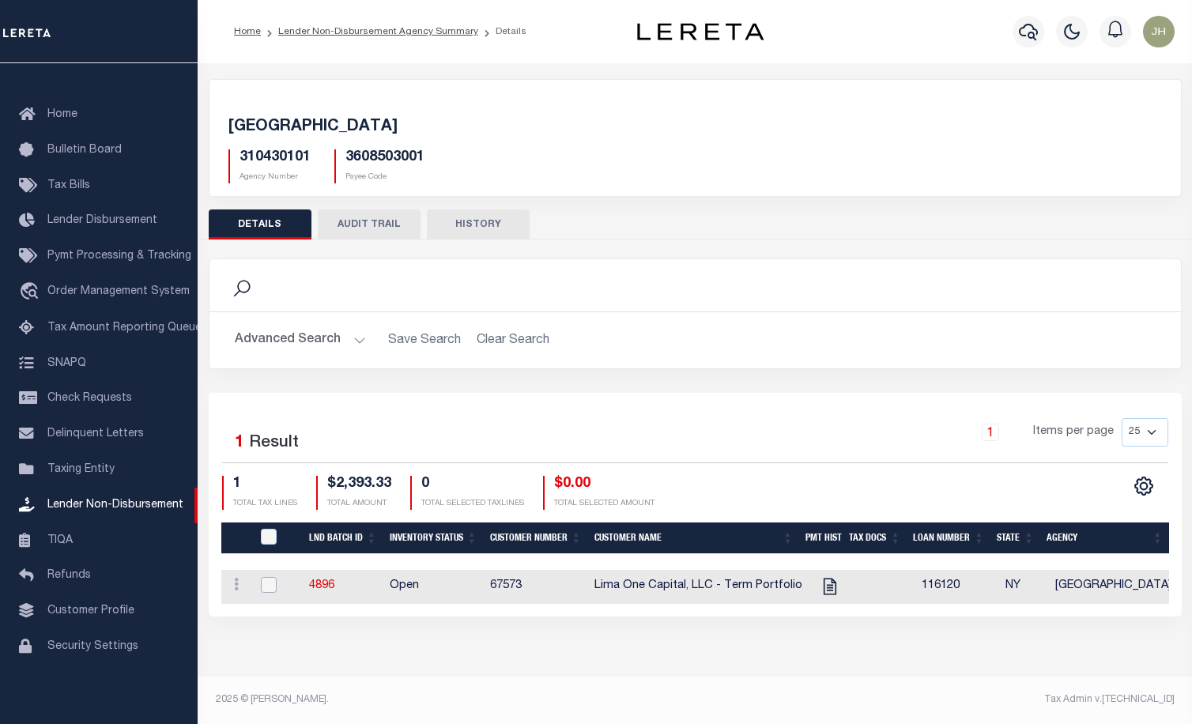
click at [273, 586] on input "checkbox" at bounding box center [269, 585] width 16 height 16
checkbox input "true"
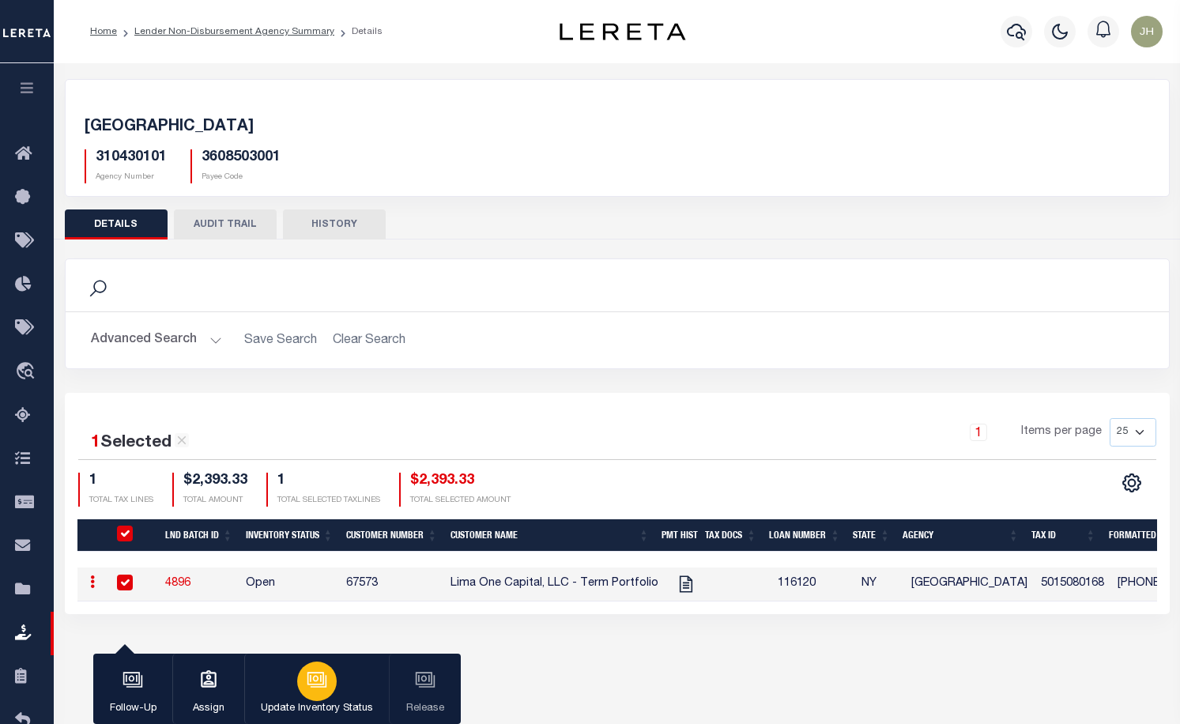
click at [320, 683] on icon "button" at bounding box center [317, 679] width 21 height 21
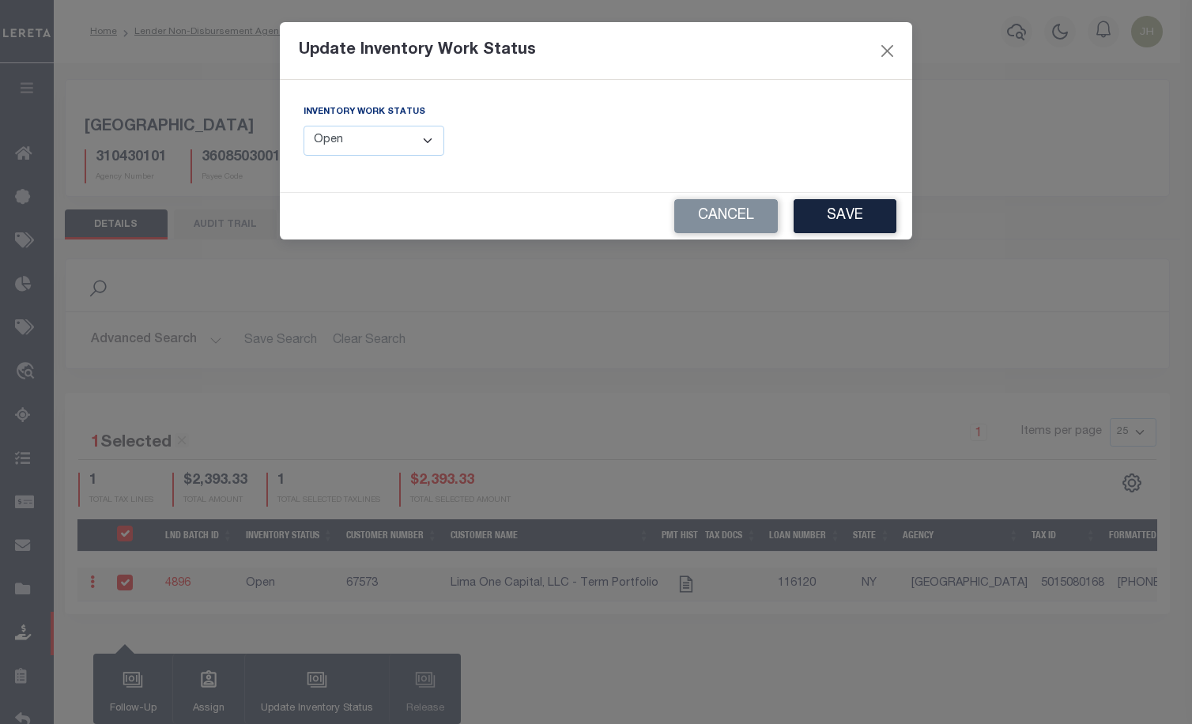
click at [426, 145] on select "--Select-- Open Completed Reported" at bounding box center [373, 141] width 141 height 31
select select "Completed"
click at [303, 126] on select "--Select-- Open Completed Reported" at bounding box center [373, 141] width 141 height 31
click at [839, 217] on button "Save" at bounding box center [844, 216] width 103 height 34
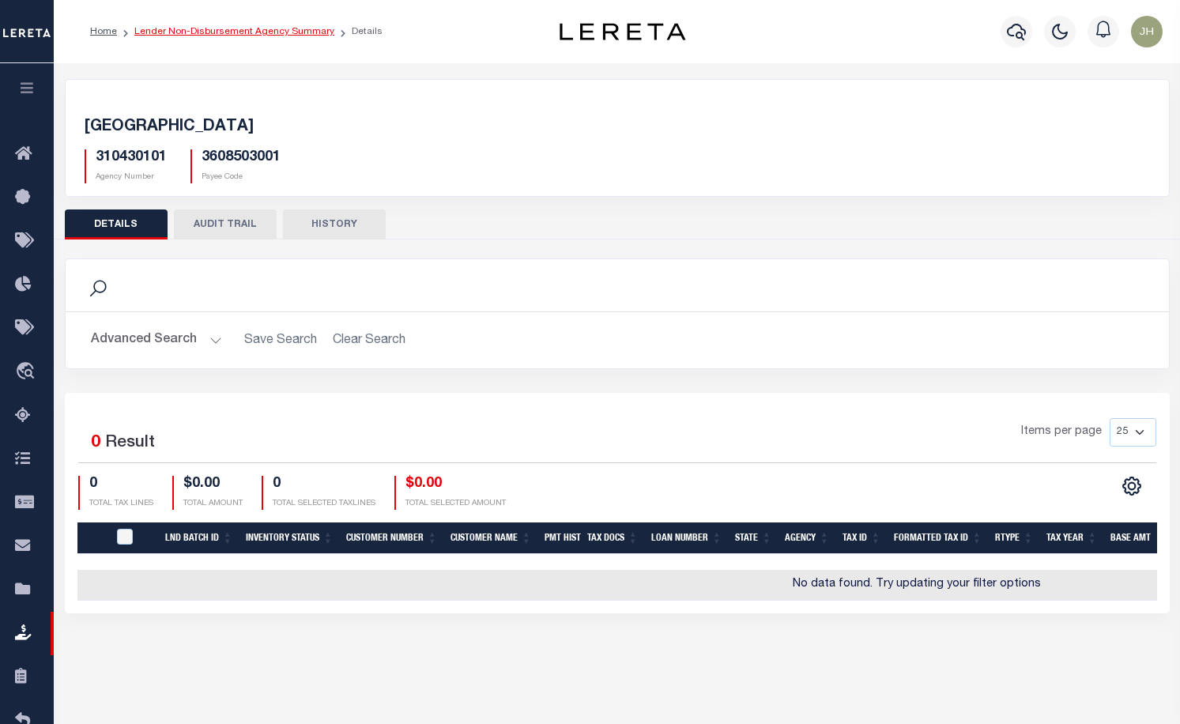
click at [272, 33] on link "Lender Non-Disbursement Agency Summary" at bounding box center [234, 31] width 200 height 9
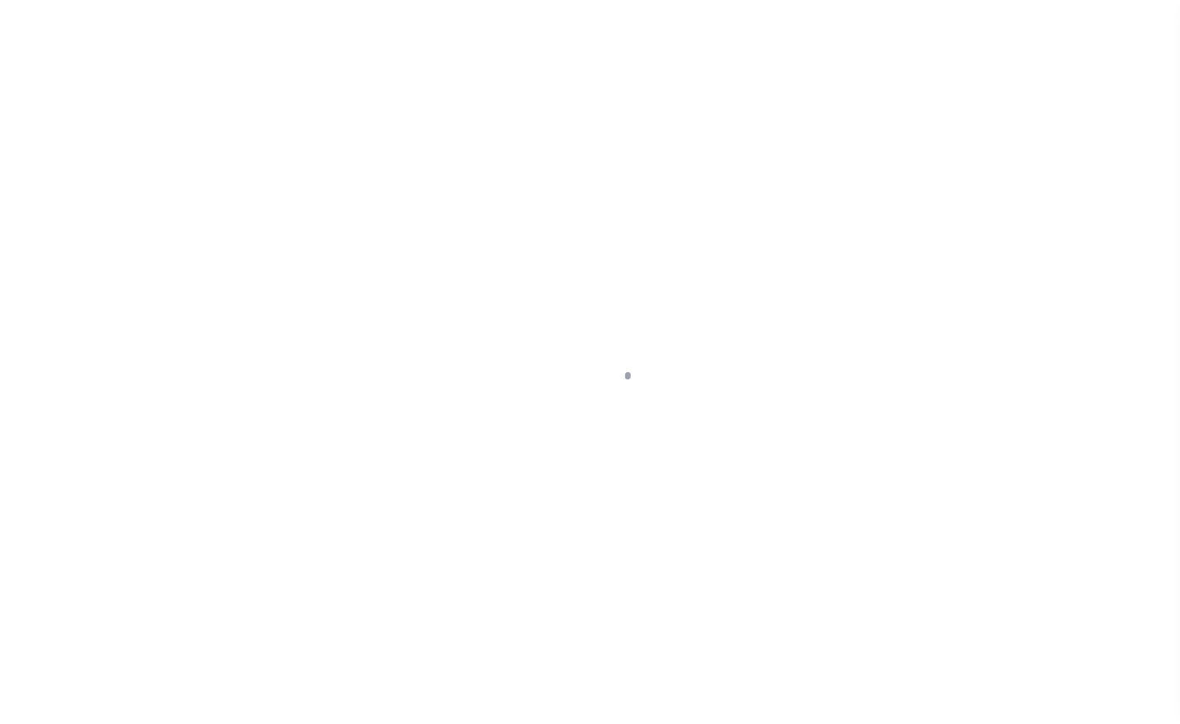
scroll to position [46, 0]
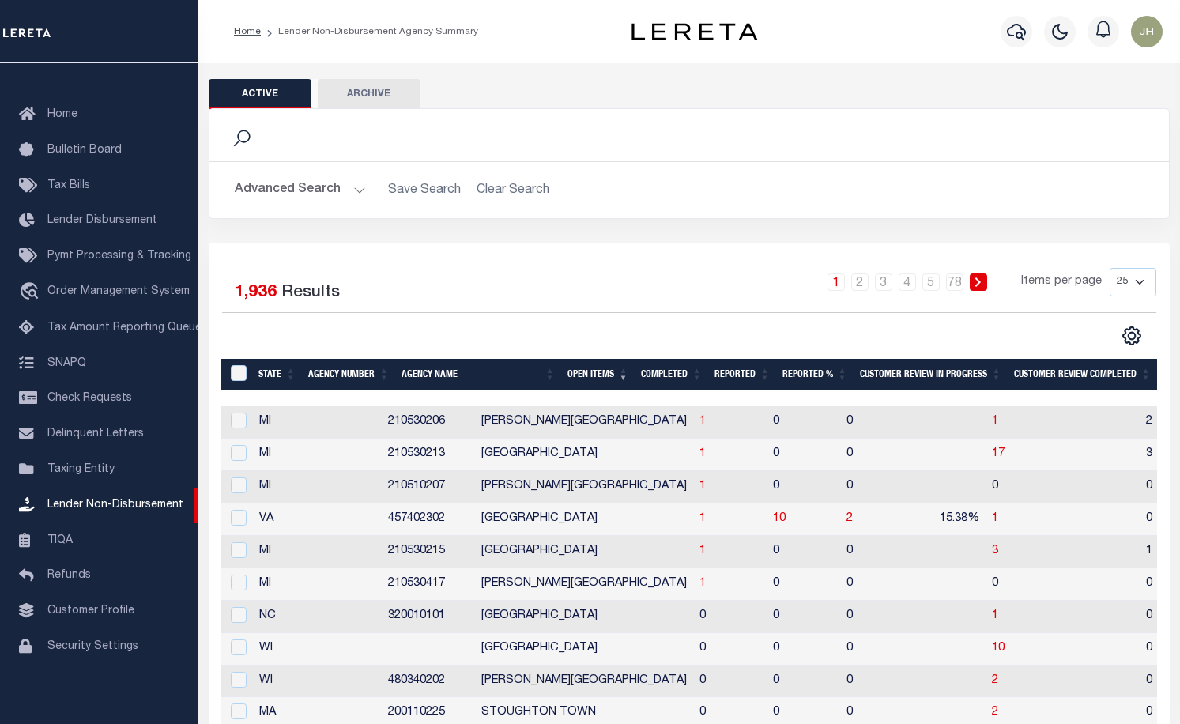
click at [287, 193] on button "Advanced Search" at bounding box center [300, 190] width 131 height 31
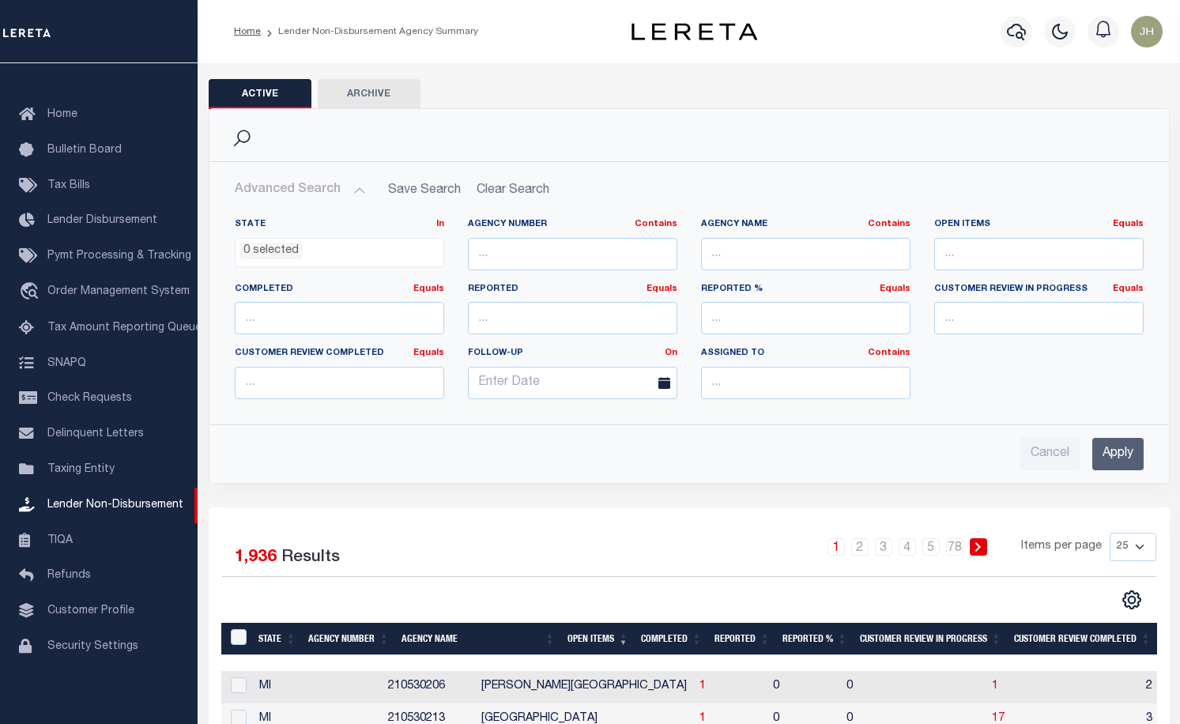
click at [337, 250] on ul "0 selected" at bounding box center [340, 249] width 208 height 21
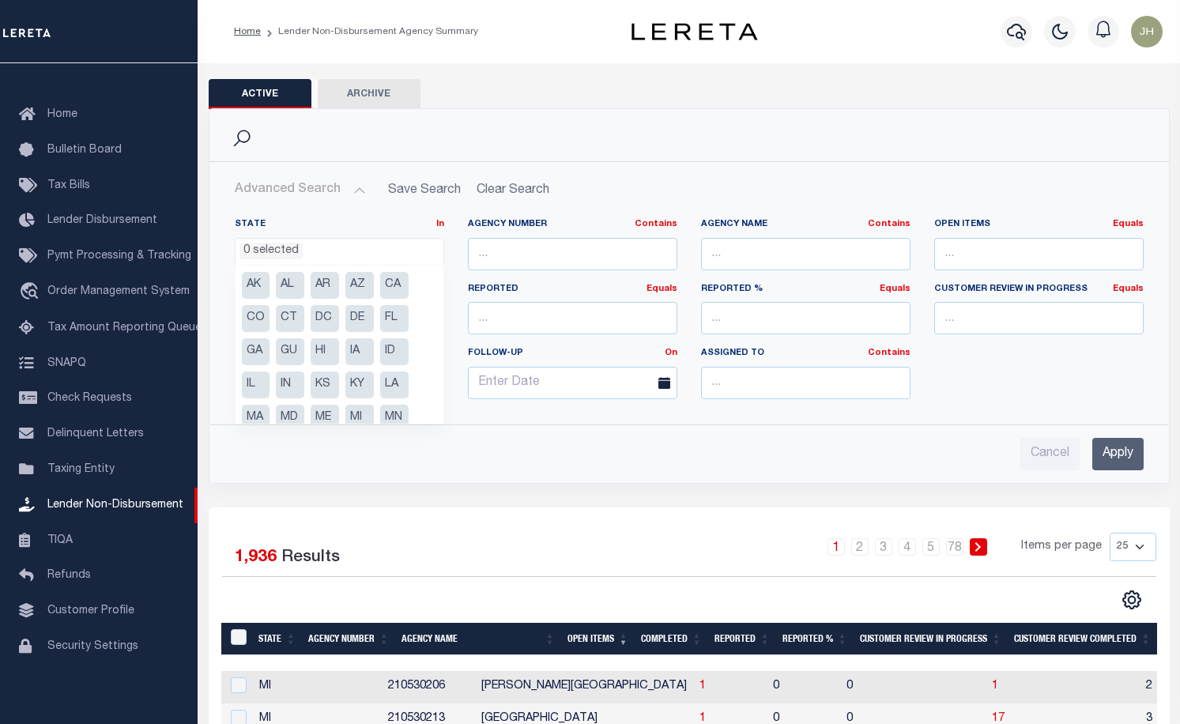
click at [291, 414] on li "MD" at bounding box center [290, 418] width 28 height 27
select select "MD"
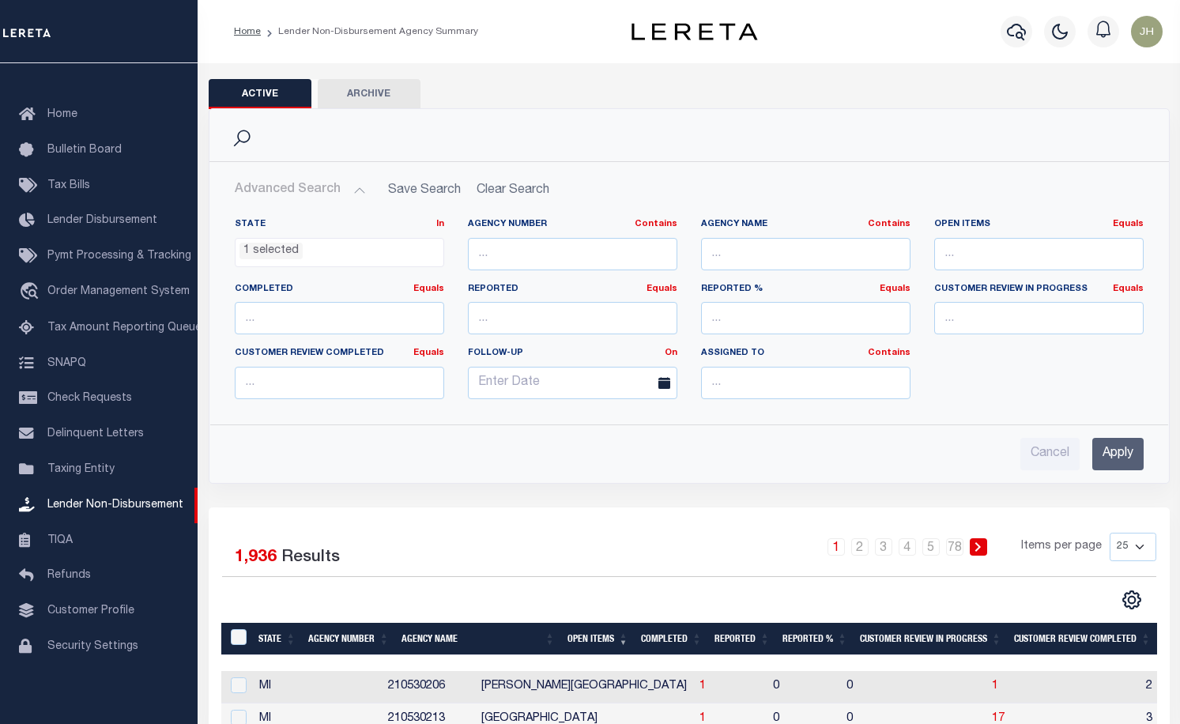
click at [1115, 459] on input "Apply" at bounding box center [1117, 454] width 51 height 32
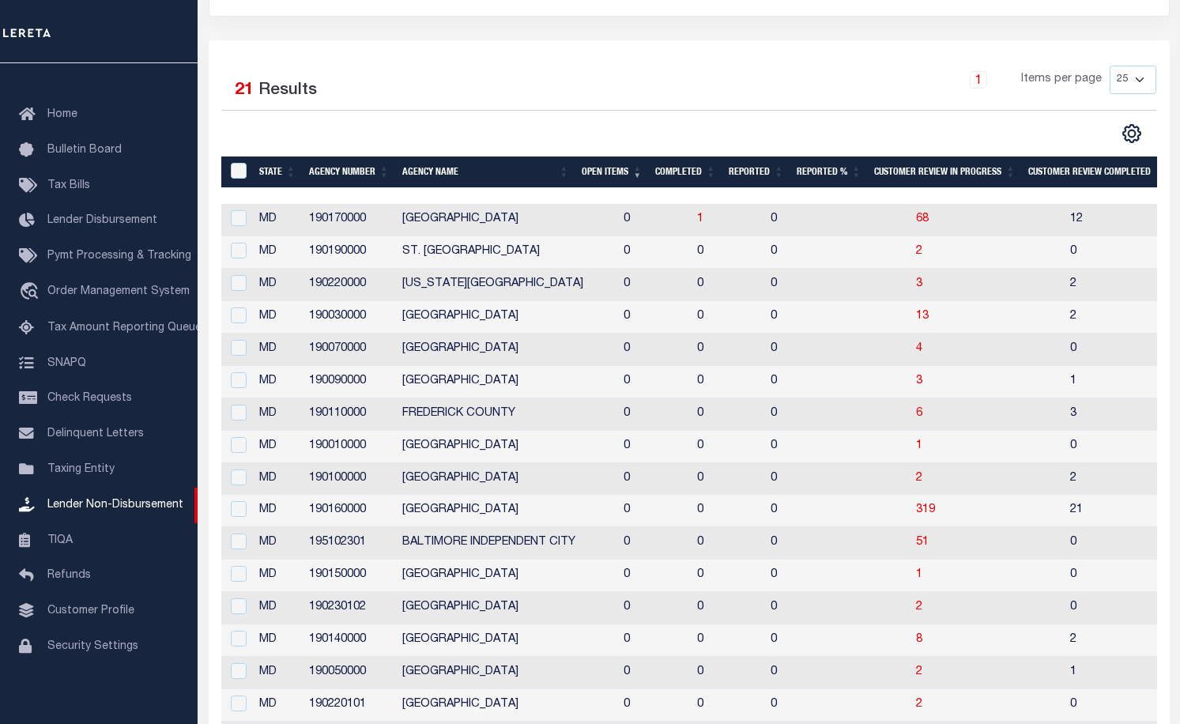
scroll to position [316, 0]
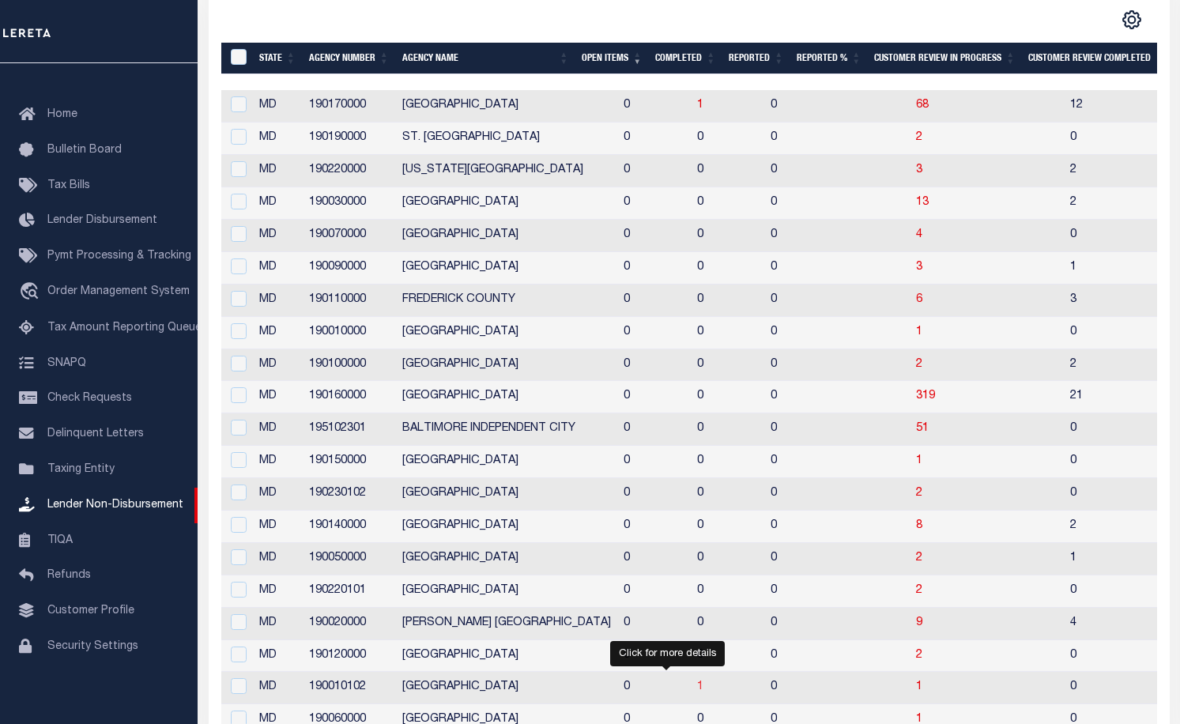
click at [697, 692] on span "1" at bounding box center [700, 686] width 6 height 11
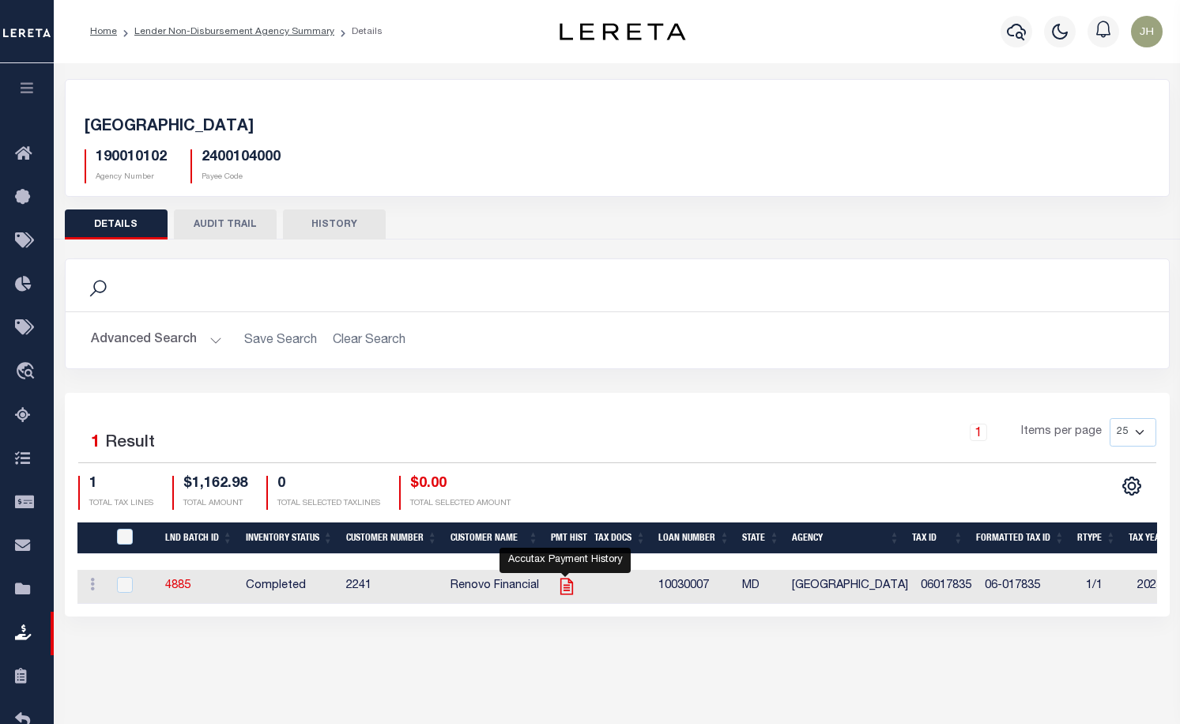
click at [568, 591] on icon "" at bounding box center [566, 586] width 13 height 17
checkbox input "true"
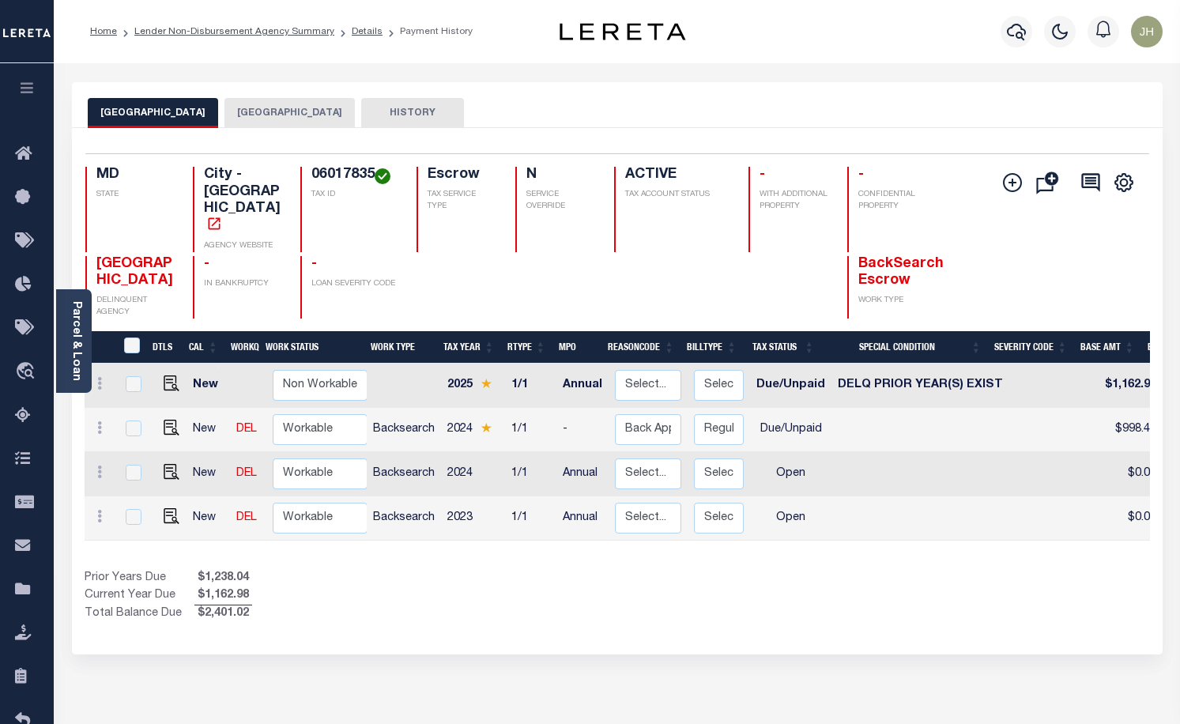
click at [259, 111] on button "[GEOGRAPHIC_DATA]" at bounding box center [289, 113] width 130 height 30
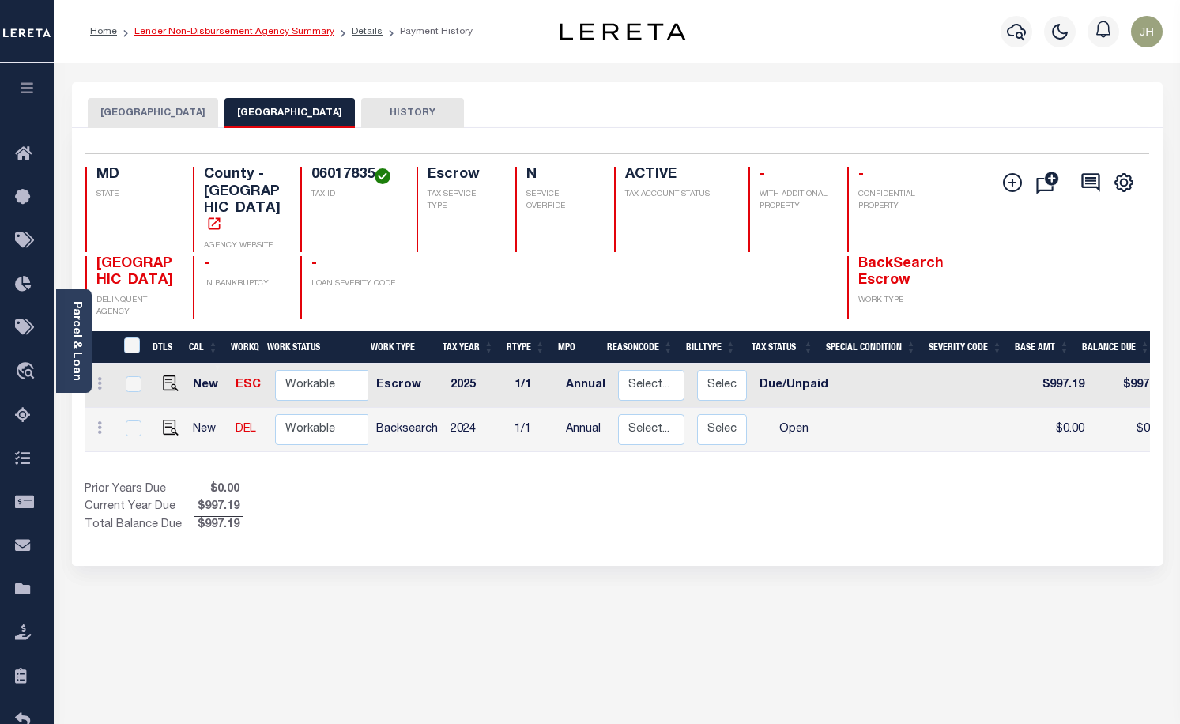
click at [200, 32] on link "Lender Non-Disbursement Agency Summary" at bounding box center [234, 31] width 200 height 9
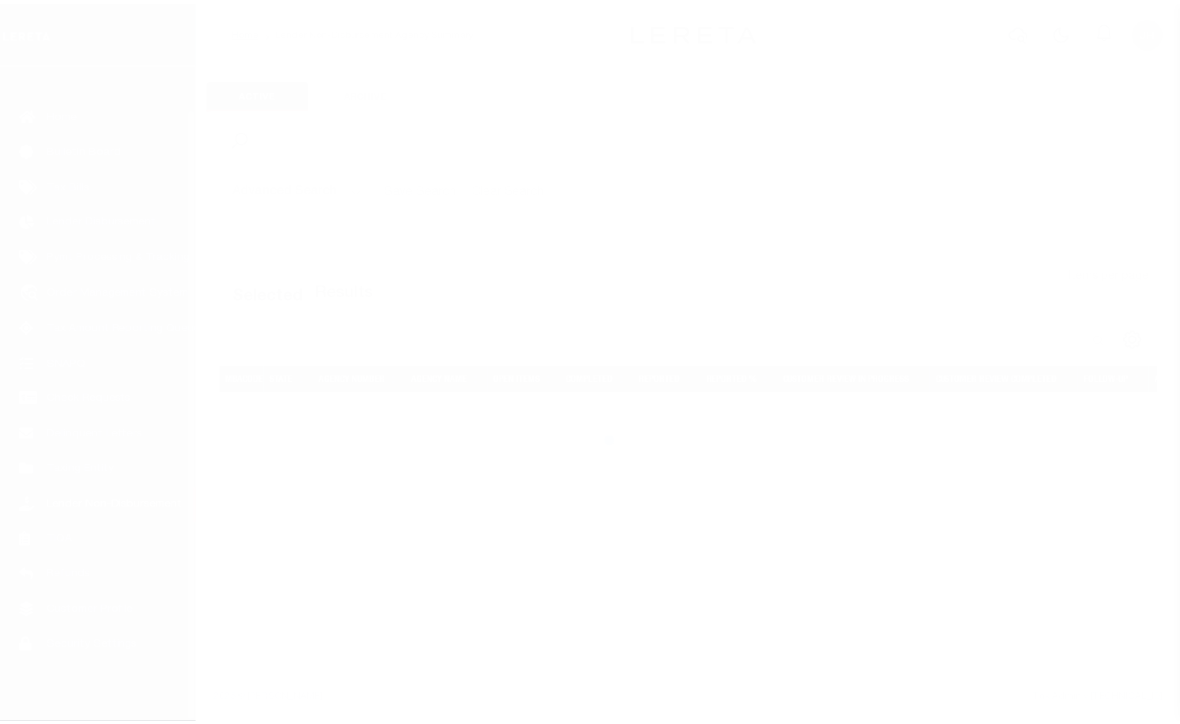
scroll to position [46, 0]
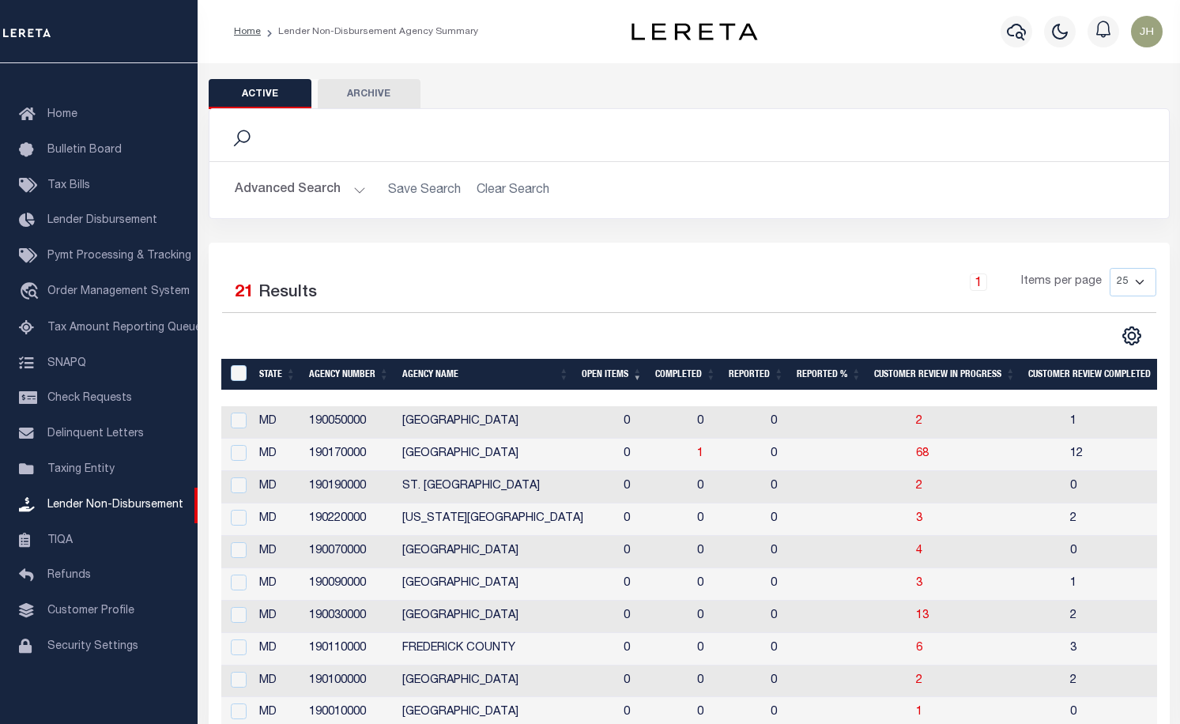
click at [311, 190] on button "Advanced Search" at bounding box center [300, 190] width 131 height 31
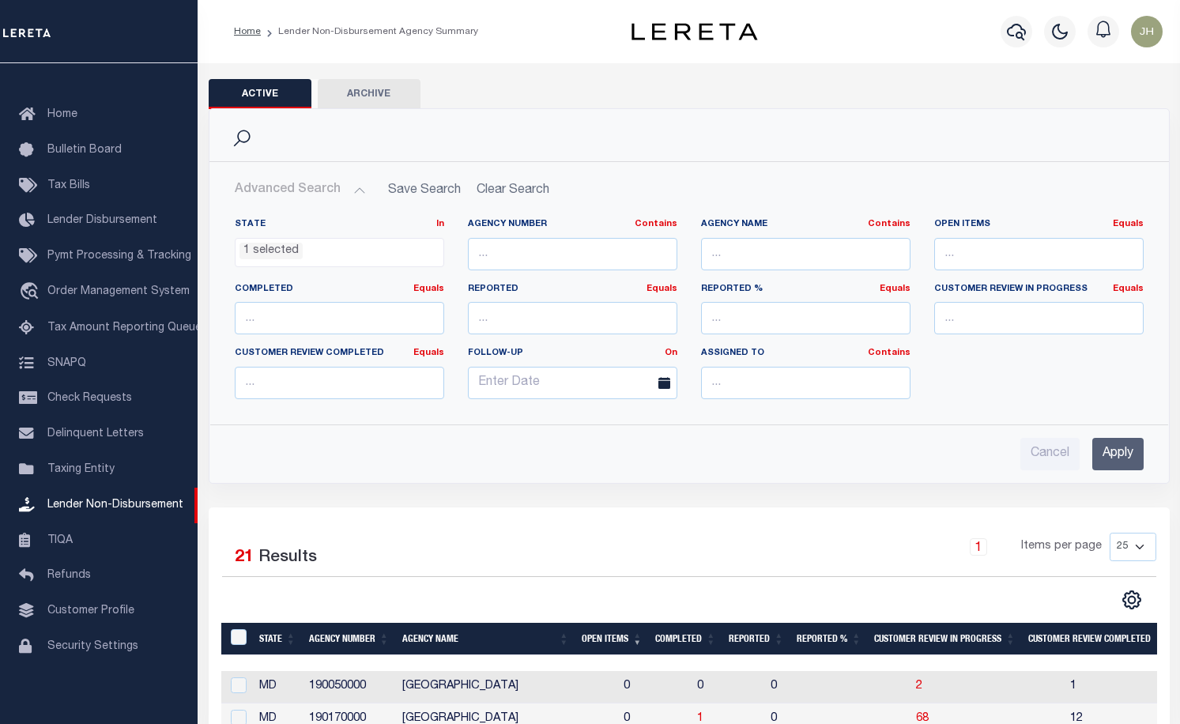
click at [414, 254] on ul "1 selected" at bounding box center [340, 249] width 208 height 21
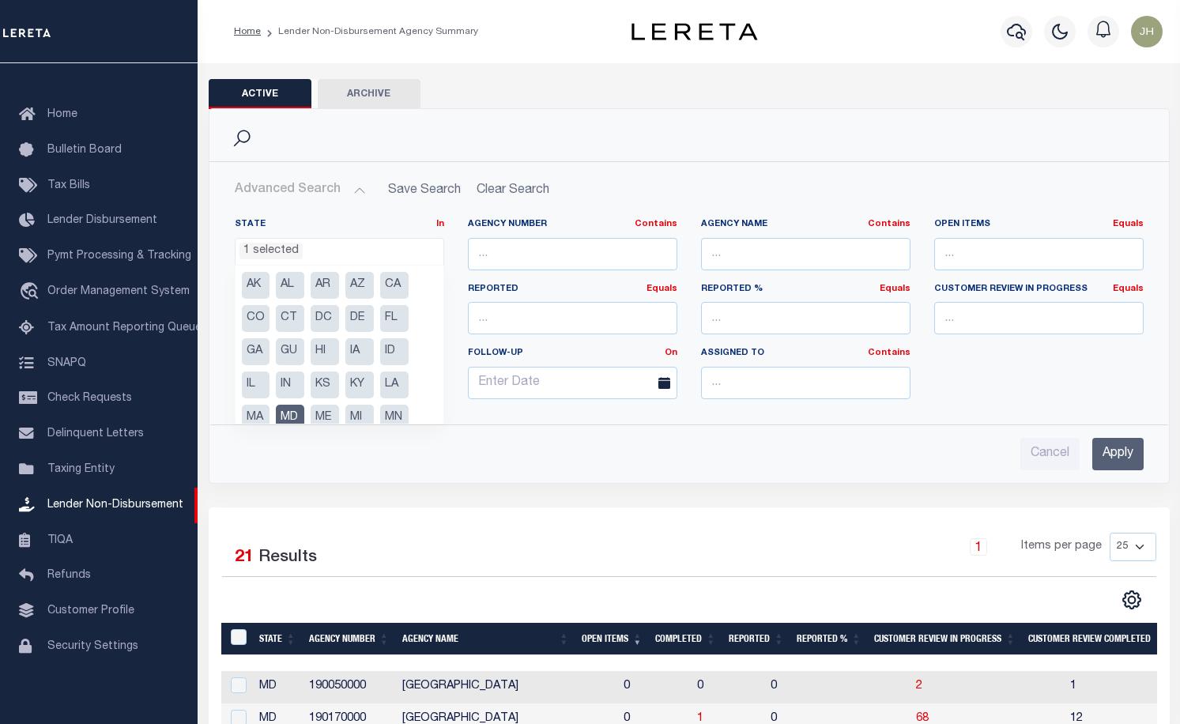
click at [289, 416] on li "MD" at bounding box center [290, 418] width 28 height 27
select select
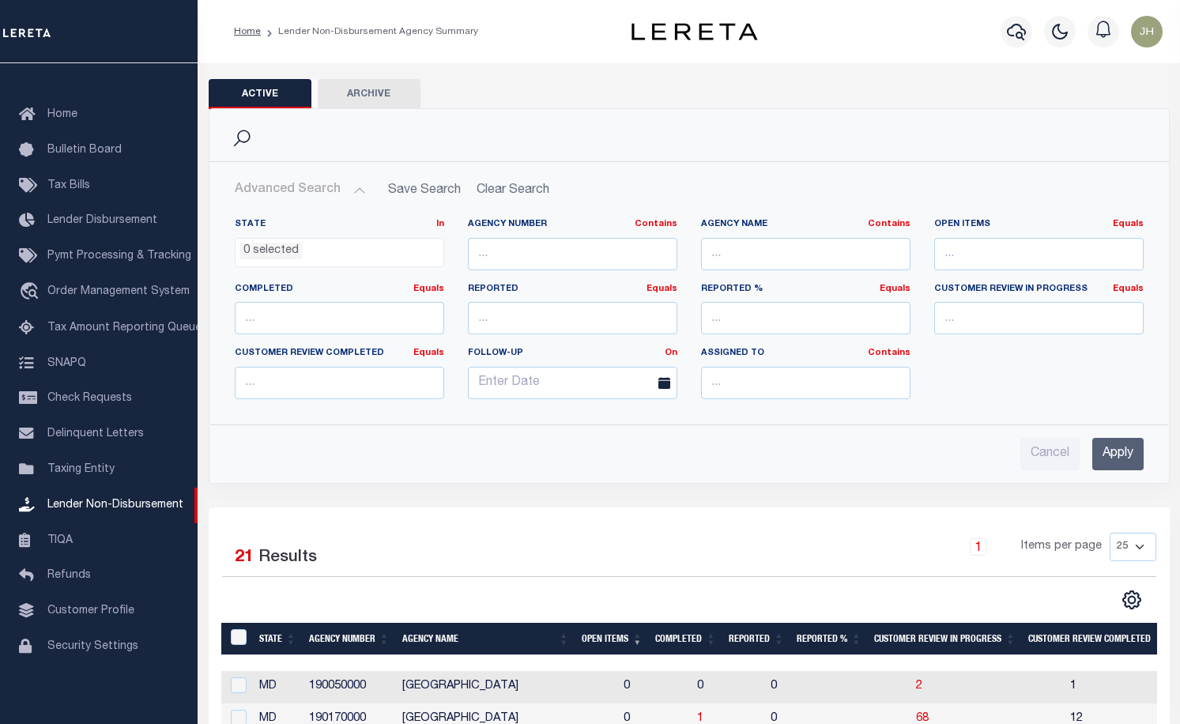
click at [1117, 461] on input "Apply" at bounding box center [1117, 454] width 51 height 32
